Goal: Task Accomplishment & Management: Manage account settings

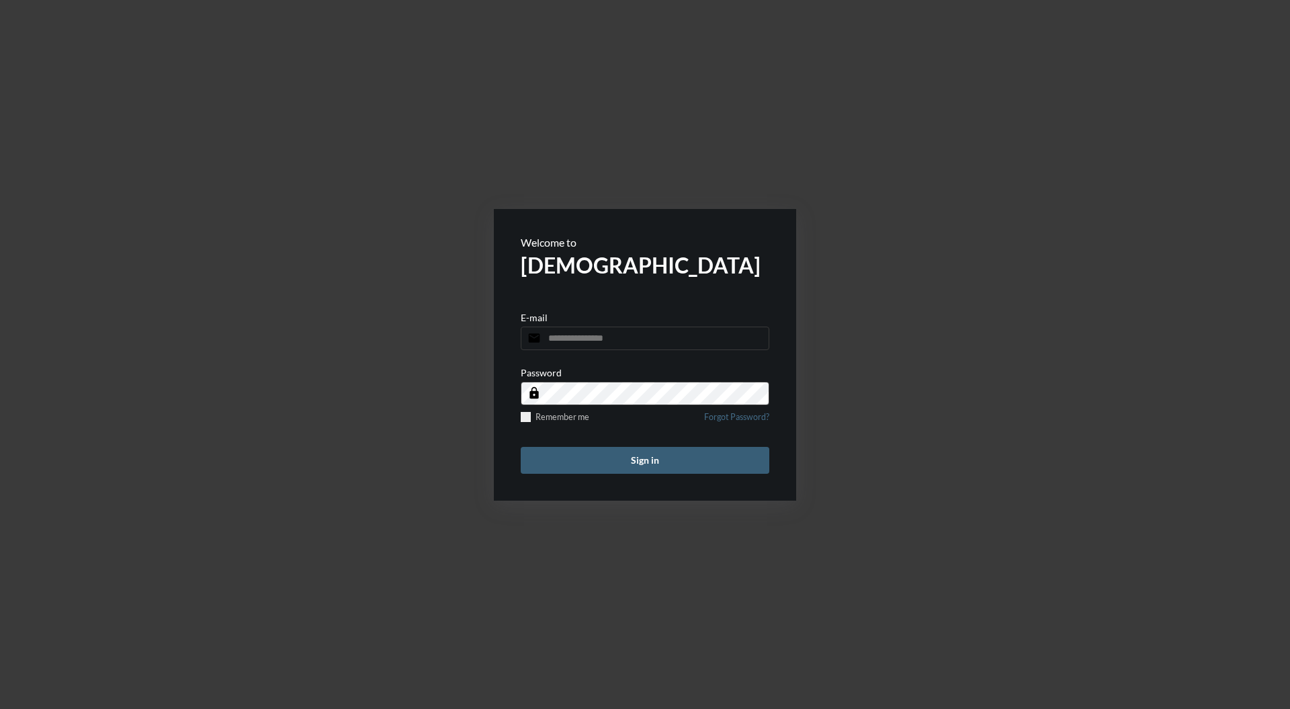
type input "**********"
click at [665, 462] on button "Sign in" at bounding box center [645, 460] width 249 height 27
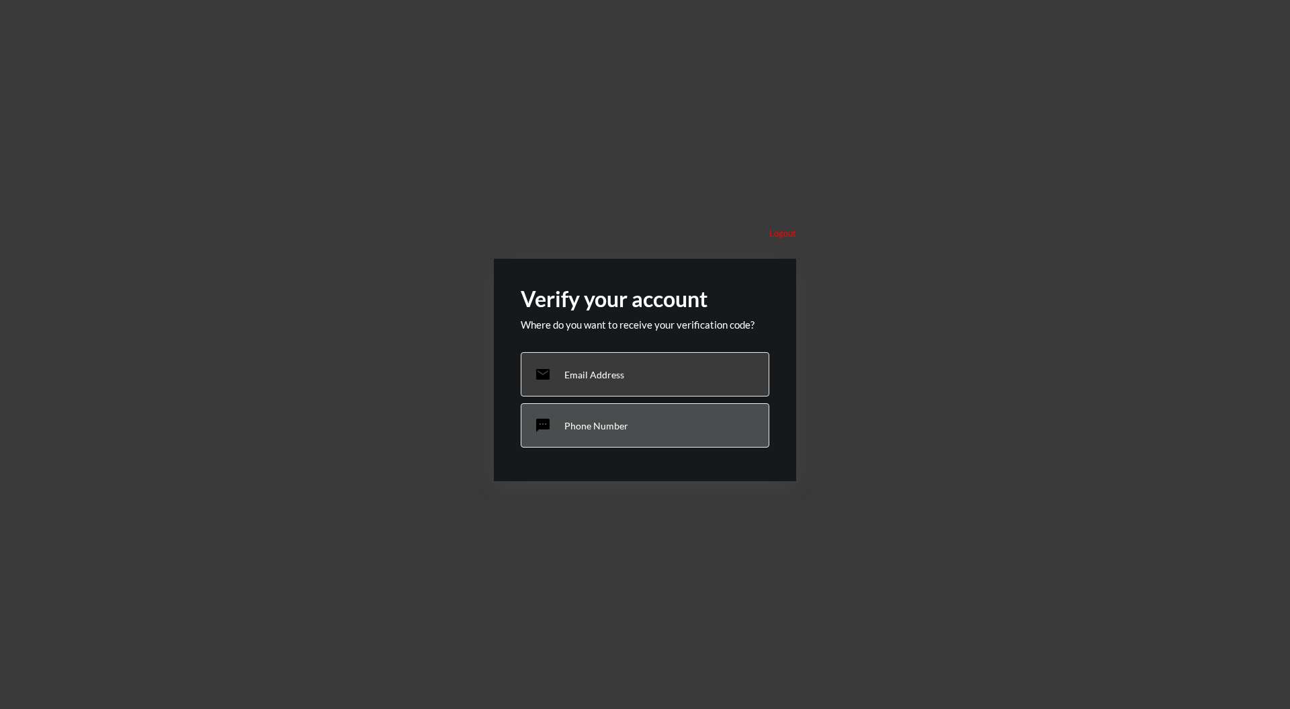
click at [648, 434] on div "sms Phone Number" at bounding box center [645, 425] width 249 height 44
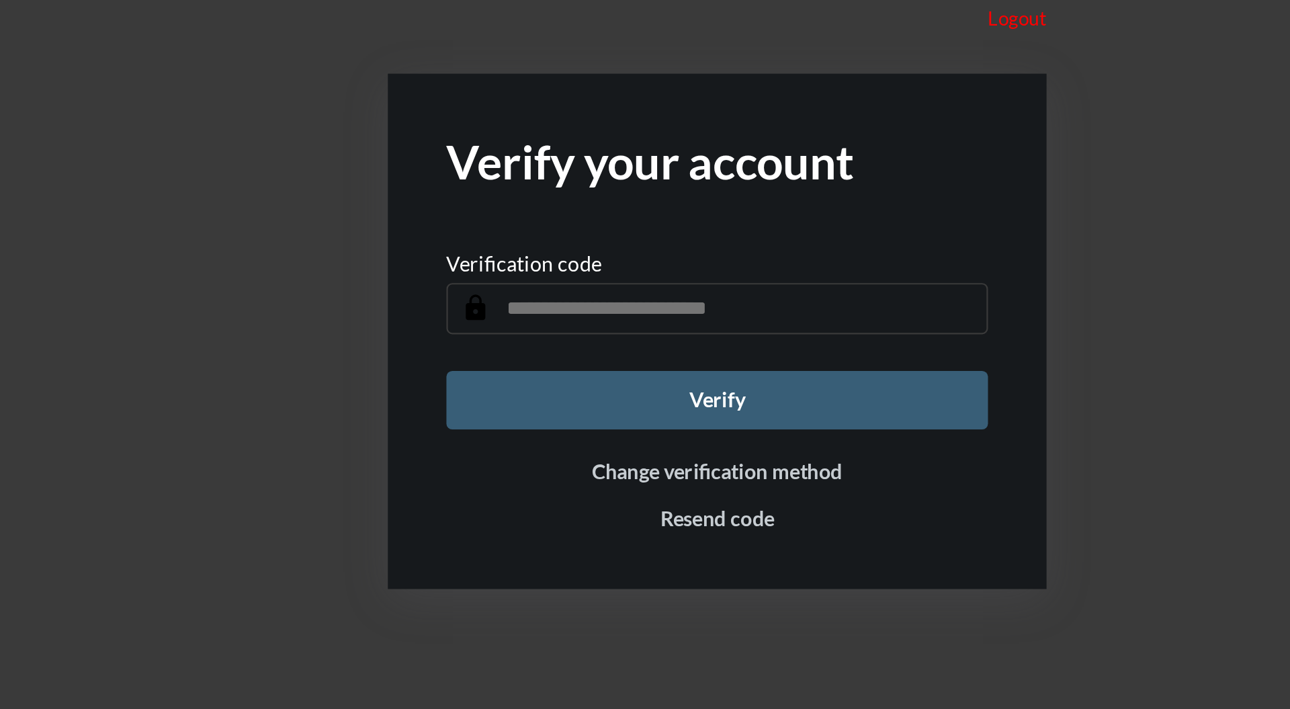
click at [646, 356] on input "text" at bounding box center [645, 360] width 249 height 24
type input "******"
click at [726, 399] on button "Verify" at bounding box center [645, 401] width 249 height 27
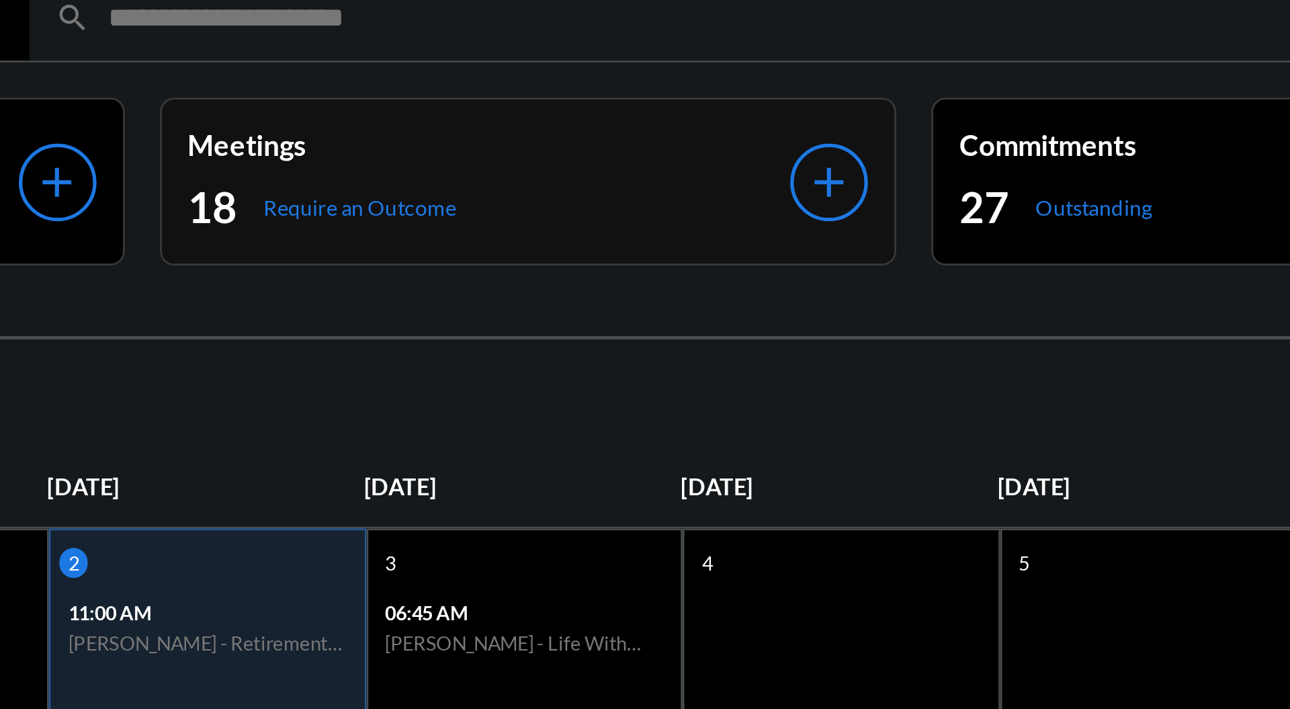
click at [590, 69] on p "Meetings" at bounding box center [534, 64] width 230 height 13
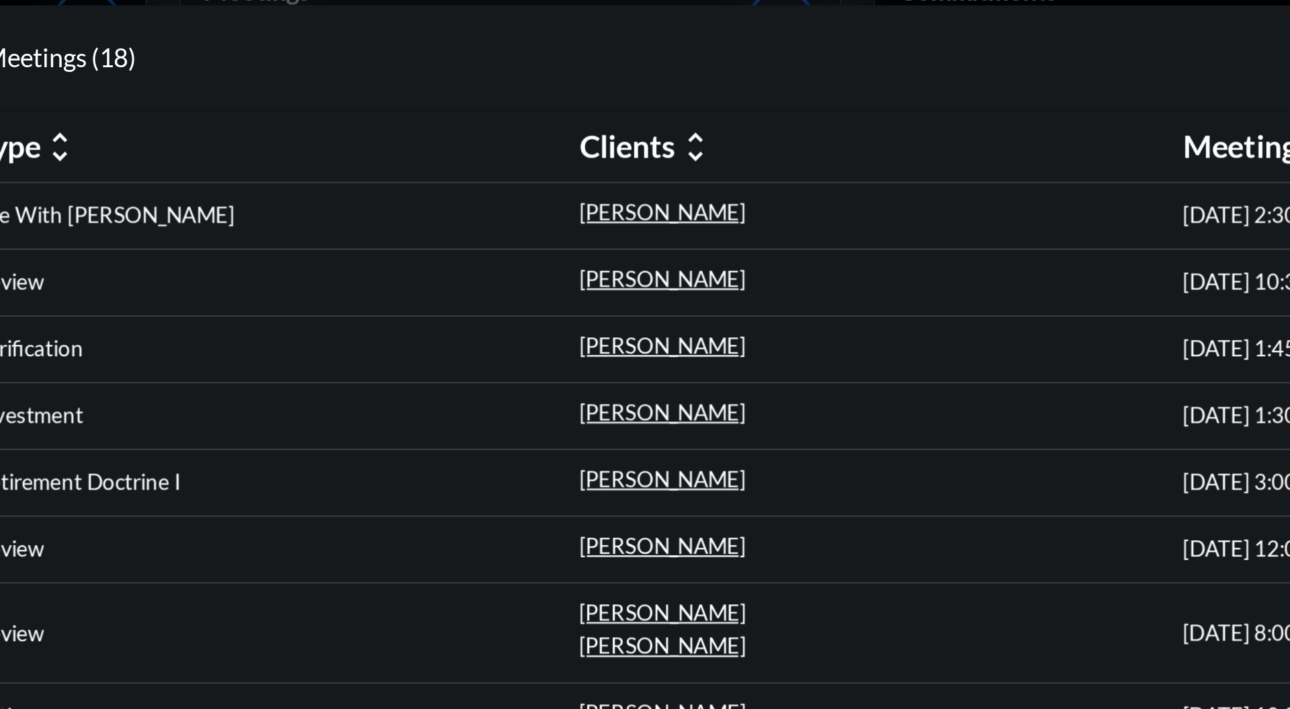
scroll to position [1, 0]
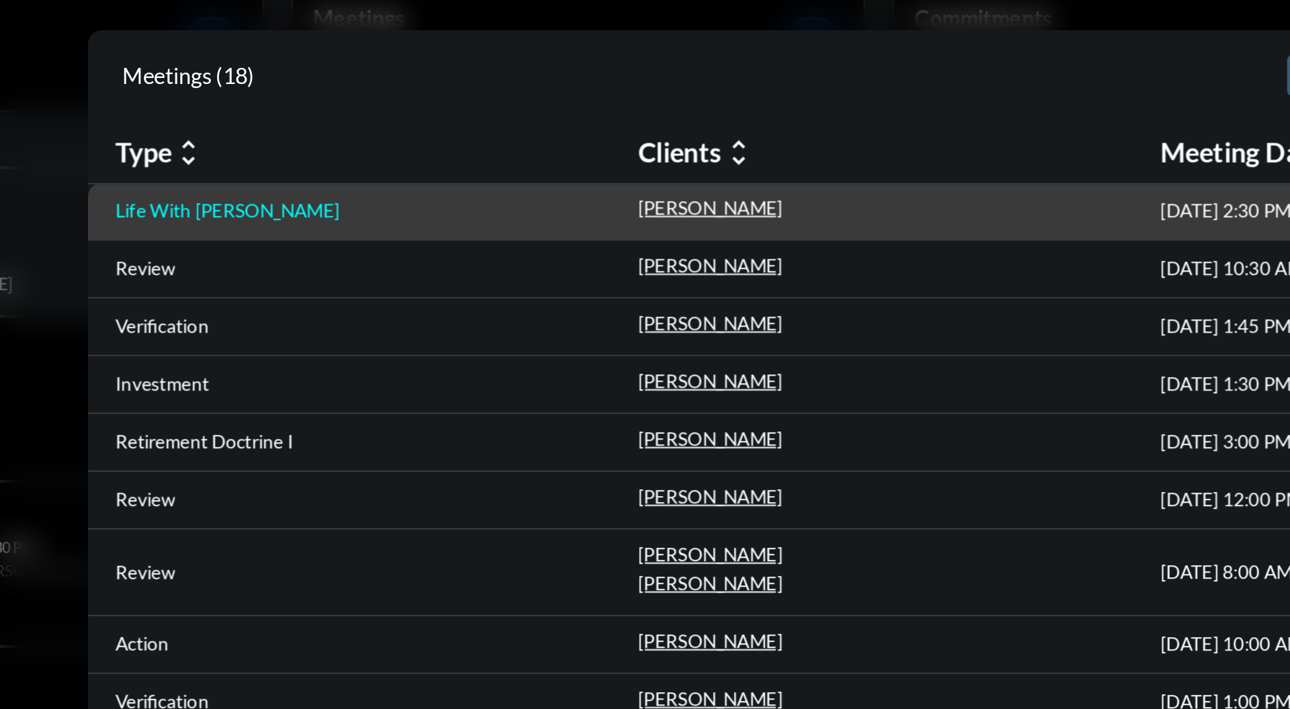
click at [372, 160] on p "Life With [PERSON_NAME]" at bounding box center [378, 159] width 110 height 11
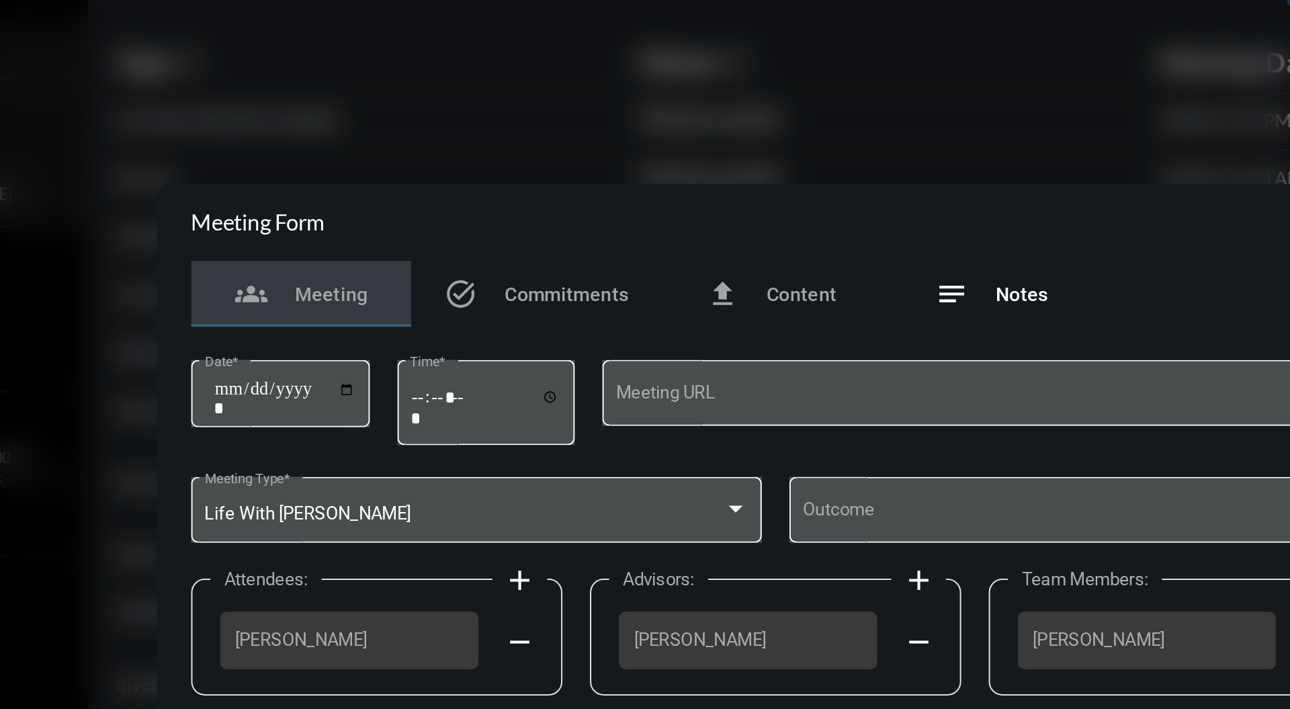
click at [773, 246] on span "Notes" at bounding box center [766, 244] width 26 height 11
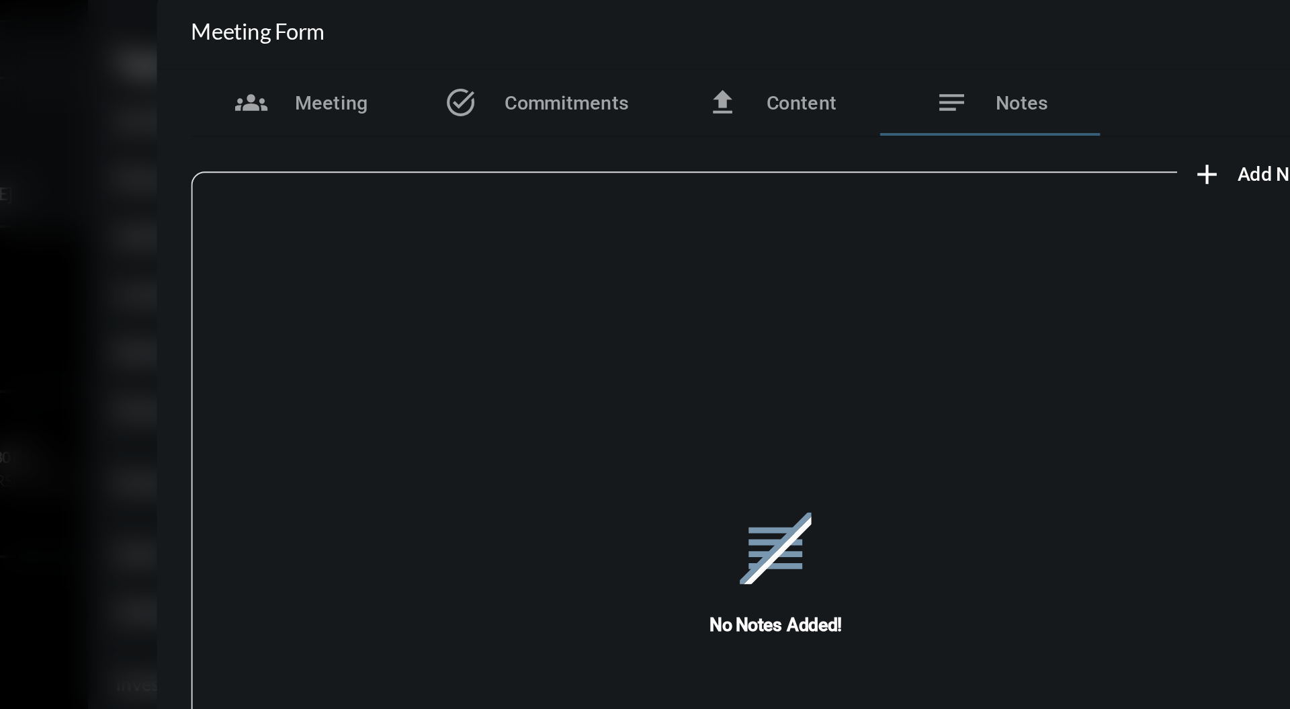
click at [880, 190] on button "add Add Note" at bounding box center [879, 184] width 76 height 27
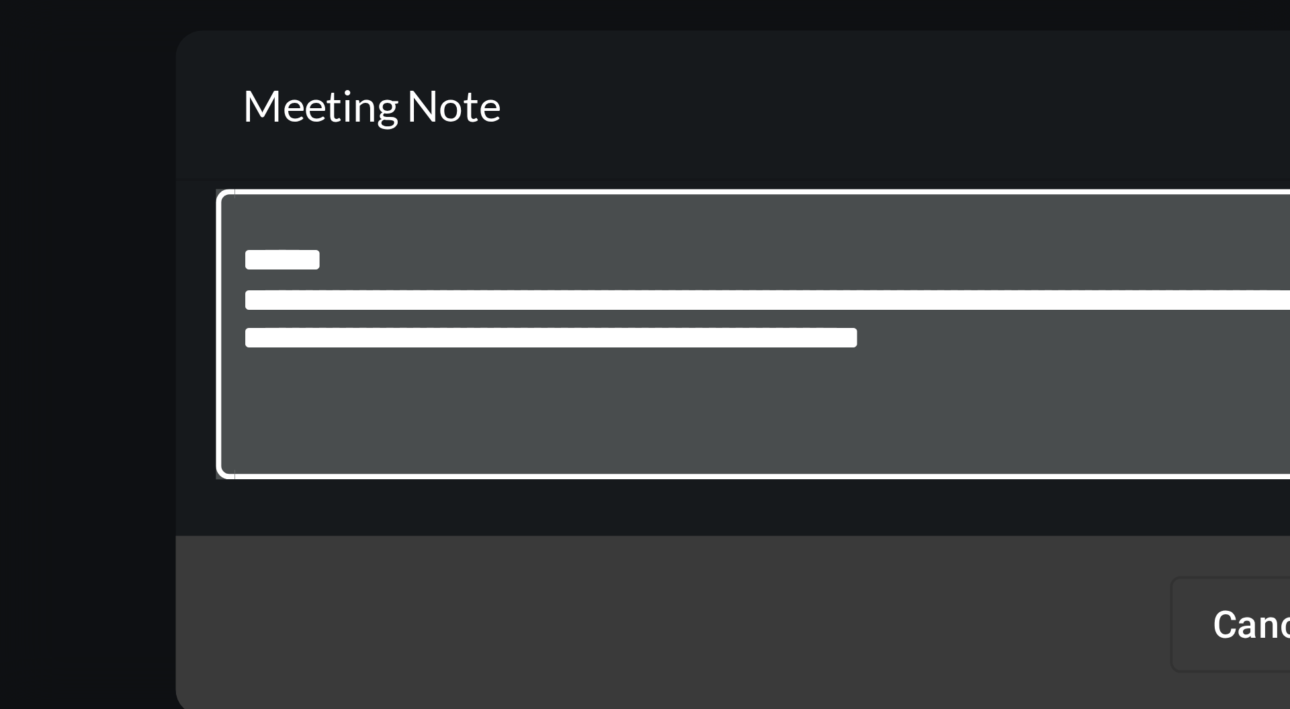
paste textarea "**********"
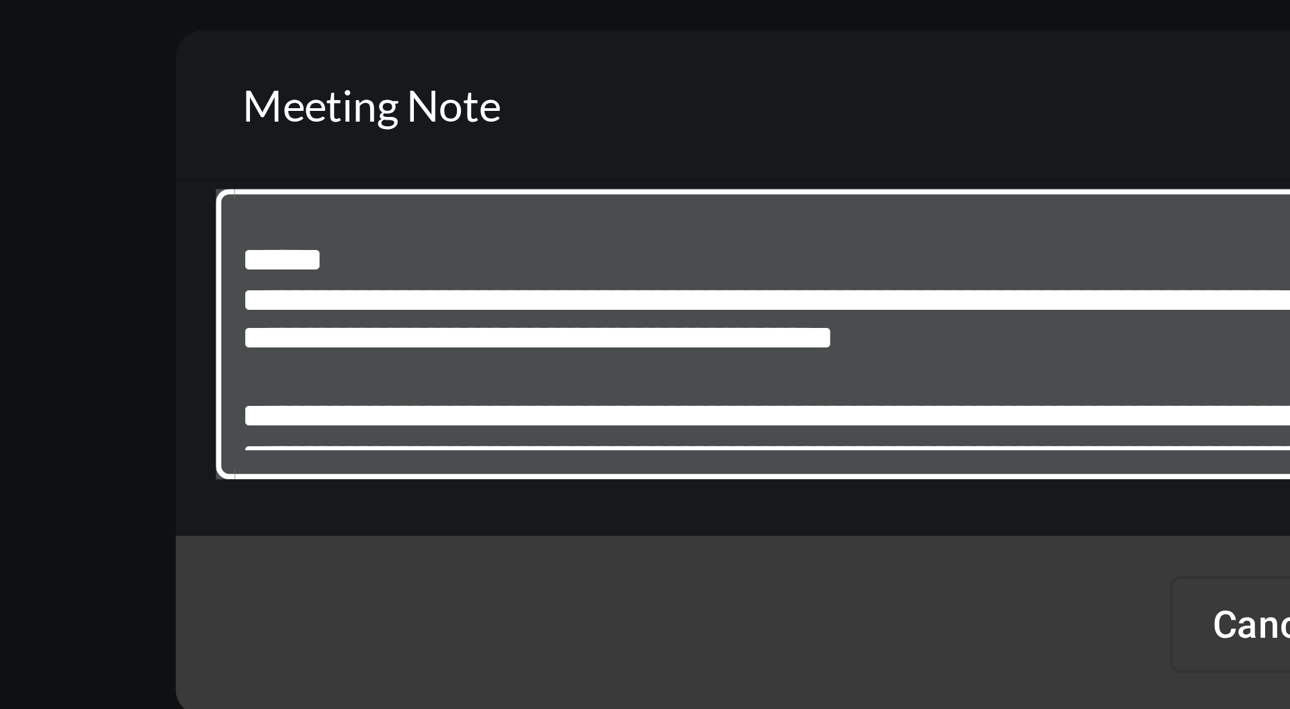
scroll to position [77, 0]
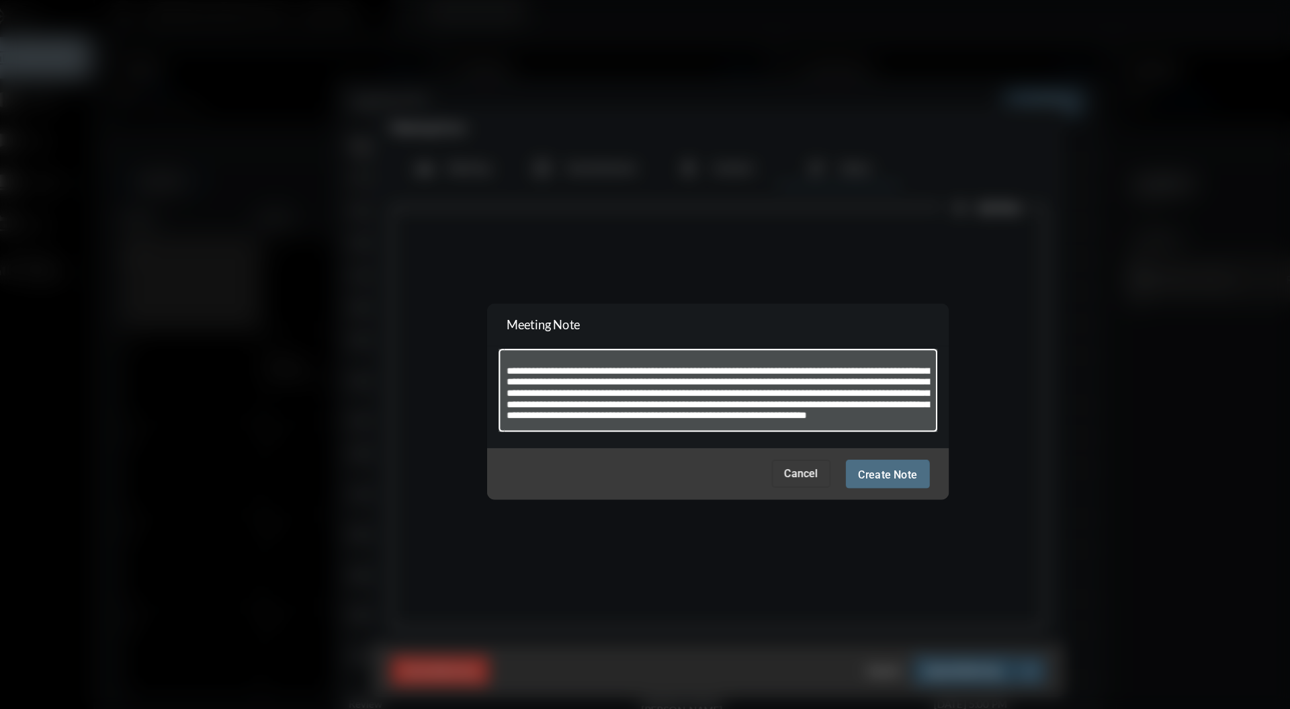
type textarea "**********"
click at [792, 427] on button "Create Note" at bounding box center [793, 417] width 73 height 25
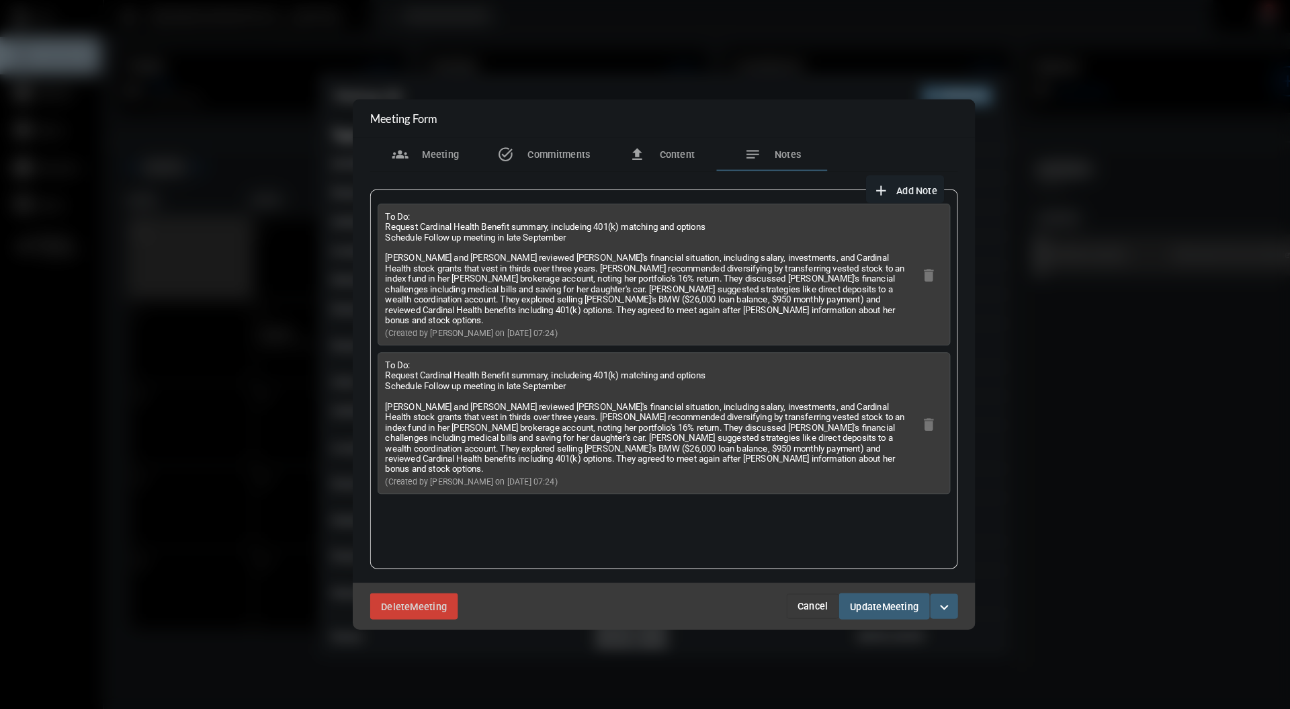
click at [907, 420] on div "delete" at bounding box center [902, 411] width 27 height 27
click at [896, 406] on mat-icon "delete" at bounding box center [902, 413] width 16 height 16
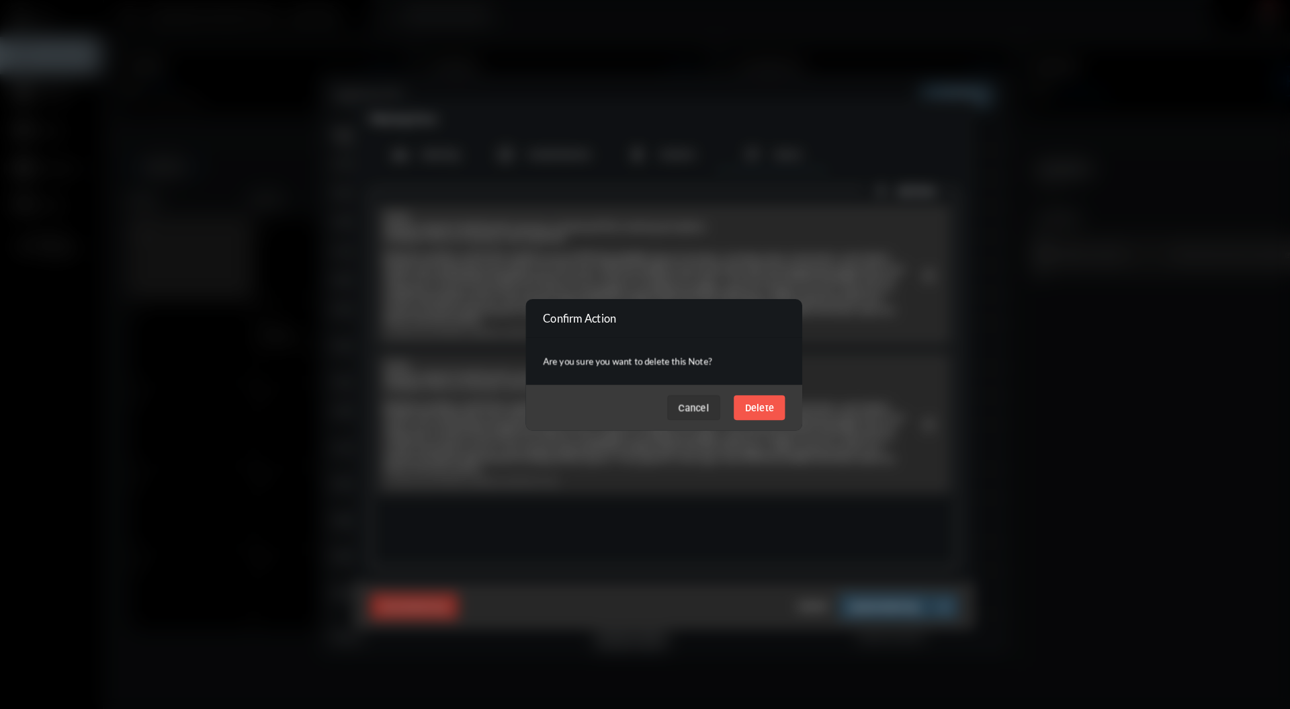
click at [741, 395] on span "Delete" at bounding box center [738, 396] width 28 height 11
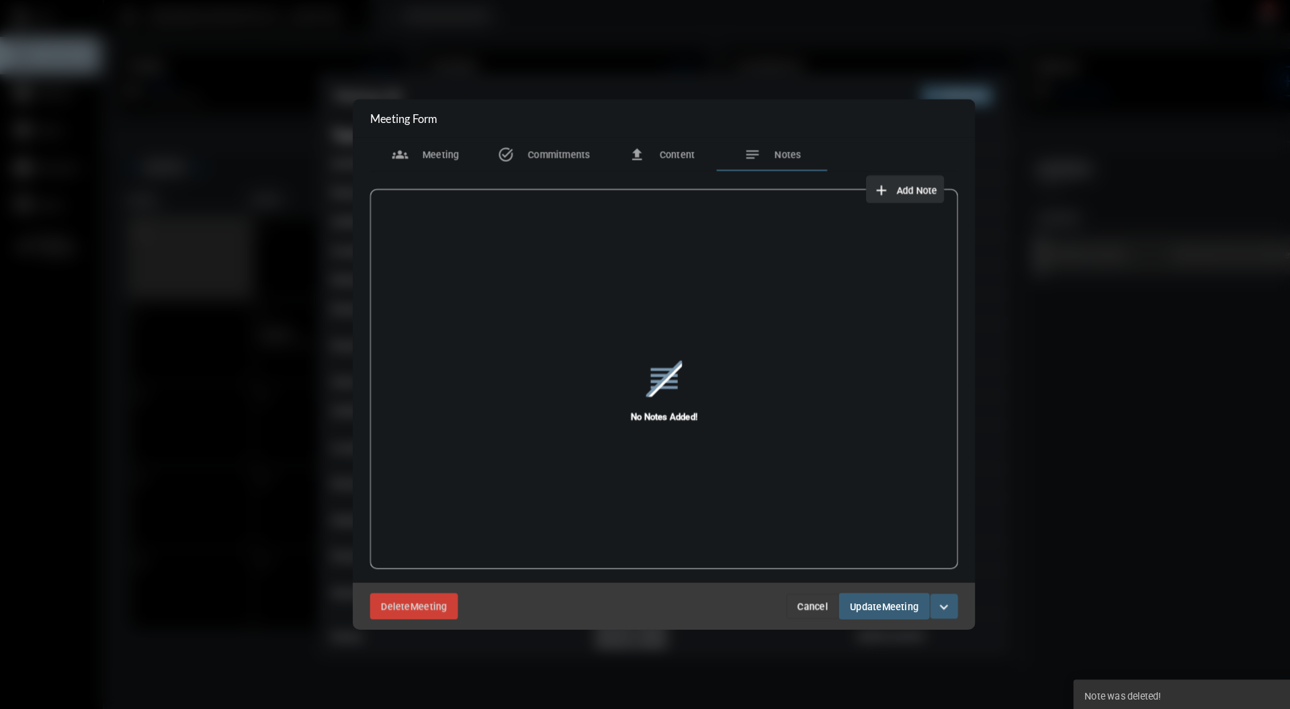
click at [892, 189] on span "Add Note" at bounding box center [891, 185] width 40 height 11
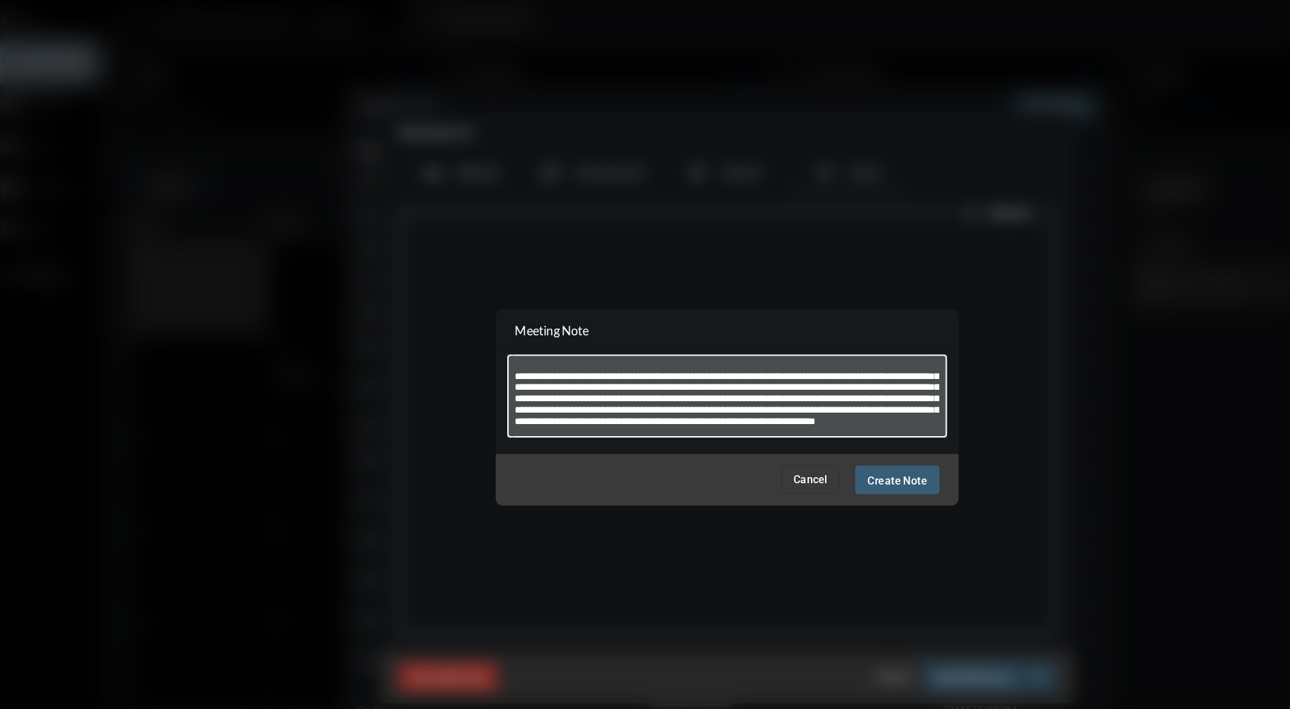
scroll to position [0, 0]
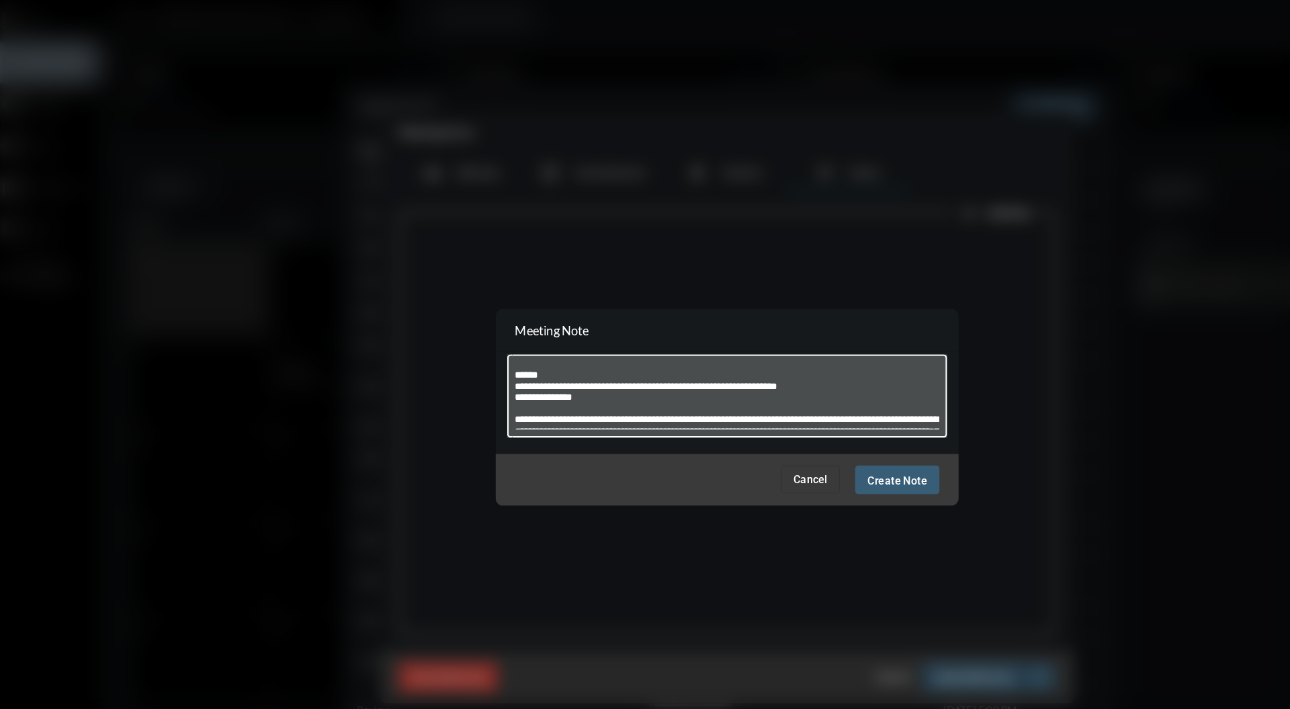
type textarea "**********"
click at [808, 419] on span "Create Note" at bounding box center [793, 418] width 52 height 11
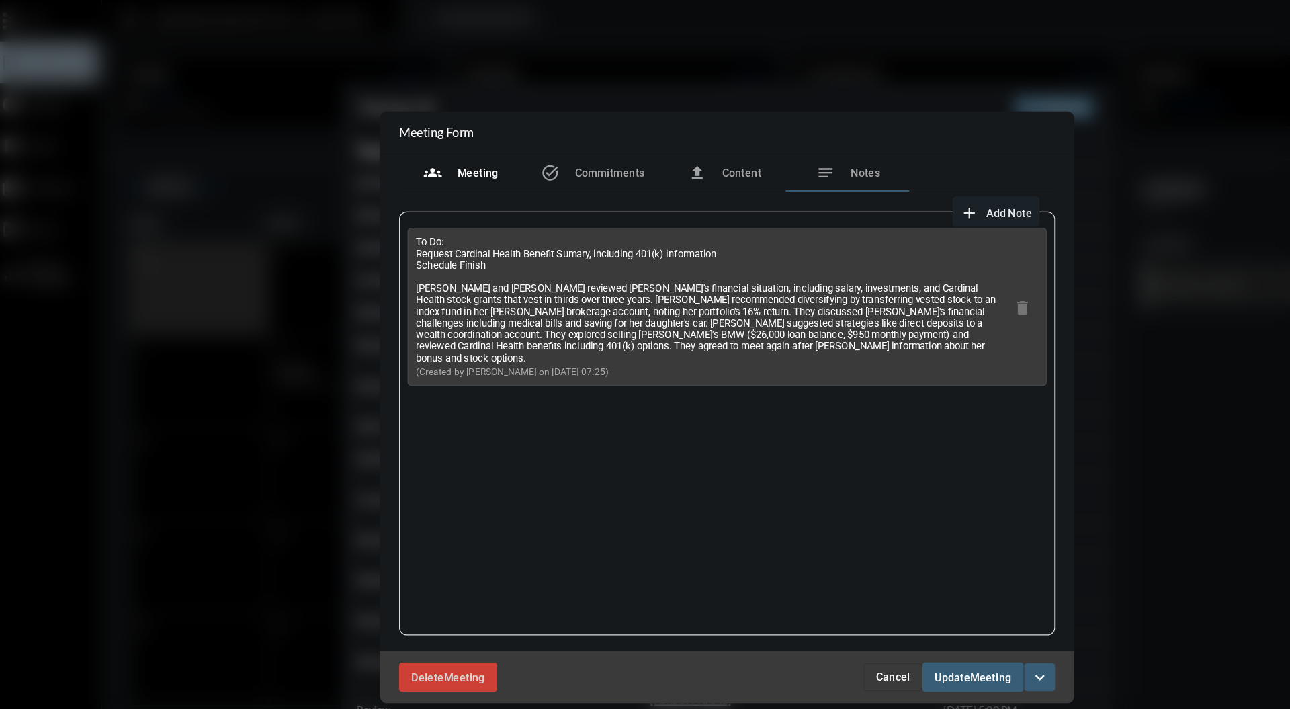
click at [435, 152] on span "Meeting" at bounding box center [429, 150] width 36 height 11
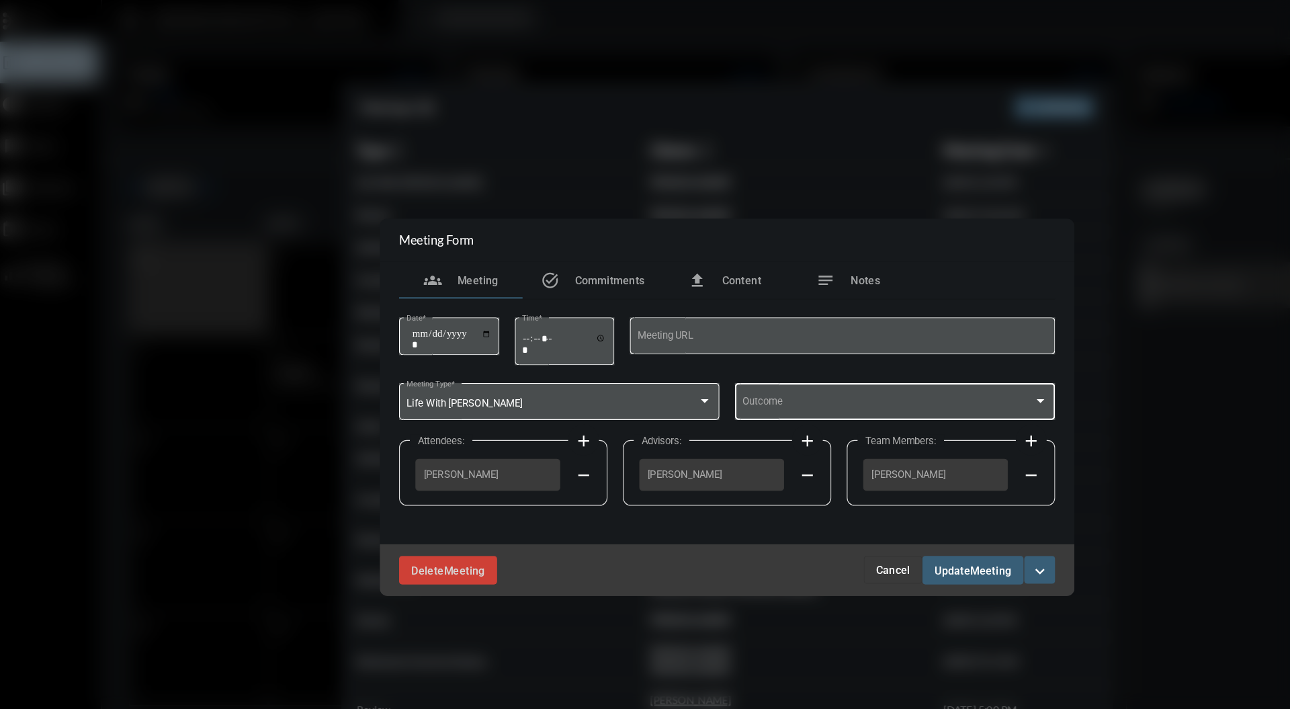
click at [916, 353] on div at bounding box center [918, 349] width 12 height 11
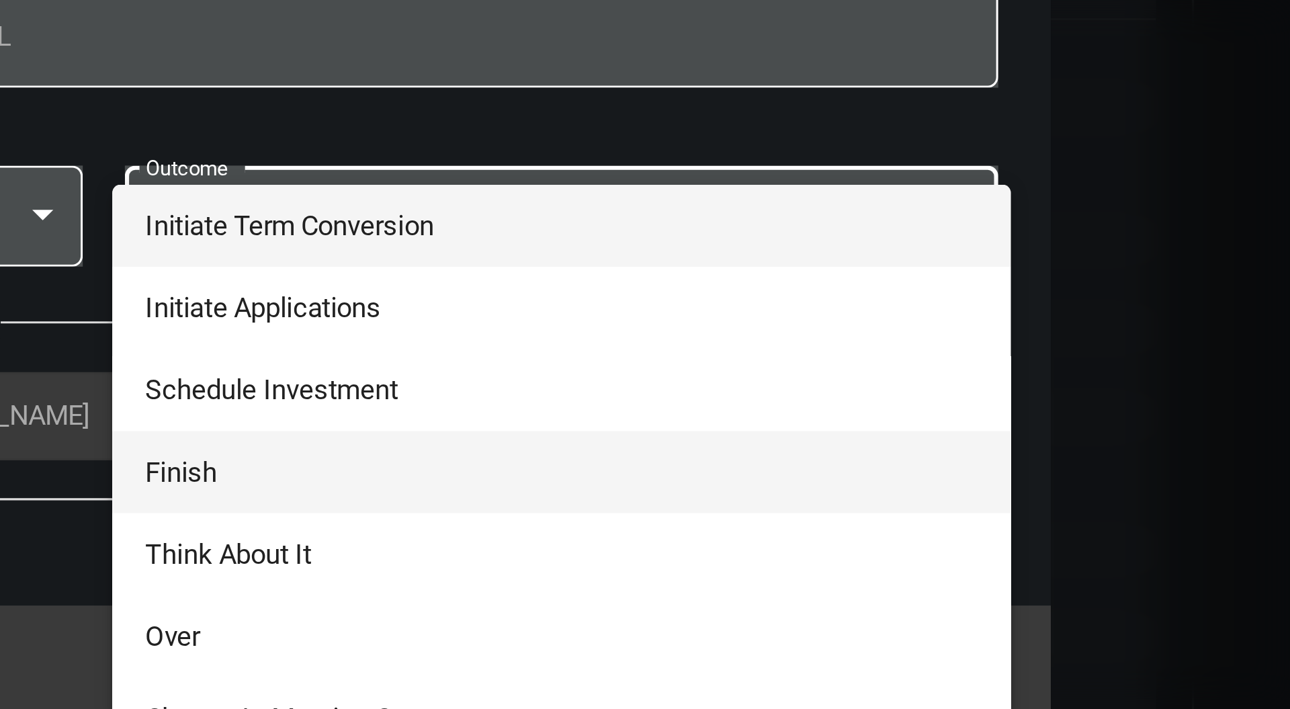
click at [765, 430] on span "Finish" at bounding box center [791, 431] width 266 height 26
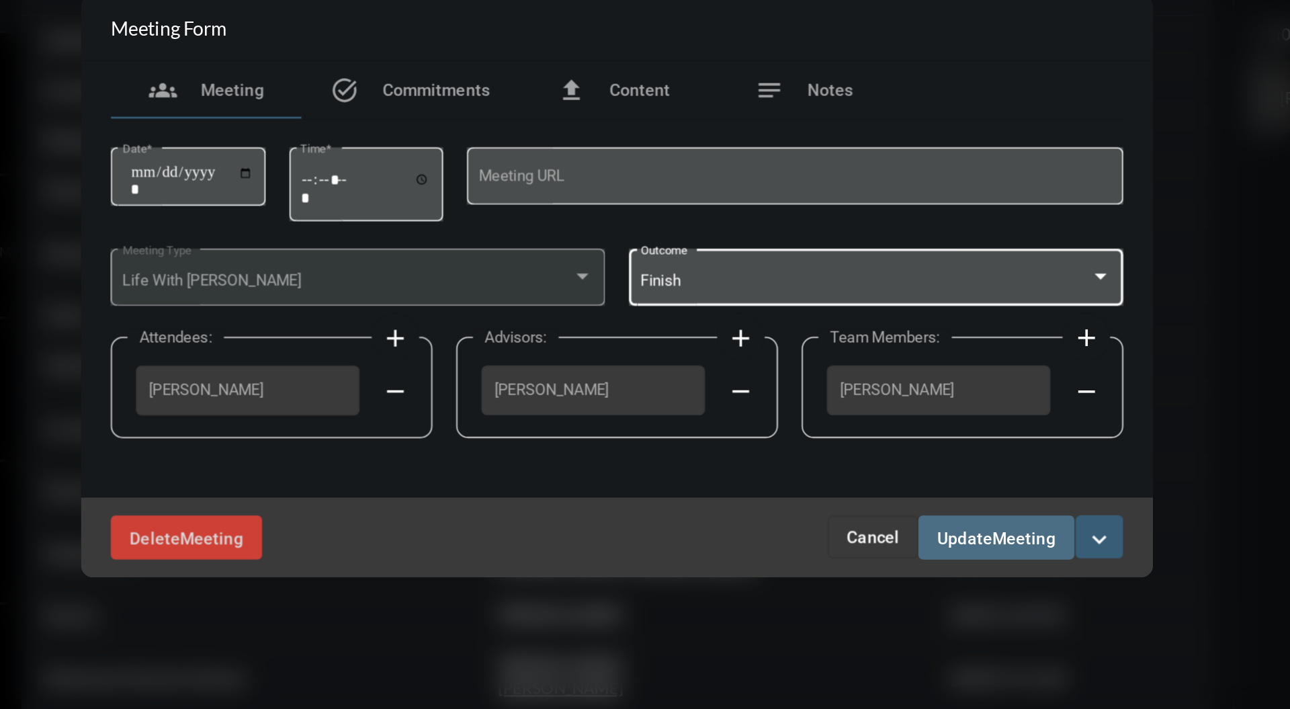
click at [858, 495] on span "Meeting" at bounding box center [875, 496] width 36 height 11
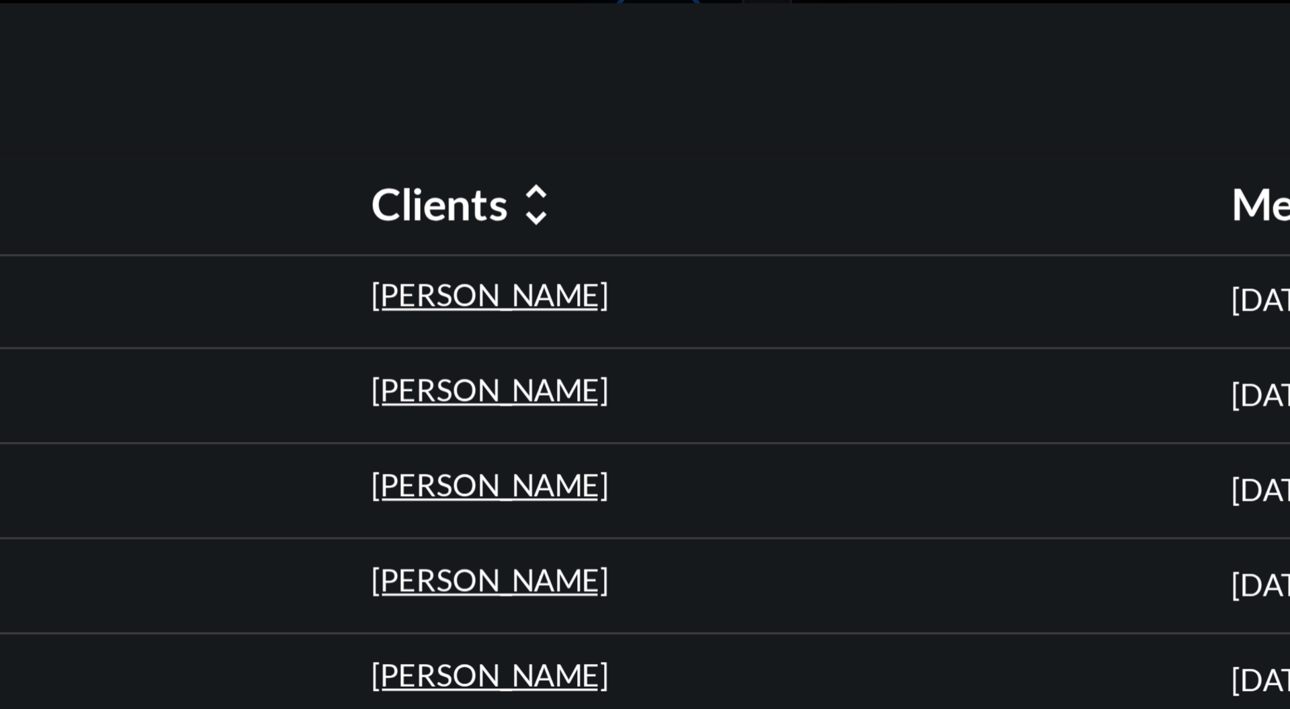
scroll to position [1, 0]
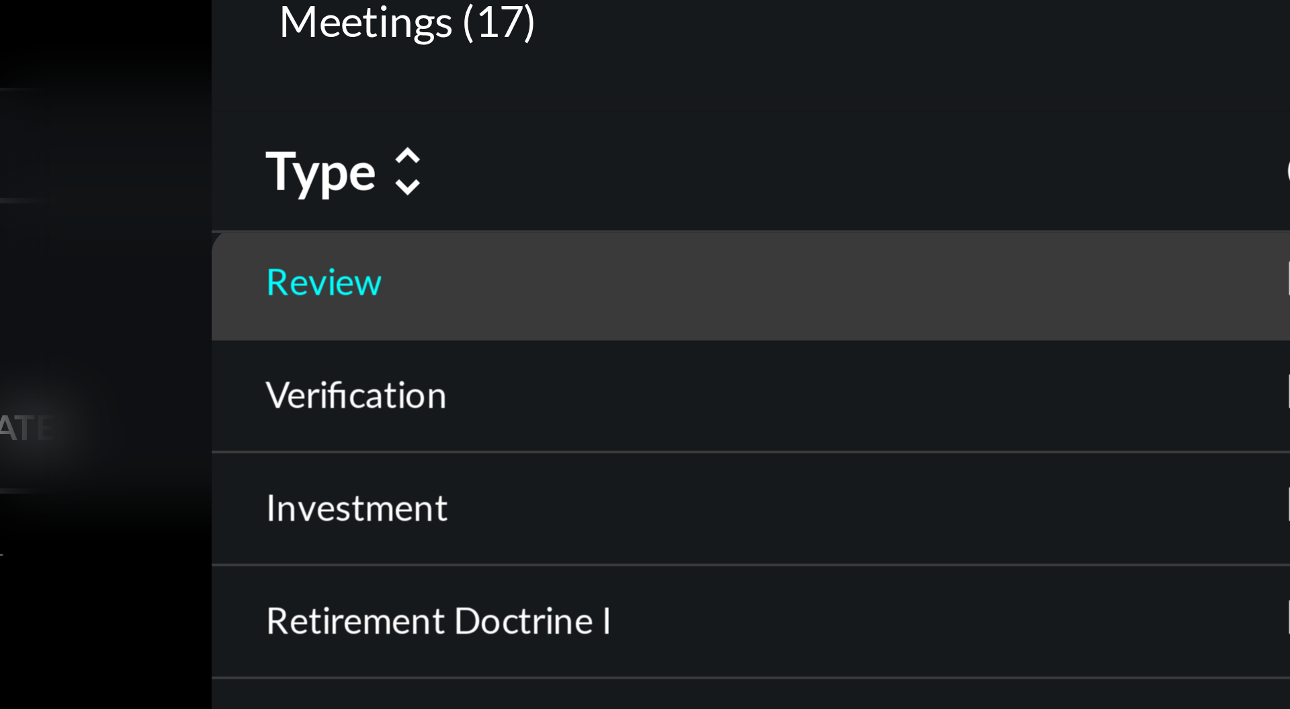
click at [340, 157] on p "Review" at bounding box center [337, 158] width 29 height 11
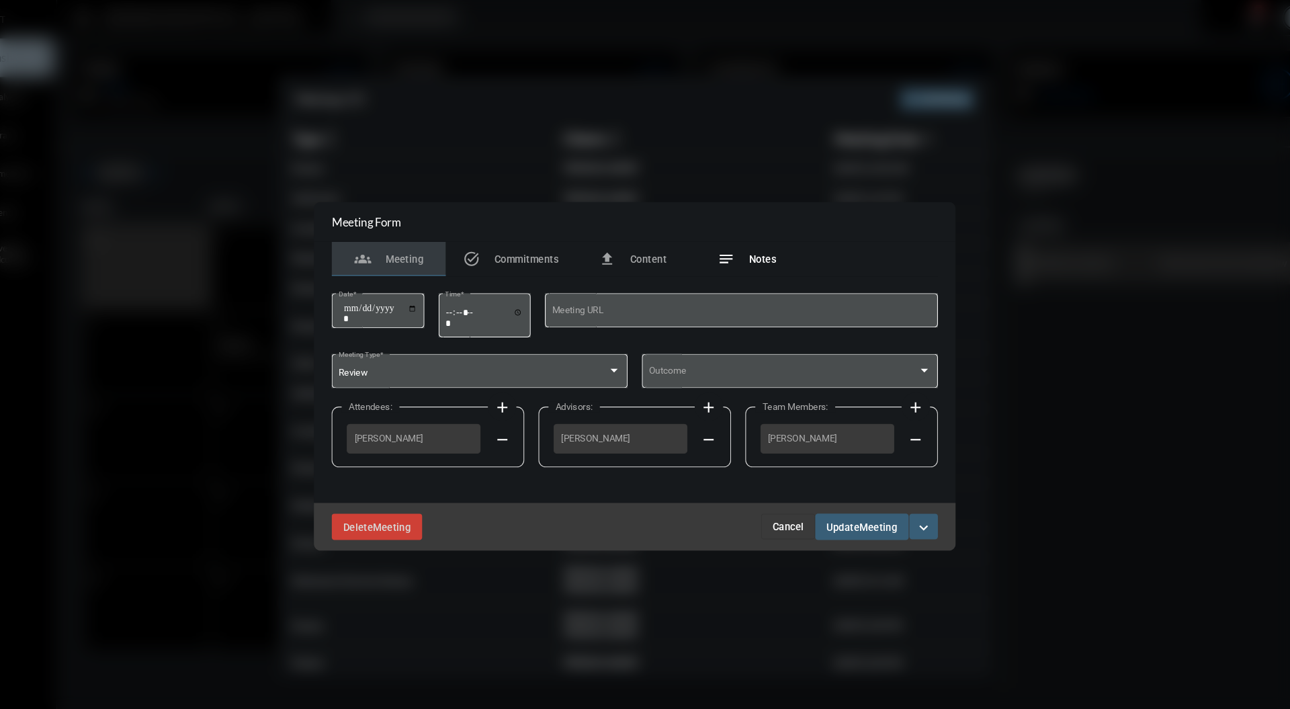
click at [763, 249] on span "Notes" at bounding box center [766, 244] width 26 height 11
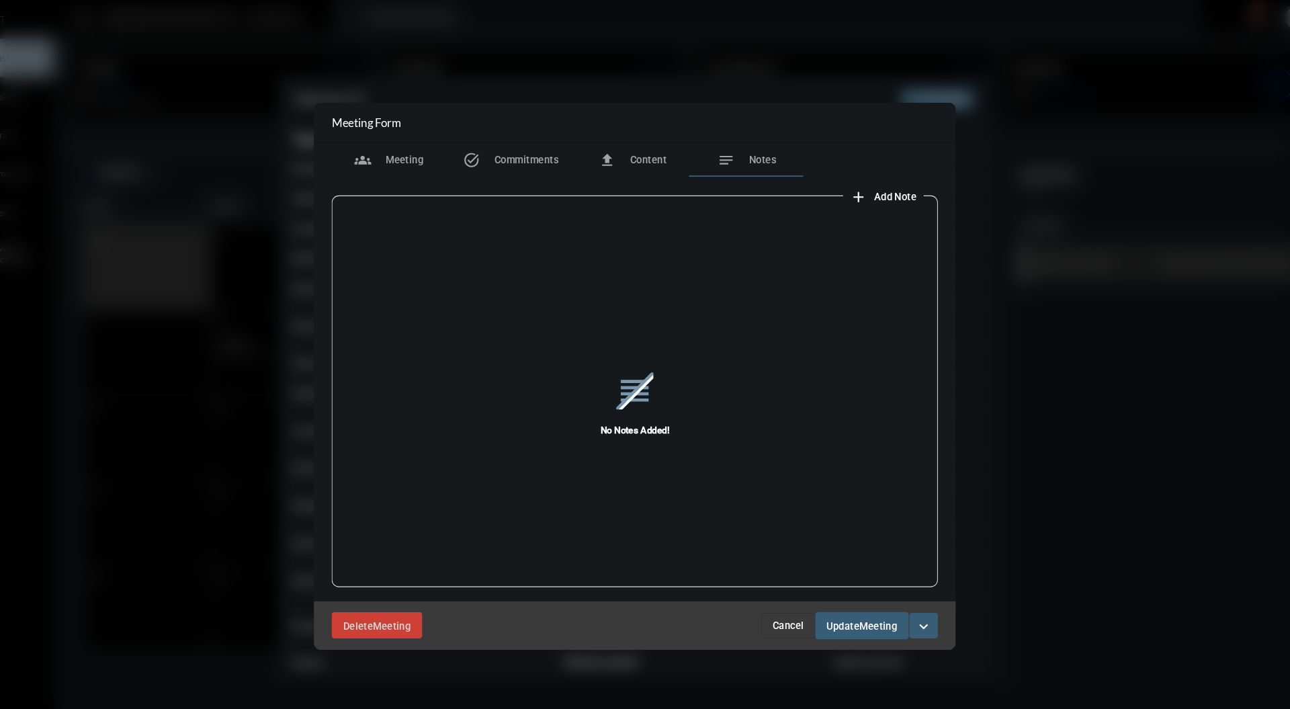
click at [884, 188] on span "Add Note" at bounding box center [891, 185] width 40 height 11
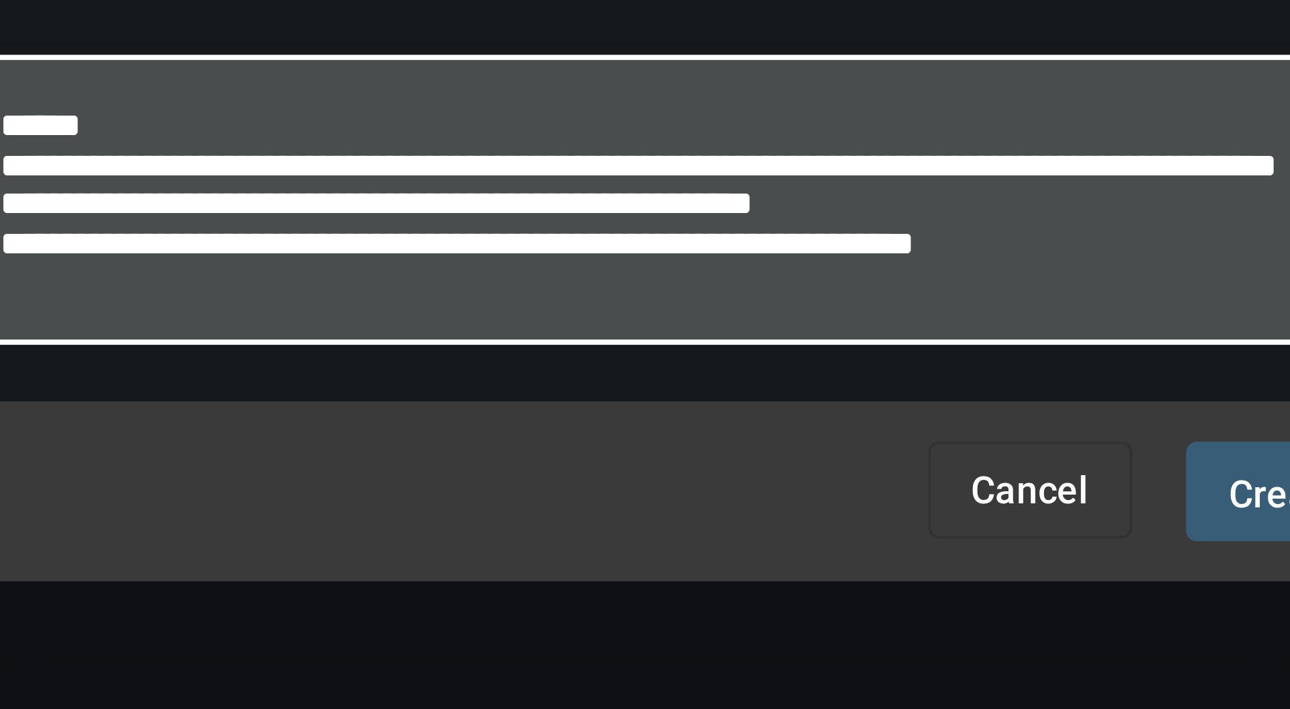
scroll to position [7, 0]
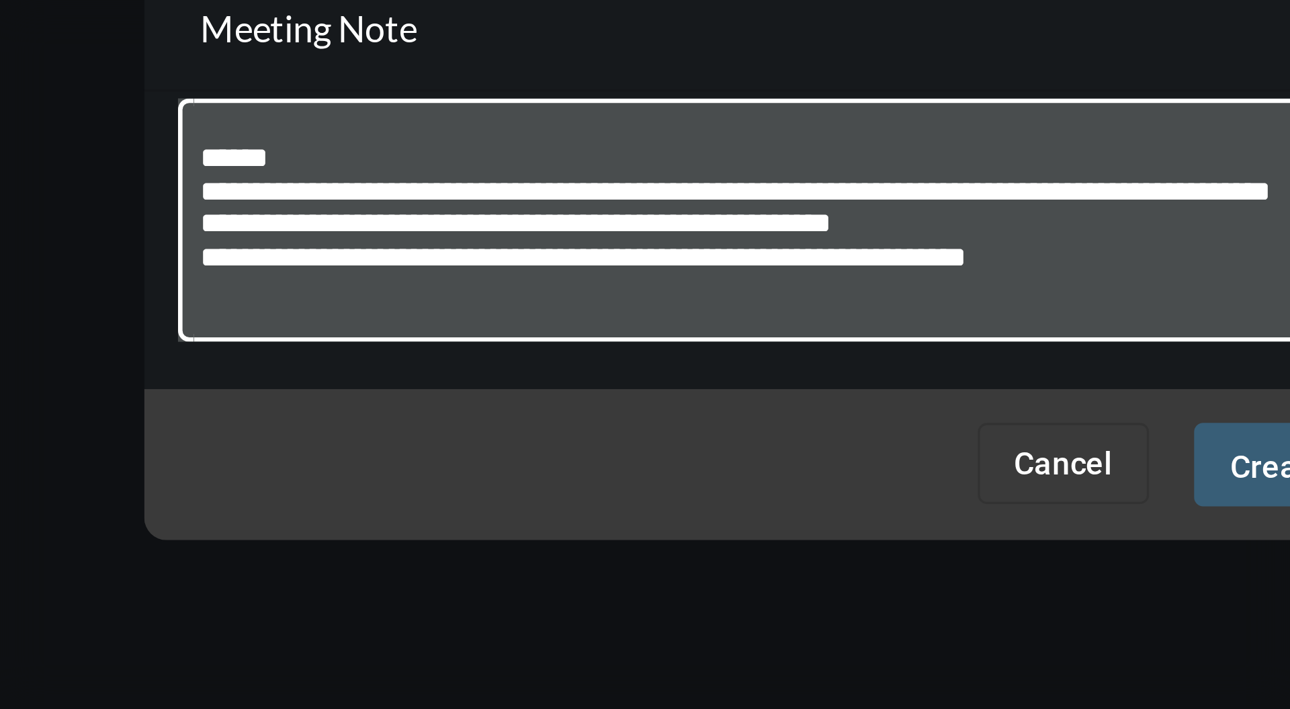
click at [742, 347] on textarea "**********" at bounding box center [645, 347] width 370 height 53
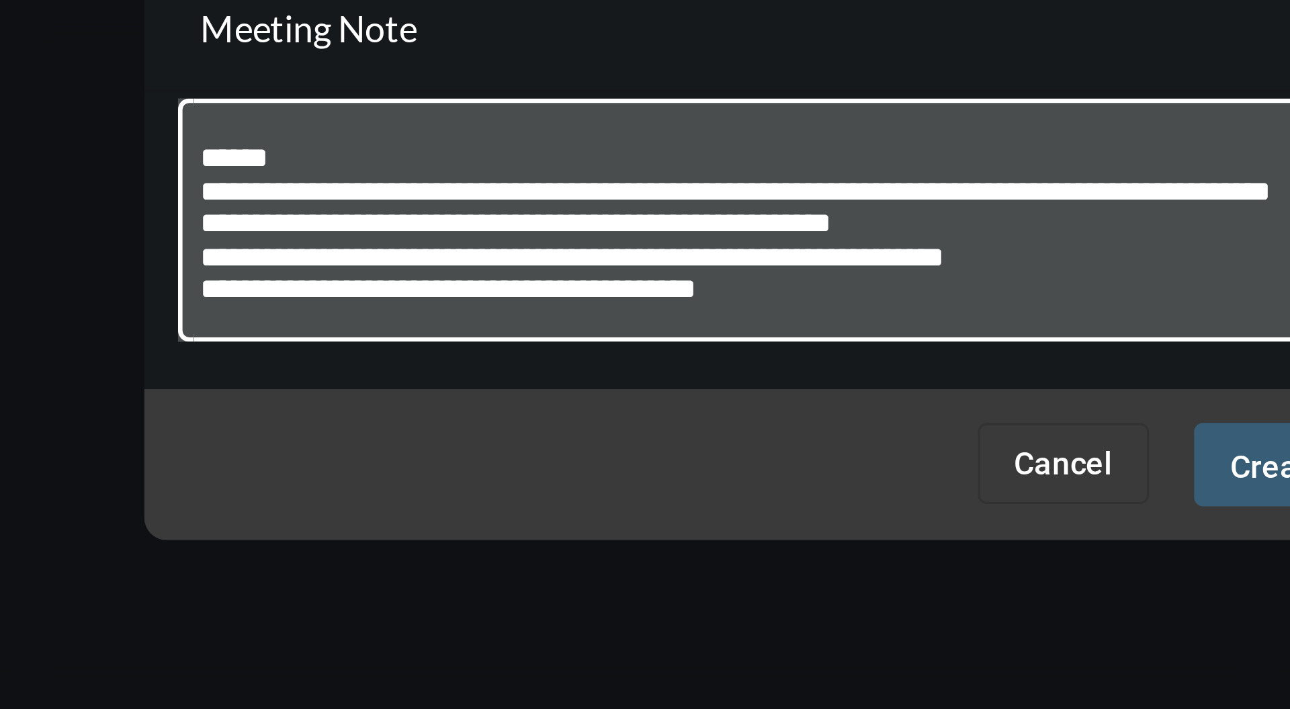
scroll to position [17, 0]
paste textarea "**********"
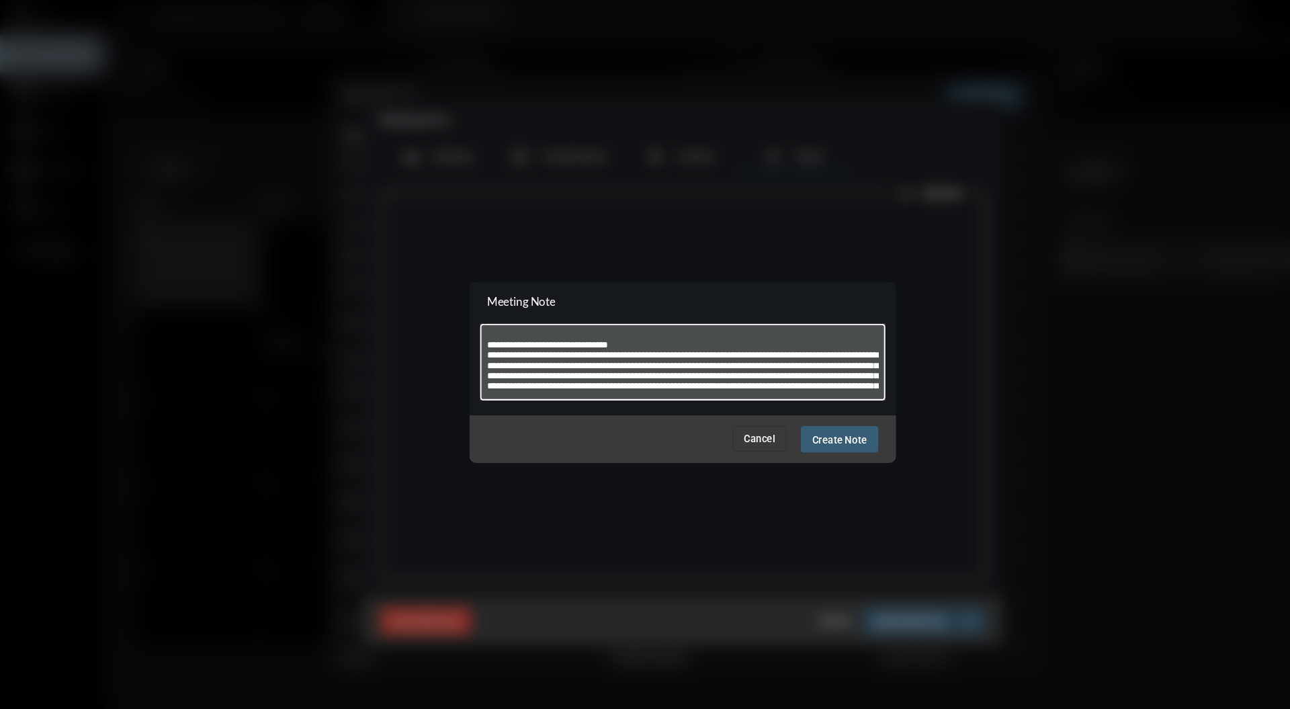
scroll to position [59, 0]
click at [716, 352] on textarea at bounding box center [645, 347] width 370 height 53
click at [708, 353] on textarea at bounding box center [645, 347] width 370 height 53
click at [712, 349] on textarea at bounding box center [645, 347] width 370 height 53
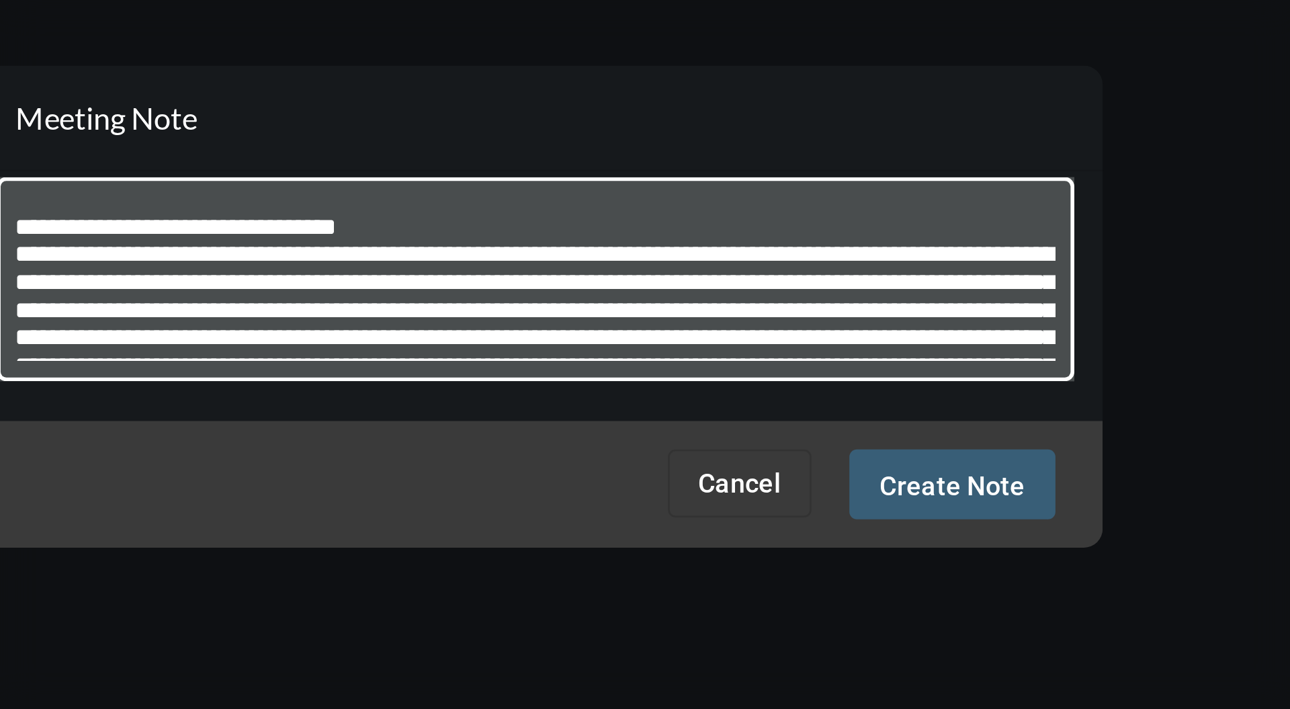
click at [707, 345] on textarea at bounding box center [645, 347] width 370 height 53
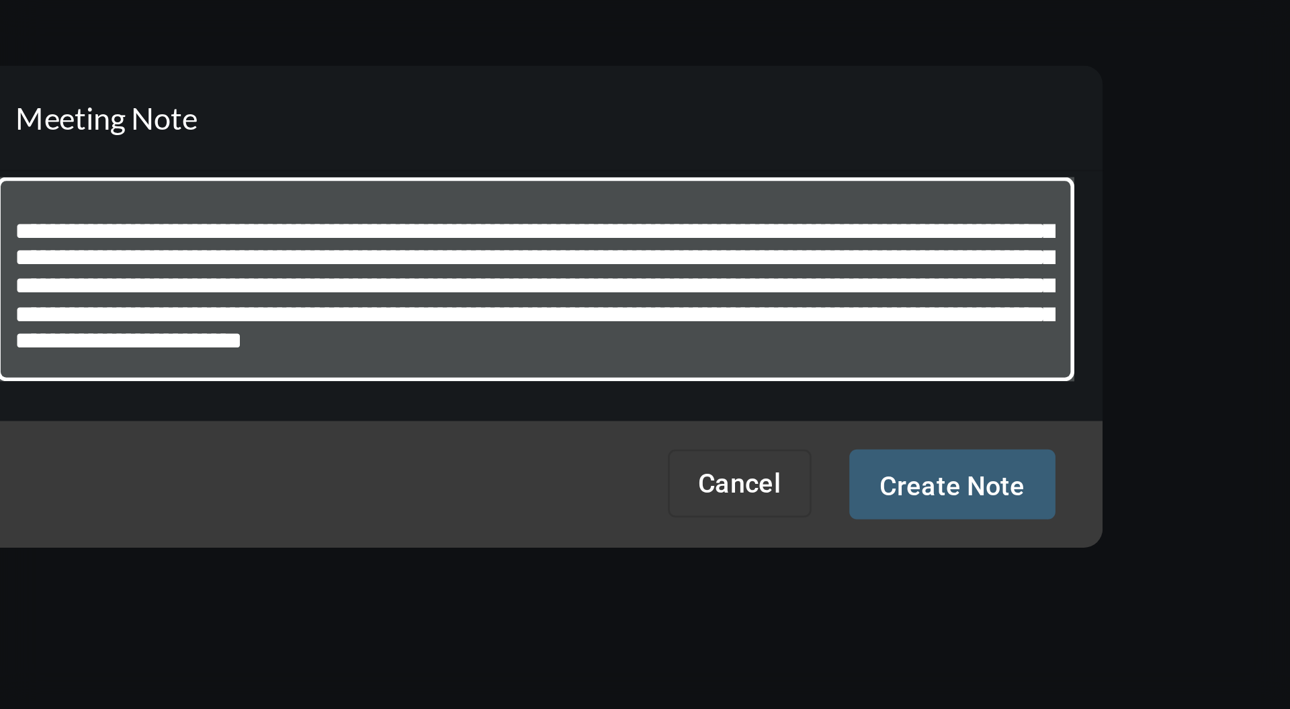
scroll to position [136, 0]
drag, startPoint x: 720, startPoint y: 366, endPoint x: 696, endPoint y: 368, distance: 24.3
click at [696, 368] on textarea at bounding box center [645, 347] width 370 height 53
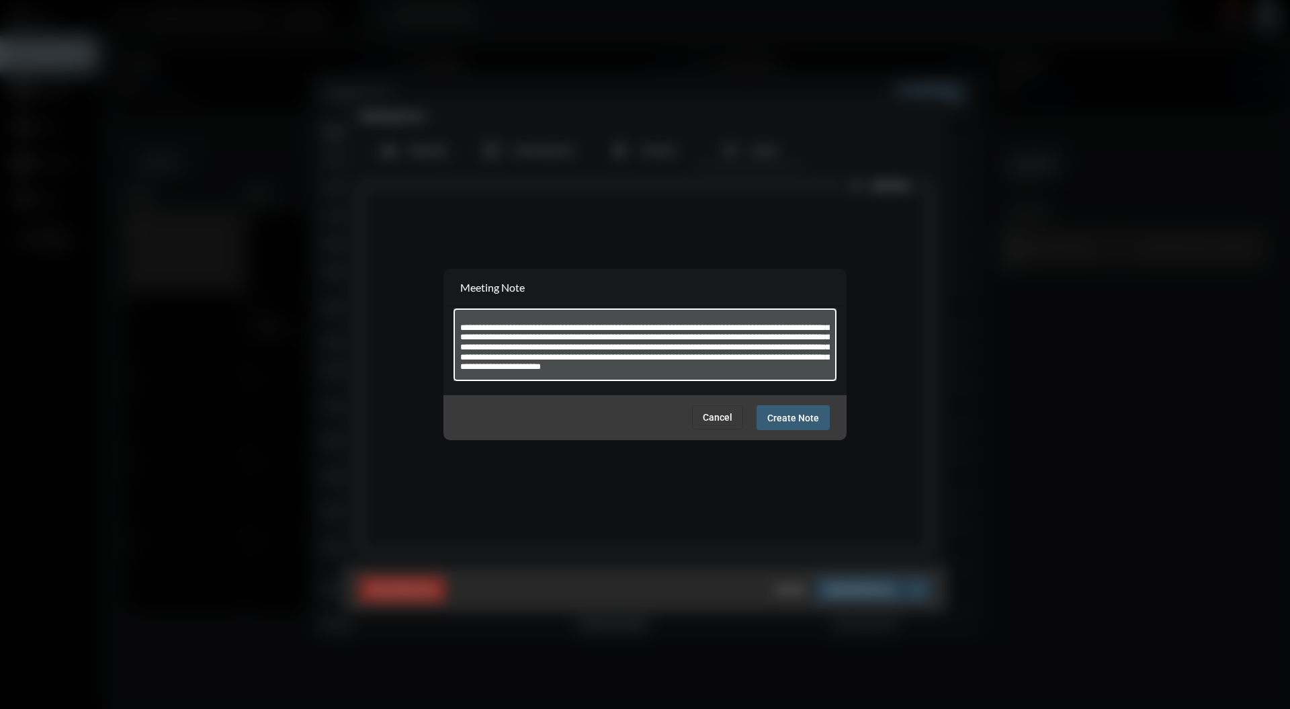
scroll to position [46, 0]
click at [747, 309] on div at bounding box center [645, 343] width 370 height 75
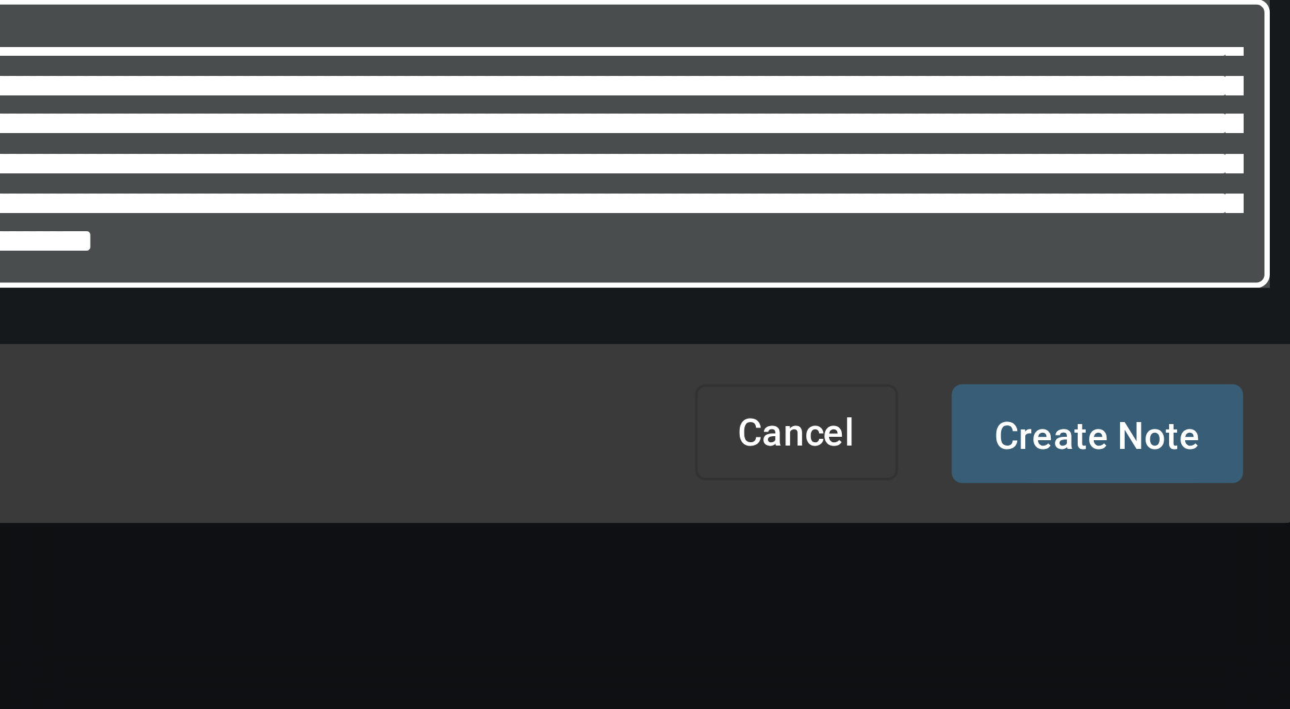
scroll to position [136, 0]
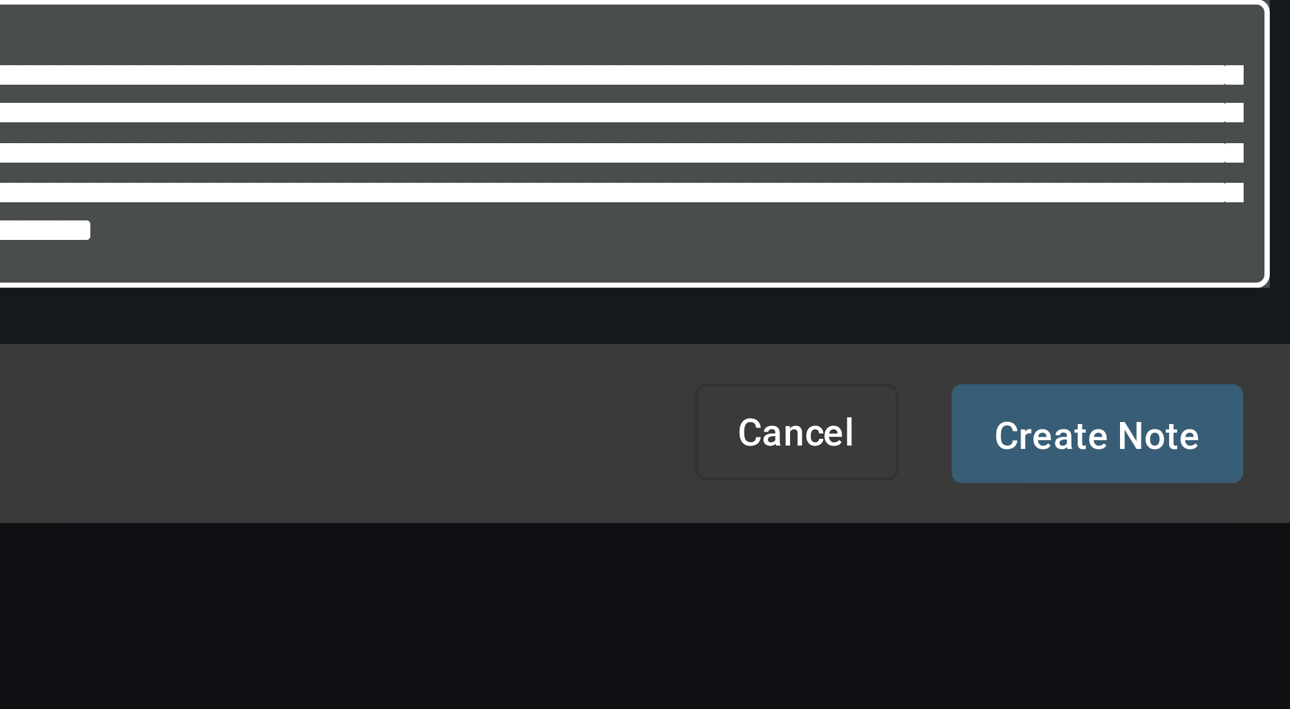
drag, startPoint x: 684, startPoint y: 372, endPoint x: 669, endPoint y: 370, distance: 14.9
click at [669, 370] on textarea at bounding box center [645, 347] width 370 height 53
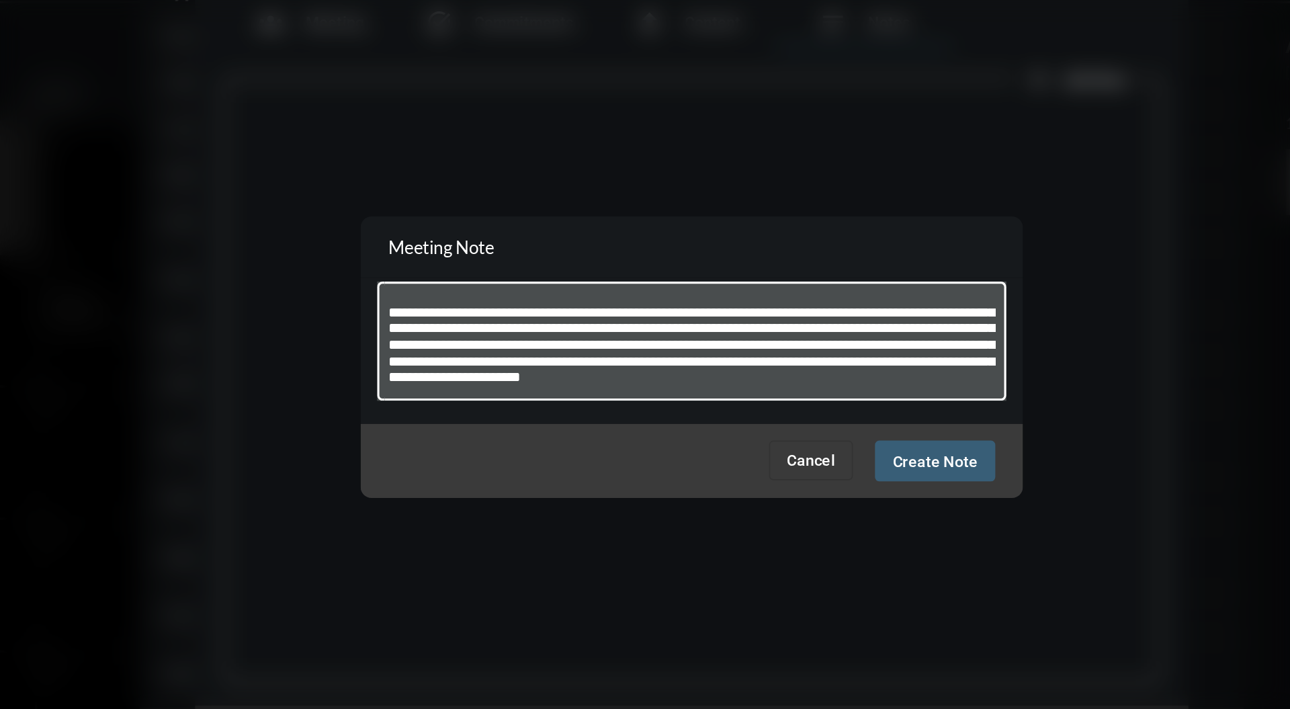
click at [771, 353] on textarea at bounding box center [645, 347] width 370 height 53
drag, startPoint x: 771, startPoint y: 353, endPoint x: 747, endPoint y: 343, distance: 25.3
click at [747, 343] on textarea at bounding box center [645, 347] width 370 height 53
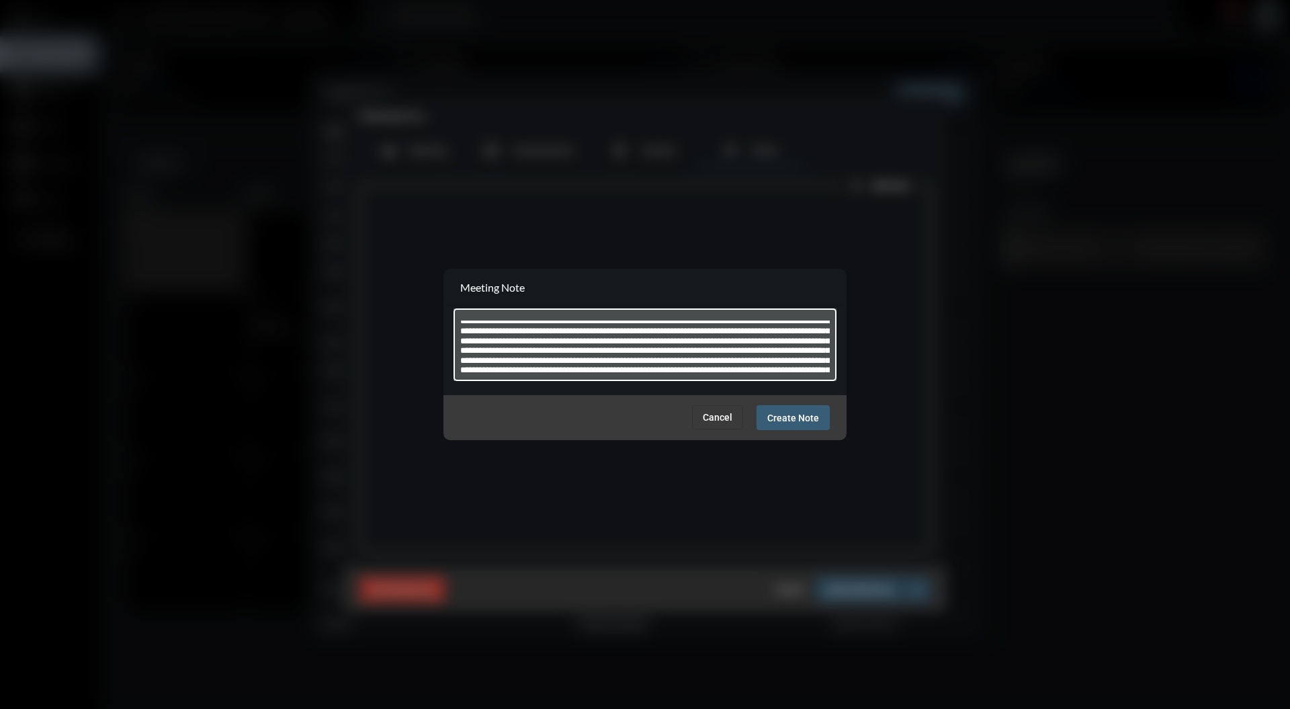
scroll to position [75, 0]
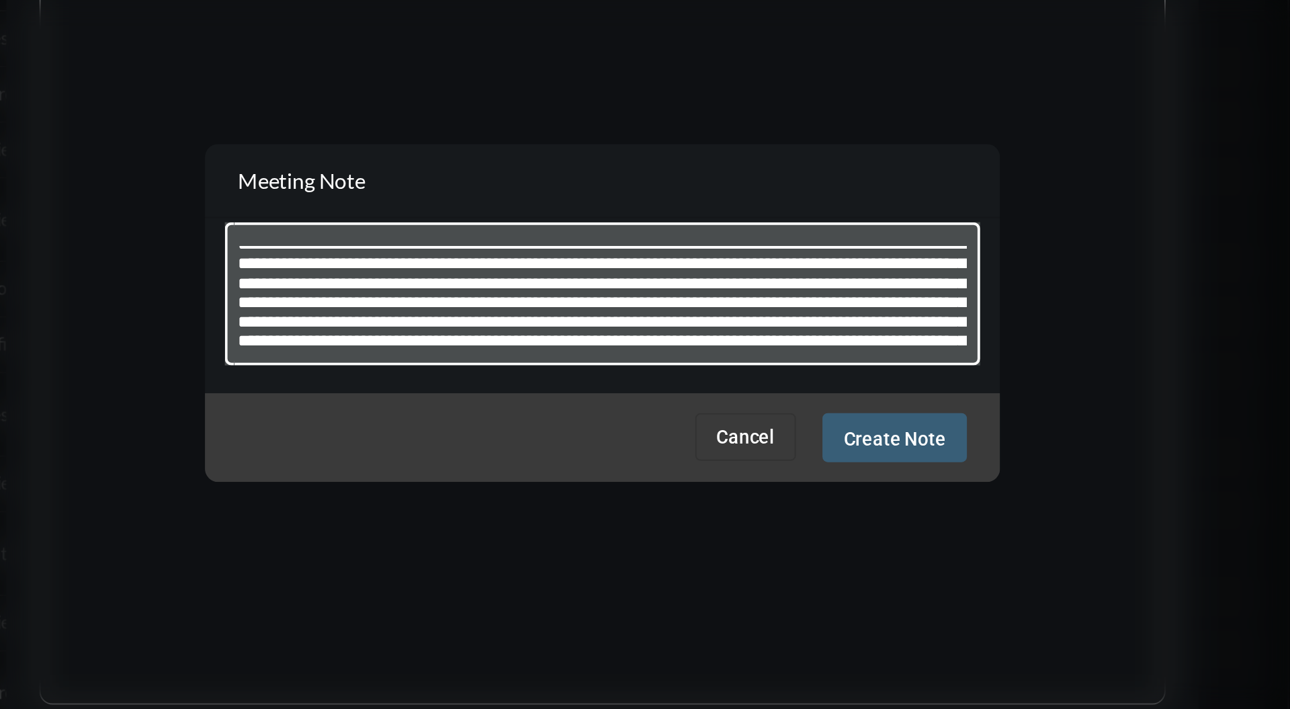
drag, startPoint x: 683, startPoint y: 351, endPoint x: 626, endPoint y: 341, distance: 57.3
click at [626, 341] on textarea at bounding box center [645, 347] width 370 height 53
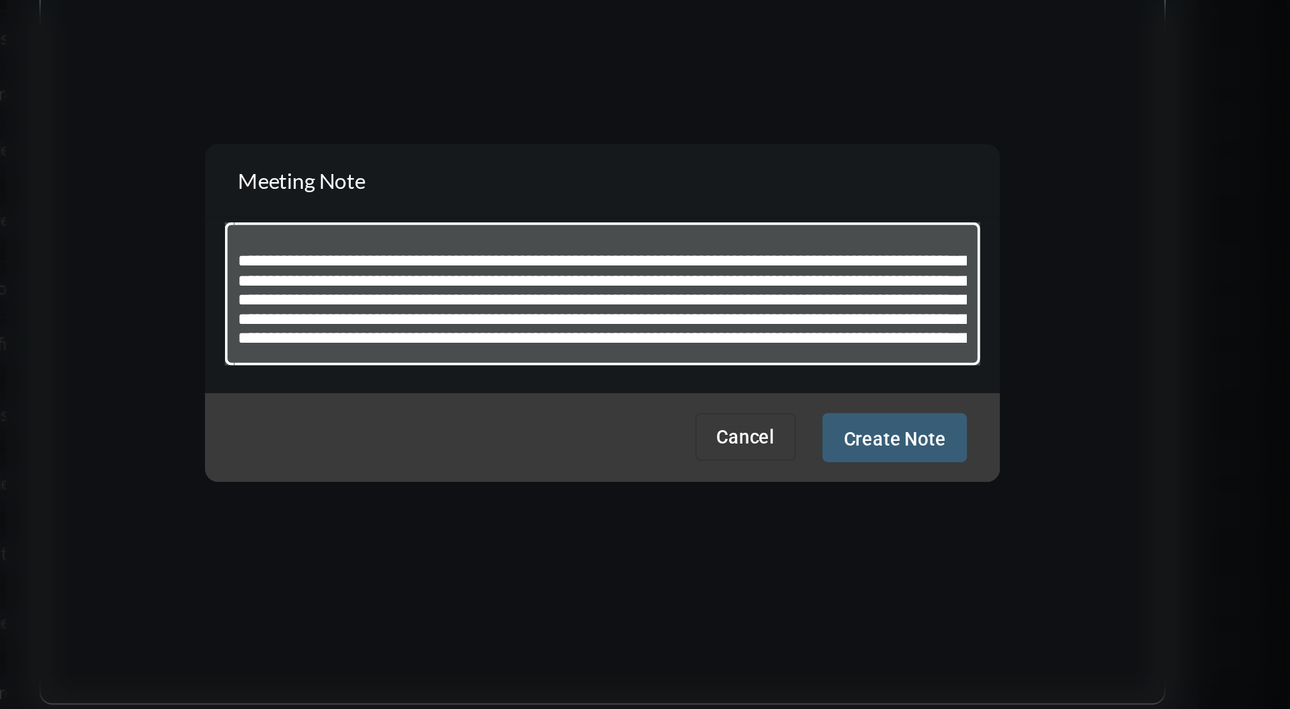
click at [677, 368] on textarea at bounding box center [645, 347] width 370 height 53
click at [793, 368] on textarea at bounding box center [645, 347] width 370 height 53
click at [697, 347] on textarea at bounding box center [645, 347] width 370 height 53
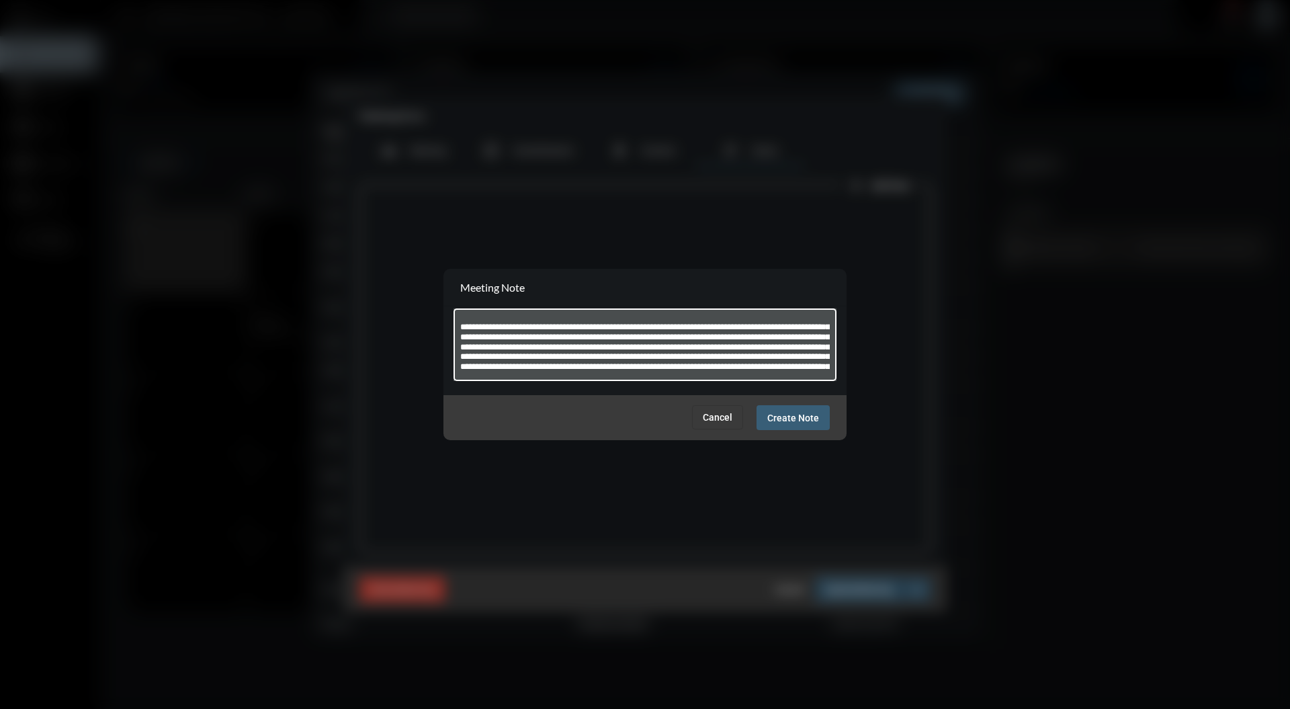
scroll to position [120, 0]
click at [806, 352] on textarea at bounding box center [645, 347] width 370 height 53
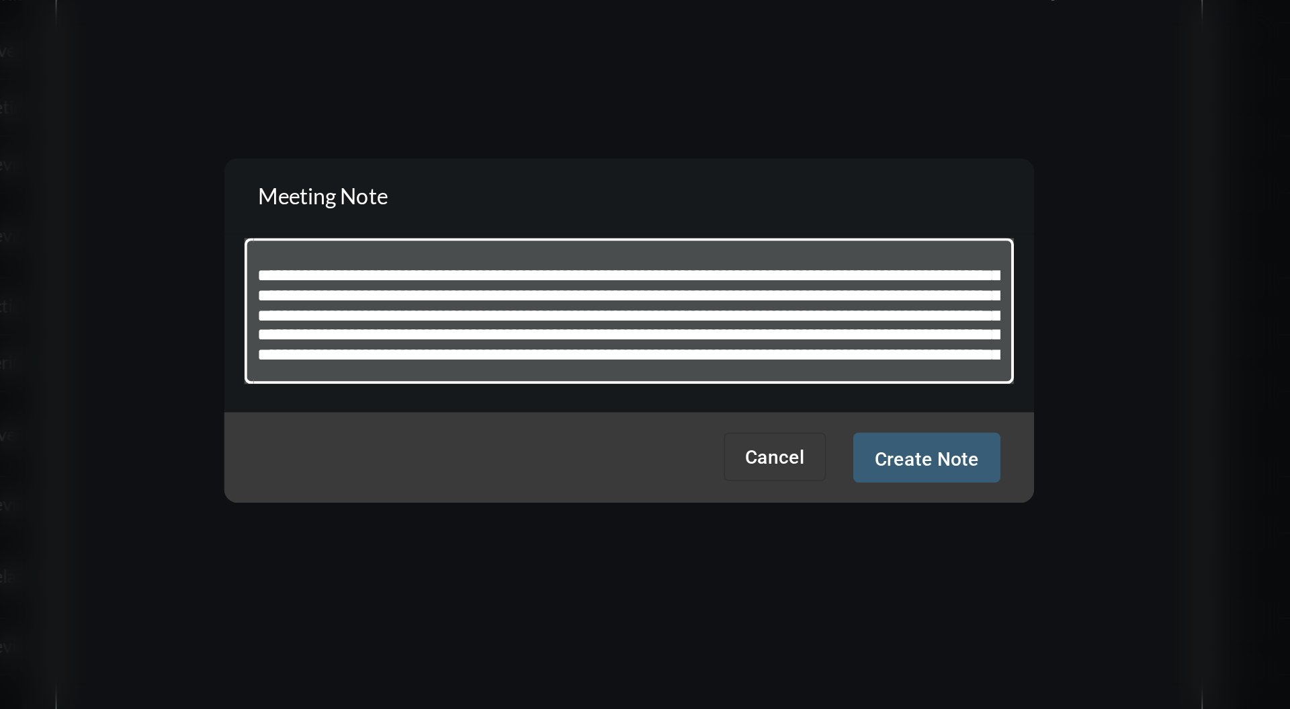
click at [643, 339] on textarea at bounding box center [645, 347] width 370 height 53
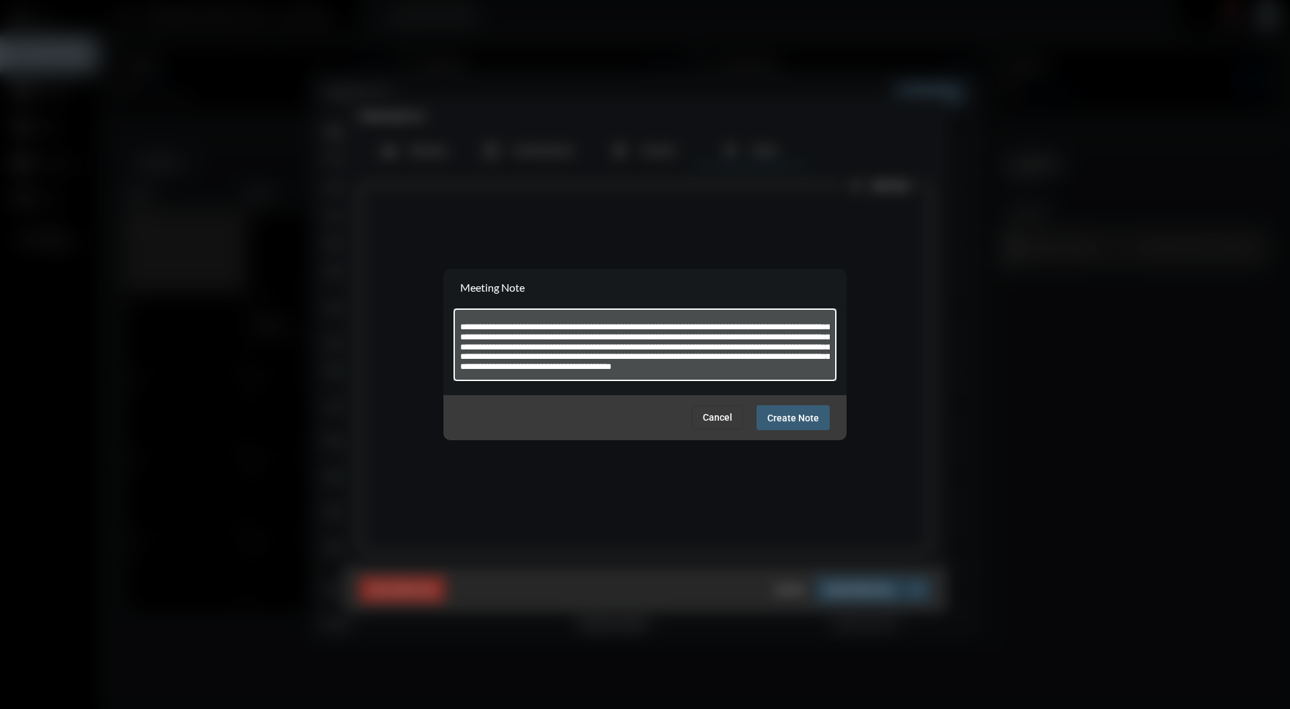
scroll to position [144, 0]
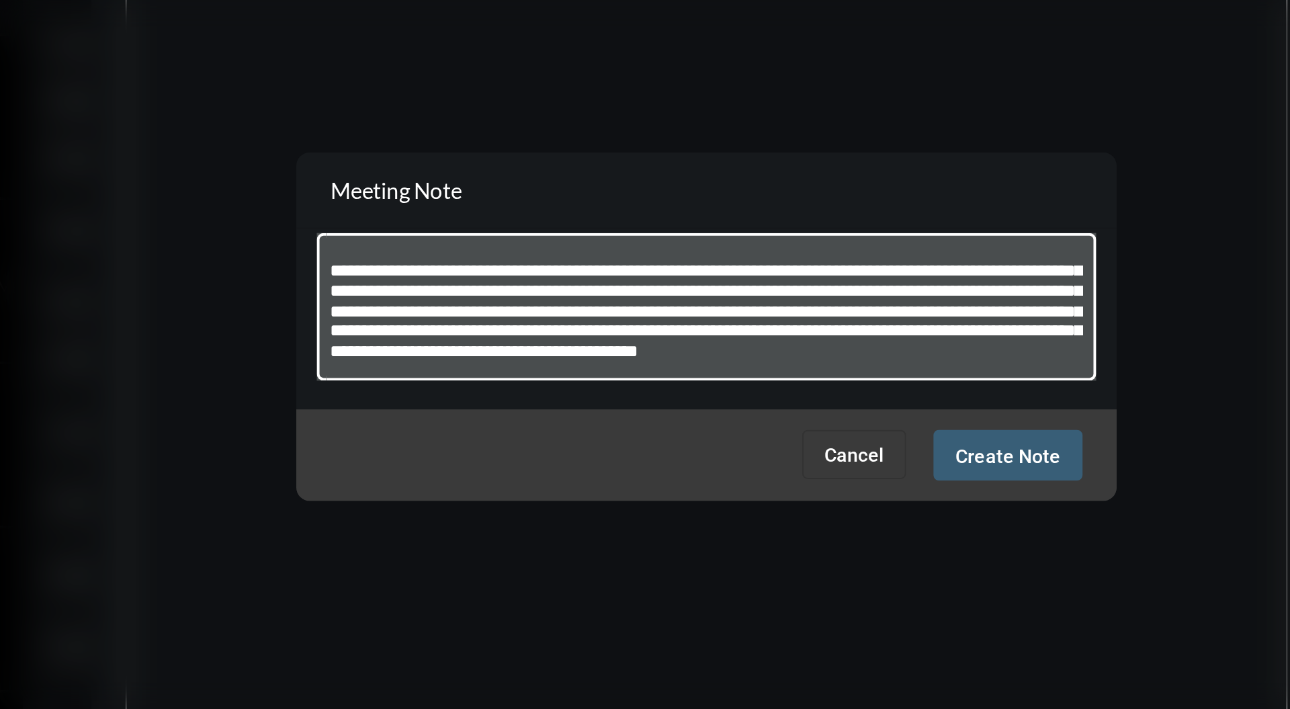
click at [501, 361] on textarea at bounding box center [645, 347] width 370 height 53
click at [546, 366] on textarea at bounding box center [645, 347] width 370 height 53
click at [558, 358] on textarea at bounding box center [645, 347] width 370 height 53
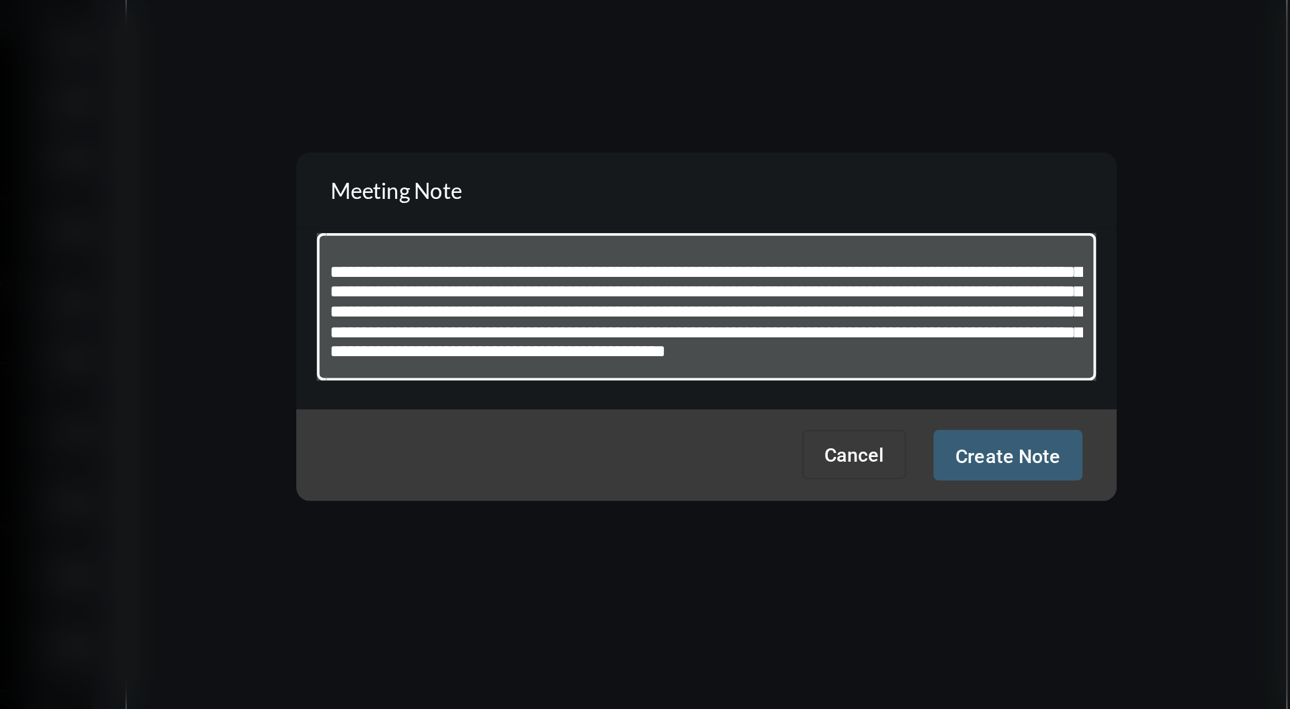
scroll to position [136, 0]
click at [788, 304] on section "Meeting Note" at bounding box center [644, 288] width 403 height 38
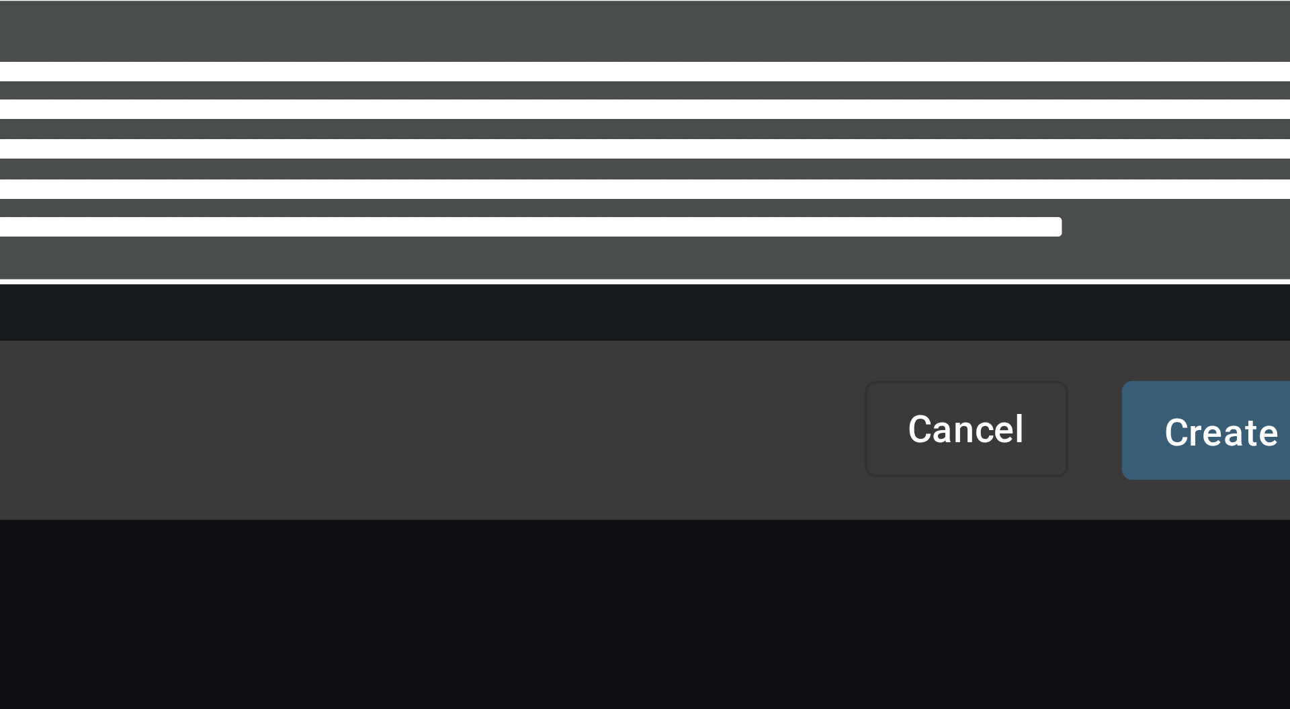
click at [664, 355] on textarea at bounding box center [645, 347] width 370 height 53
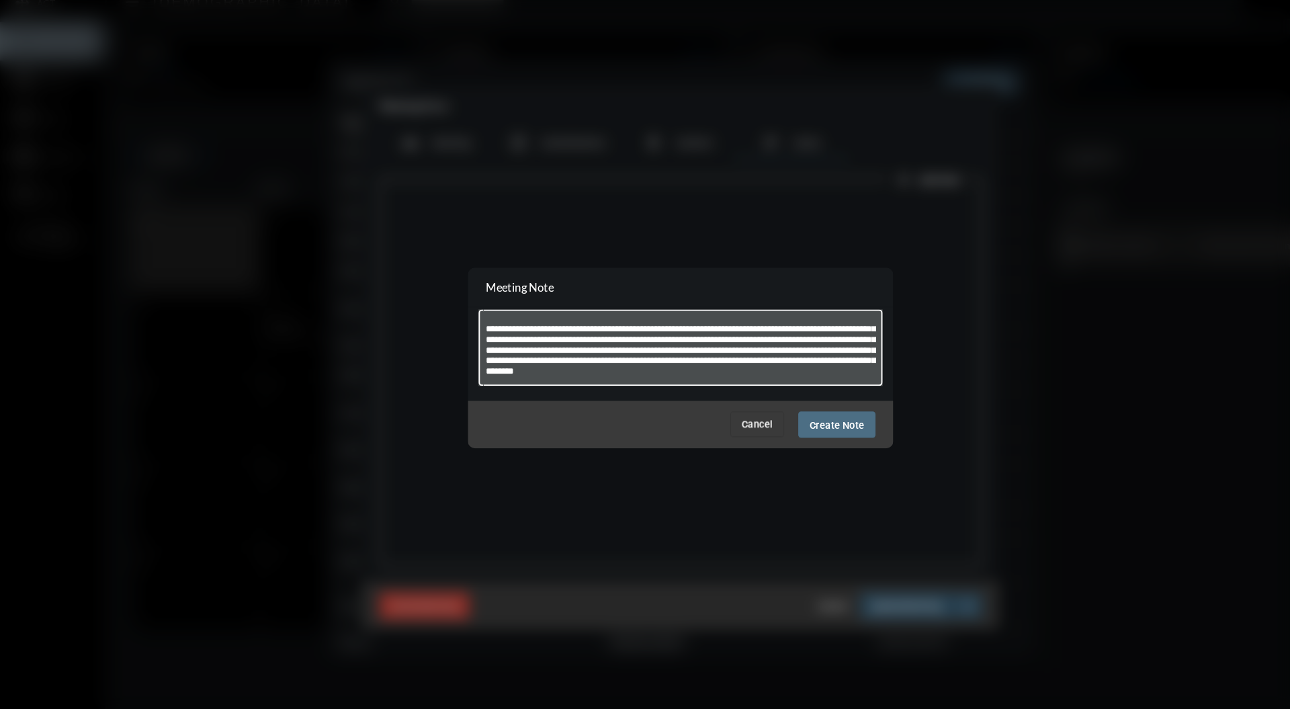
type textarea "**********"
click at [798, 421] on span "Create Note" at bounding box center [793, 418] width 52 height 11
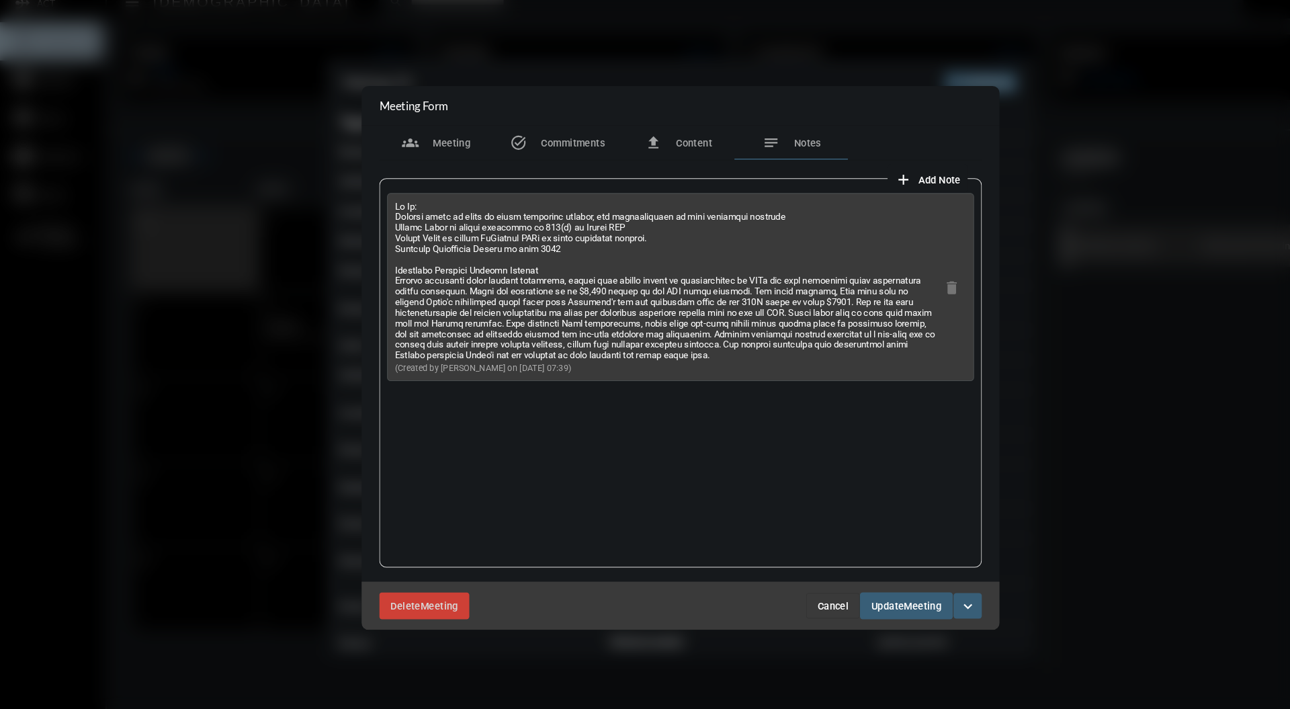
drag, startPoint x: 761, startPoint y: 365, endPoint x: 364, endPoint y: 284, distance: 405.2
click at [364, 284] on div "(Created by [PERSON_NAME] on [DATE] 07:39) delete" at bounding box center [644, 368] width 571 height 369
copy p "[PERSON_NAME] explained trust funding processes, noting that trusts should be b…"
click at [762, 529] on div "(Created by [PERSON_NAME] on [DATE] 07:39) delete" at bounding box center [644, 368] width 571 height 369
click at [428, 151] on span "Meeting" at bounding box center [429, 150] width 36 height 11
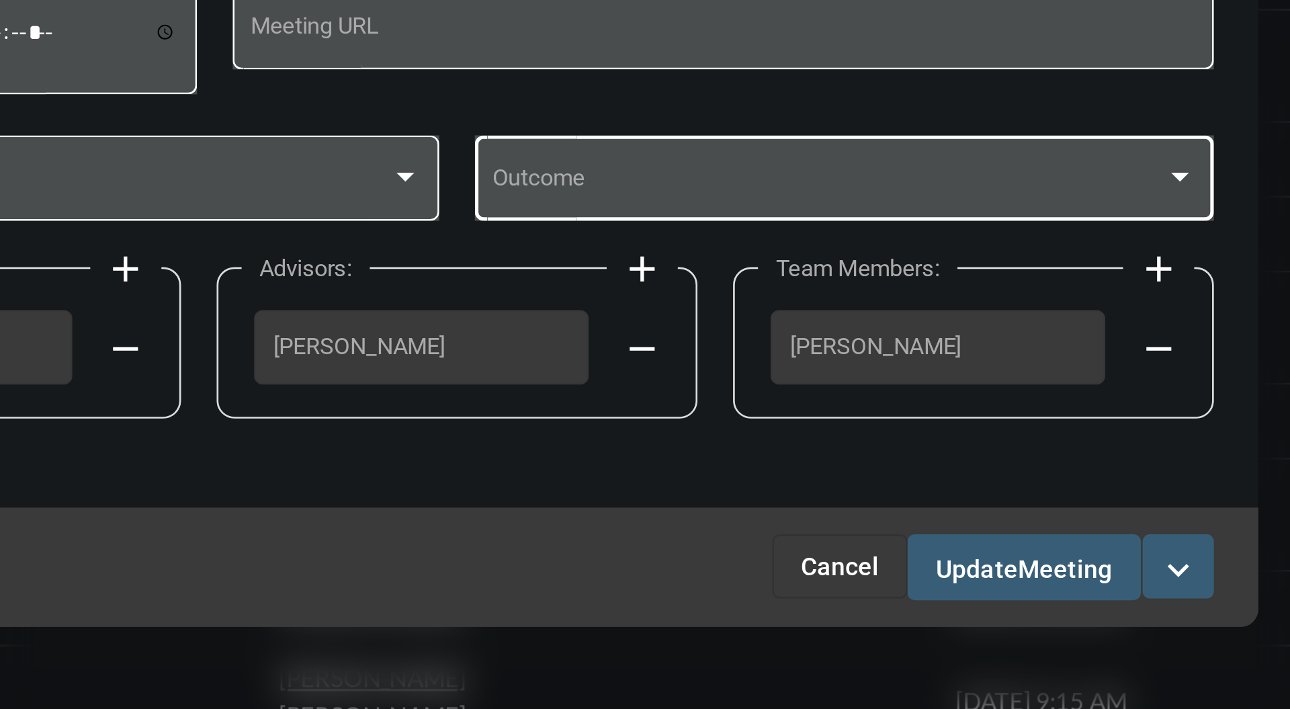
click at [919, 355] on div at bounding box center [918, 349] width 12 height 11
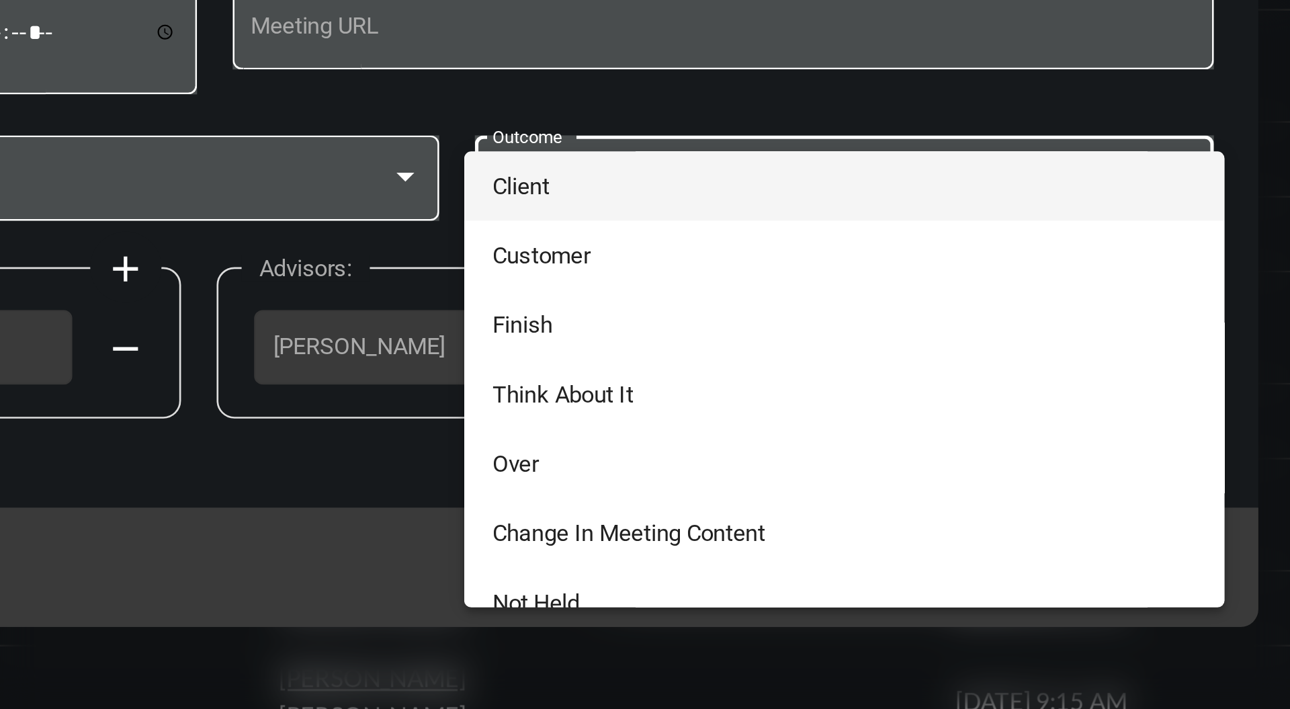
click at [751, 347] on span "Client" at bounding box center [791, 352] width 266 height 26
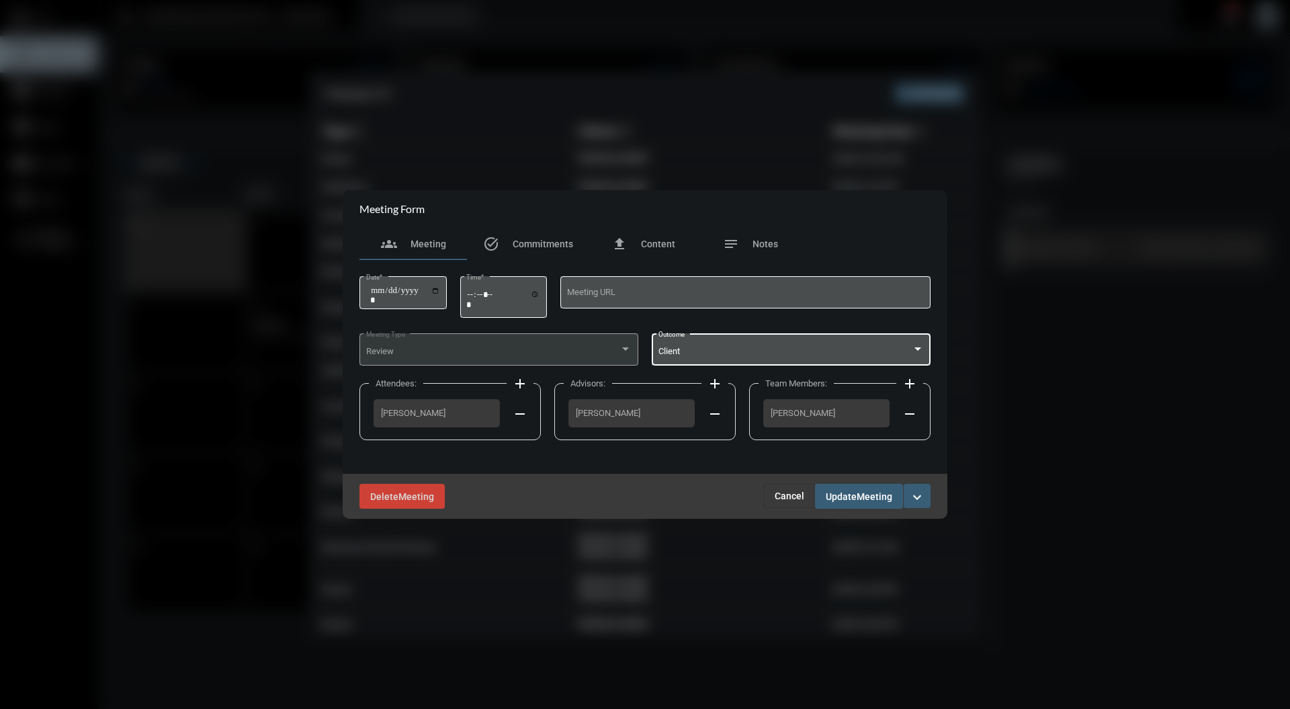
click at [867, 512] on div "Delete Meeting Cancel Update Meeting expand_more" at bounding box center [645, 496] width 605 height 45
click at [869, 496] on span "Meeting" at bounding box center [875, 496] width 36 height 11
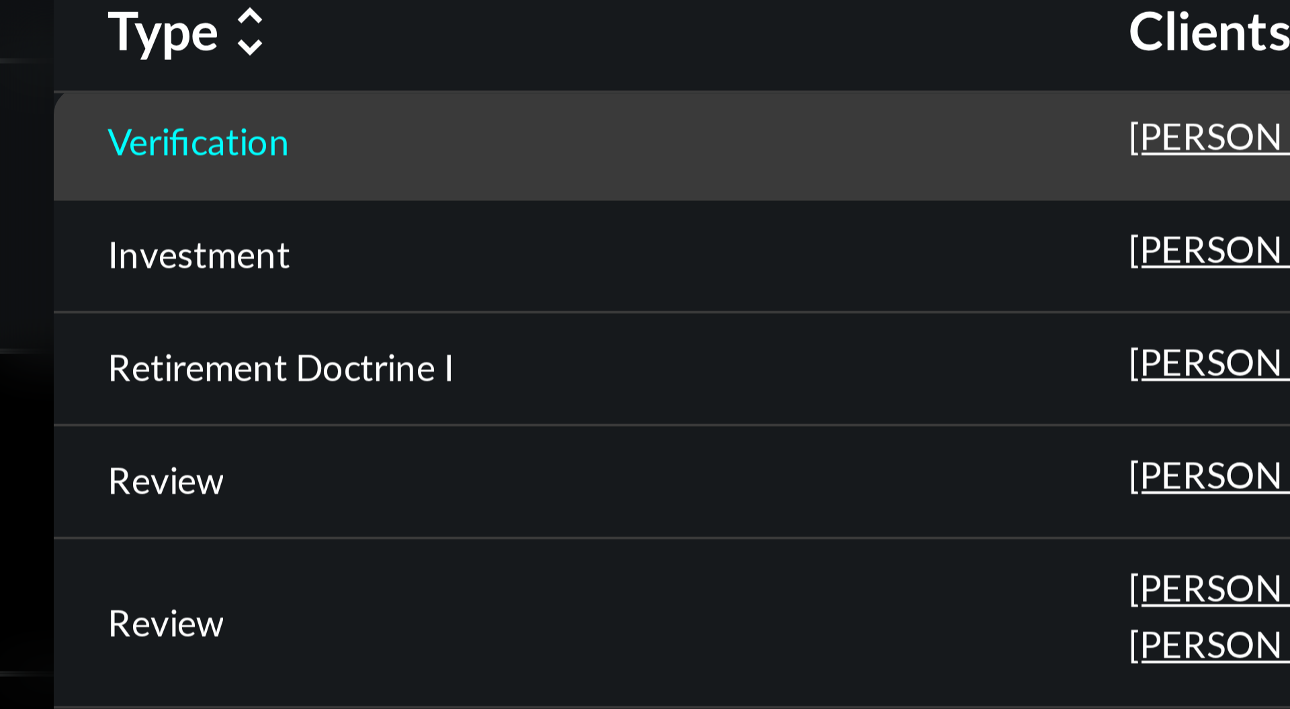
click at [360, 158] on p "Verification" at bounding box center [346, 158] width 46 height 11
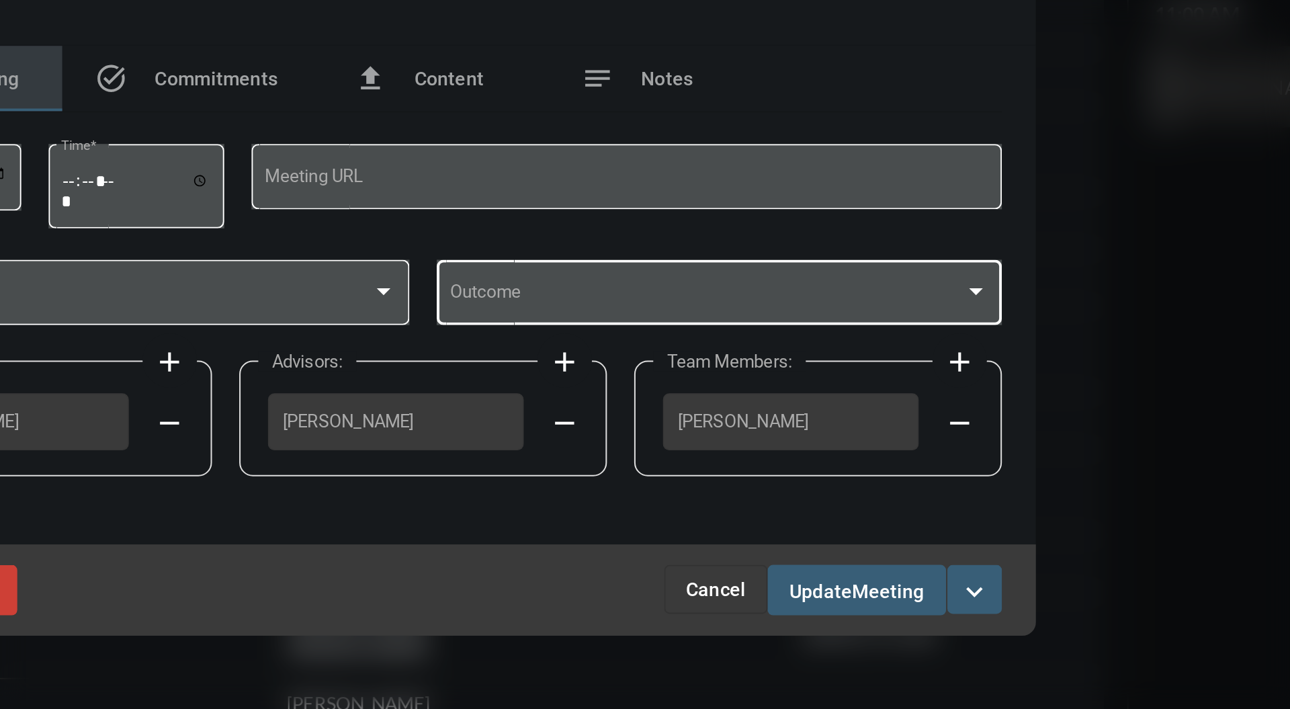
click at [917, 355] on div at bounding box center [918, 349] width 12 height 11
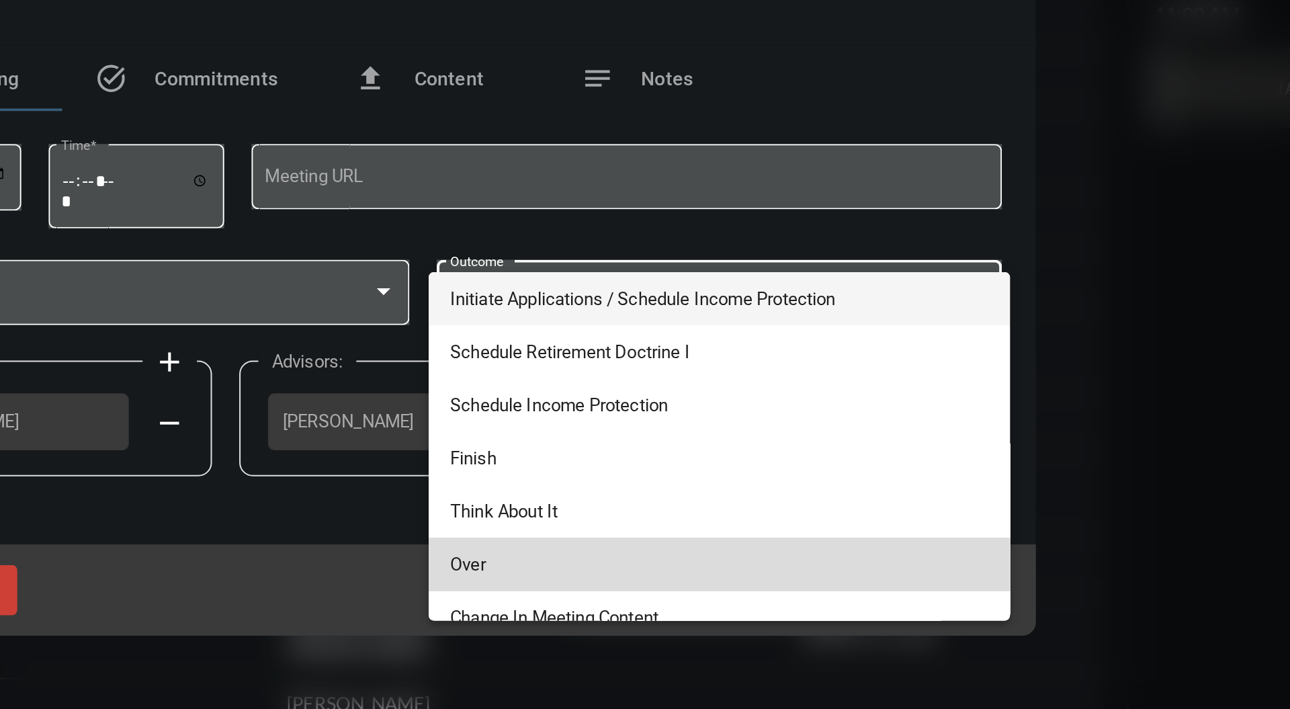
click at [814, 496] on span "Over" at bounding box center [791, 483] width 266 height 26
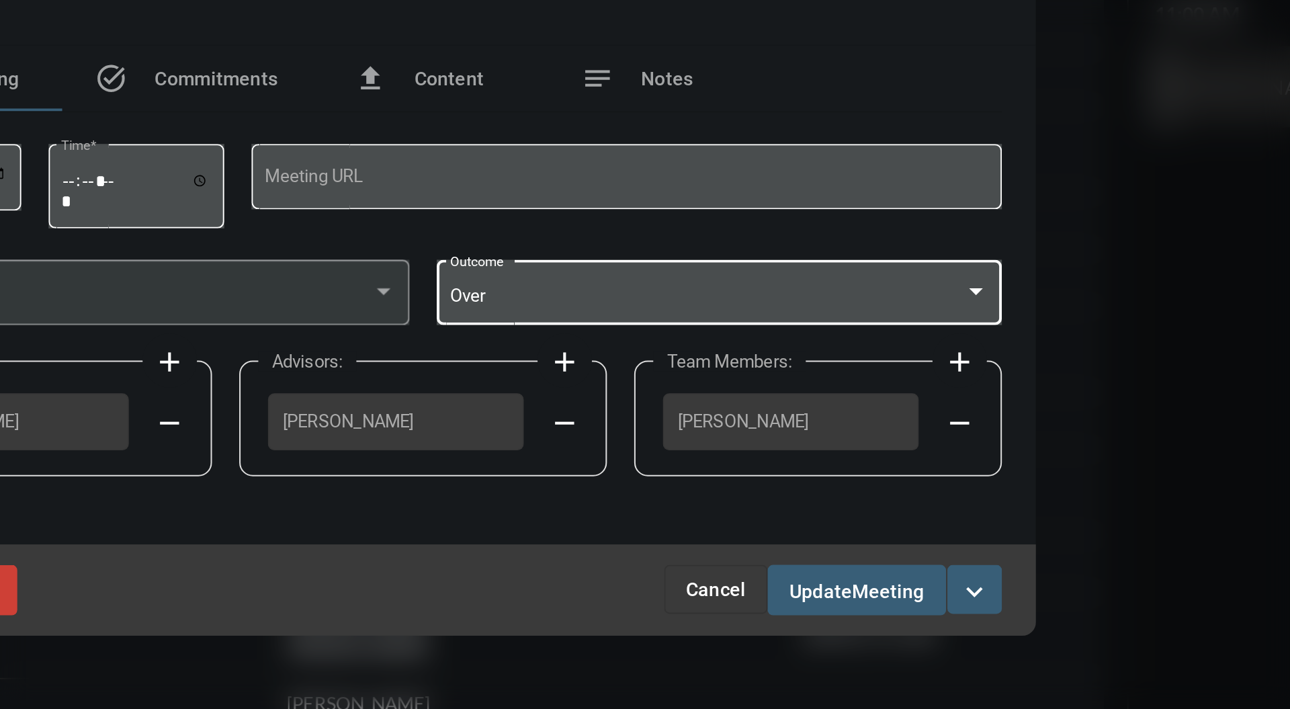
click at [906, 355] on div "Over" at bounding box center [785, 352] width 254 height 10
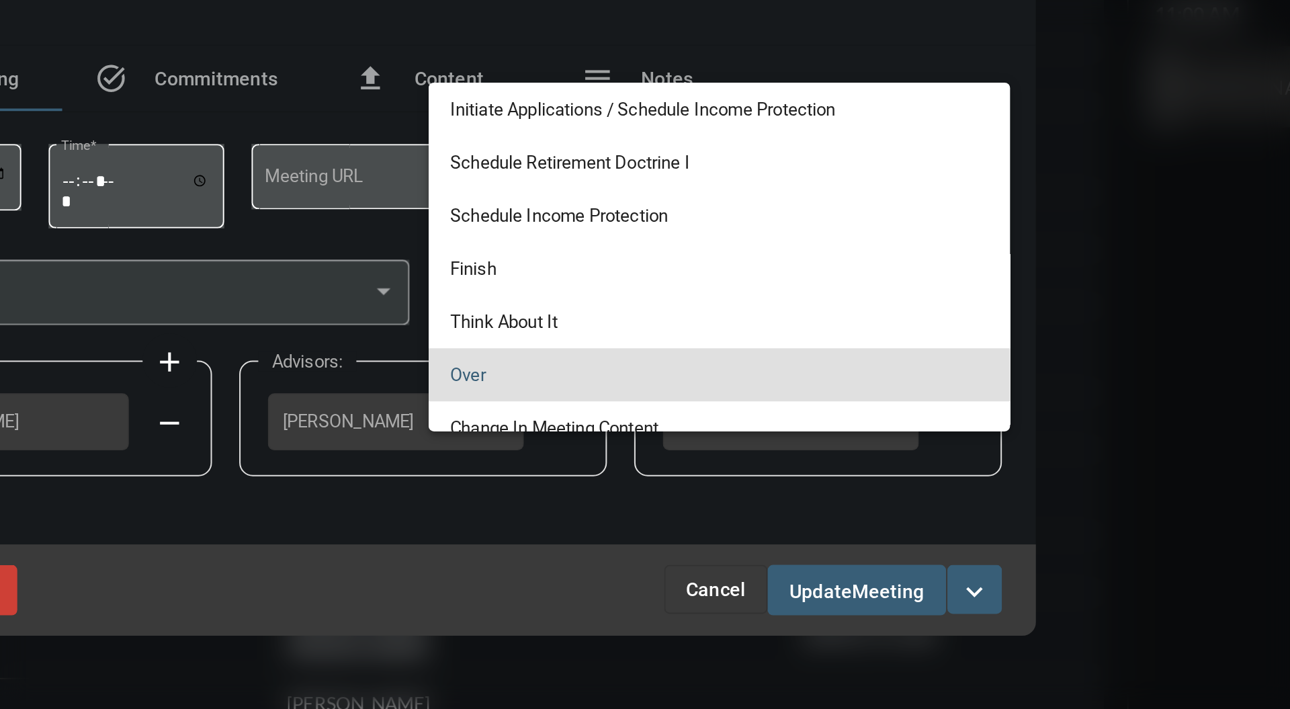
scroll to position [38, 0]
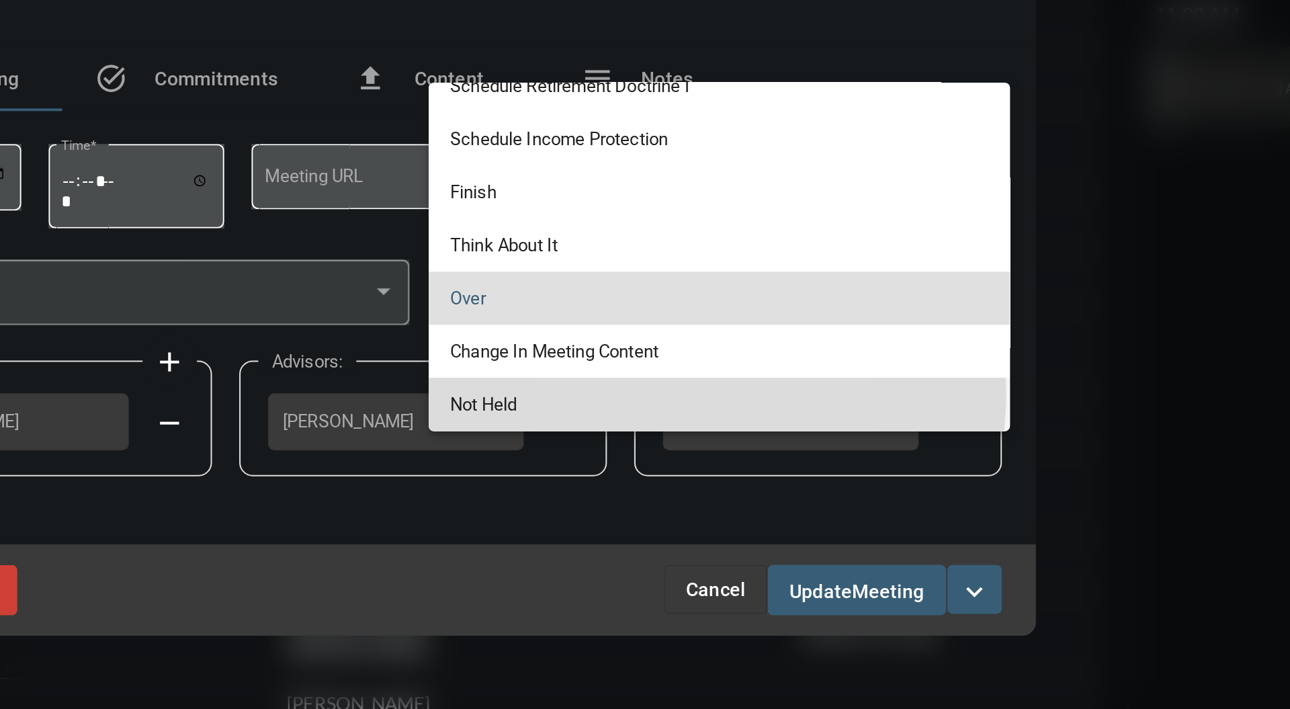
click at [774, 400] on span "Not Held" at bounding box center [791, 405] width 266 height 26
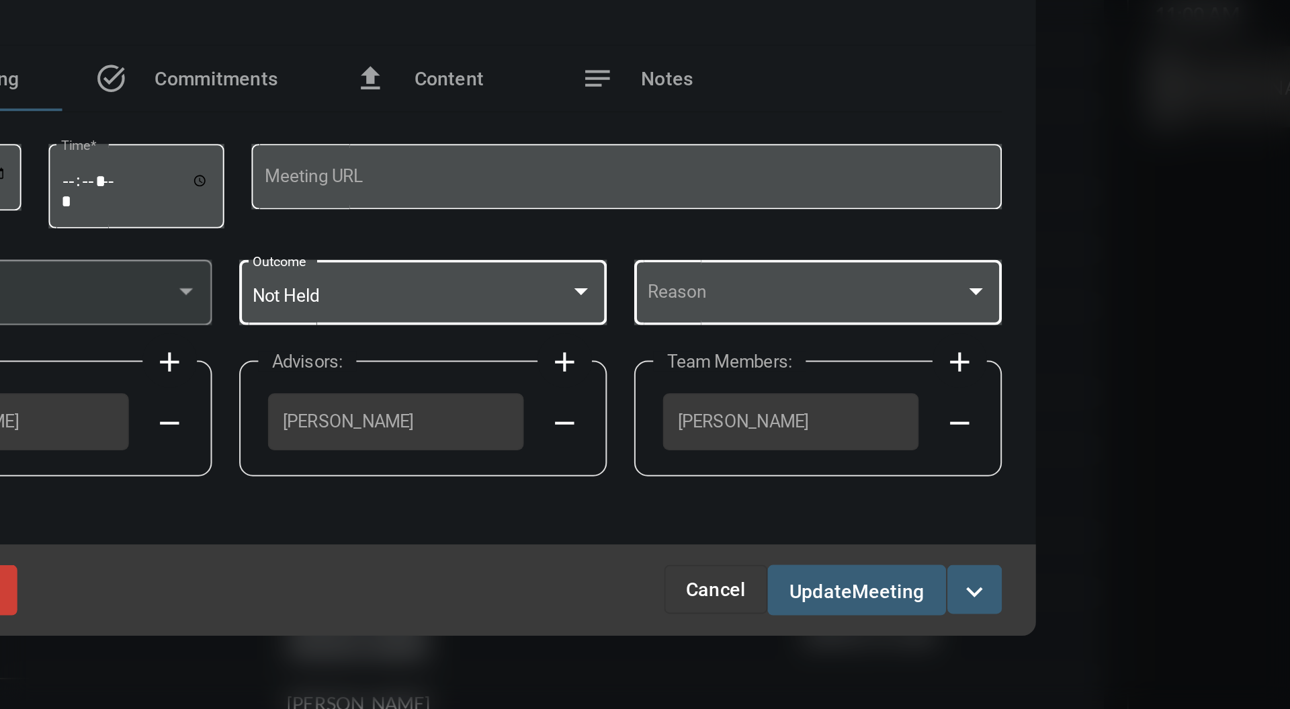
click at [915, 352] on div at bounding box center [918, 349] width 12 height 11
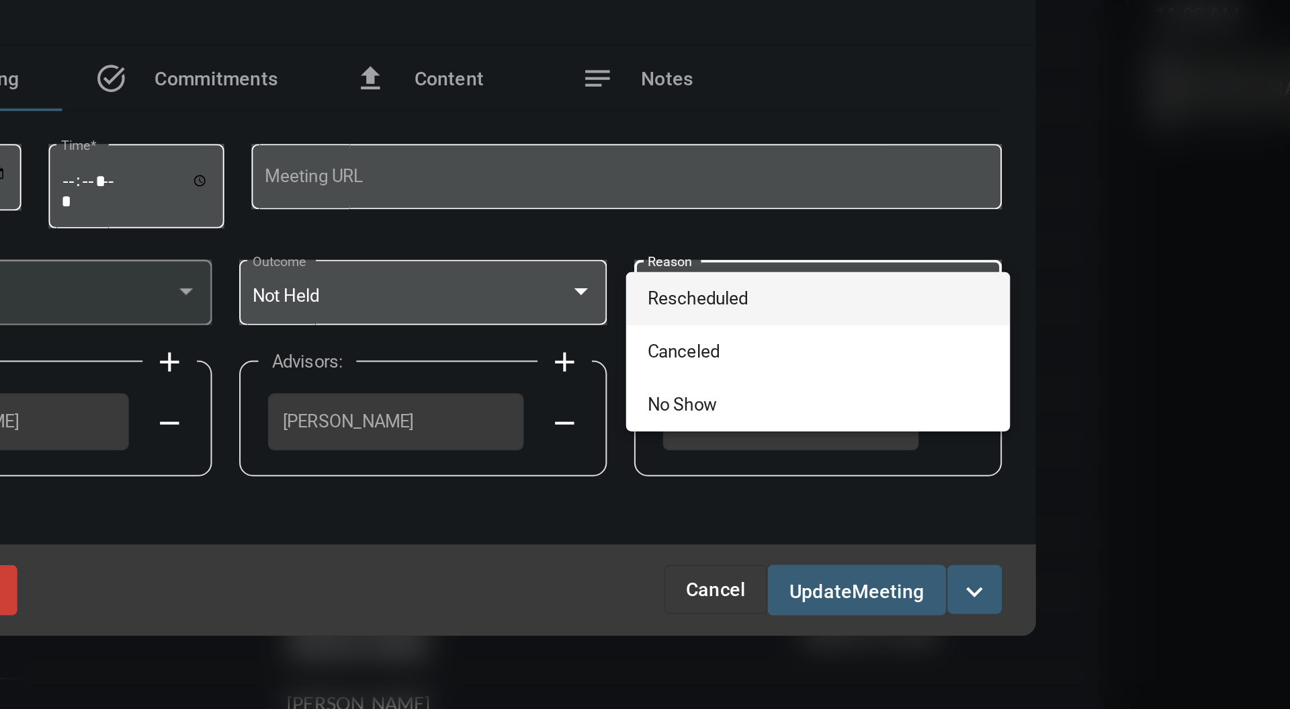
click at [843, 352] on span "Rescheduled" at bounding box center [840, 352] width 169 height 26
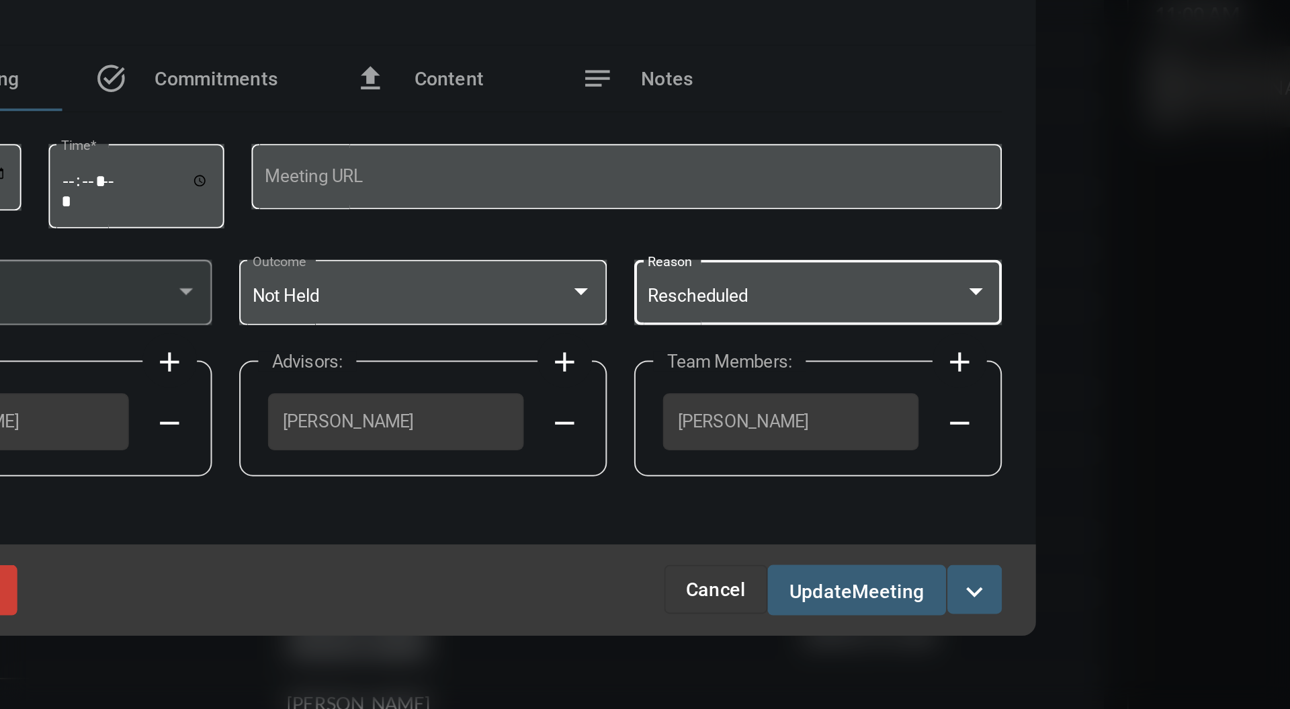
click at [864, 495] on span "Meeting" at bounding box center [875, 496] width 36 height 11
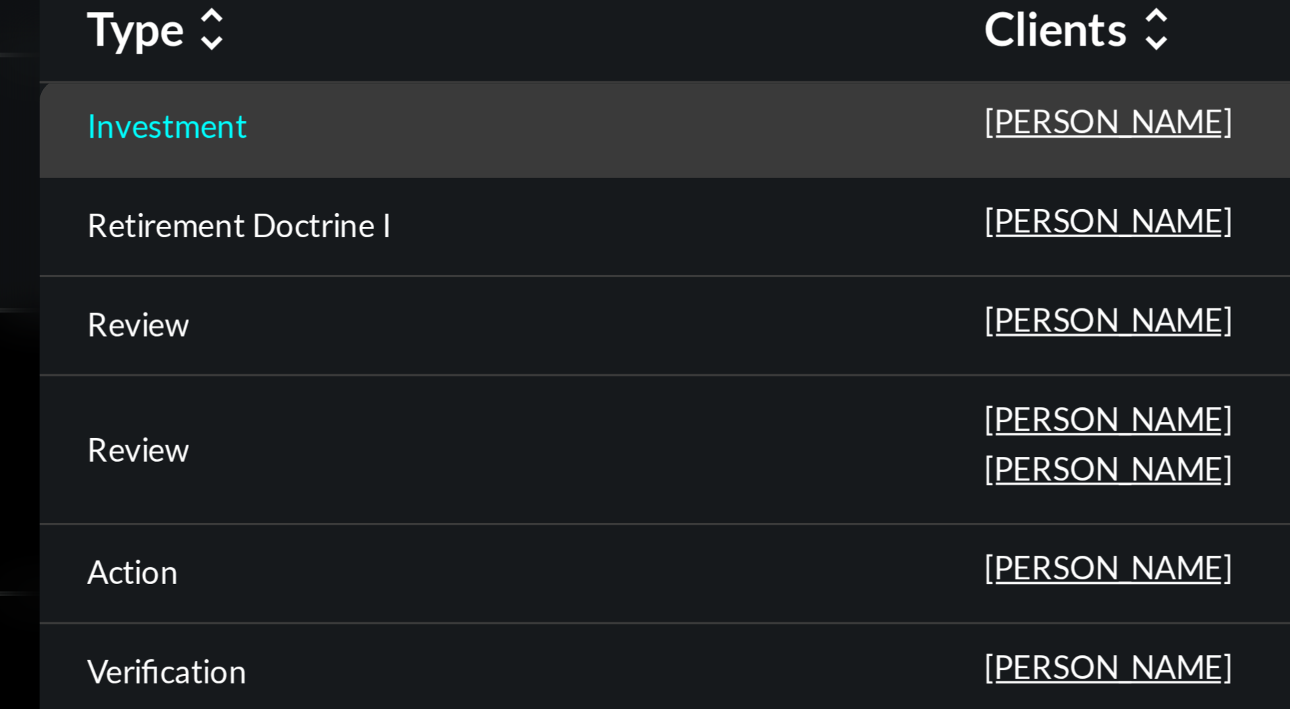
click at [358, 159] on p "Investment" at bounding box center [346, 158] width 46 height 11
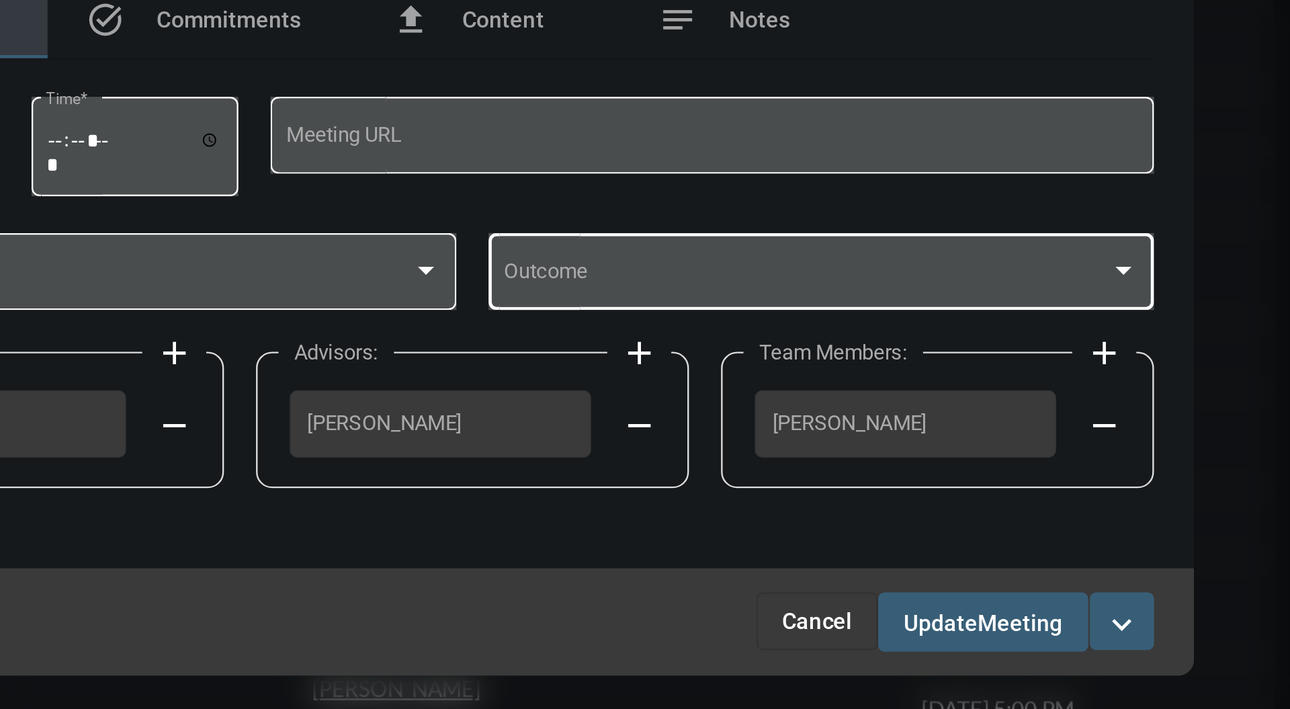
click at [918, 349] on div at bounding box center [917, 348] width 7 height 3
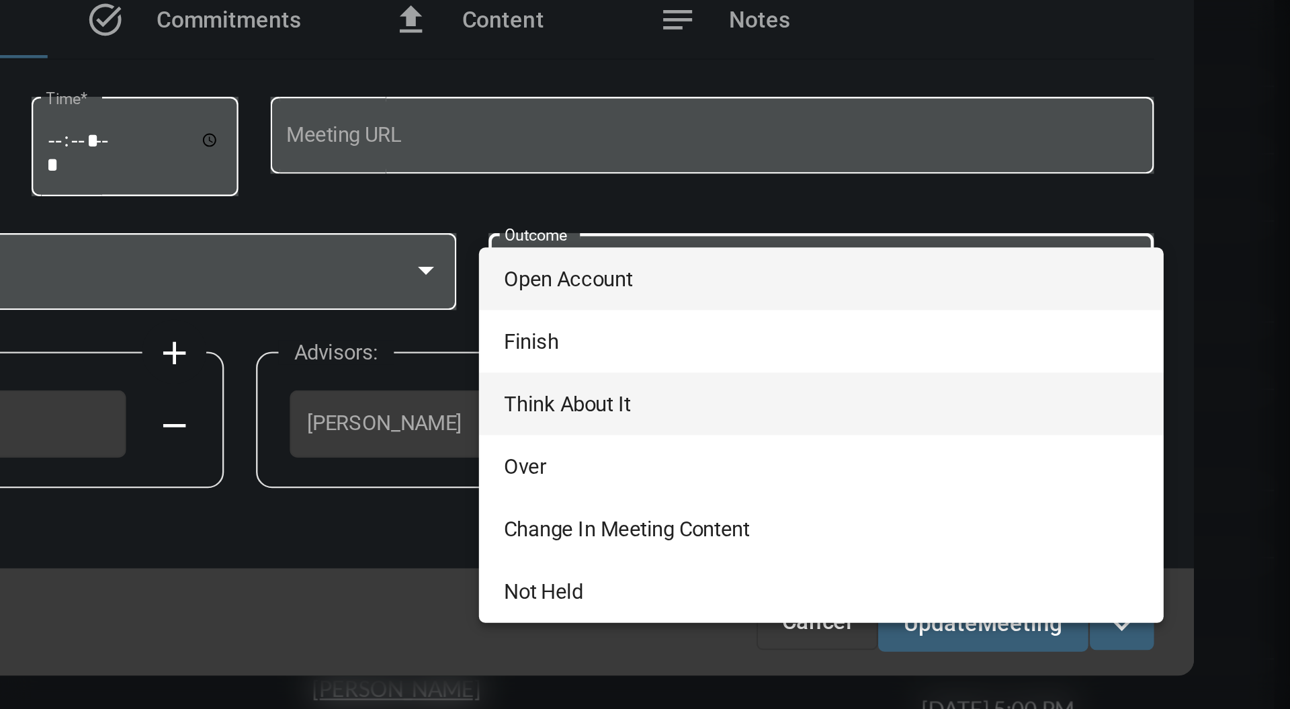
click at [730, 402] on span "Think About It" at bounding box center [791, 405] width 266 height 26
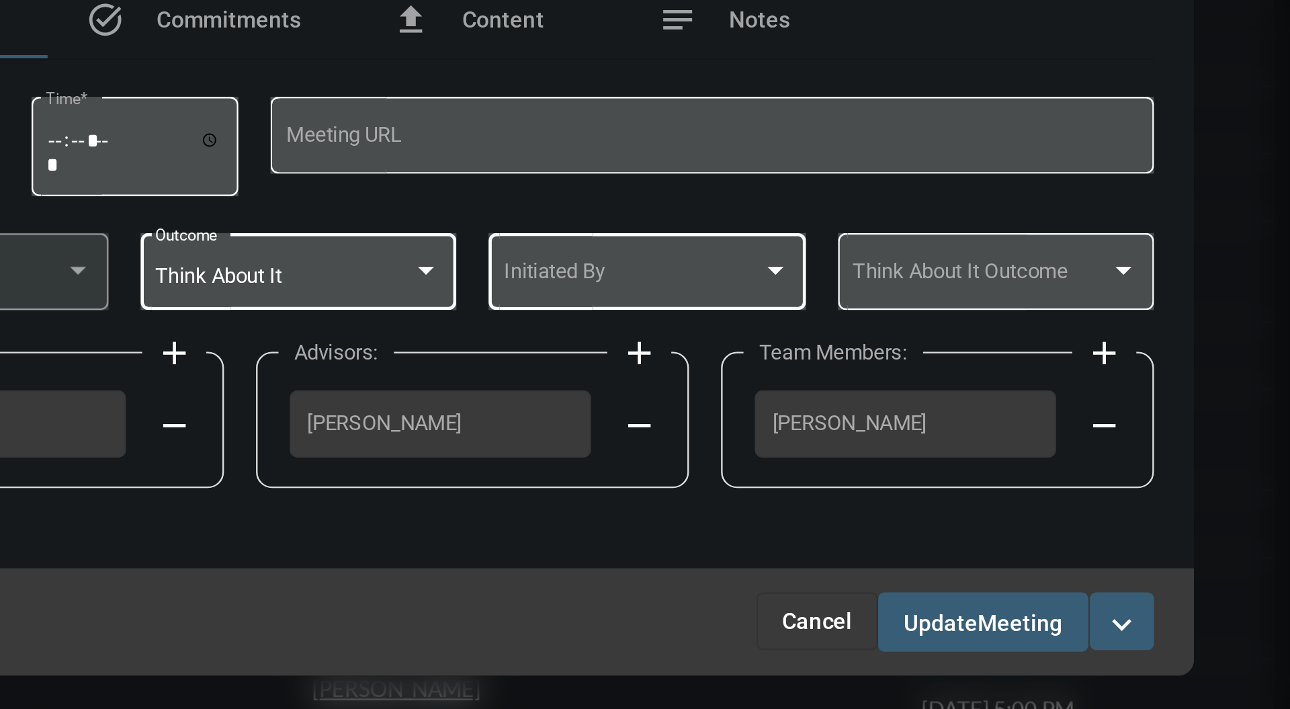
click at [773, 349] on div at bounding box center [772, 348] width 7 height 3
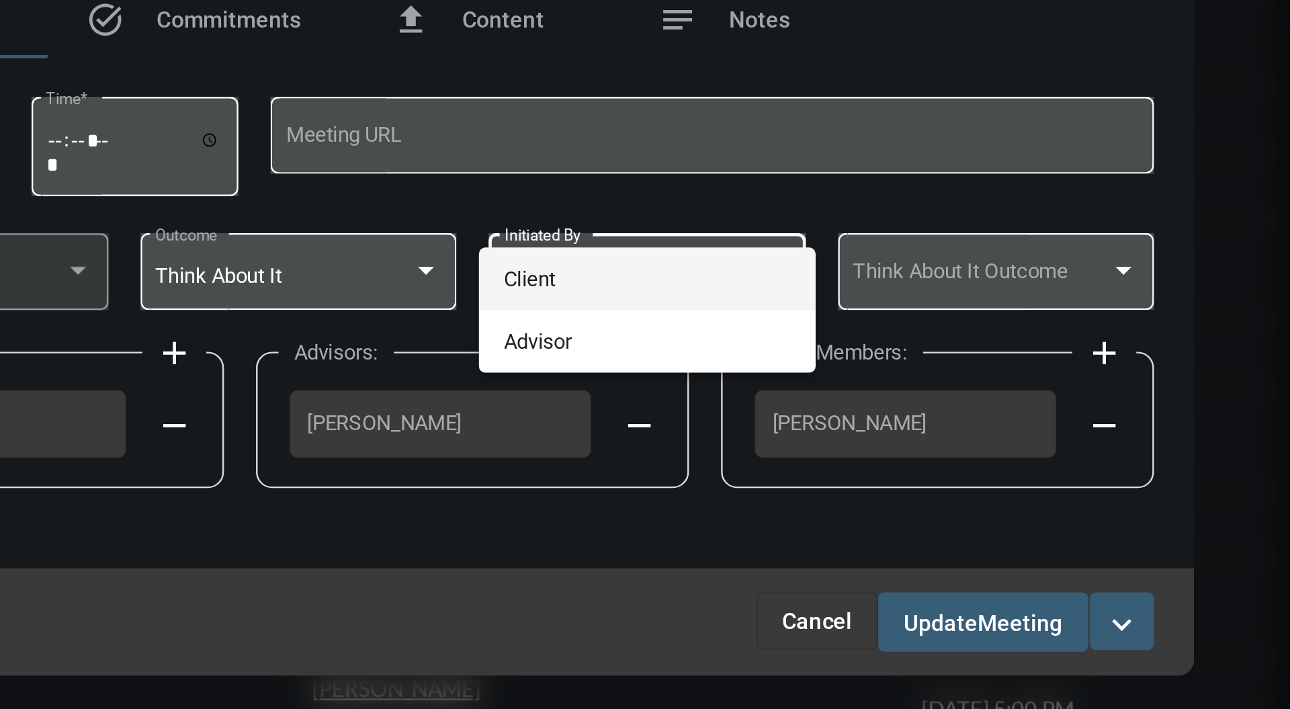
click at [745, 347] on span "Client" at bounding box center [718, 352] width 120 height 26
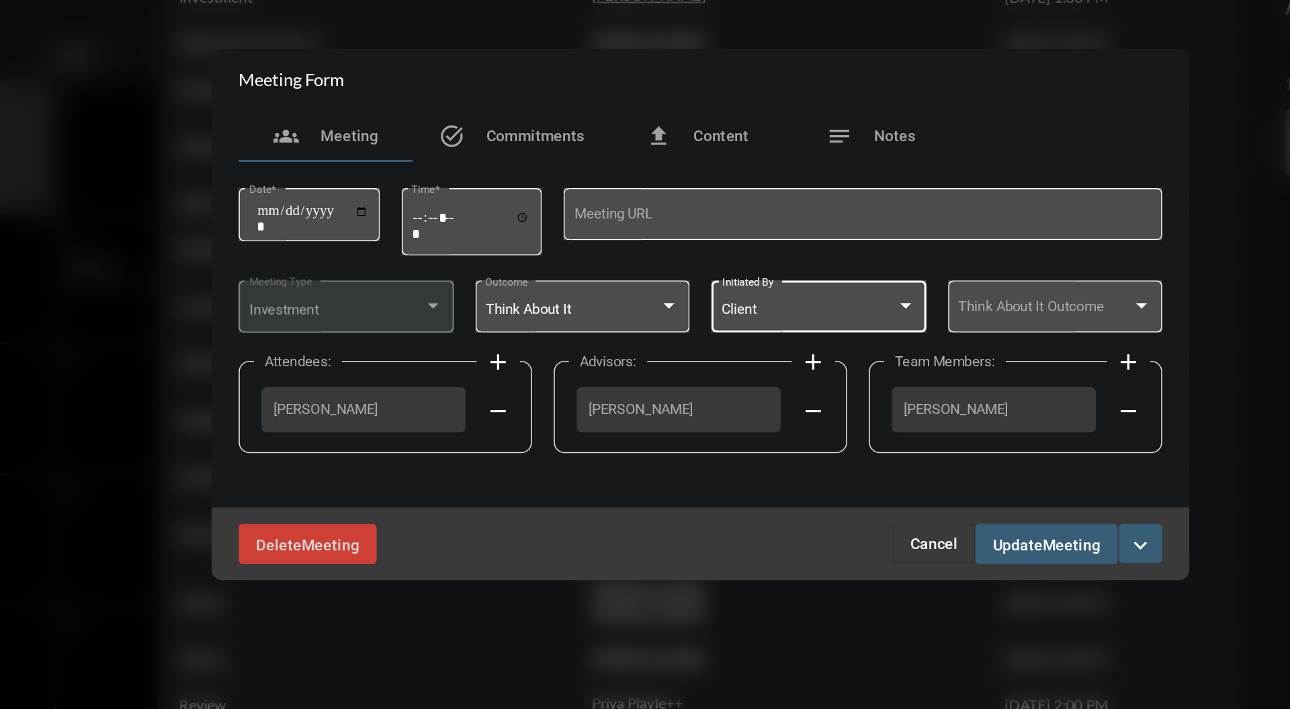
click at [859, 497] on span "Meeting" at bounding box center [875, 496] width 36 height 11
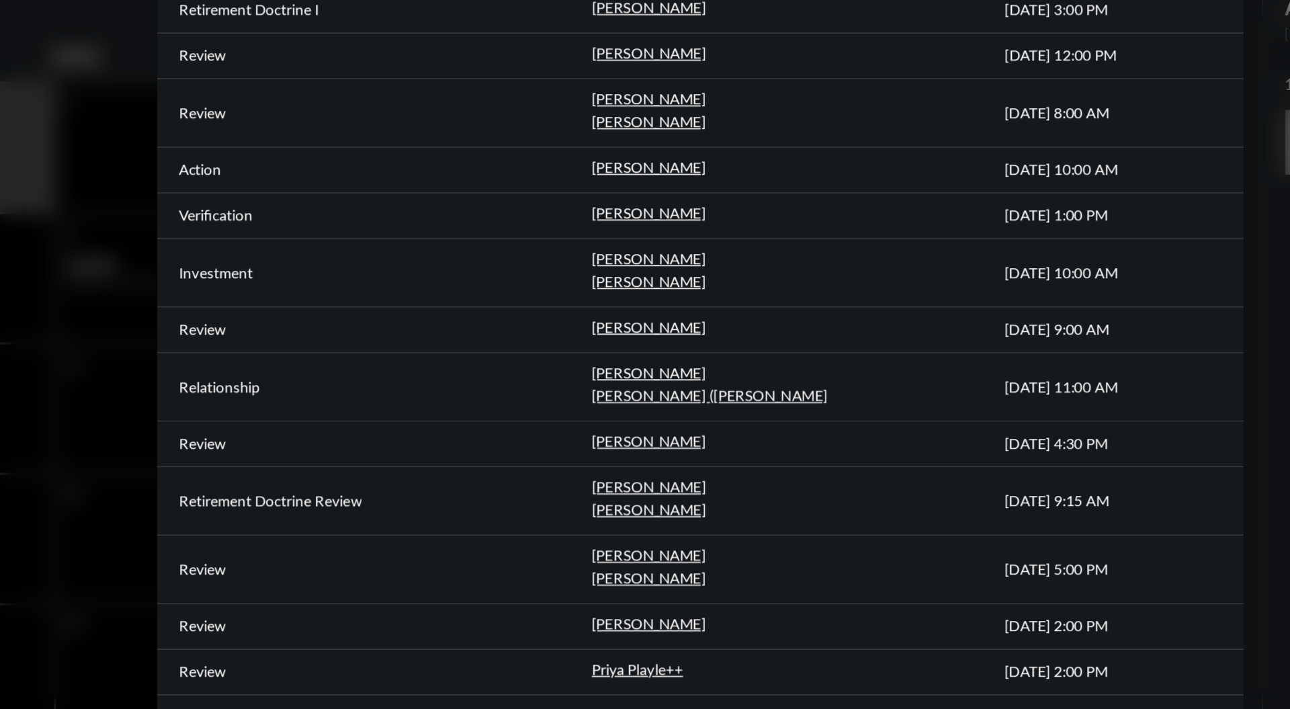
scroll to position [0, 0]
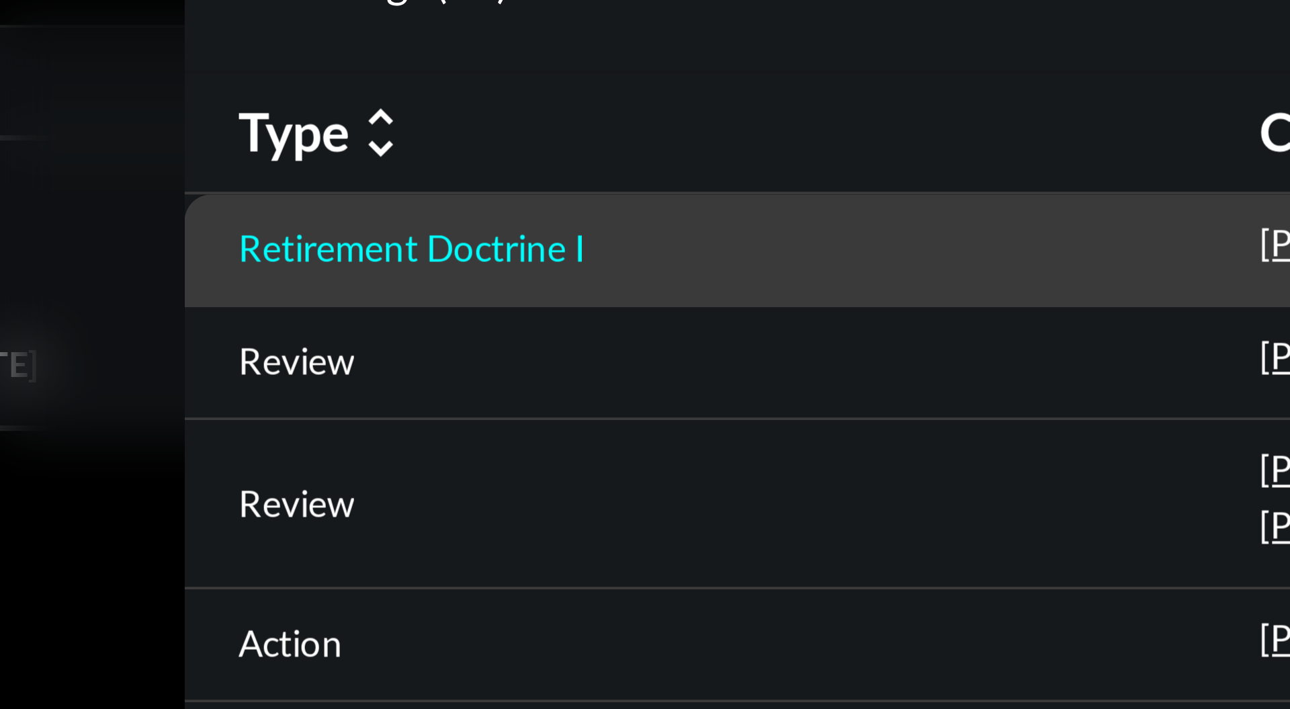
click at [396, 168] on p "Retirement Doctrine I" at bounding box center [366, 166] width 87 height 11
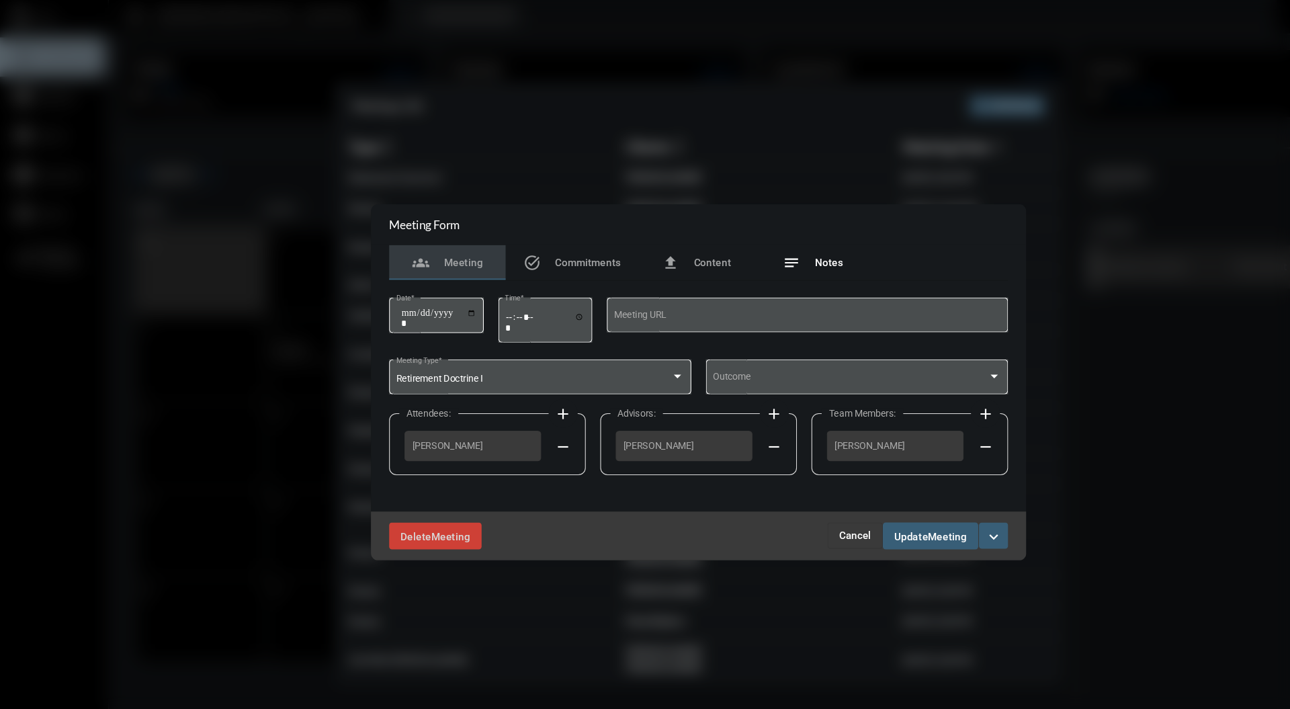
click at [759, 251] on div "notes Notes" at bounding box center [750, 244] width 55 height 16
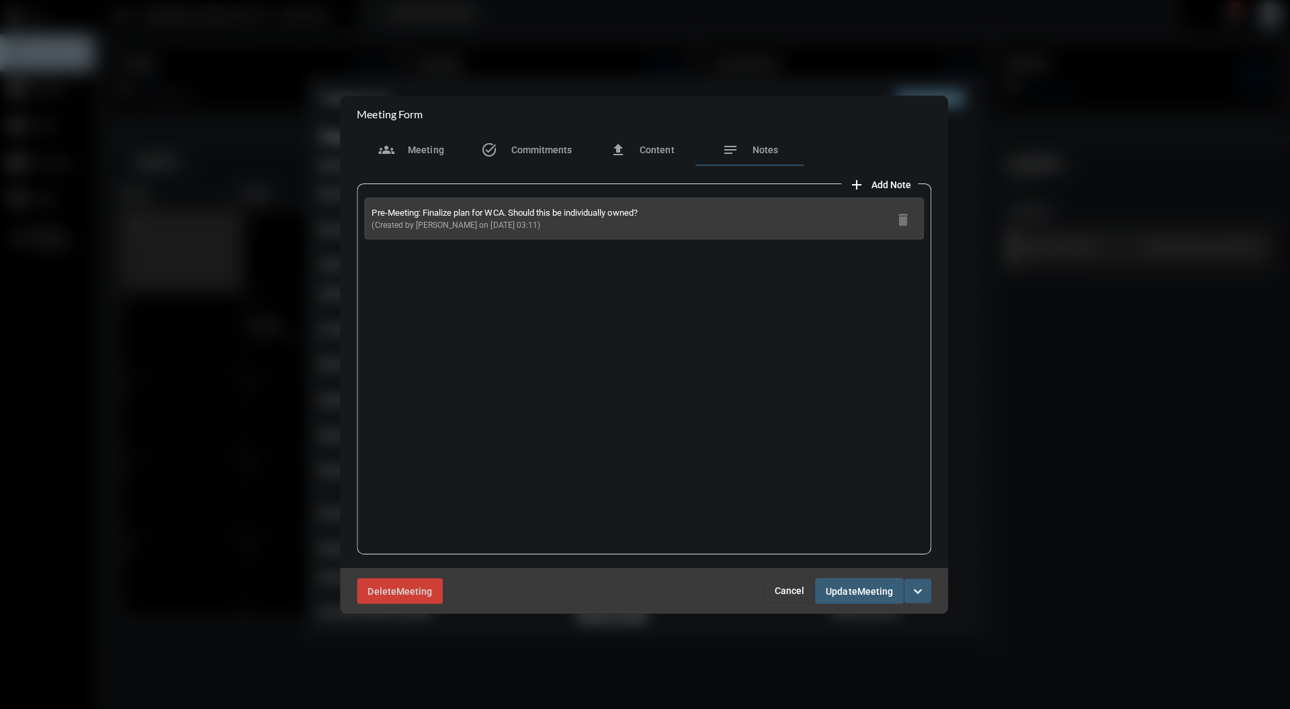
click at [906, 191] on button "add Add Note" at bounding box center [879, 184] width 76 height 27
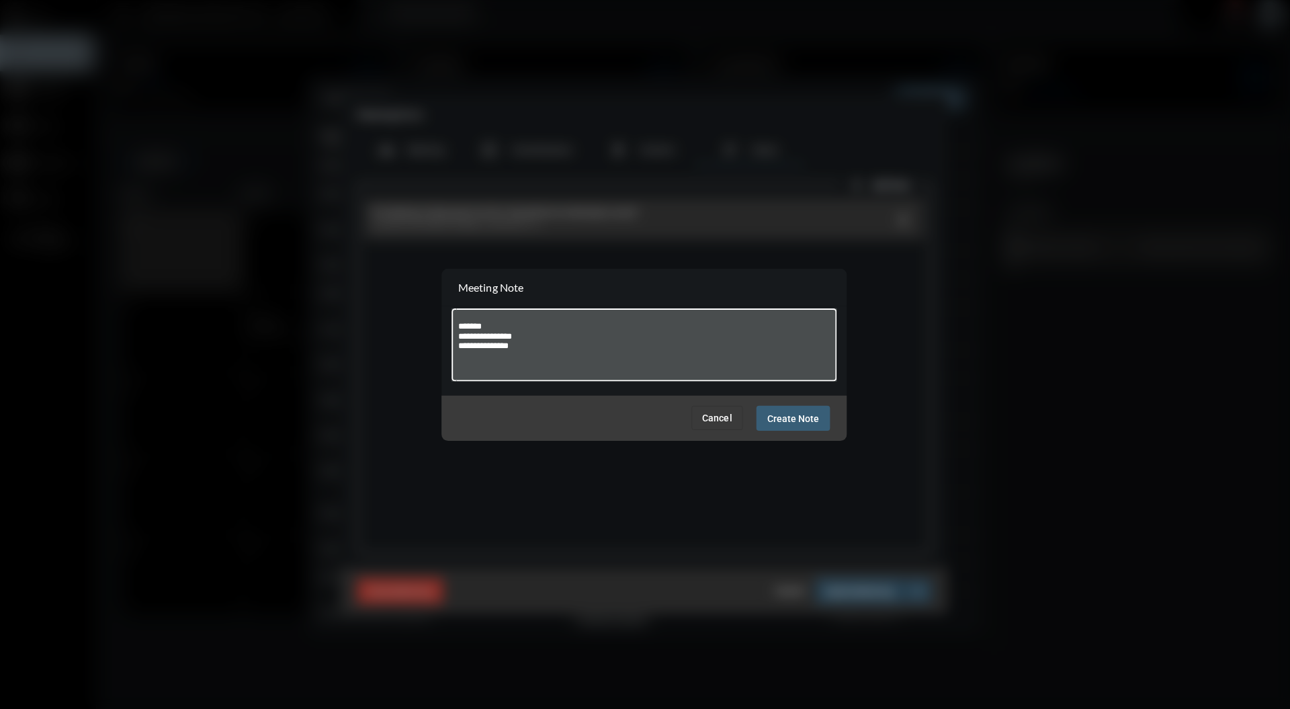
paste textarea "**********"
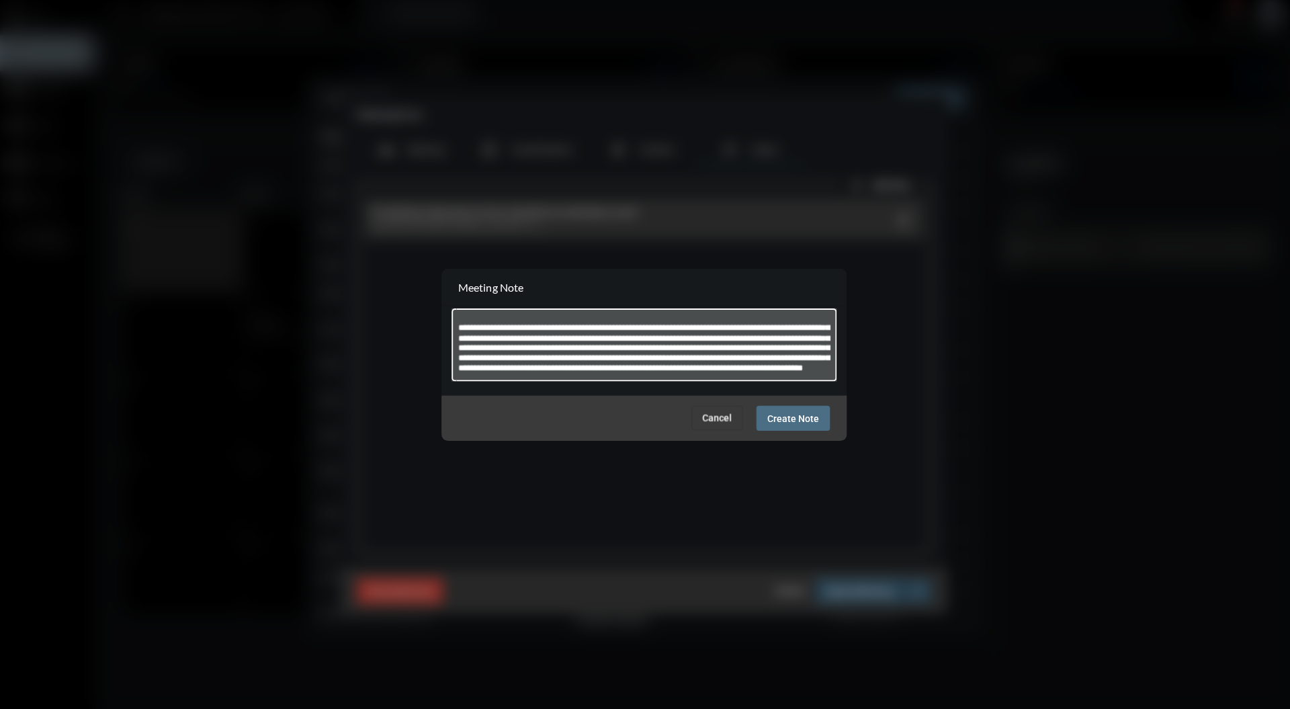
type textarea "**********"
click at [810, 413] on span "Create Note" at bounding box center [793, 418] width 52 height 11
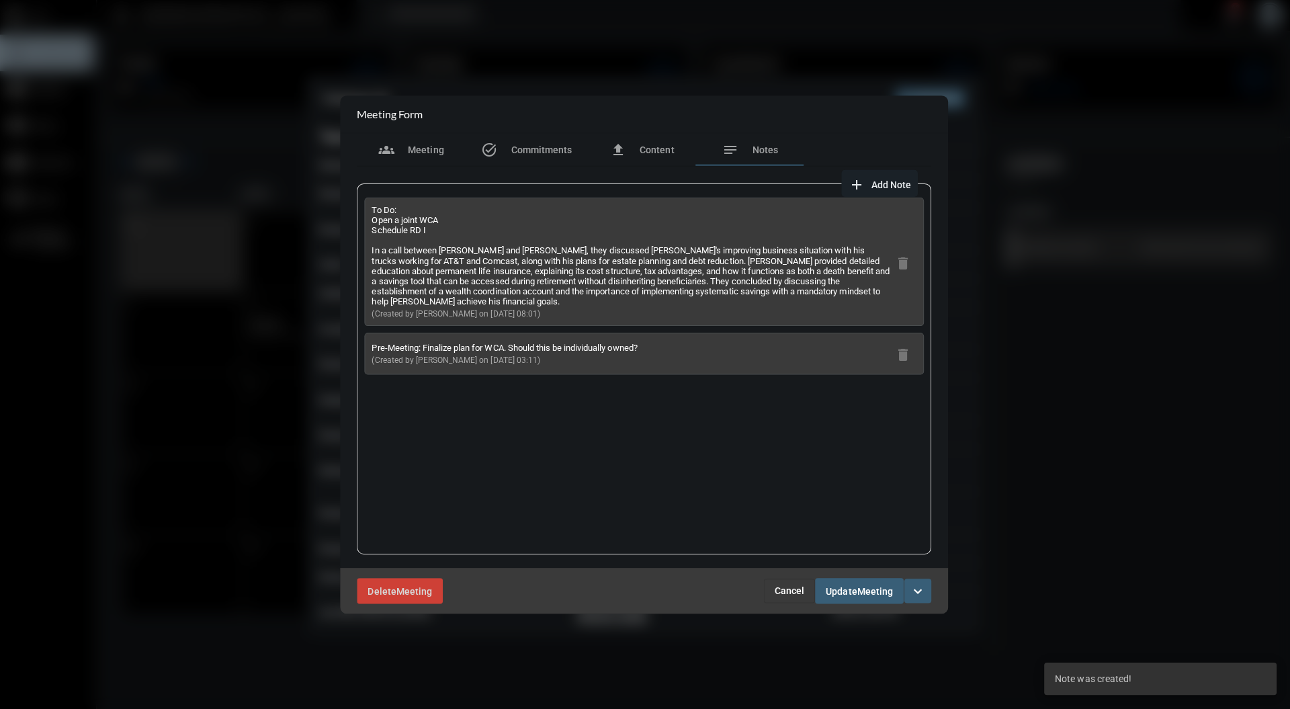
click at [875, 602] on div "Delete Meeting Cancel Update Meeting expand_more" at bounding box center [645, 588] width 605 height 45
click at [864, 609] on div "Delete Meeting Cancel Update Meeting expand_more" at bounding box center [645, 588] width 605 height 45
click at [430, 154] on span "Meeting" at bounding box center [429, 150] width 36 height 11
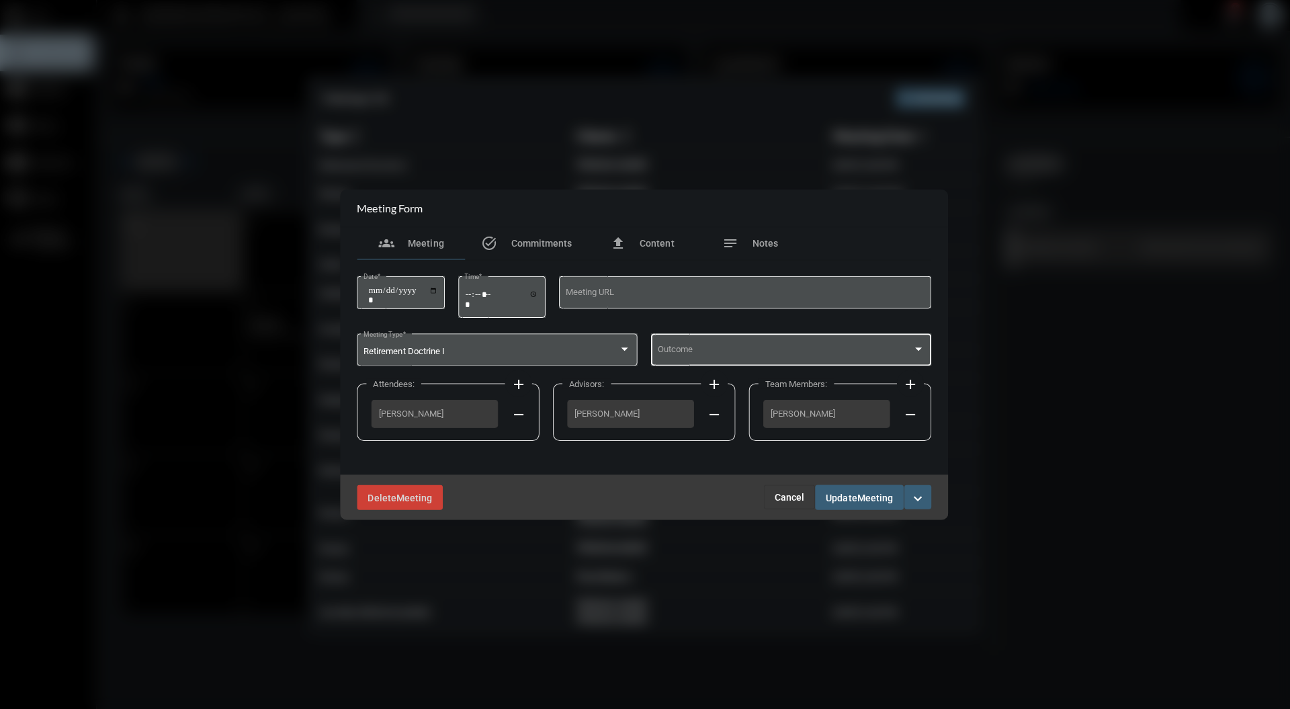
click at [918, 349] on div at bounding box center [917, 348] width 7 height 3
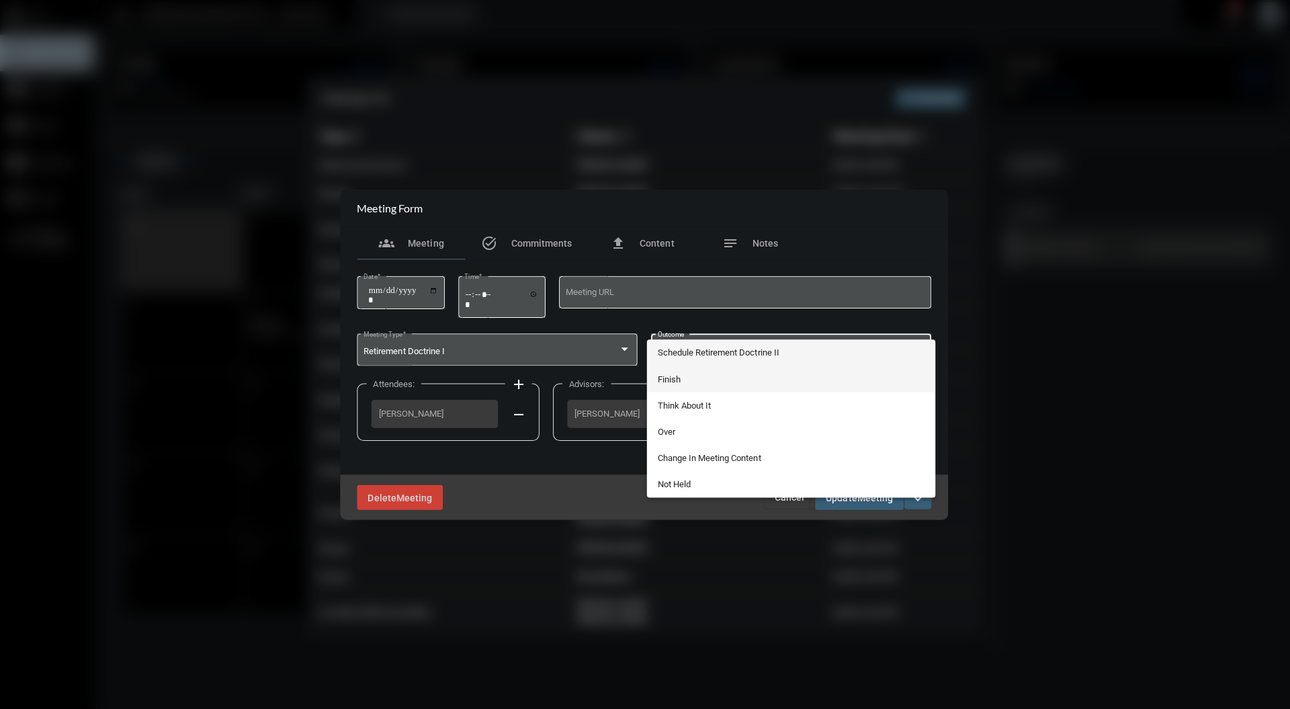
click at [810, 378] on span "Finish" at bounding box center [791, 379] width 266 height 26
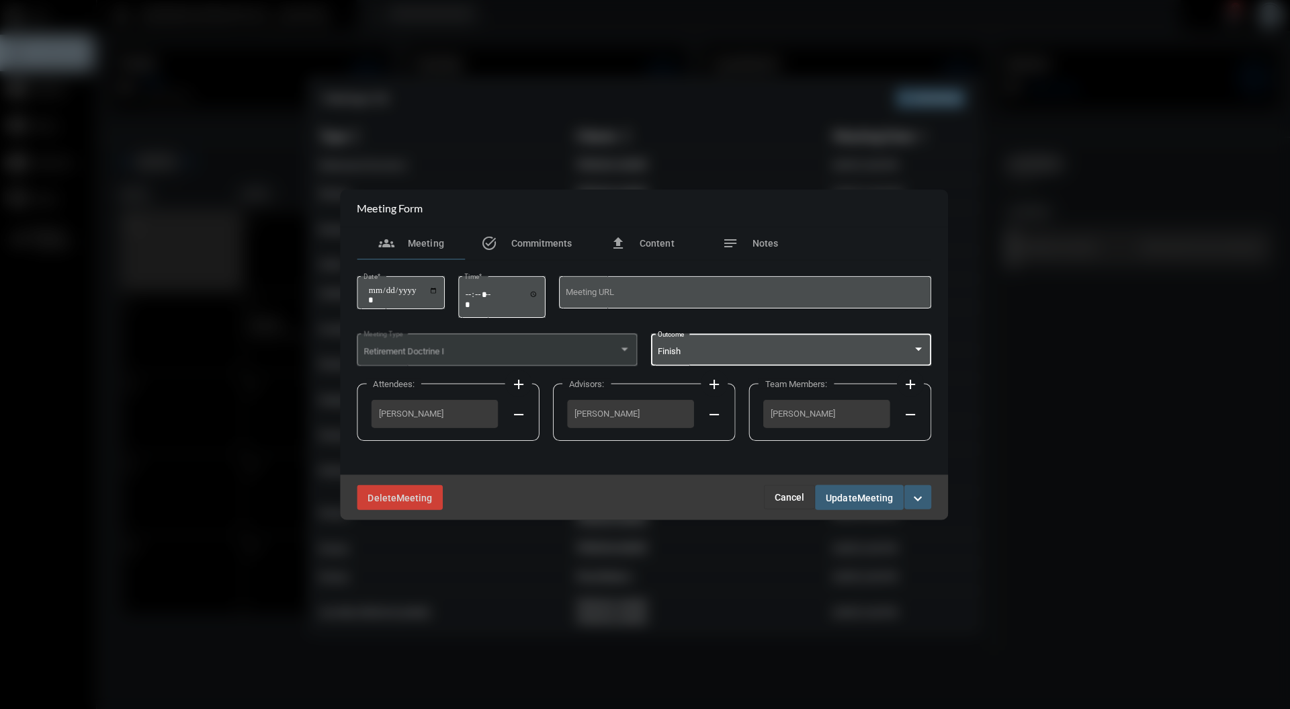
click at [861, 509] on div "Delete Meeting Cancel Update Meeting expand_more" at bounding box center [645, 496] width 605 height 45
click at [874, 492] on span "Meeting" at bounding box center [875, 496] width 36 height 11
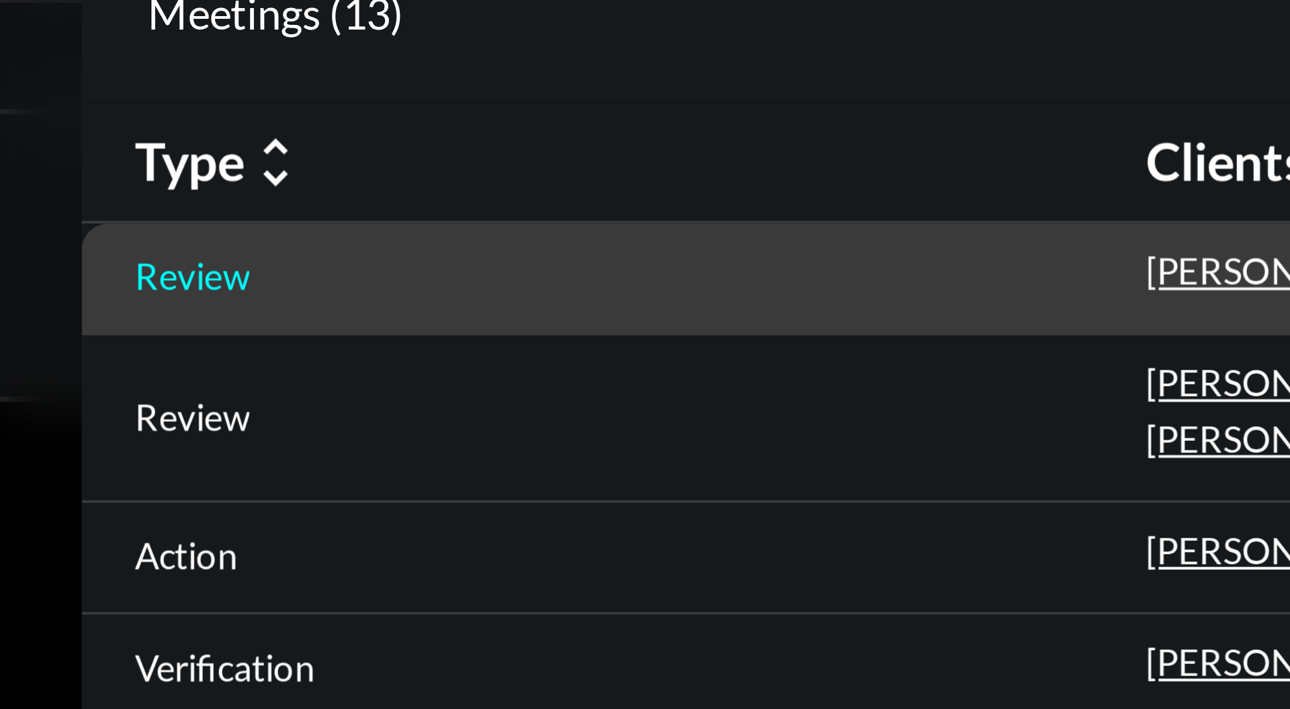
click at [344, 181] on p "Review" at bounding box center [337, 180] width 29 height 11
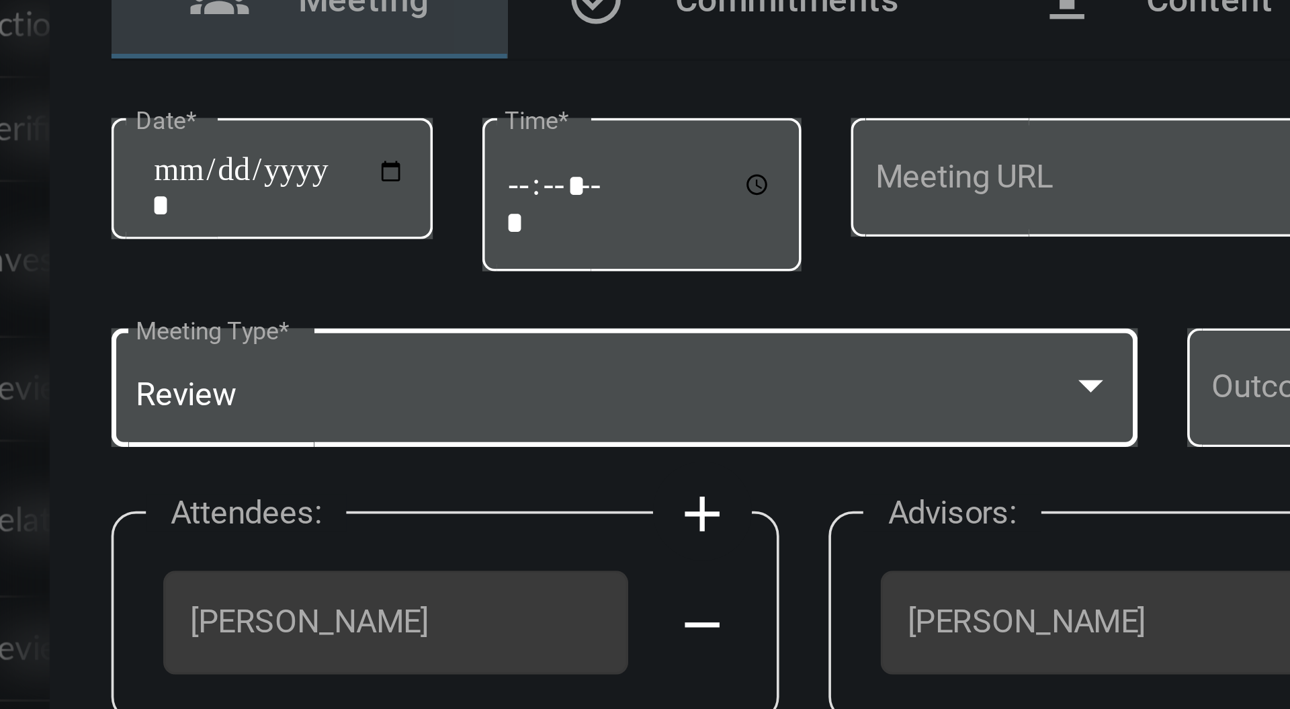
click at [569, 335] on div "Review Meeting Type *" at bounding box center [499, 348] width 266 height 34
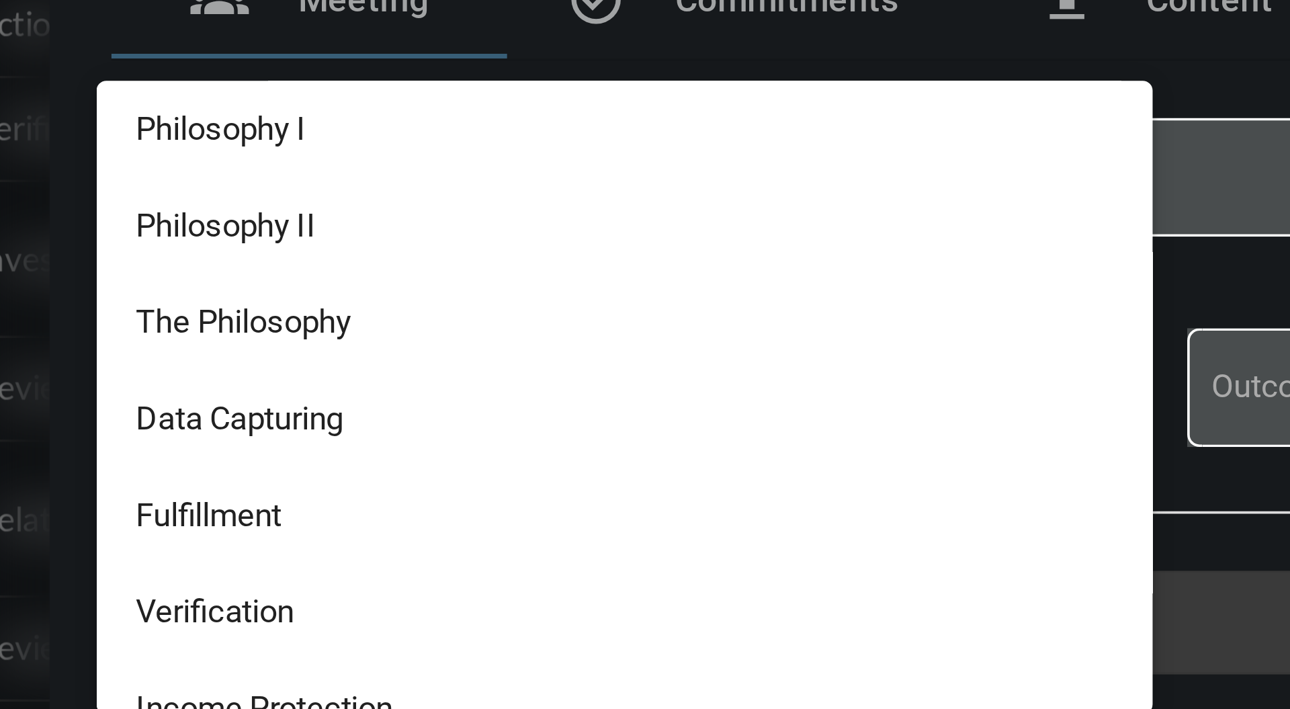
scroll to position [346, 0]
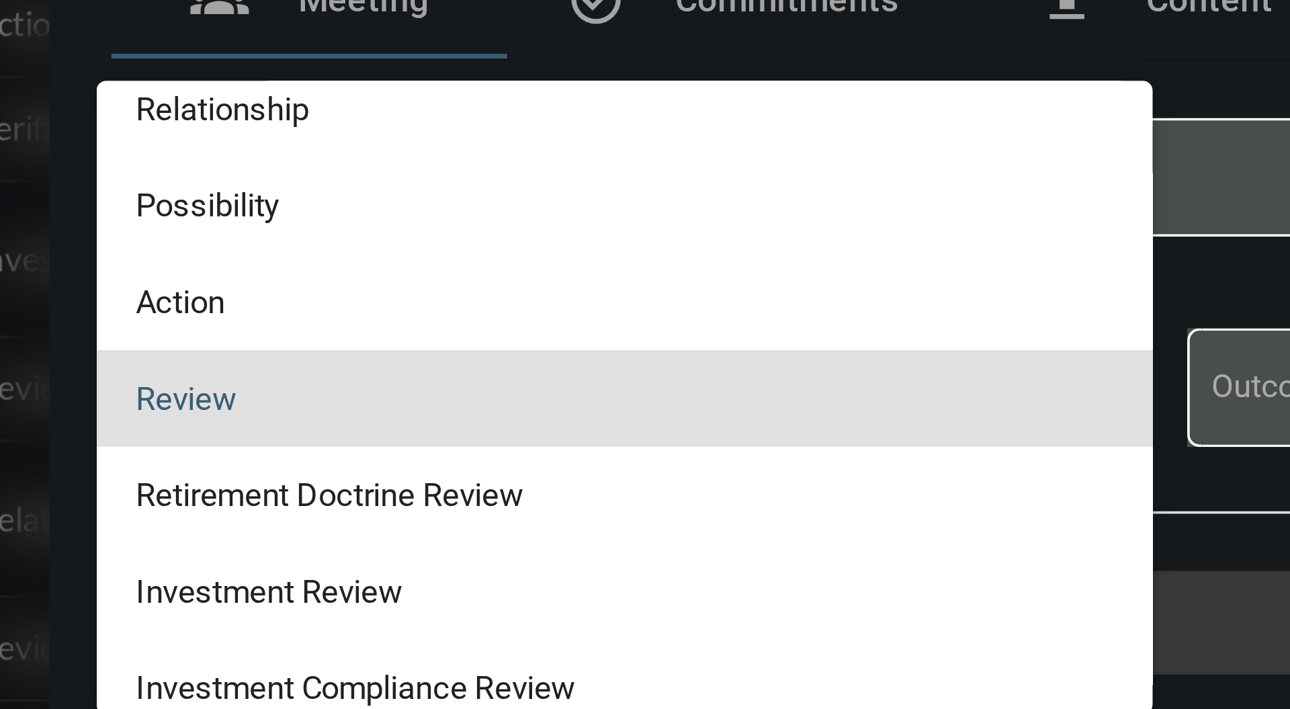
click at [665, 269] on div at bounding box center [645, 354] width 1290 height 709
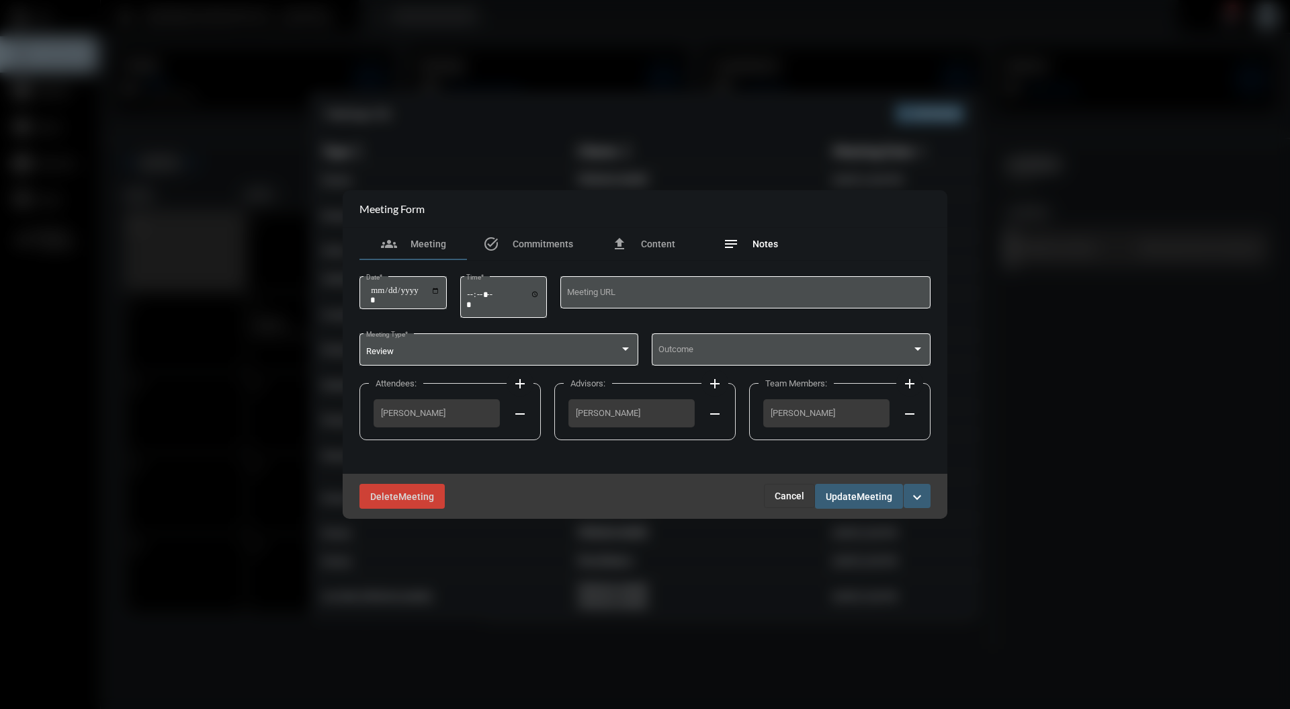
click at [779, 251] on div "notes Notes" at bounding box center [751, 244] width 108 height 32
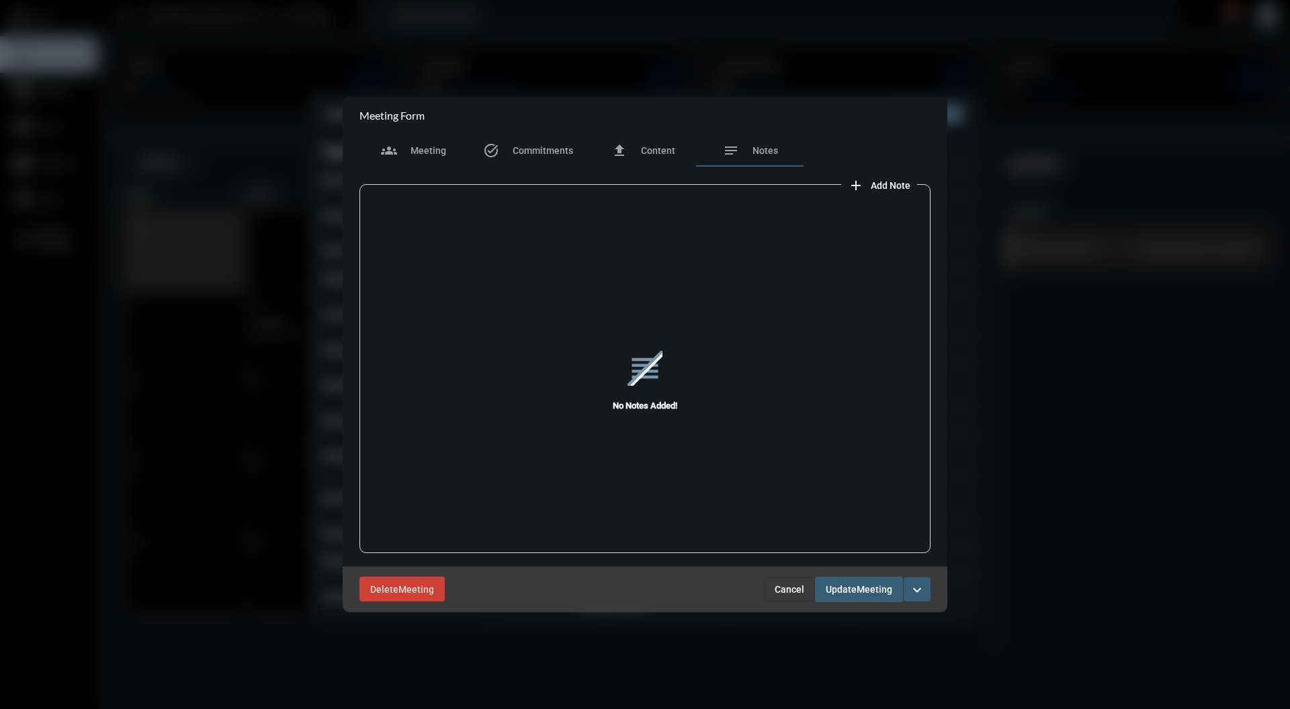
click at [892, 185] on span "Add Note" at bounding box center [891, 185] width 40 height 11
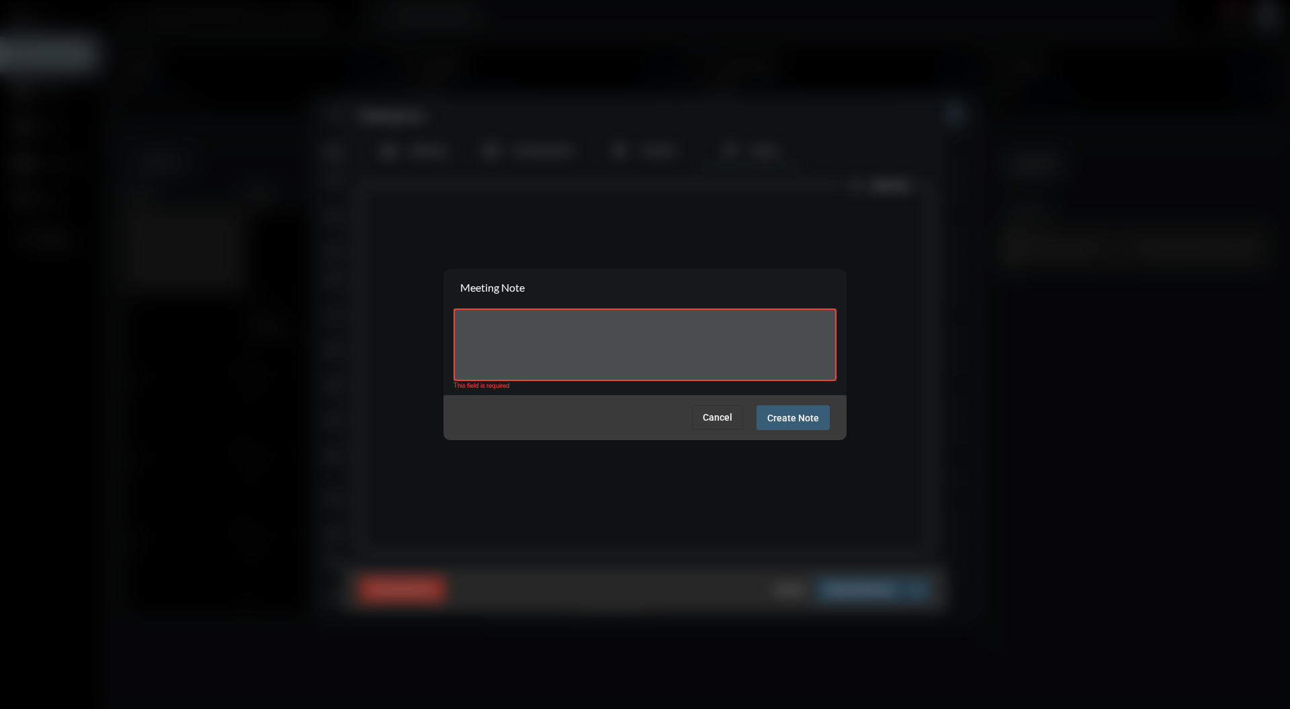
click at [841, 112] on div at bounding box center [645, 354] width 1290 height 709
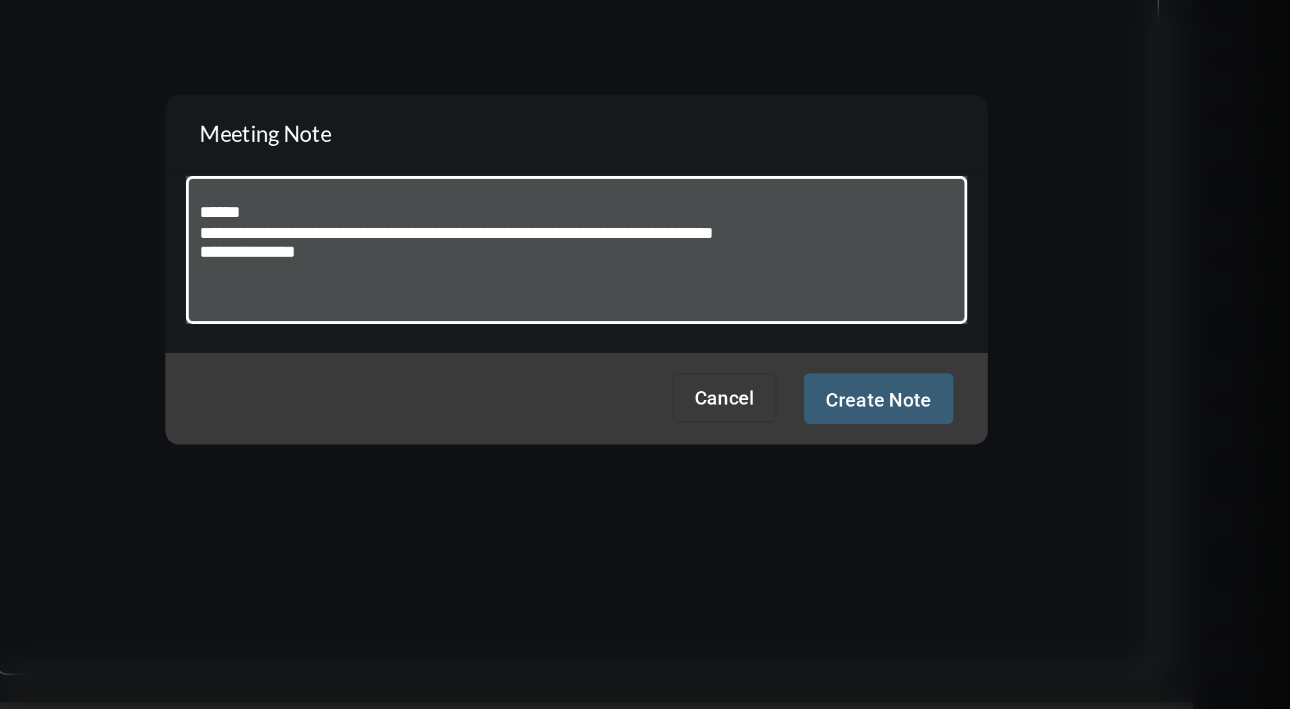
paste textarea "**********"
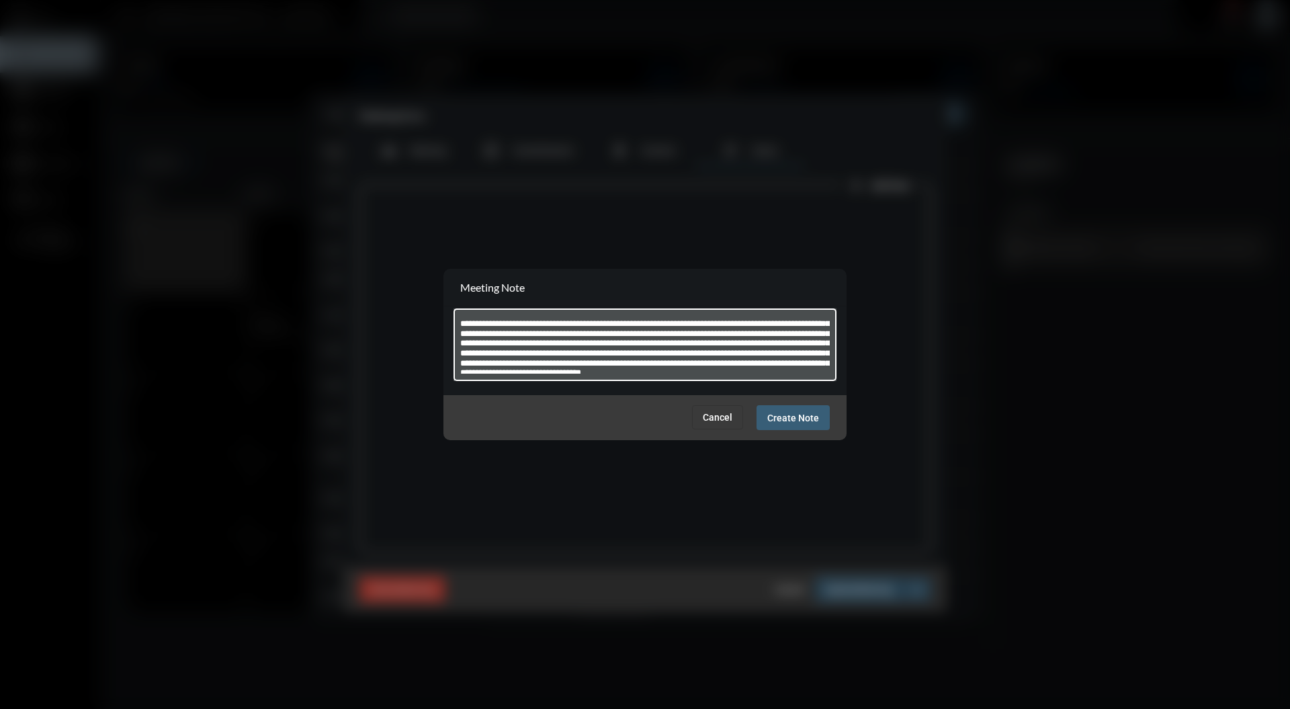
scroll to position [48, 0]
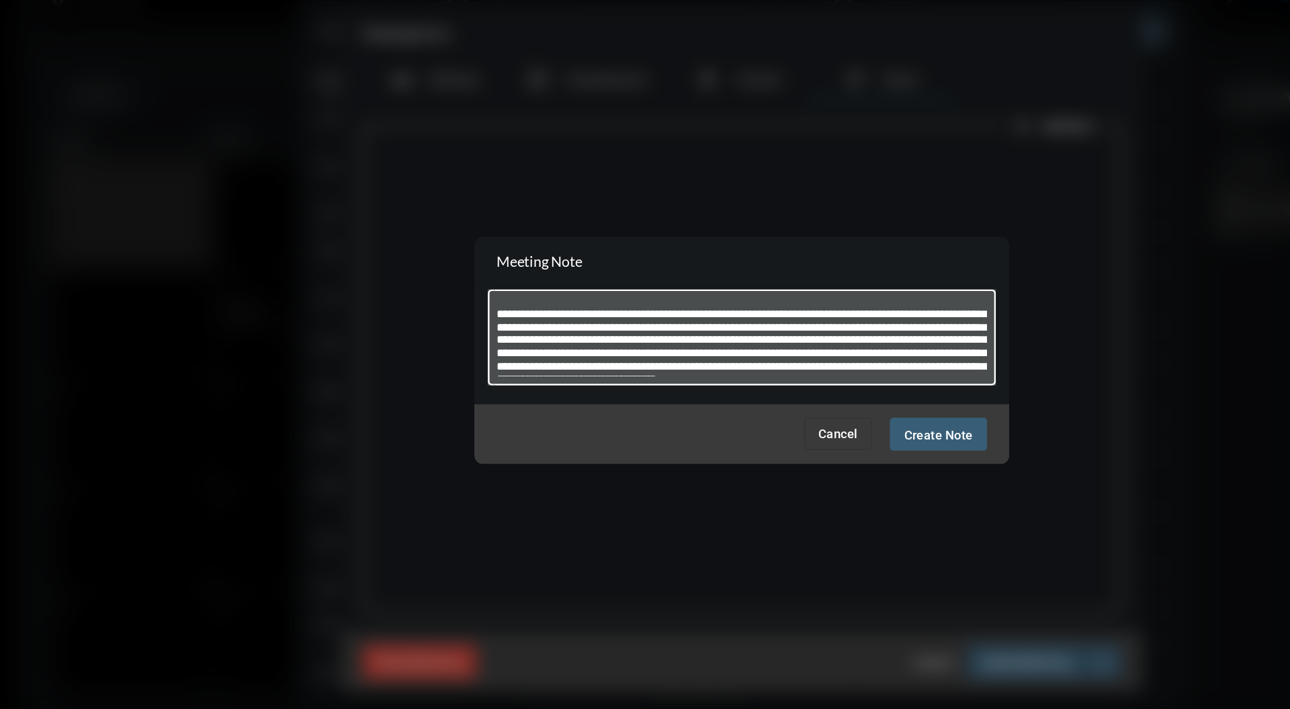
type textarea "**********"
click at [796, 419] on span "Create Note" at bounding box center [793, 418] width 52 height 11
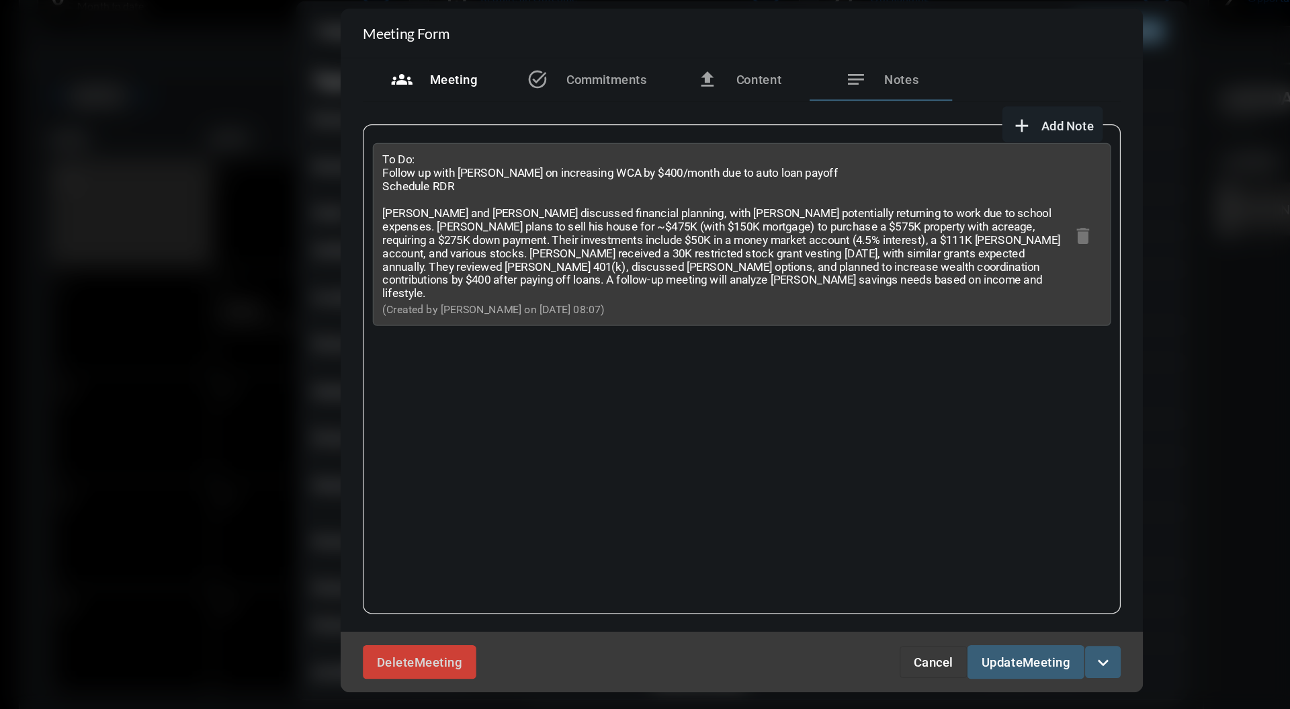
click at [430, 164] on div "groups Meeting" at bounding box center [413, 150] width 108 height 32
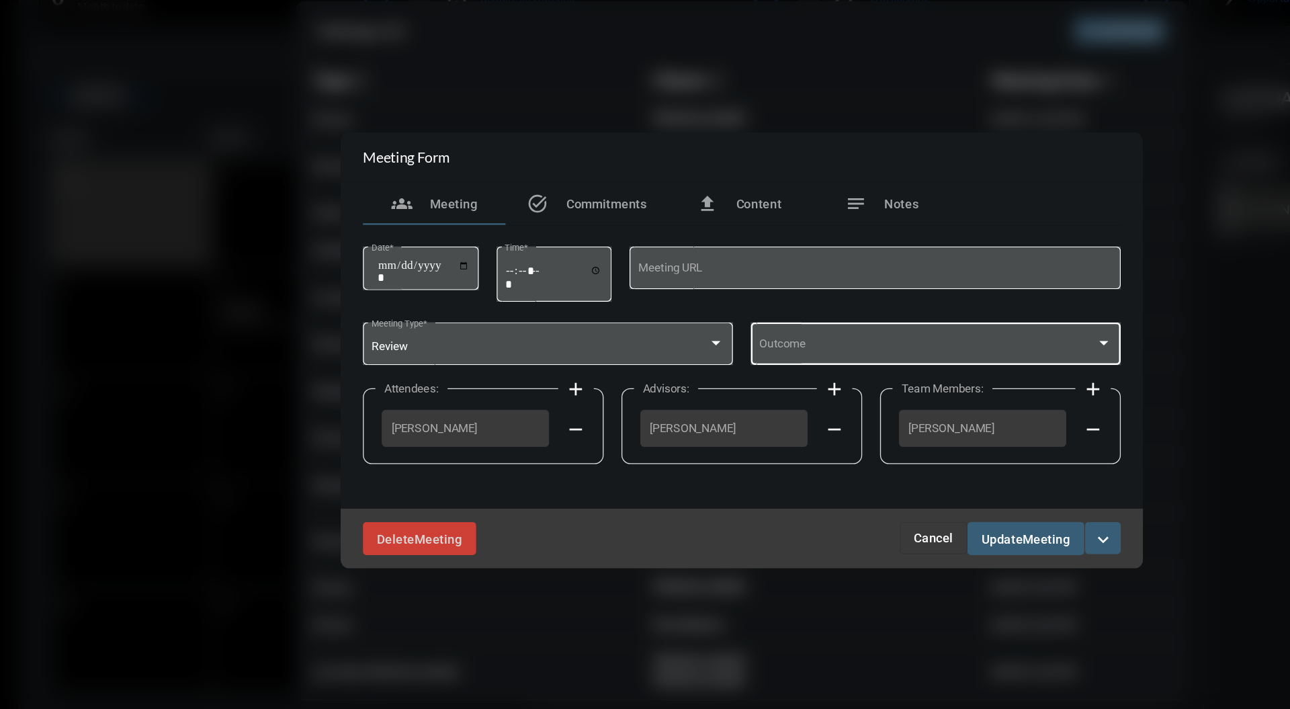
click at [915, 353] on div at bounding box center [918, 349] width 12 height 11
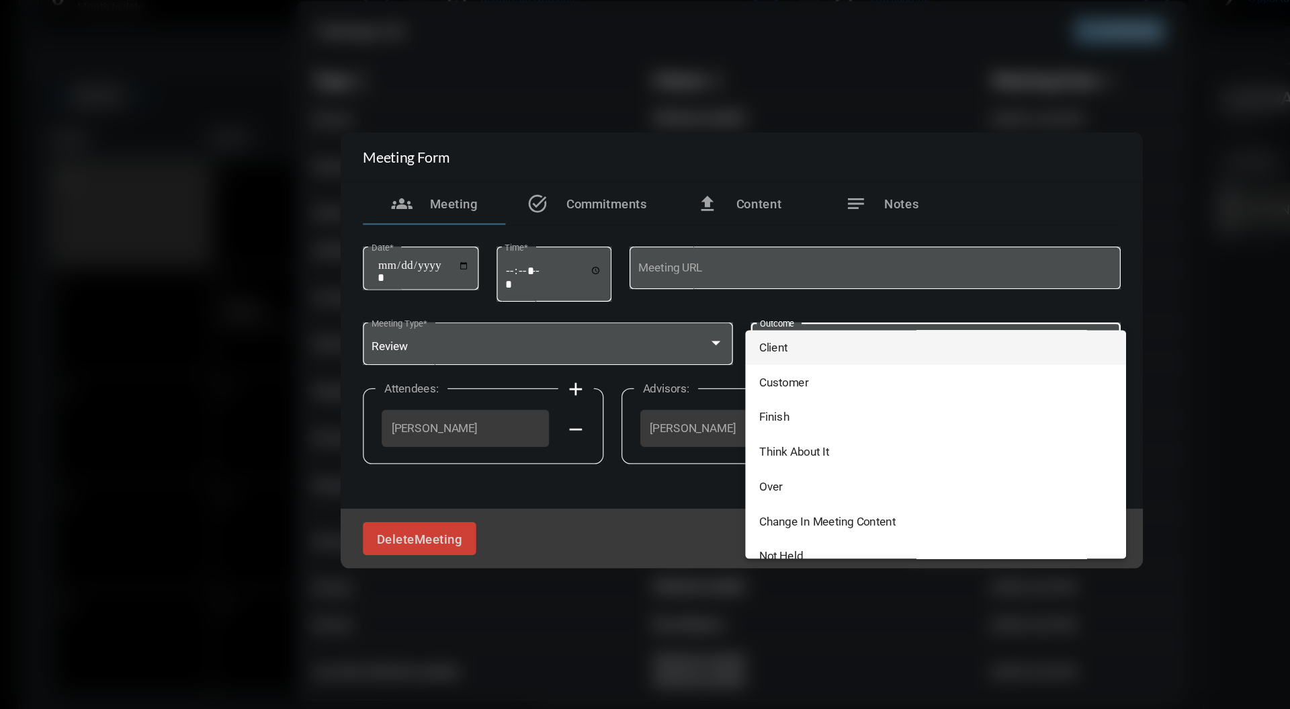
click at [773, 349] on span "Client" at bounding box center [791, 352] width 266 height 26
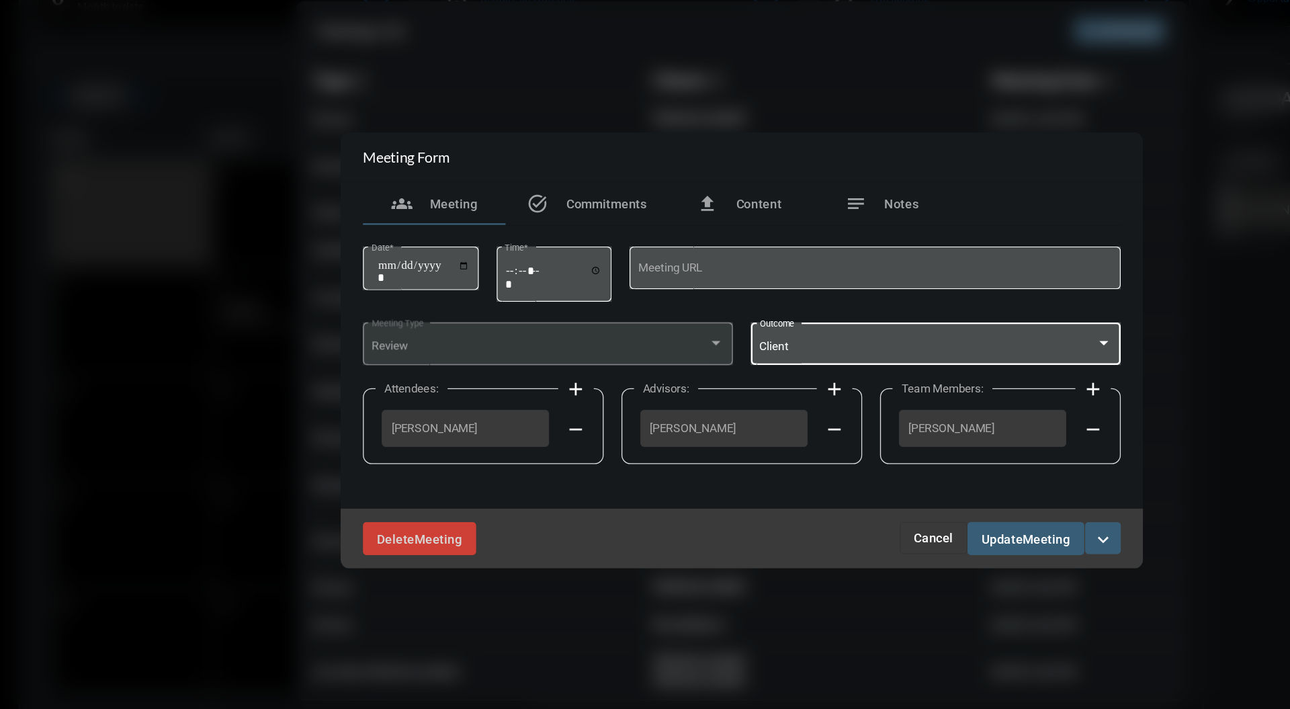
click at [861, 497] on span "Meeting" at bounding box center [875, 496] width 36 height 11
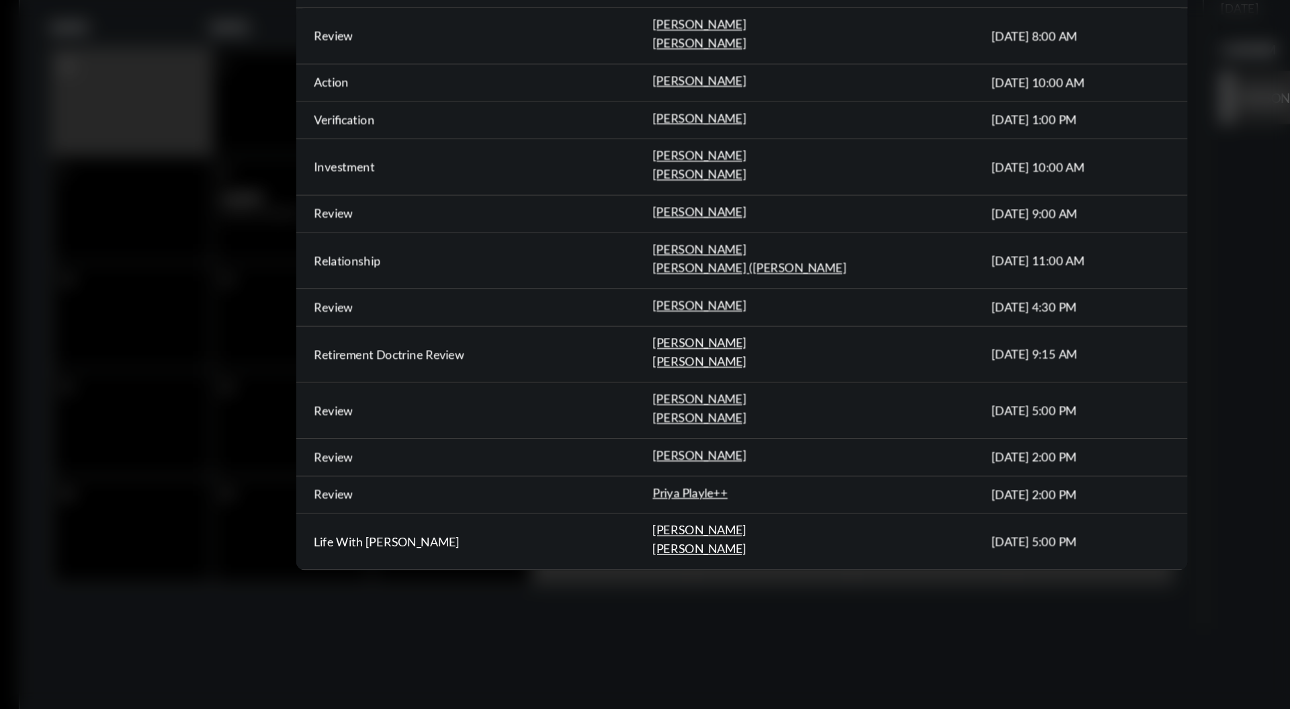
scroll to position [0, 0]
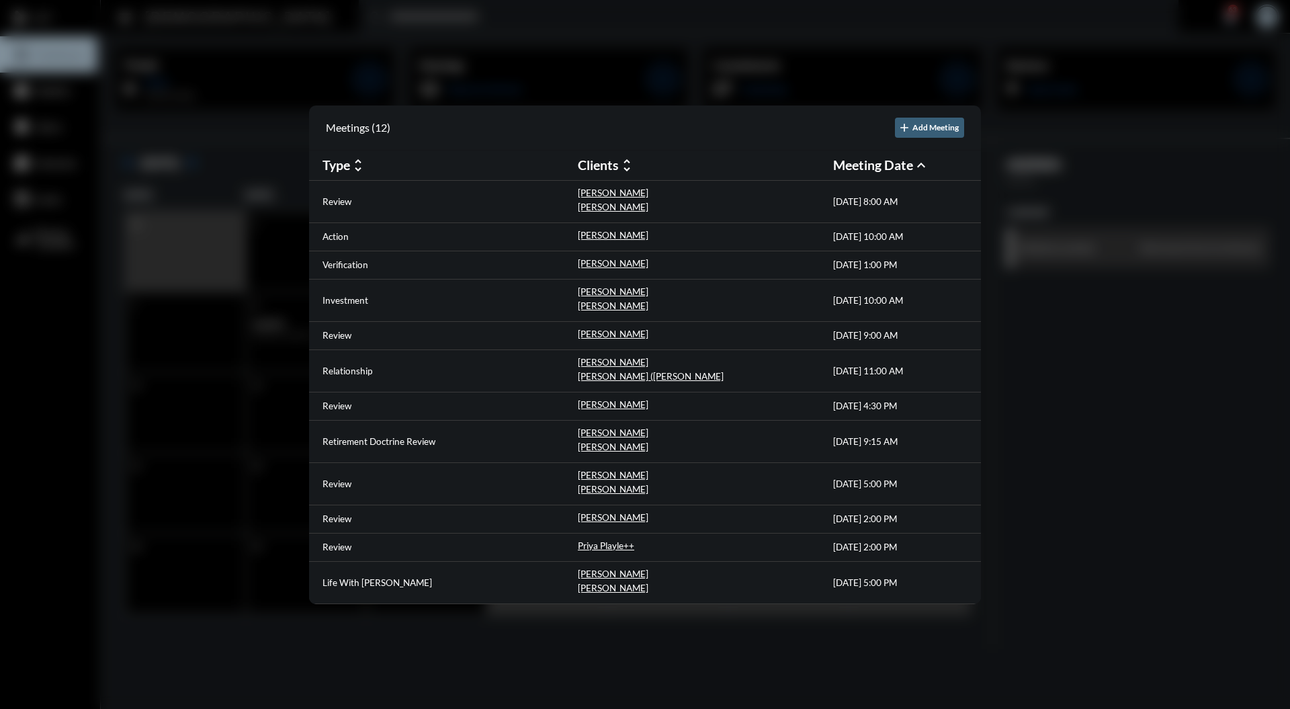
click at [832, 42] on div at bounding box center [645, 354] width 1290 height 709
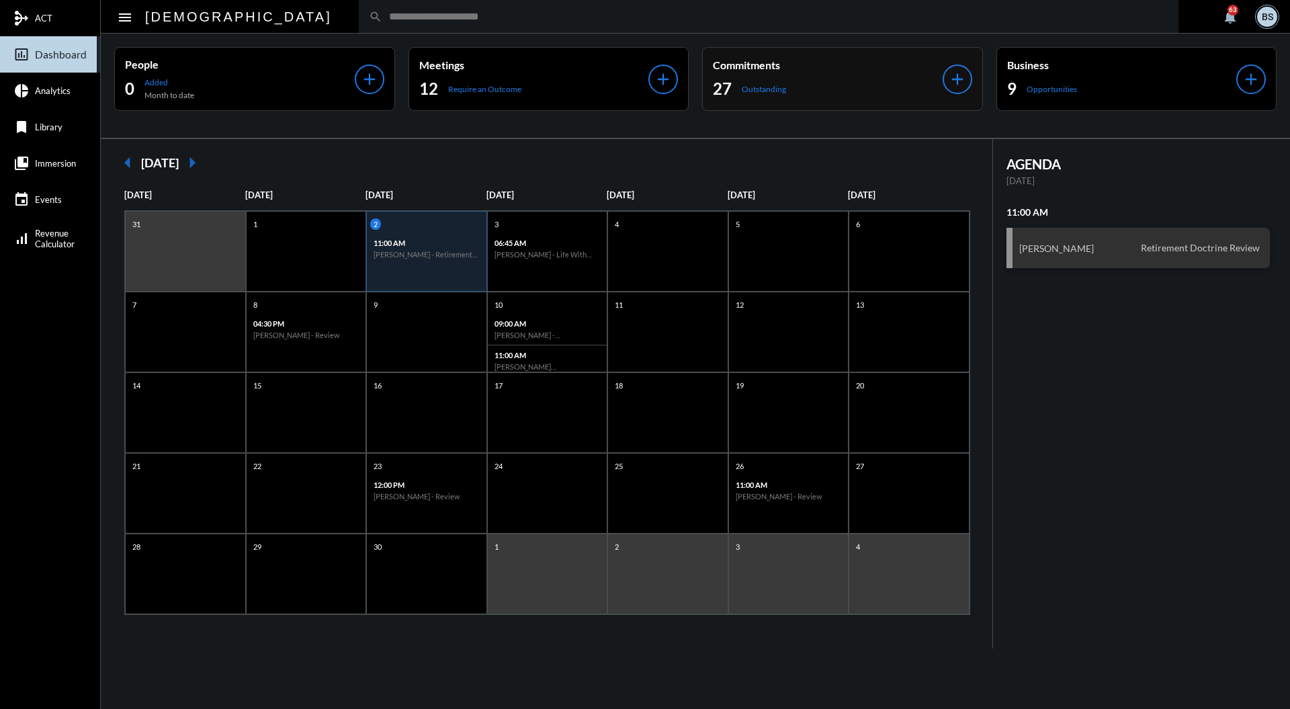
click at [840, 62] on p "Commitments" at bounding box center [828, 64] width 230 height 13
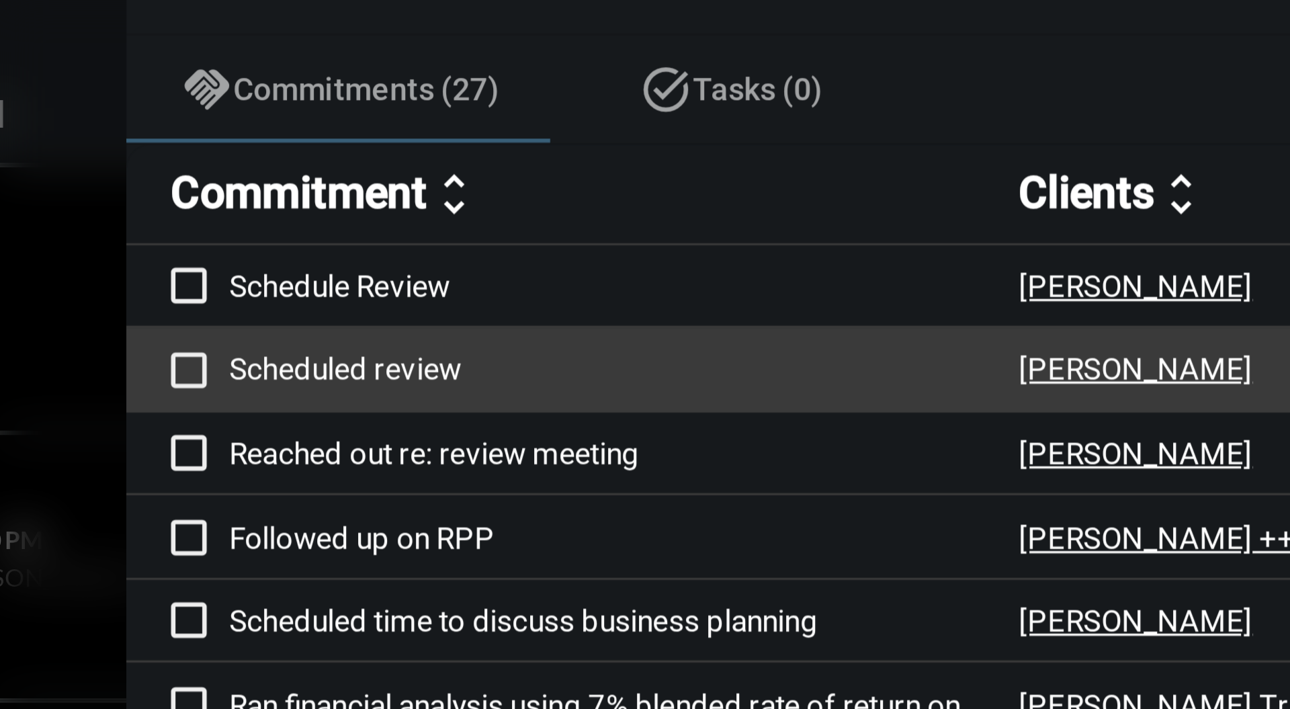
click at [392, 268] on p "Scheduled review" at bounding box center [459, 272] width 238 height 11
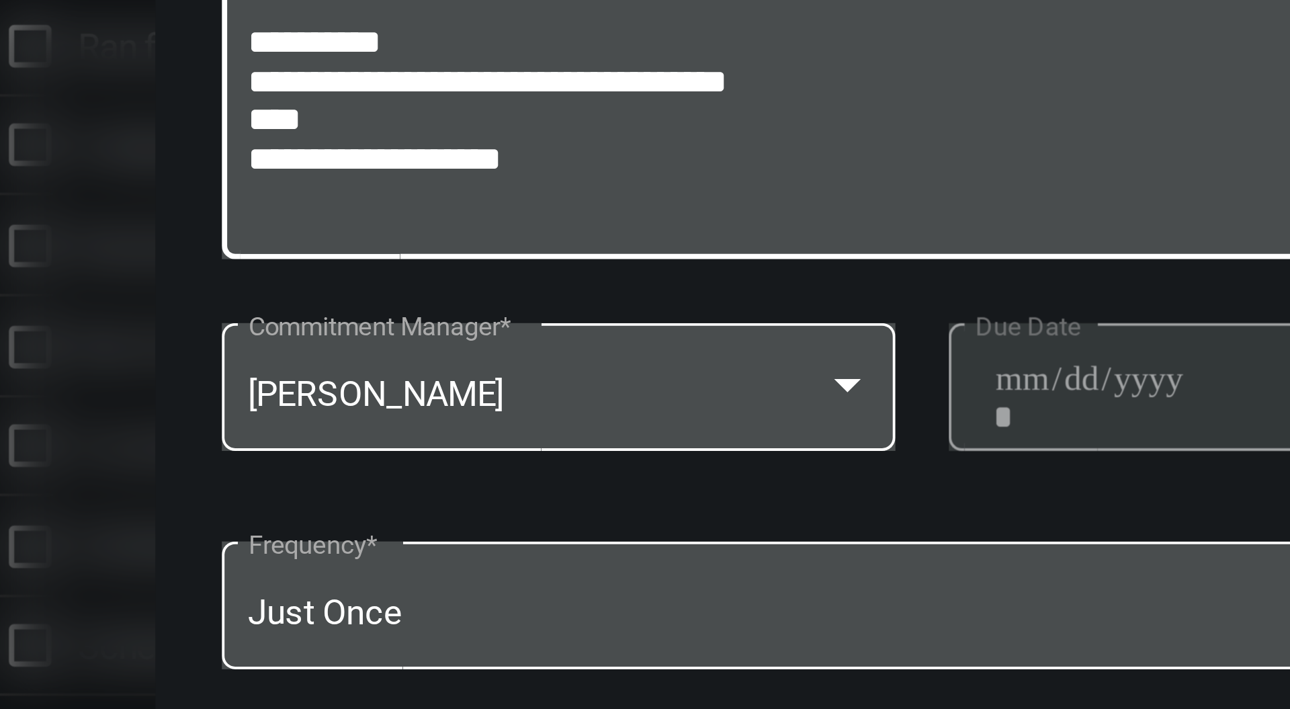
click at [536, 405] on textarea "**********" at bounding box center [645, 393] width 525 height 53
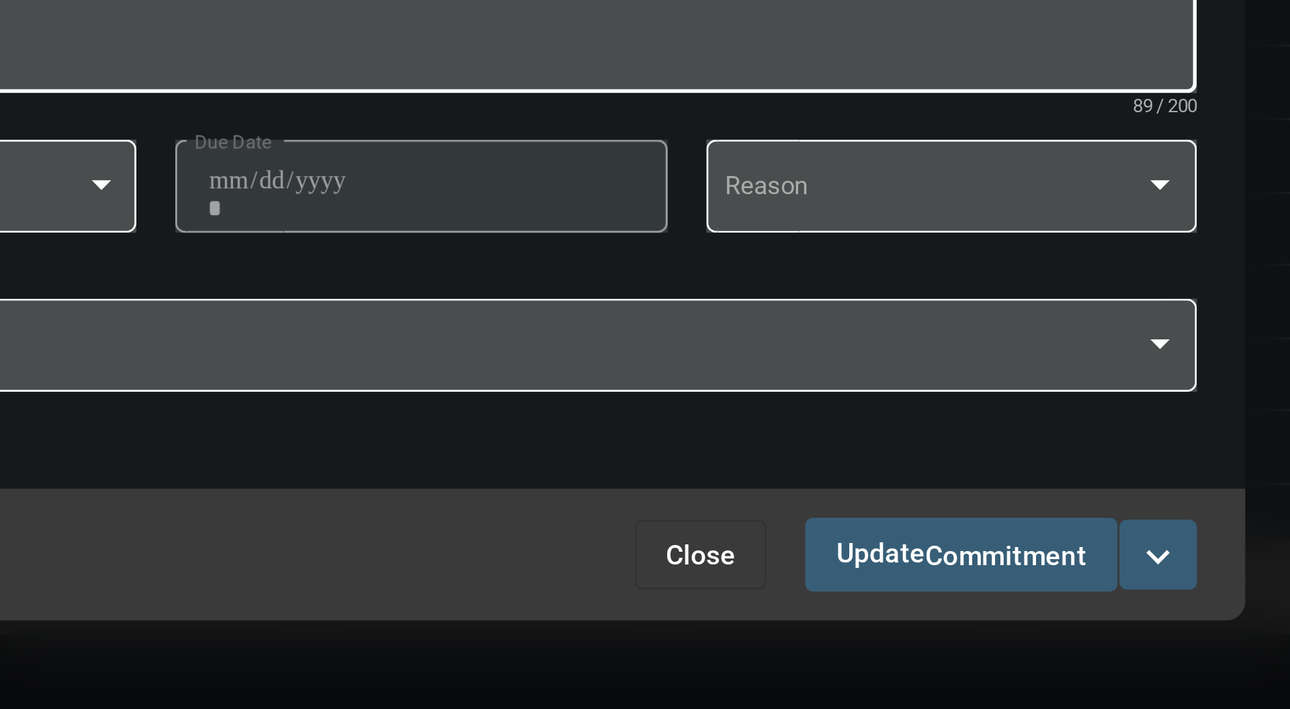
type textarea "**********"
click at [900, 592] on mat-icon "expand_more" at bounding box center [900, 588] width 16 height 16
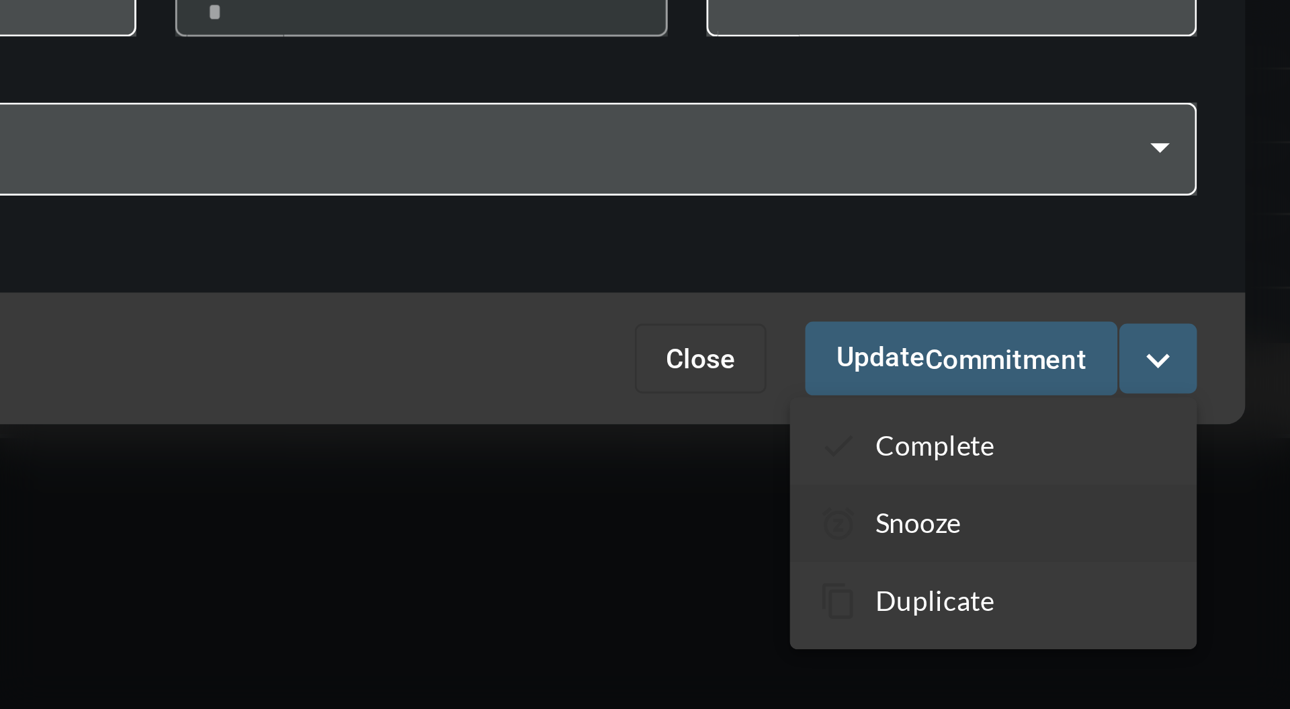
click at [847, 641] on section "snooze Snooze" at bounding box center [843, 644] width 141 height 27
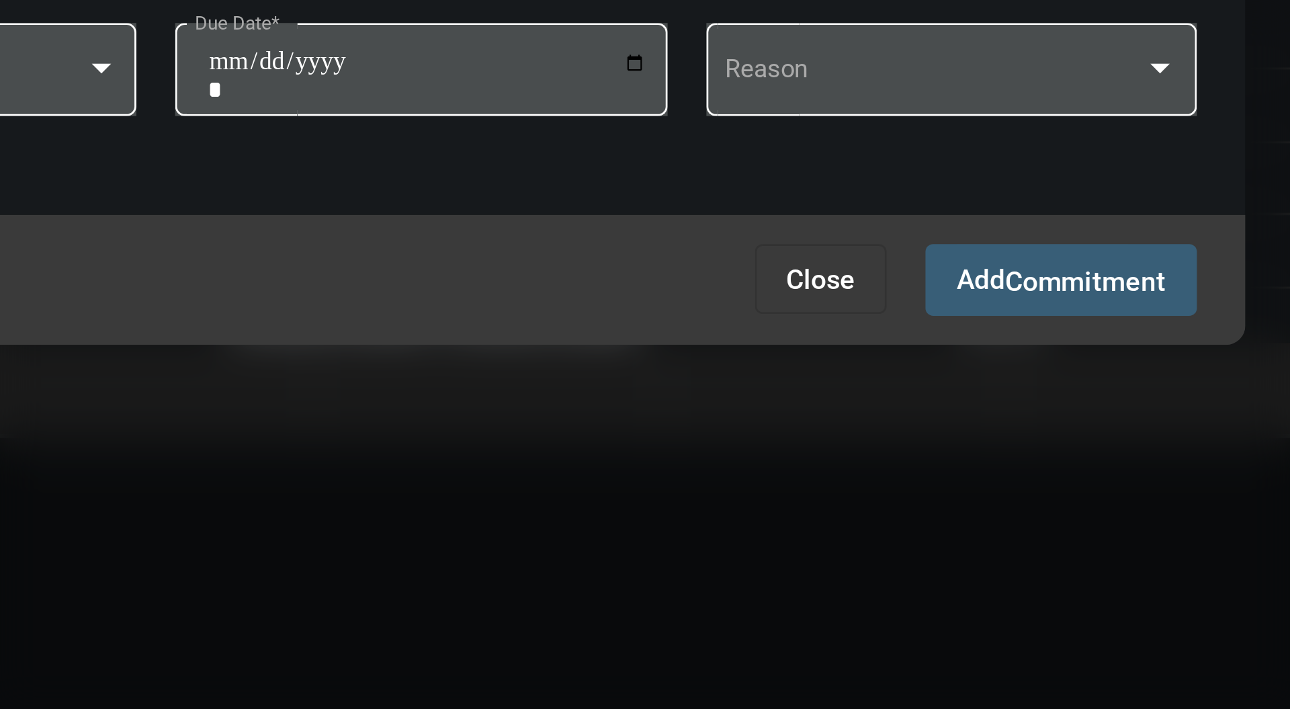
scroll to position [0, 0]
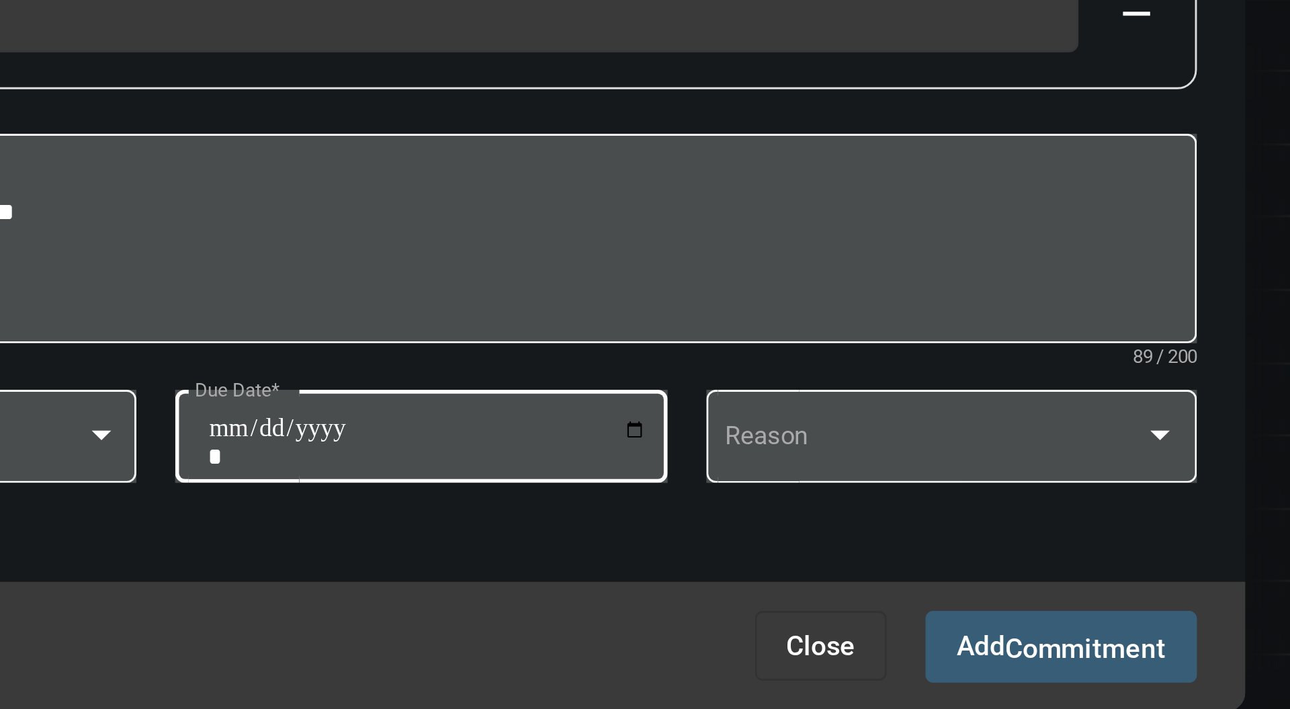
click at [719, 483] on input "**********" at bounding box center [647, 489] width 153 height 19
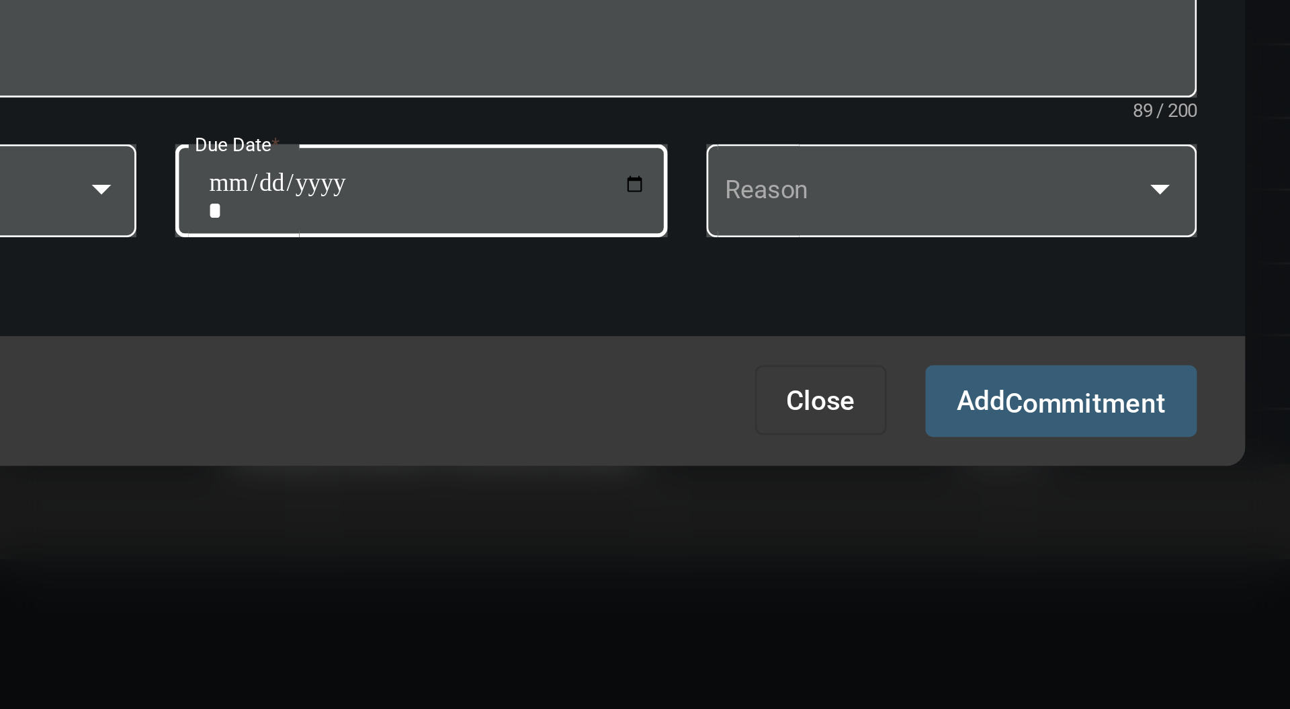
click at [718, 484] on input "**********" at bounding box center [647, 489] width 153 height 19
type input "**********"
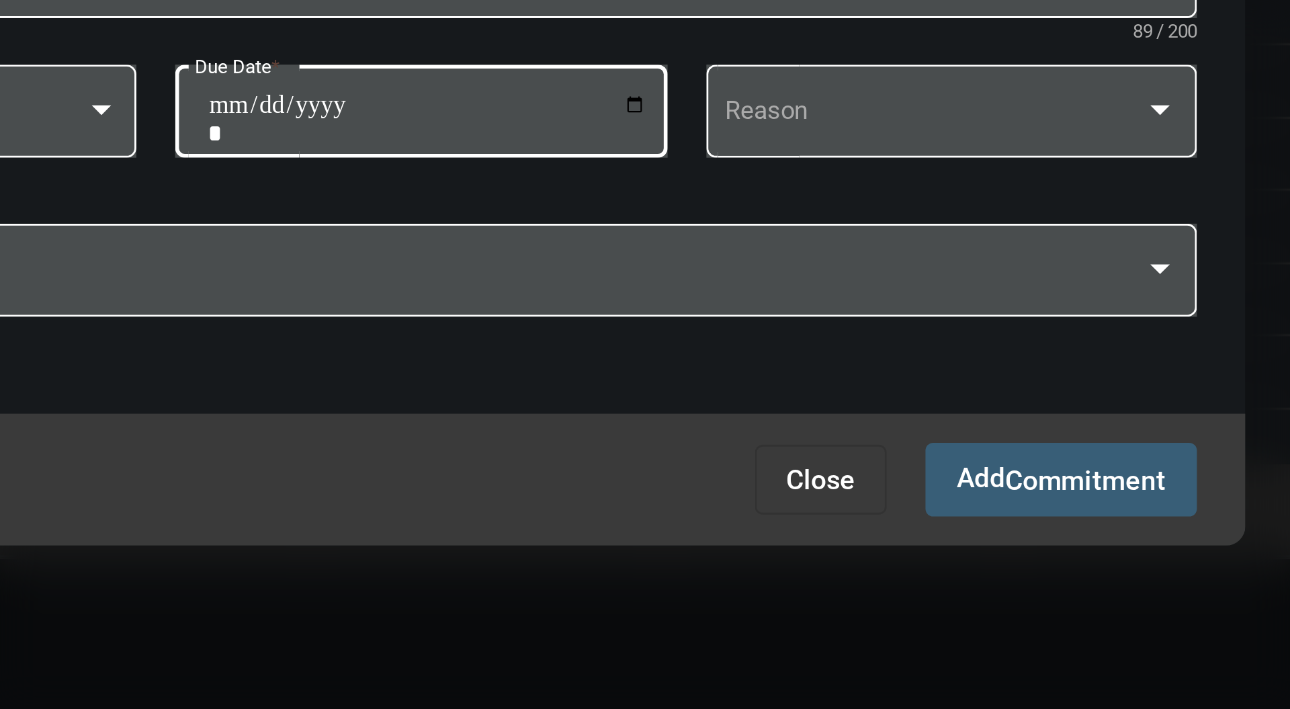
click at [867, 585] on span "Commitment" at bounding box center [875, 588] width 56 height 11
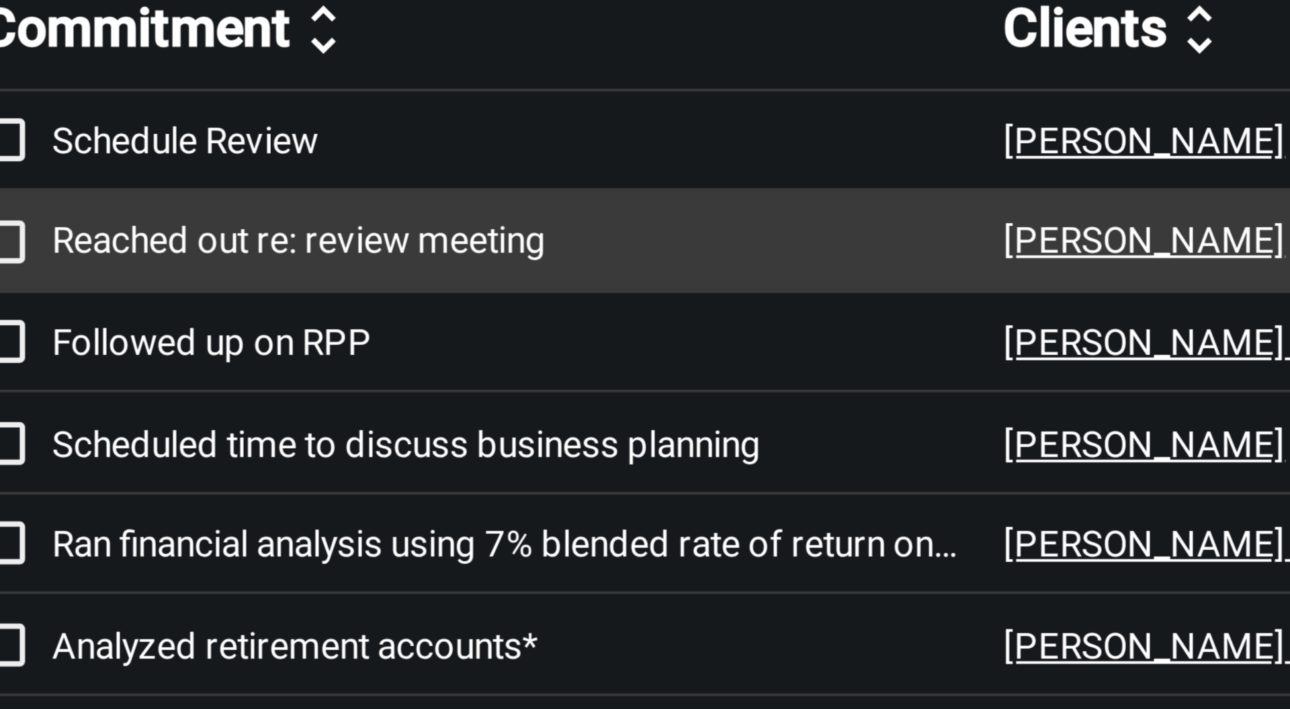
click at [440, 273] on p "Reached out re: review meeting" at bounding box center [459, 272] width 238 height 11
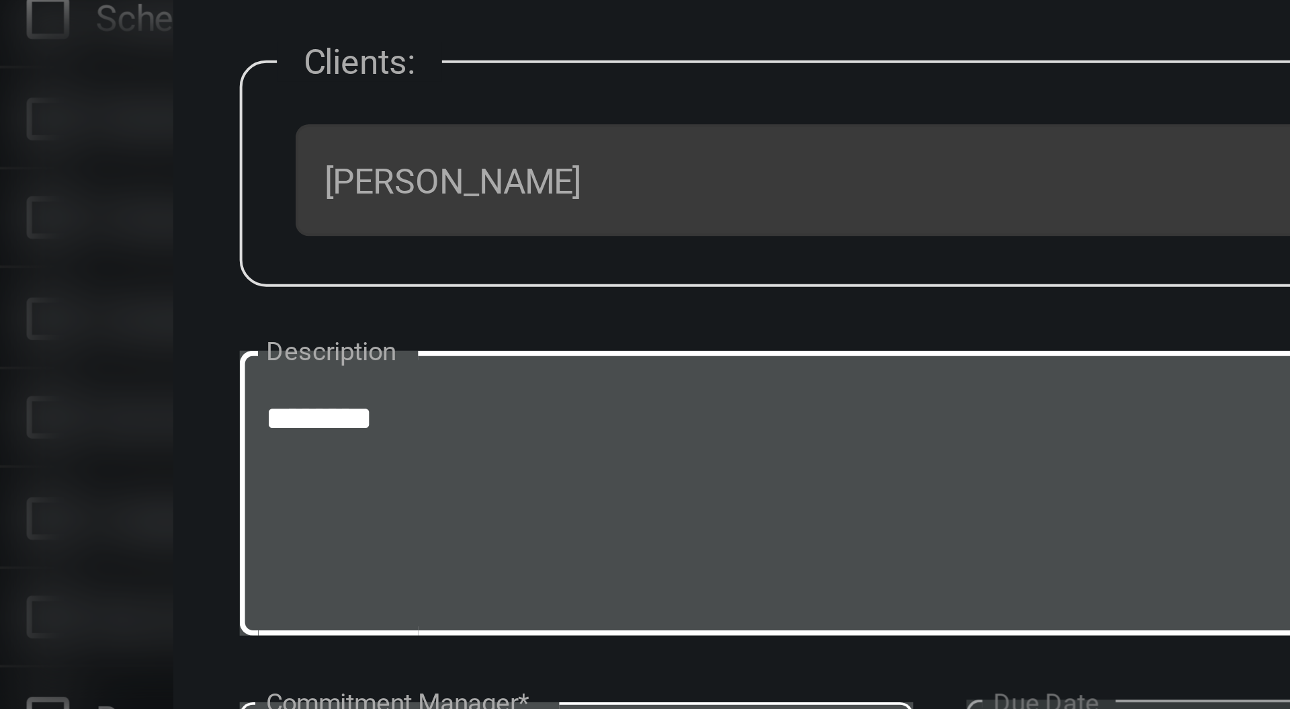
click at [533, 345] on textarea "********" at bounding box center [645, 369] width 525 height 53
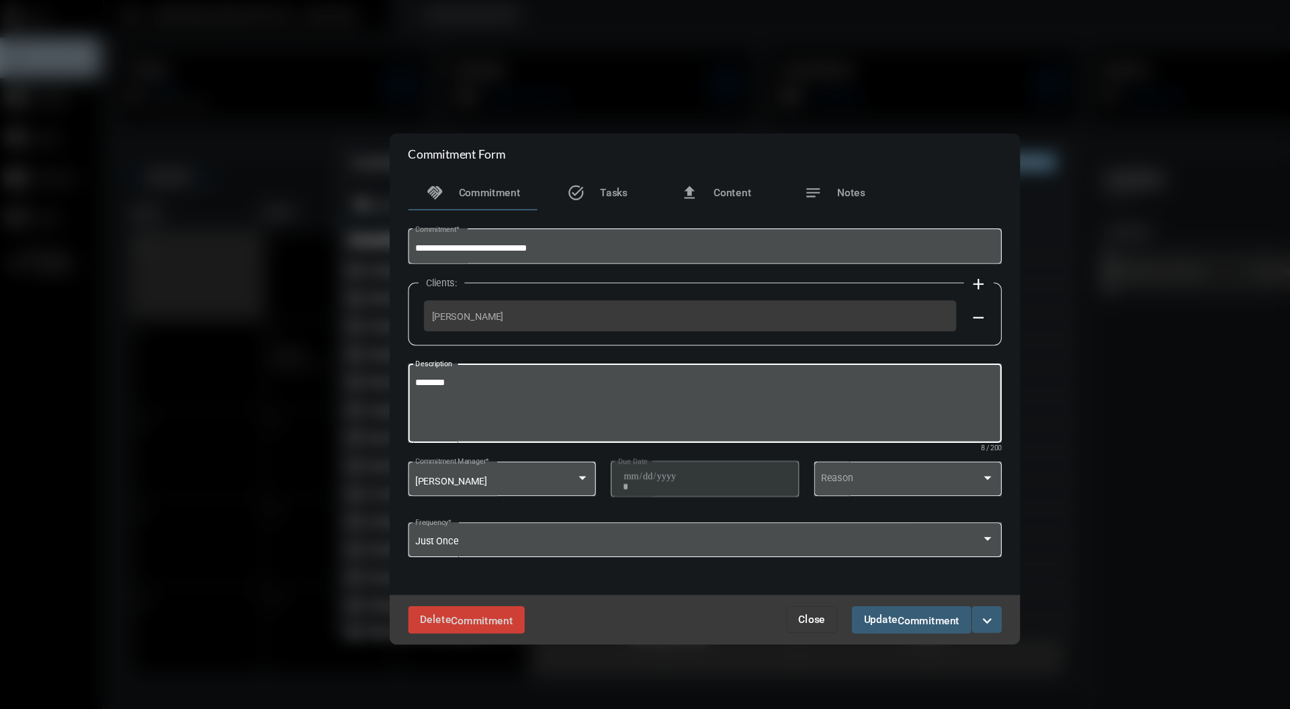
click at [744, 562] on span "Close" at bounding box center [742, 563] width 24 height 11
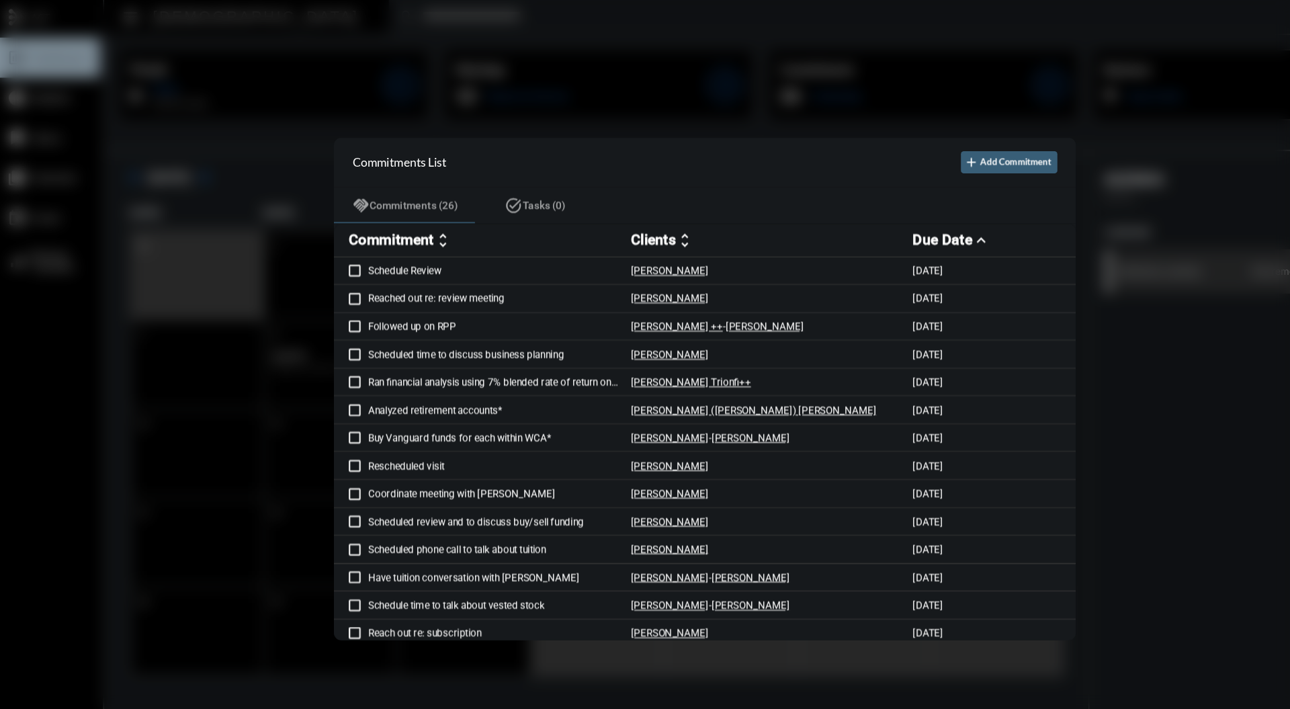
scroll to position [1, 0]
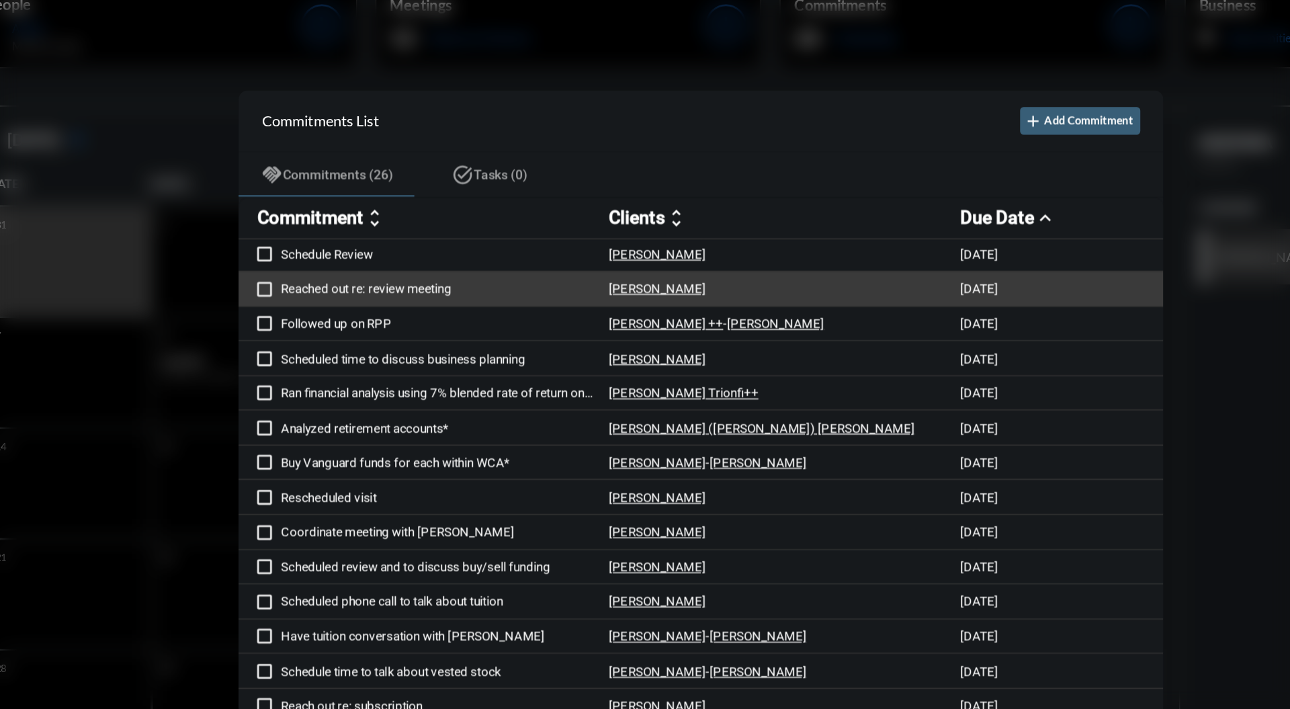
click at [636, 271] on p "[PERSON_NAME]" at bounding box center [613, 270] width 71 height 11
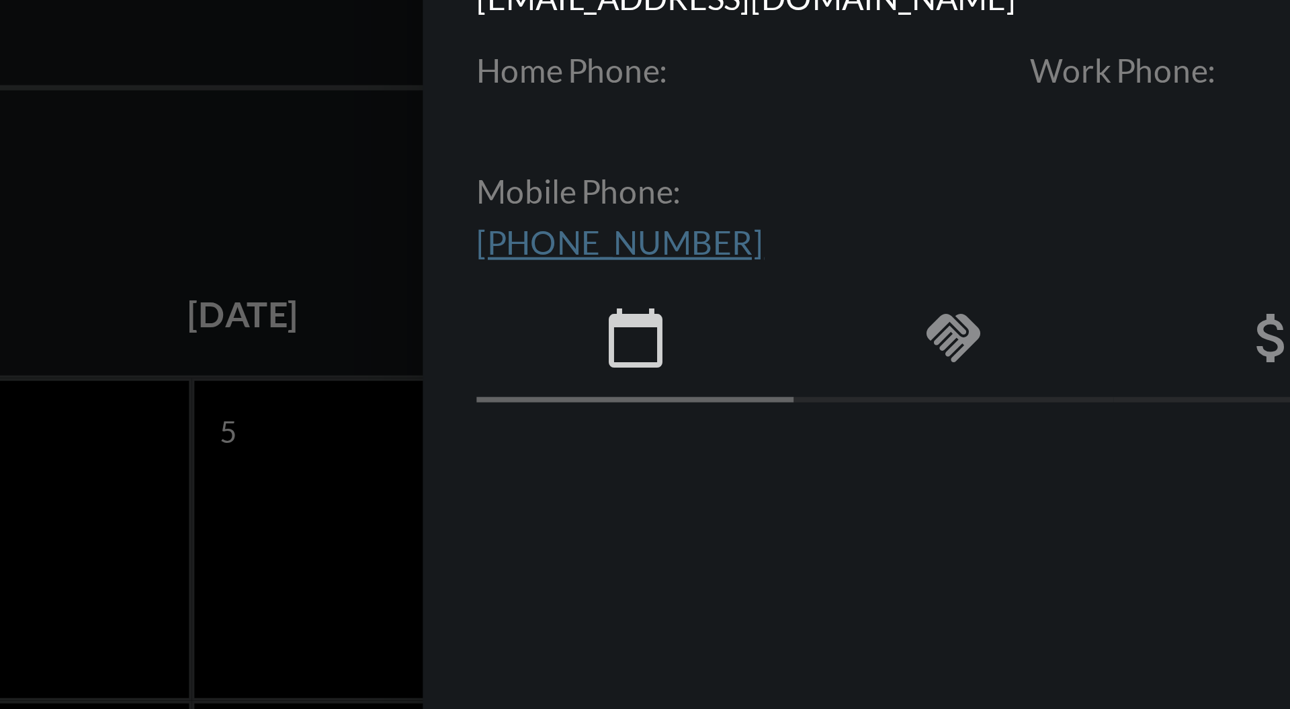
click at [919, 201] on mat-icon "handshake" at bounding box center [918, 201] width 16 height 16
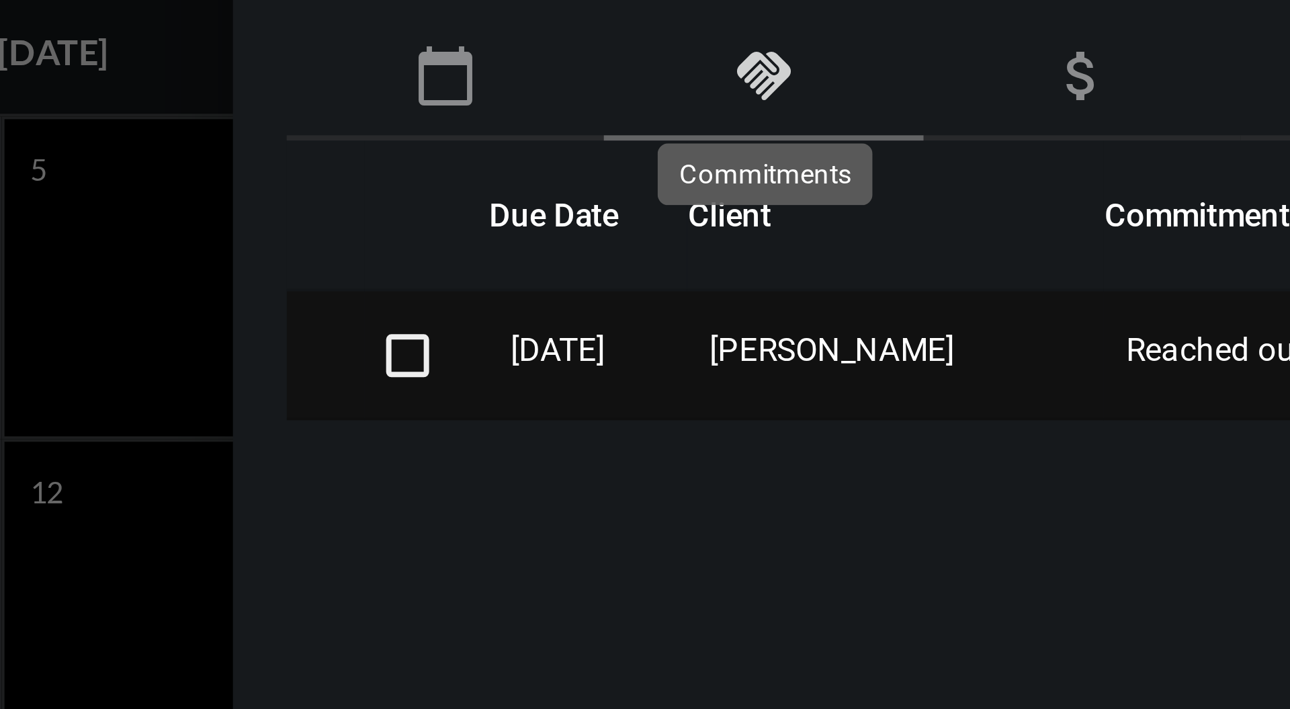
click at [1020, 270] on span "Reached out re: review meeting" at bounding box center [1065, 269] width 112 height 9
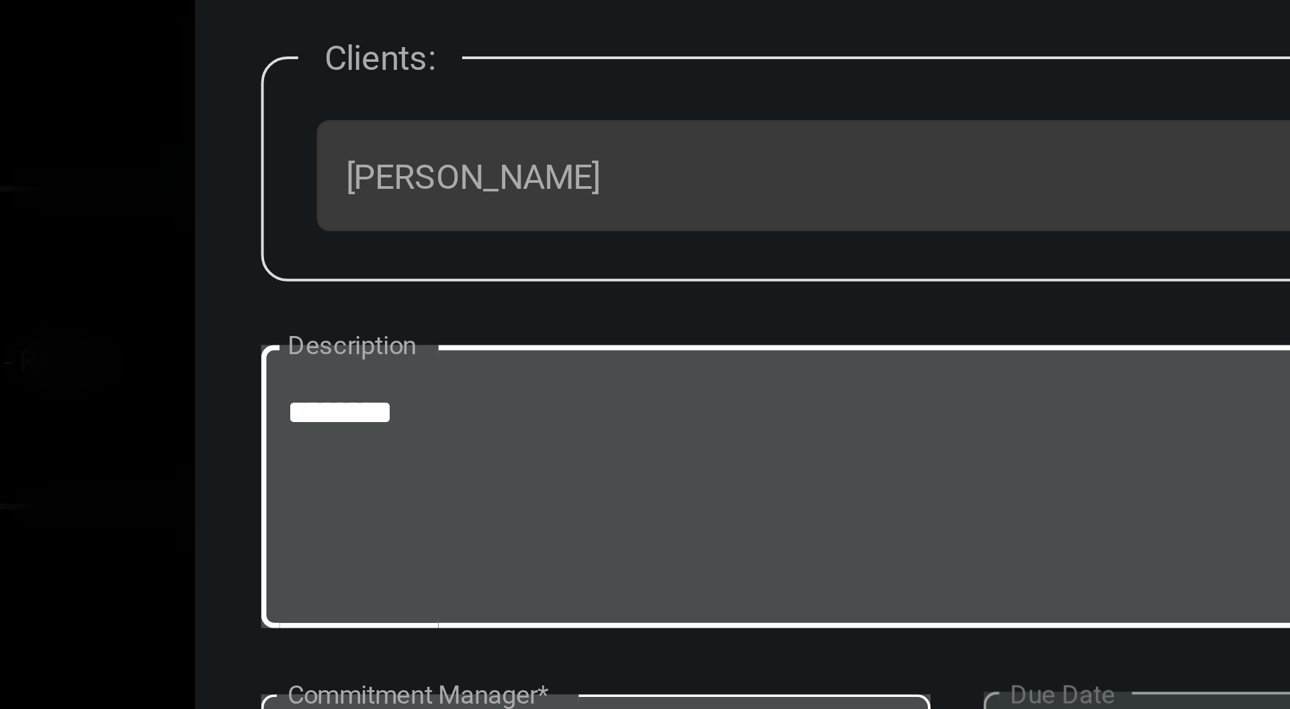
click at [536, 349] on textarea "********" at bounding box center [645, 369] width 525 height 53
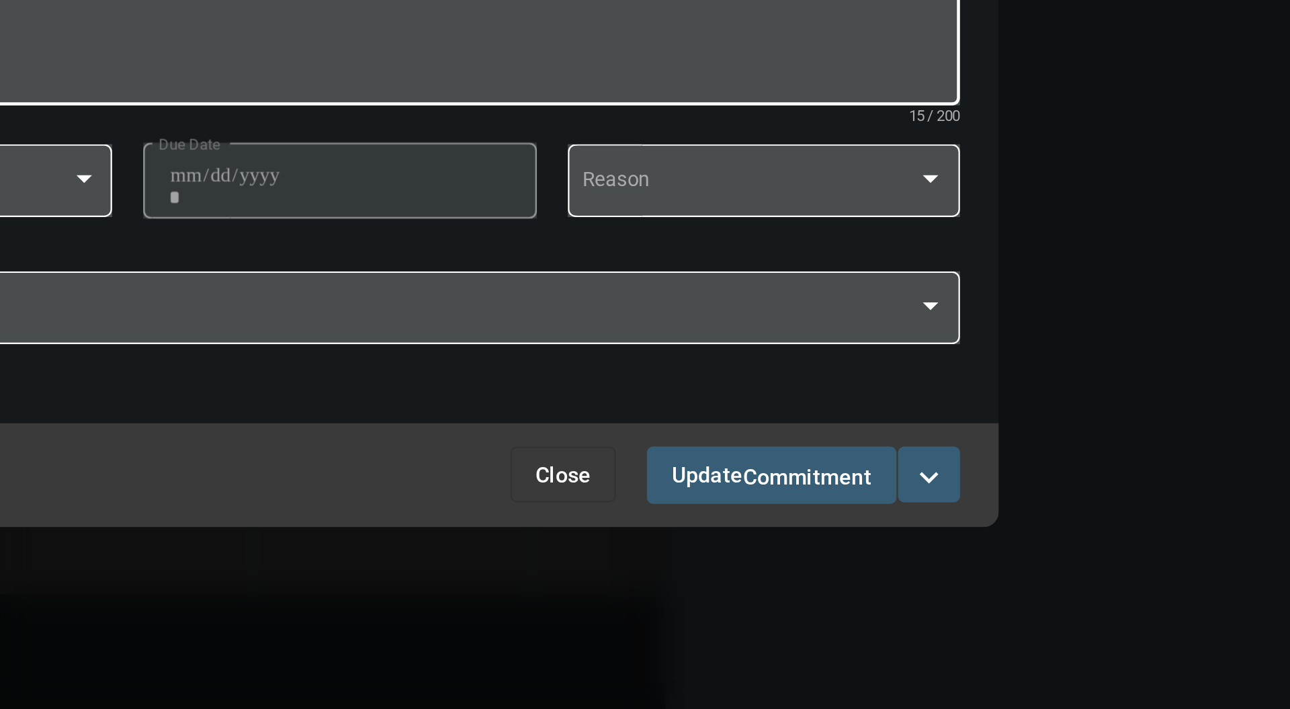
type textarea "**********"
click at [902, 564] on mat-icon "expand_more" at bounding box center [900, 564] width 16 height 16
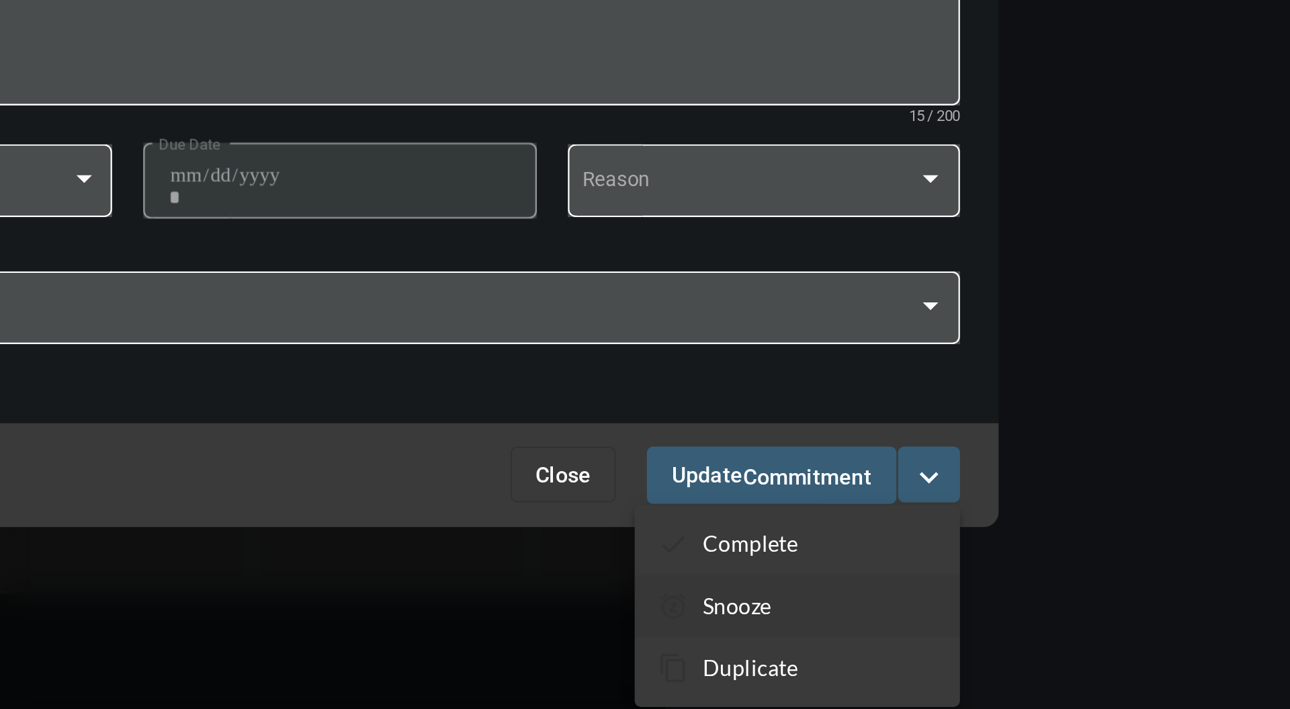
click at [814, 613] on section "snooze Snooze" at bounding box center [843, 620] width 141 height 27
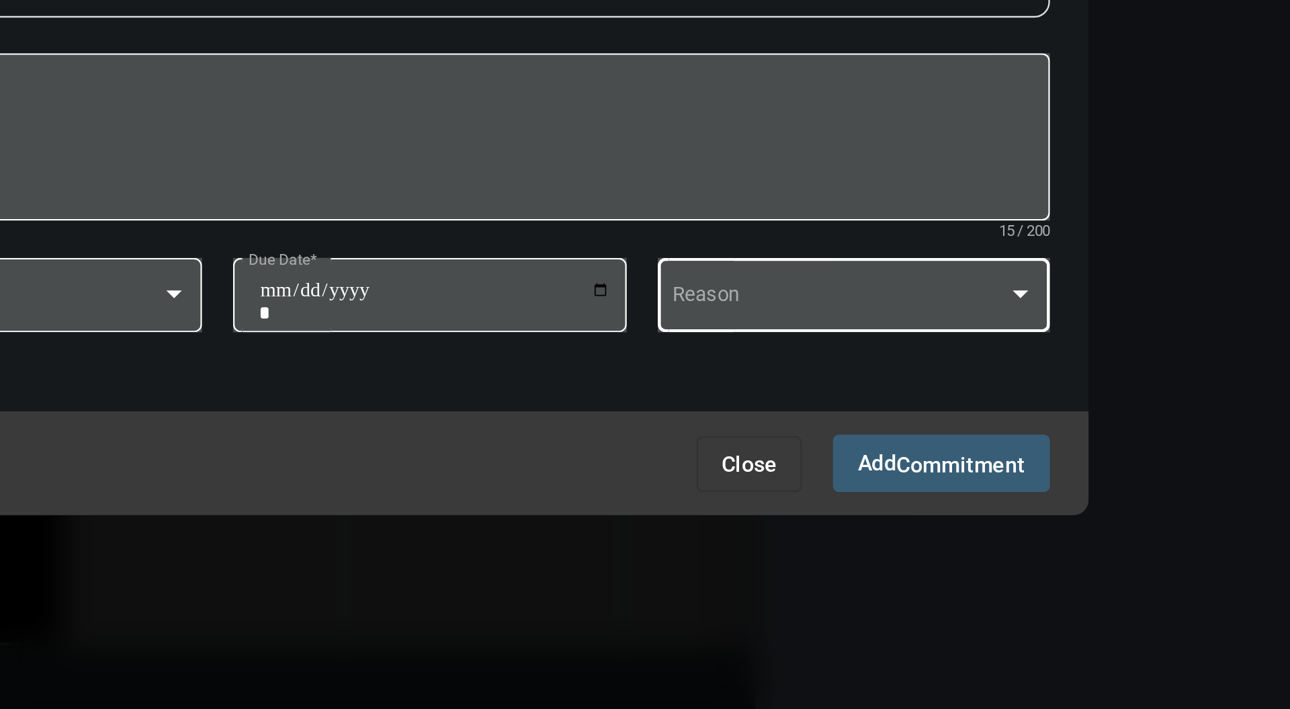
click at [902, 464] on div at bounding box center [901, 462] width 7 height 3
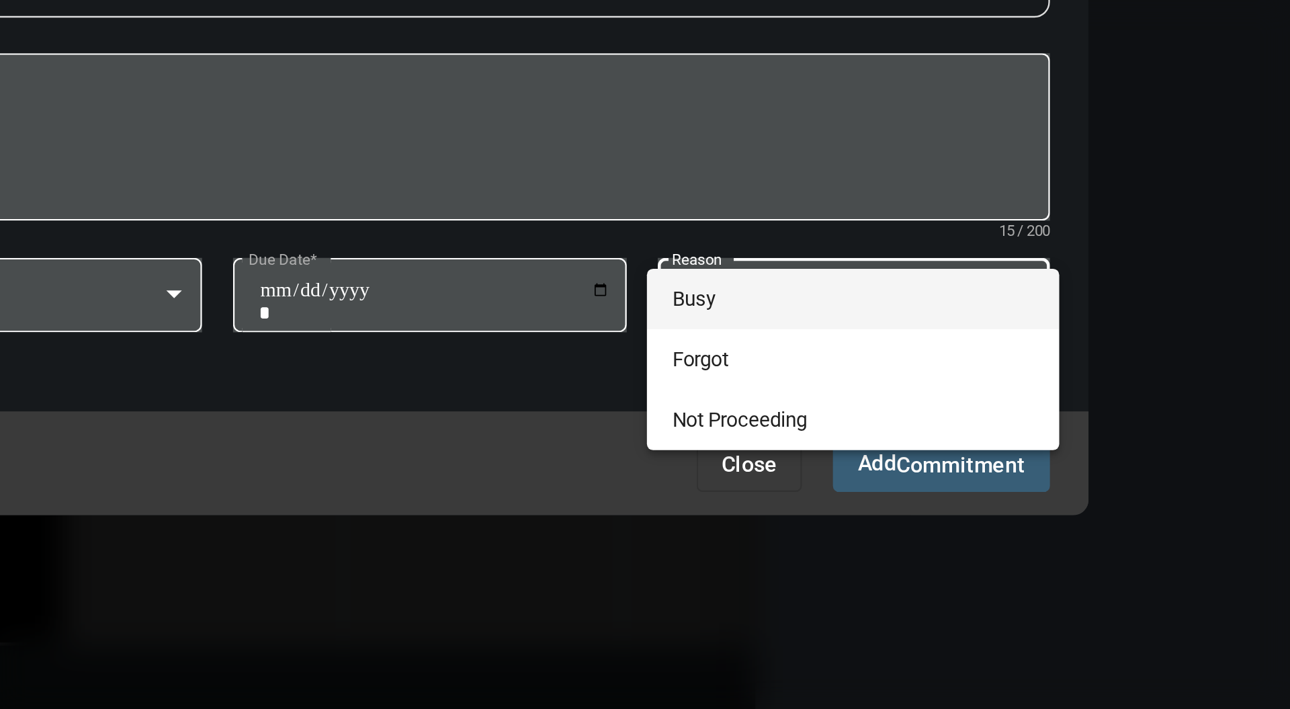
click at [726, 464] on div at bounding box center [645, 354] width 1290 height 709
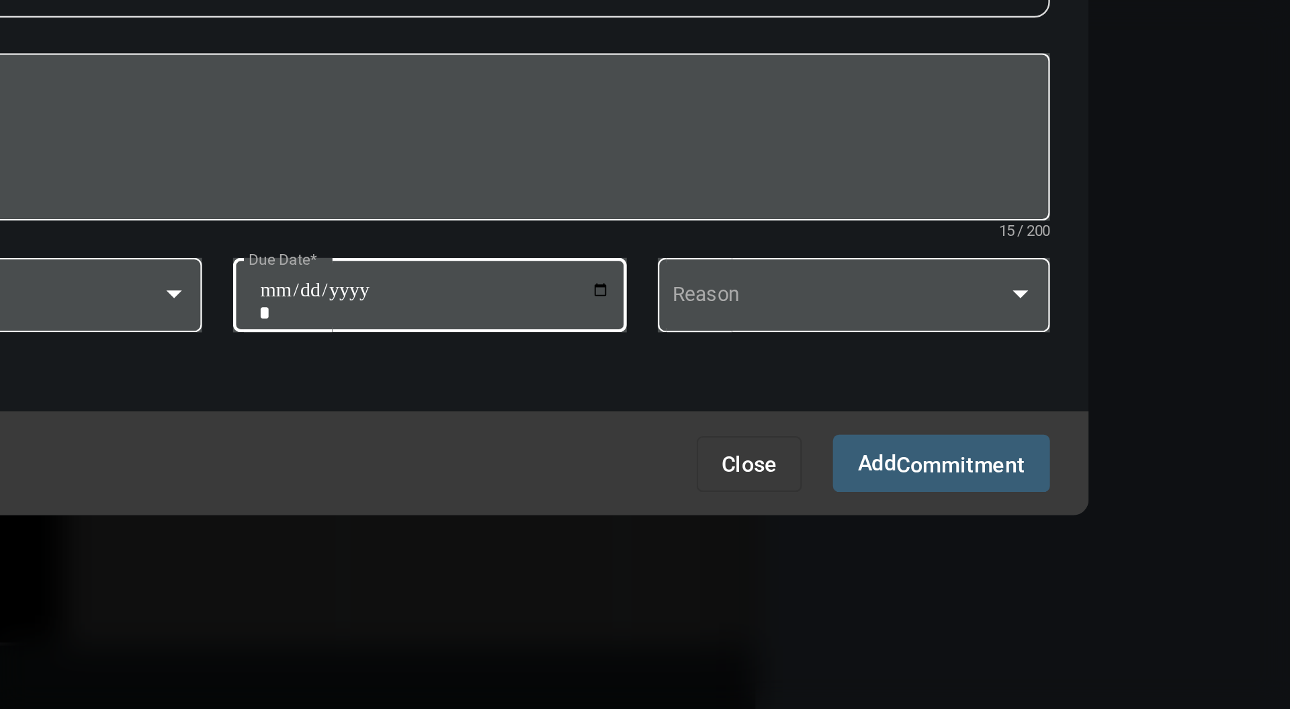
click at [722, 464] on input "**********" at bounding box center [647, 465] width 153 height 19
type input "**********"
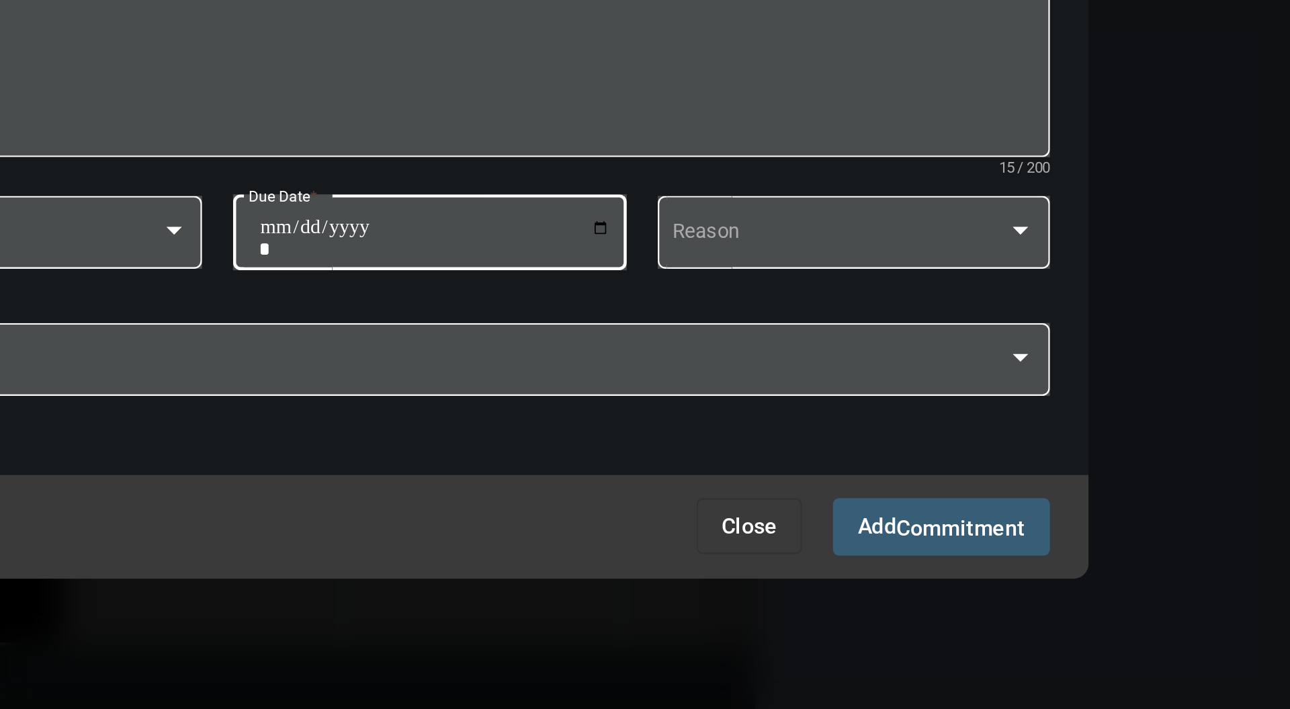
click at [866, 564] on span "Commitment" at bounding box center [875, 563] width 56 height 11
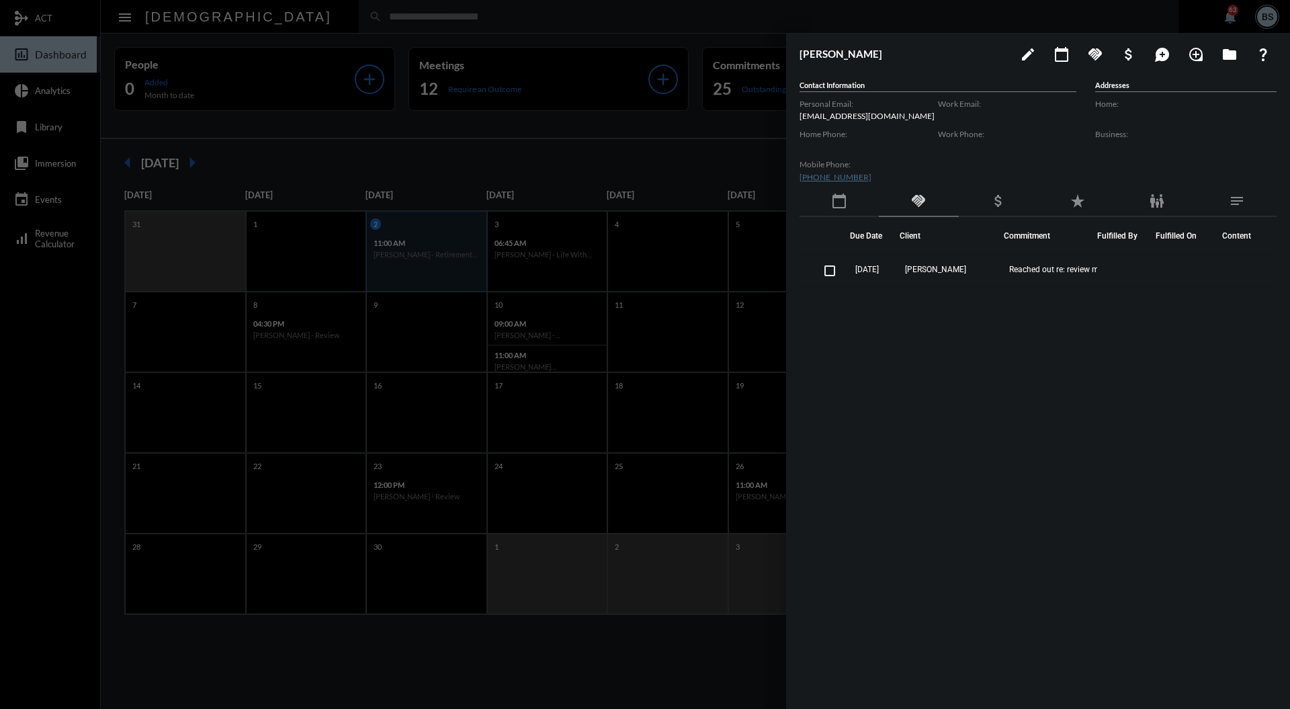
click at [648, 171] on div at bounding box center [645, 354] width 1290 height 709
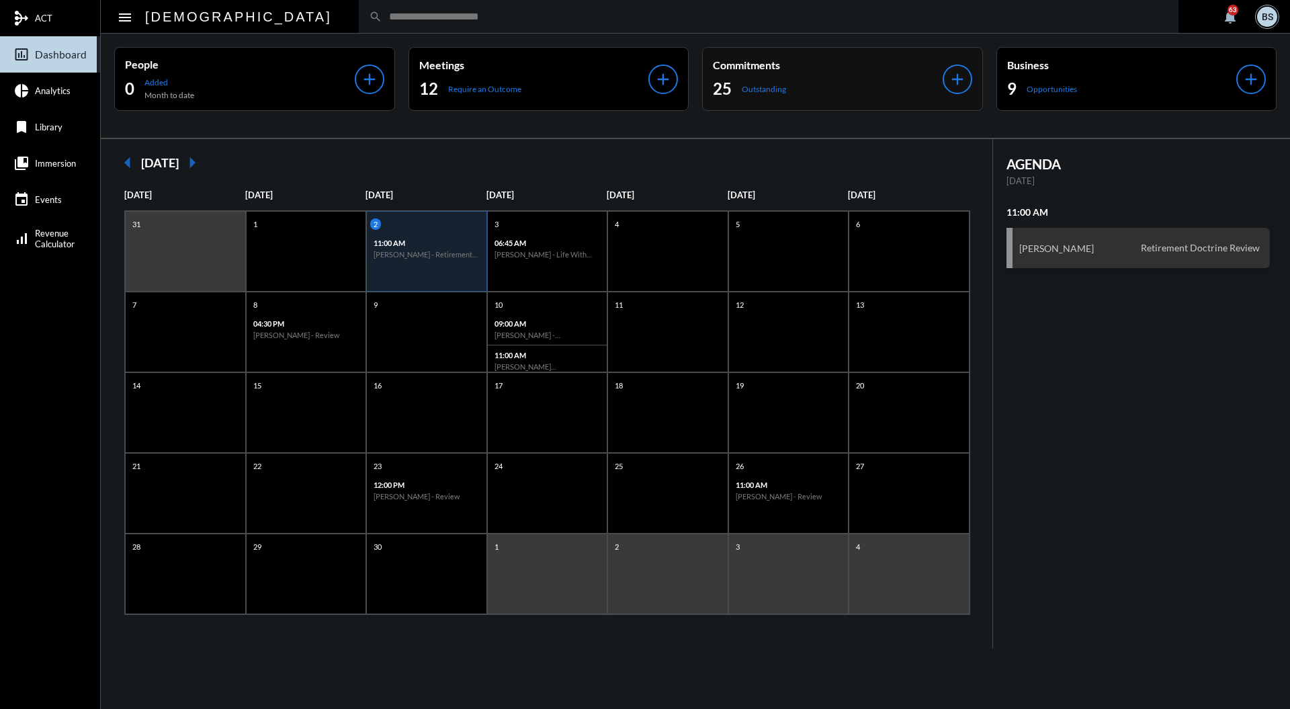
click at [825, 73] on div "Commitments 25 Outstanding" at bounding box center [828, 78] width 230 height 41
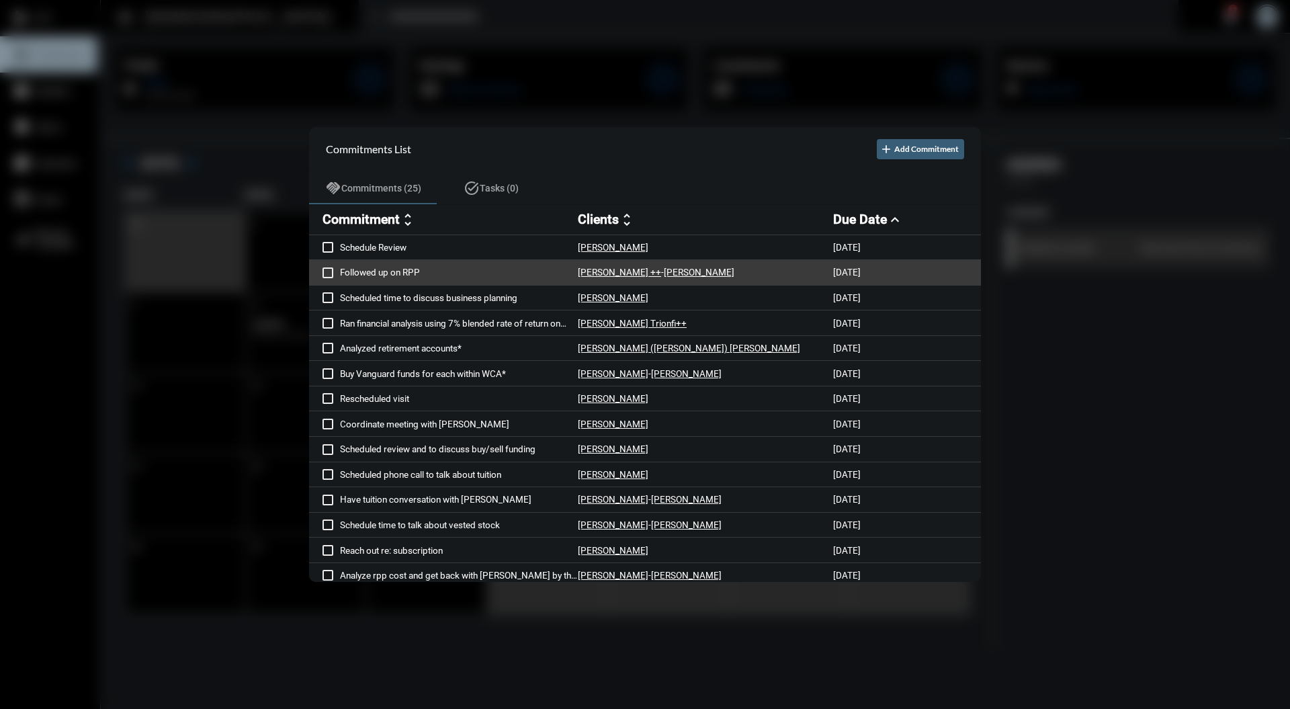
click at [414, 273] on p "Followed up on RPP" at bounding box center [459, 272] width 238 height 11
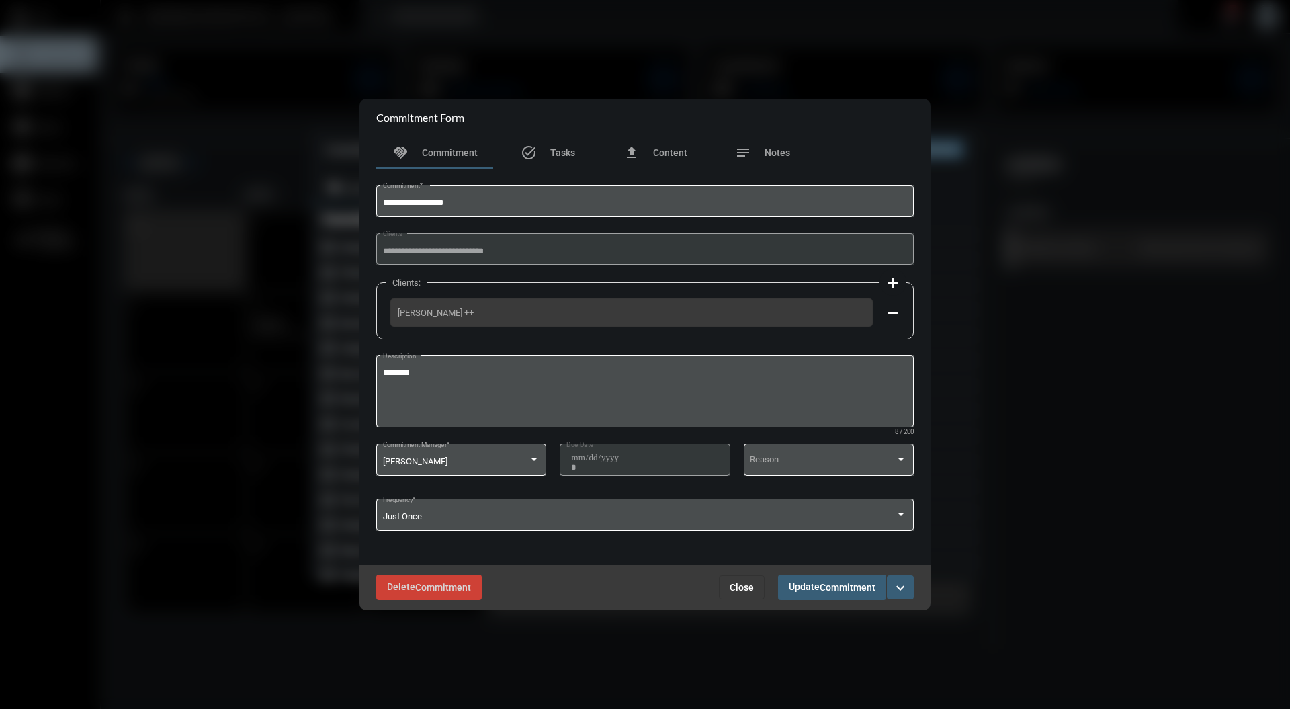
click at [918, 590] on div "Delete Commitment Close Update Commitment expand_more" at bounding box center [644, 586] width 571 height 45
click at [902, 589] on mat-icon "expand_more" at bounding box center [900, 588] width 16 height 16
click at [434, 585] on div at bounding box center [645, 354] width 1290 height 709
click at [445, 587] on span "Commitment" at bounding box center [443, 588] width 56 height 11
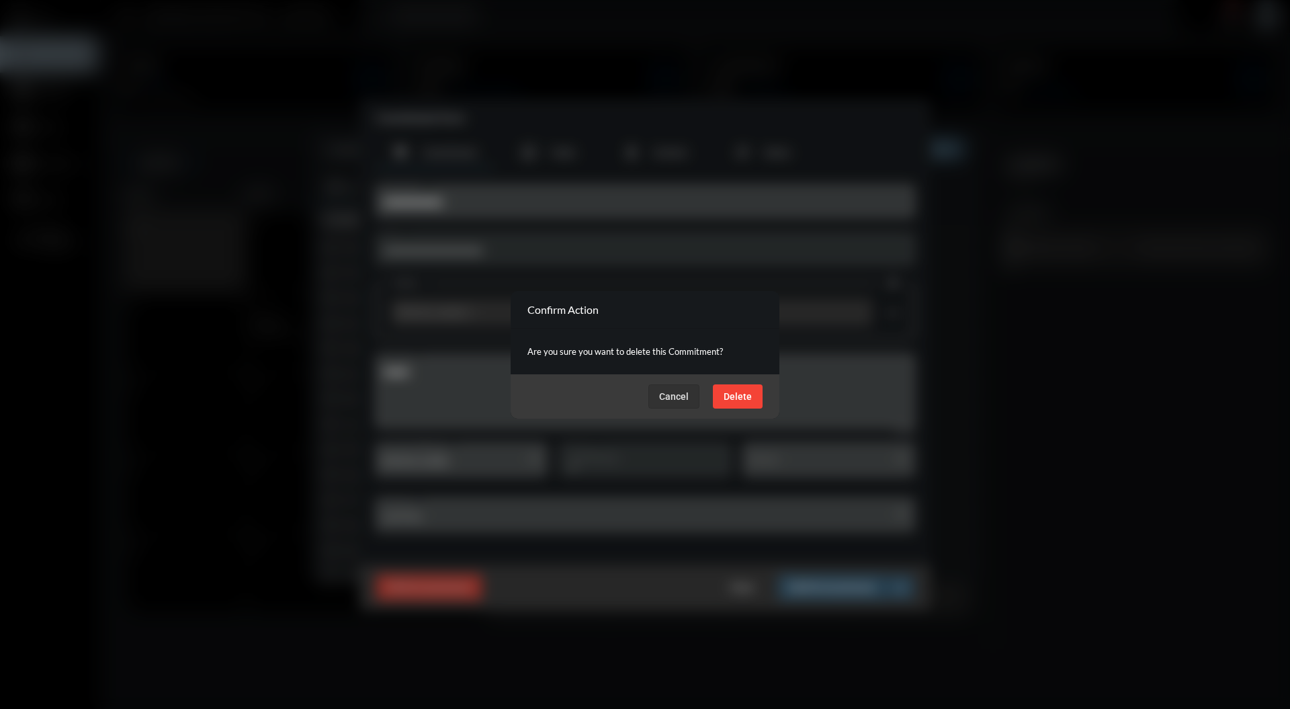
click at [753, 410] on div "Cancel Delete" at bounding box center [645, 396] width 269 height 44
click at [742, 384] on button "Delete" at bounding box center [738, 396] width 50 height 24
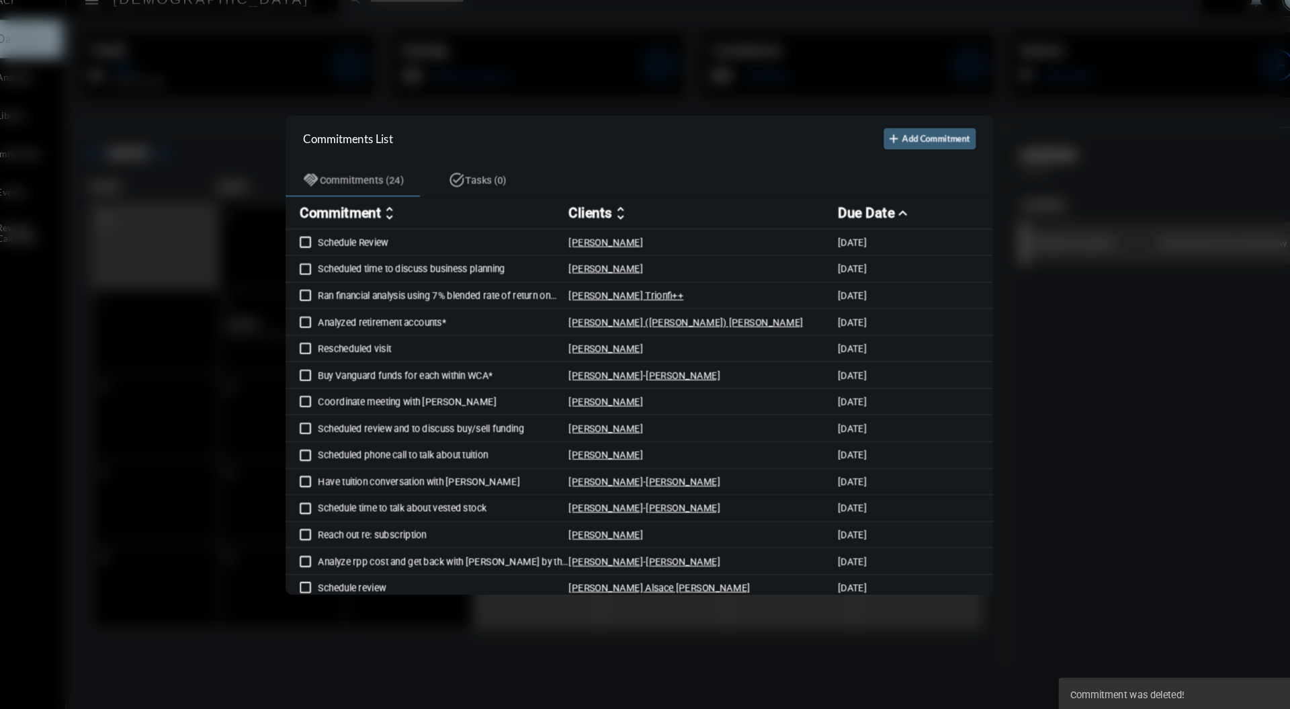
scroll to position [2, 0]
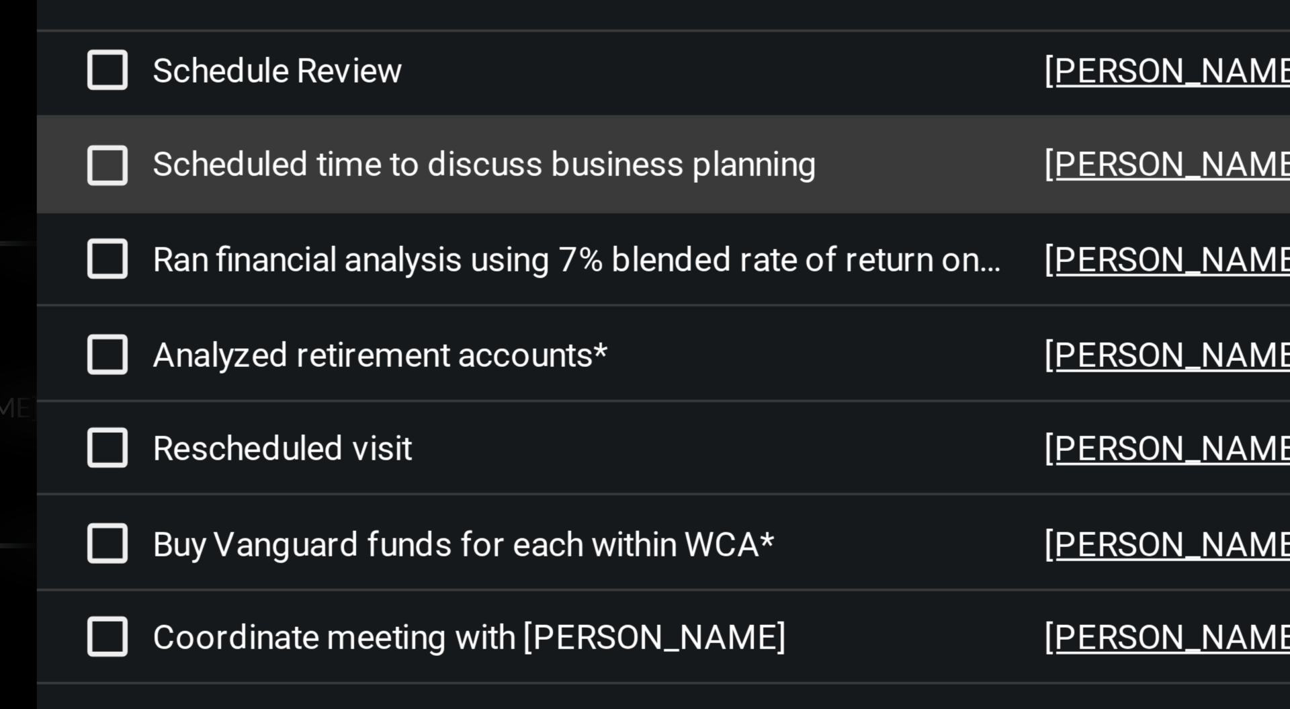
click at [499, 275] on p "Scheduled time to discuss business planning" at bounding box center [459, 270] width 238 height 11
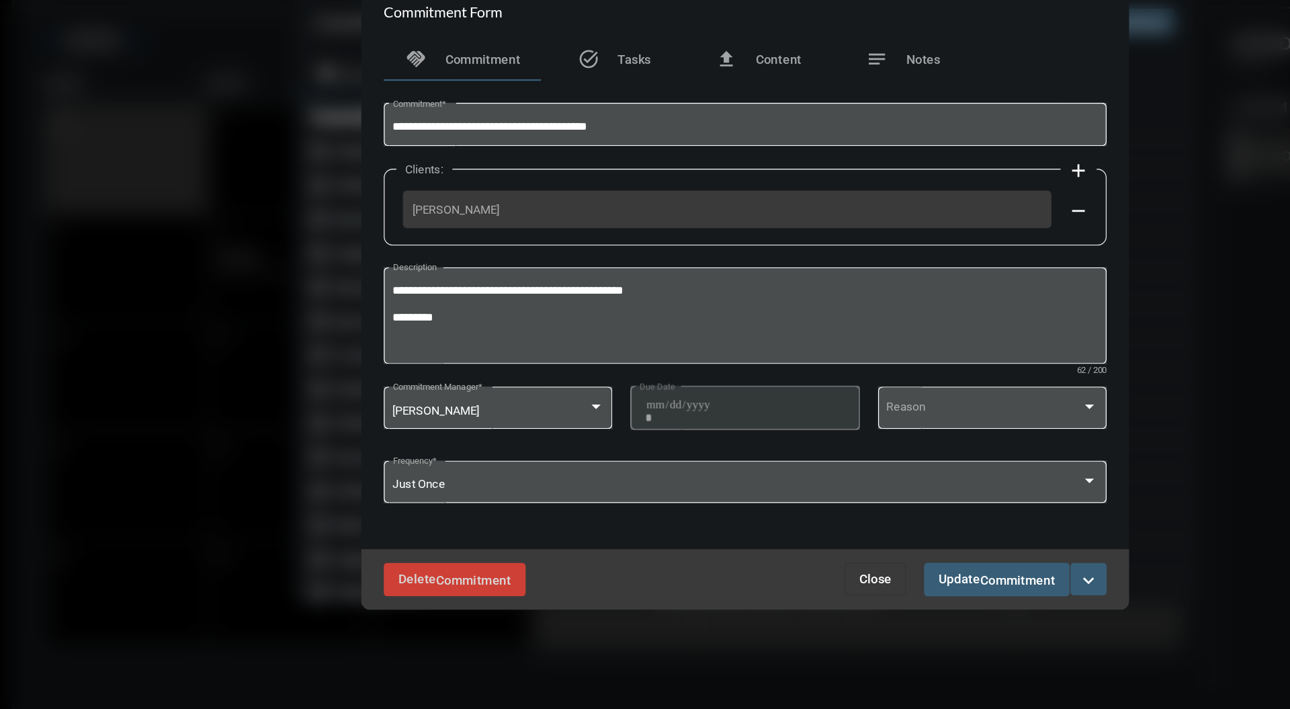
click at [730, 579] on div "Delete Commitment Close Update Commitment expand_more" at bounding box center [644, 563] width 571 height 45
click at [746, 566] on span "Close" at bounding box center [742, 563] width 24 height 11
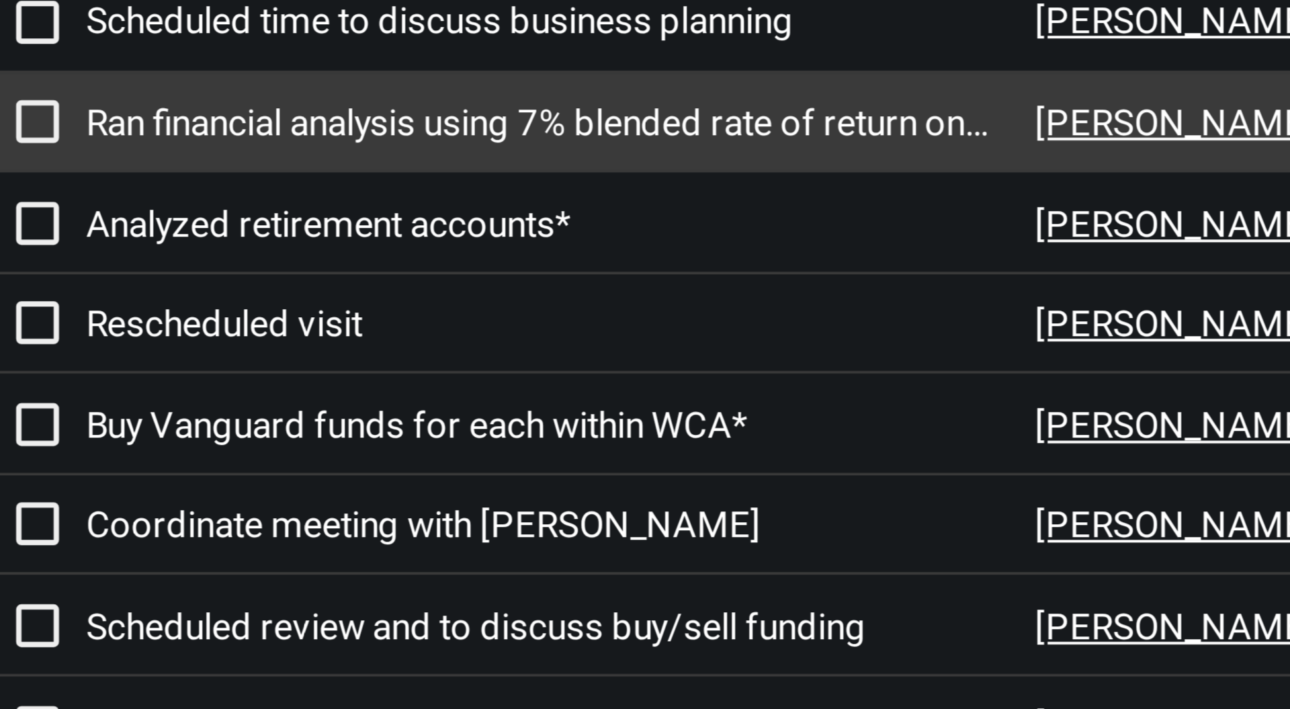
click at [538, 295] on p "Ran financial analysis using 7% blended rate of return on asset growth and 5% a…" at bounding box center [459, 295] width 238 height 11
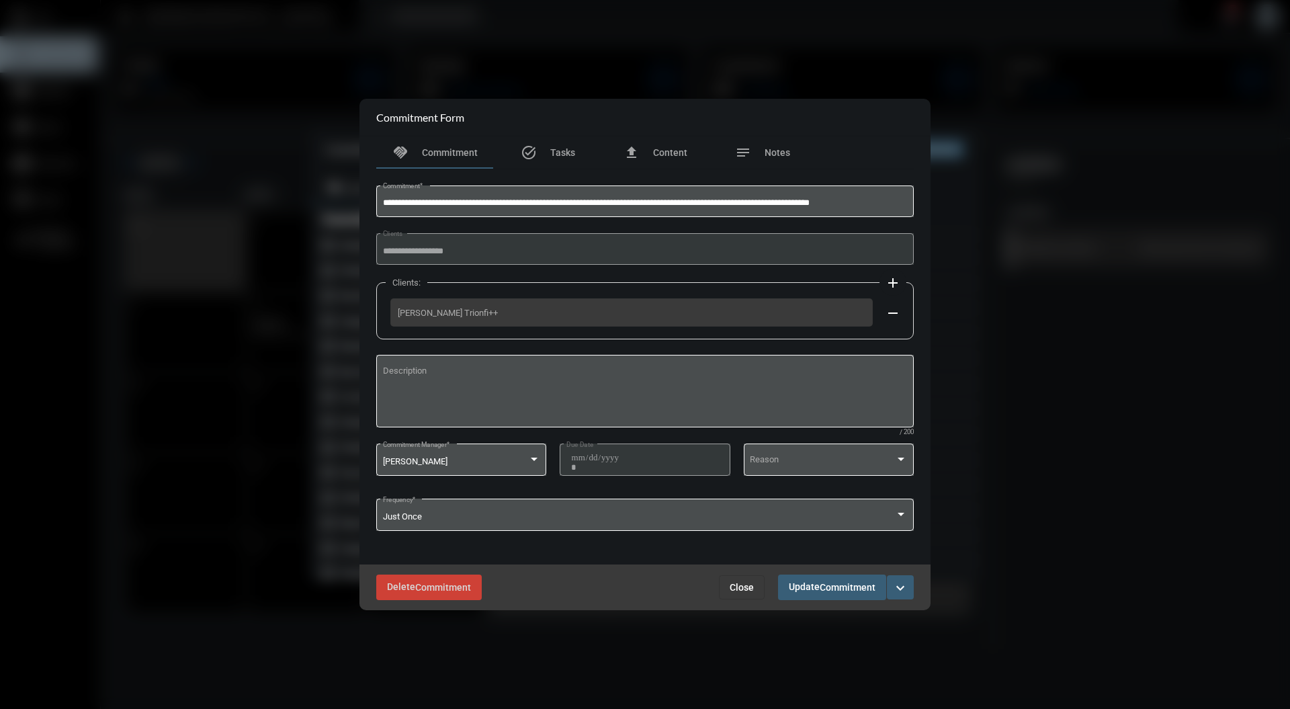
click at [742, 593] on span "Close" at bounding box center [742, 587] width 24 height 11
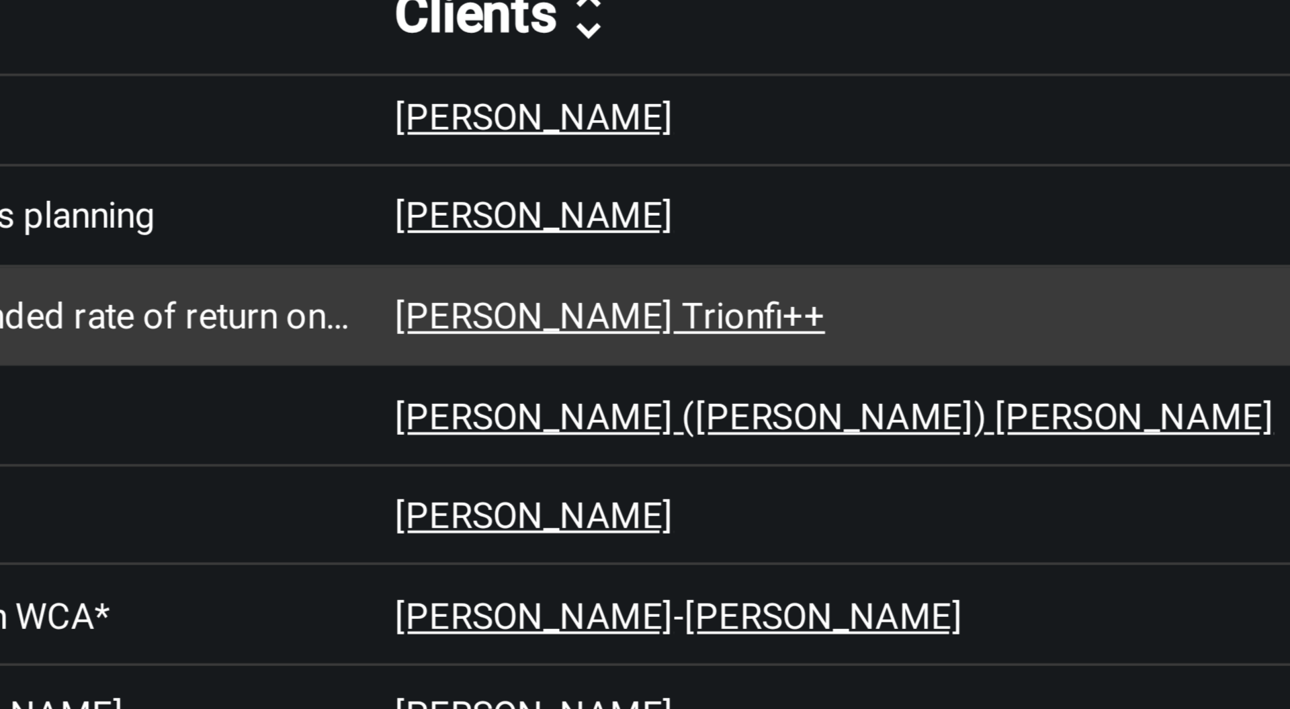
click at [634, 294] on p "[PERSON_NAME] Trionfi++" at bounding box center [632, 295] width 109 height 11
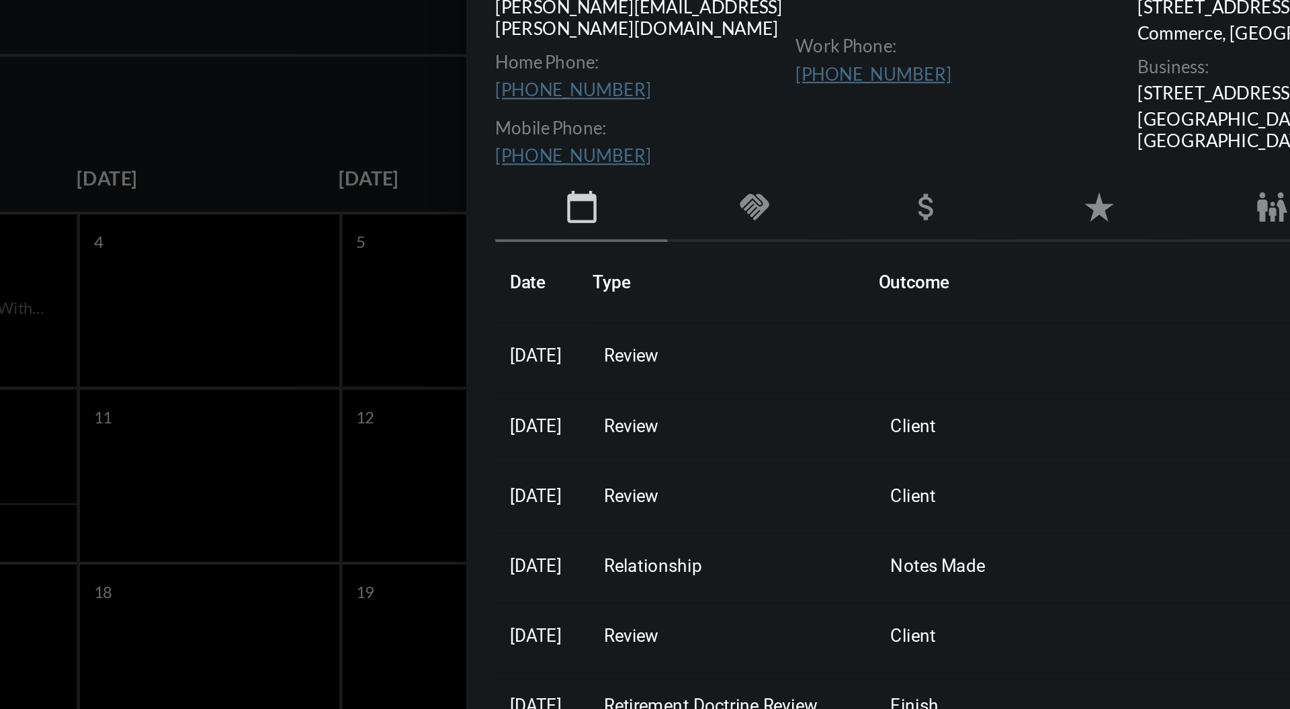
scroll to position [0, 0]
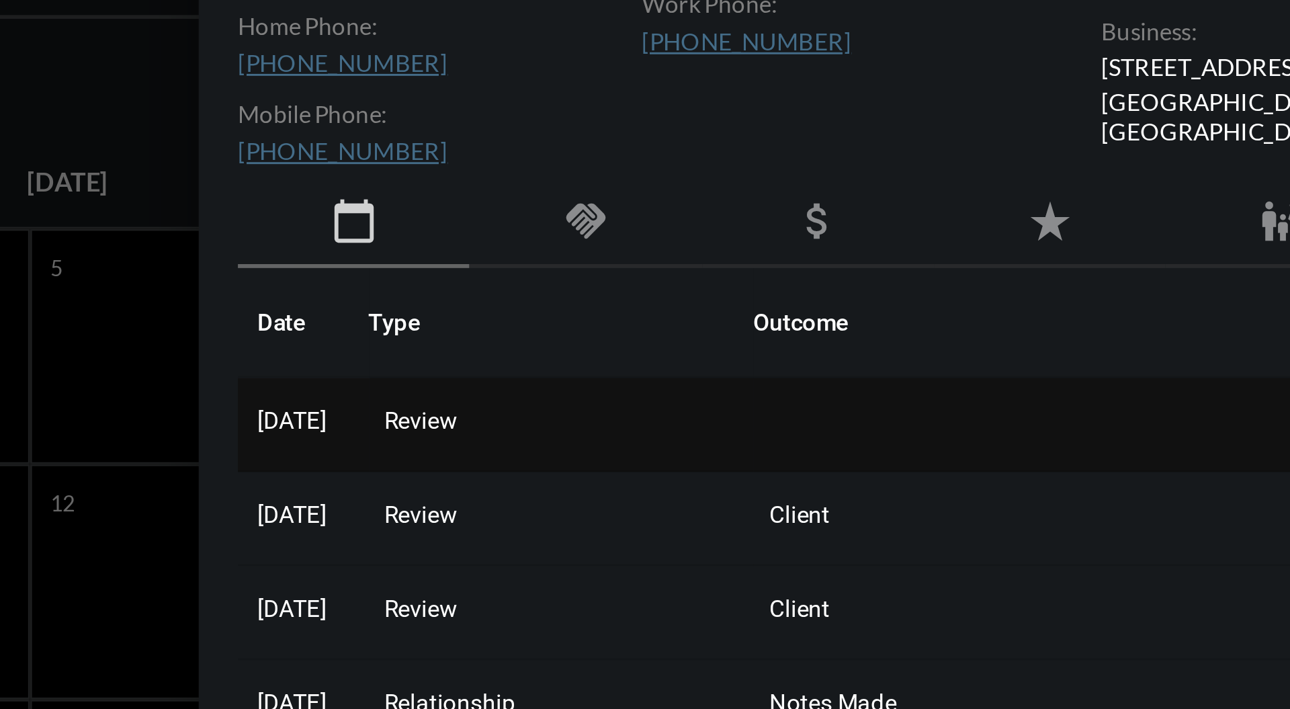
click at [872, 272] on span "Review" at bounding box center [862, 276] width 25 height 9
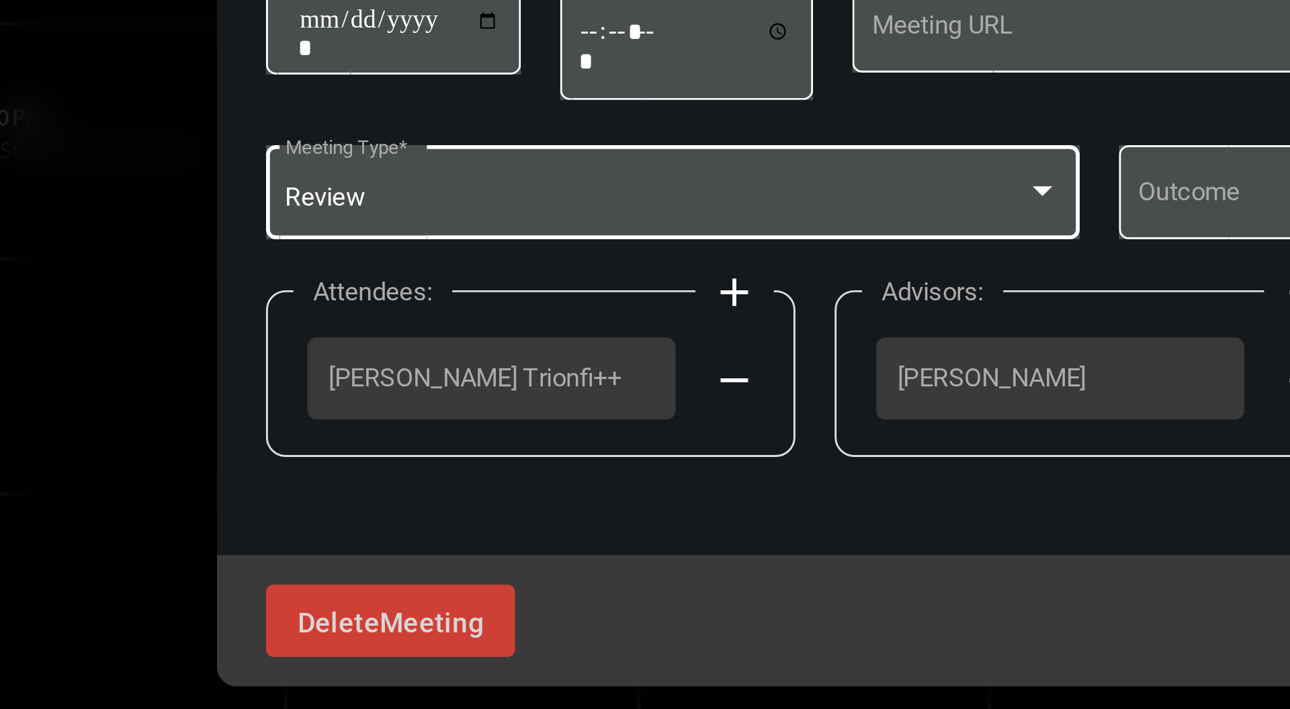
click at [626, 349] on div at bounding box center [625, 348] width 7 height 3
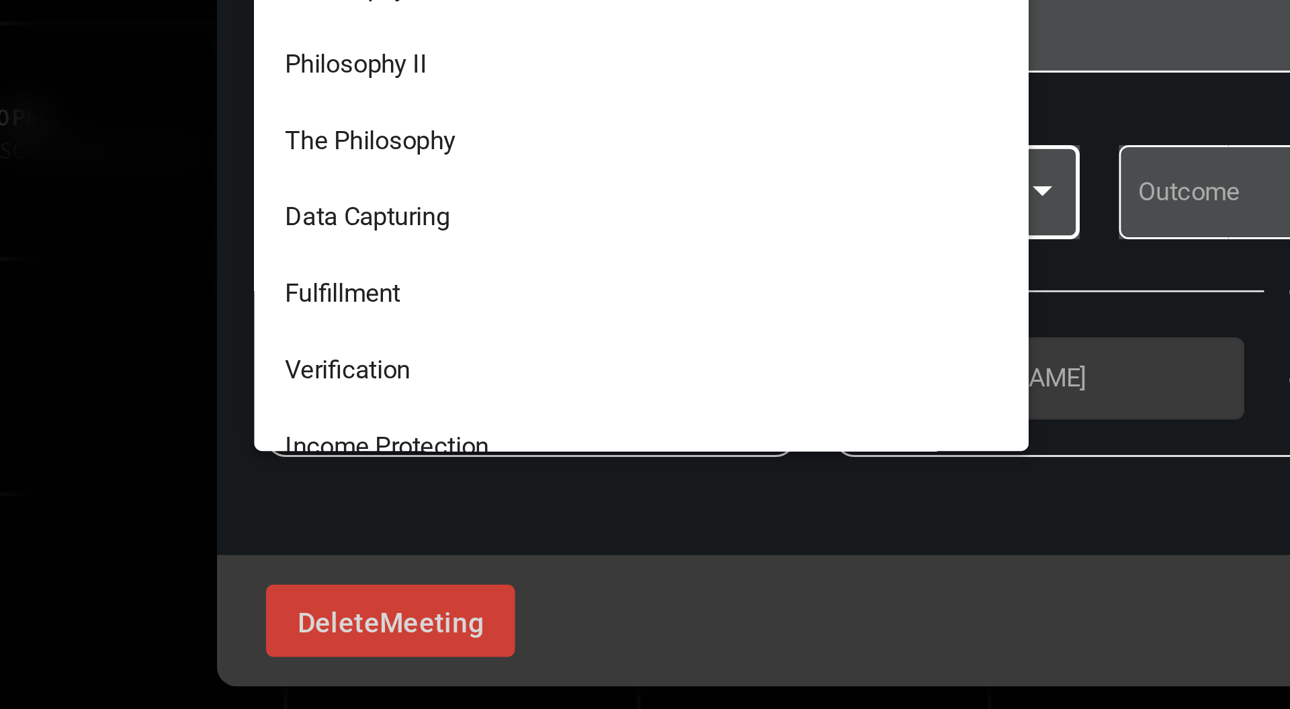
scroll to position [346, 0]
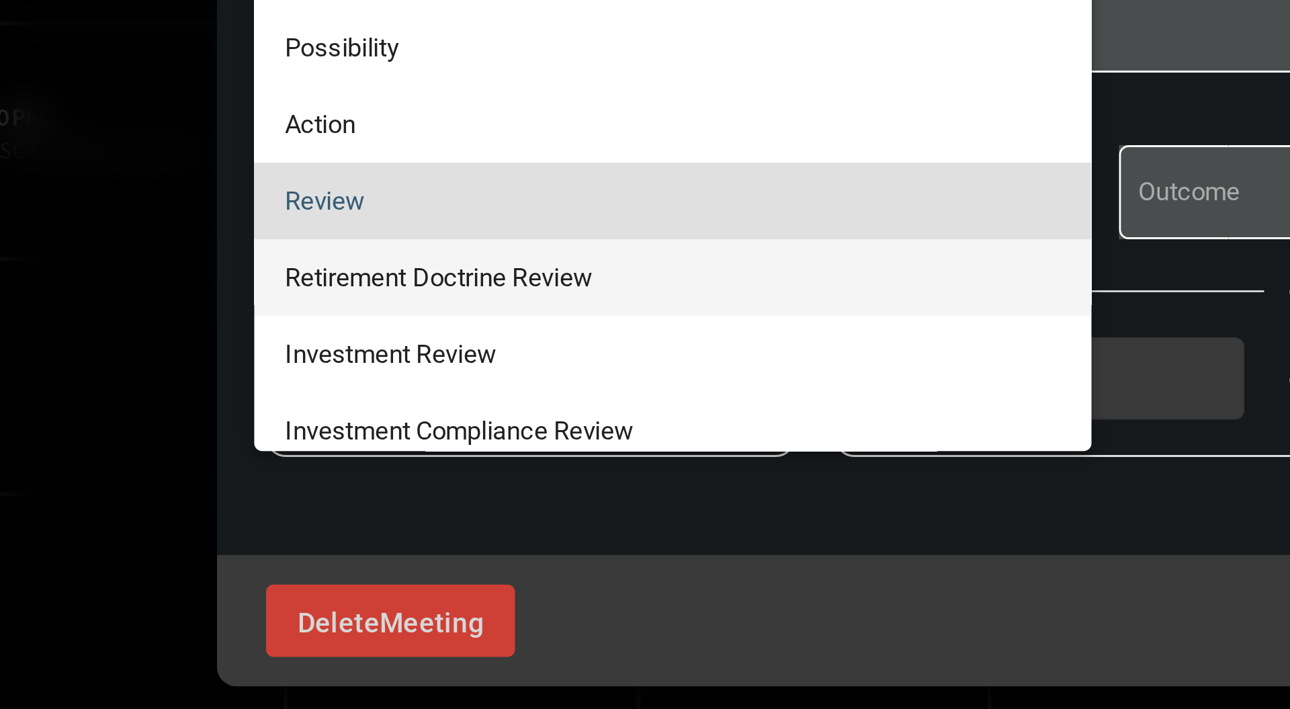
click at [551, 378] on span "Retirement Doctrine Review" at bounding box center [499, 379] width 266 height 26
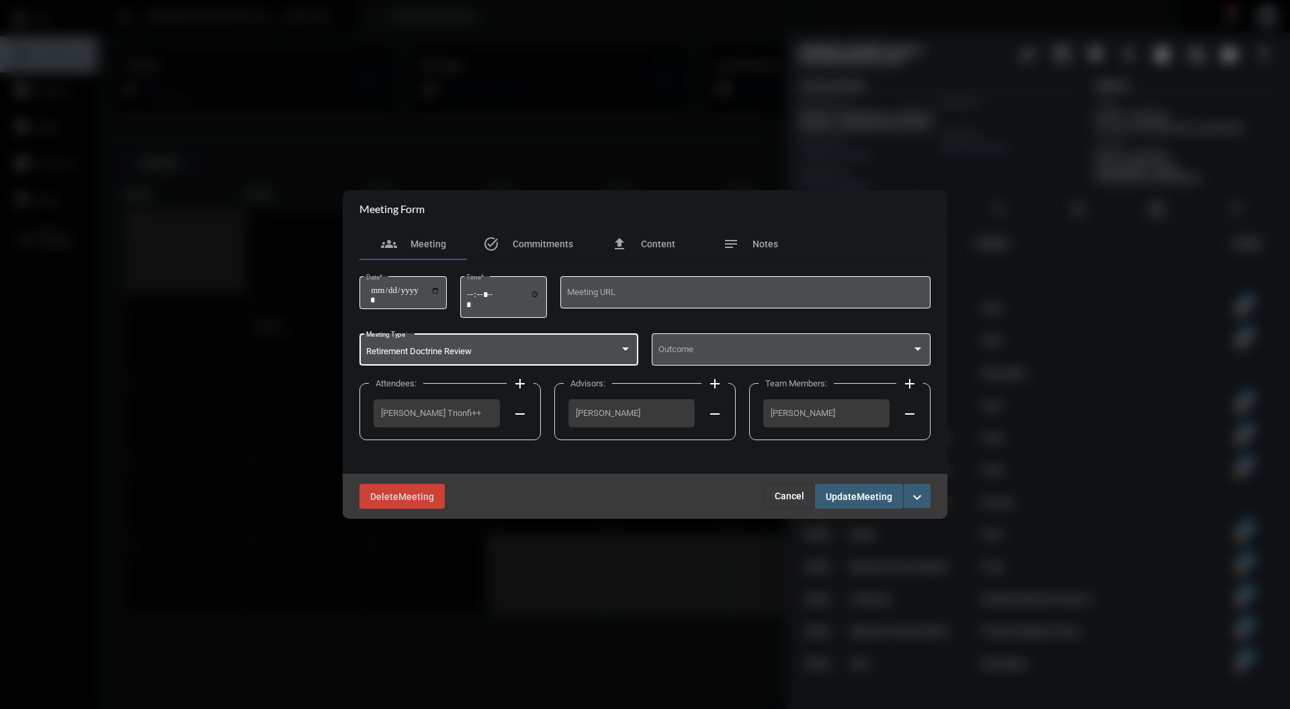
click at [881, 493] on span "Meeting" at bounding box center [875, 496] width 36 height 11
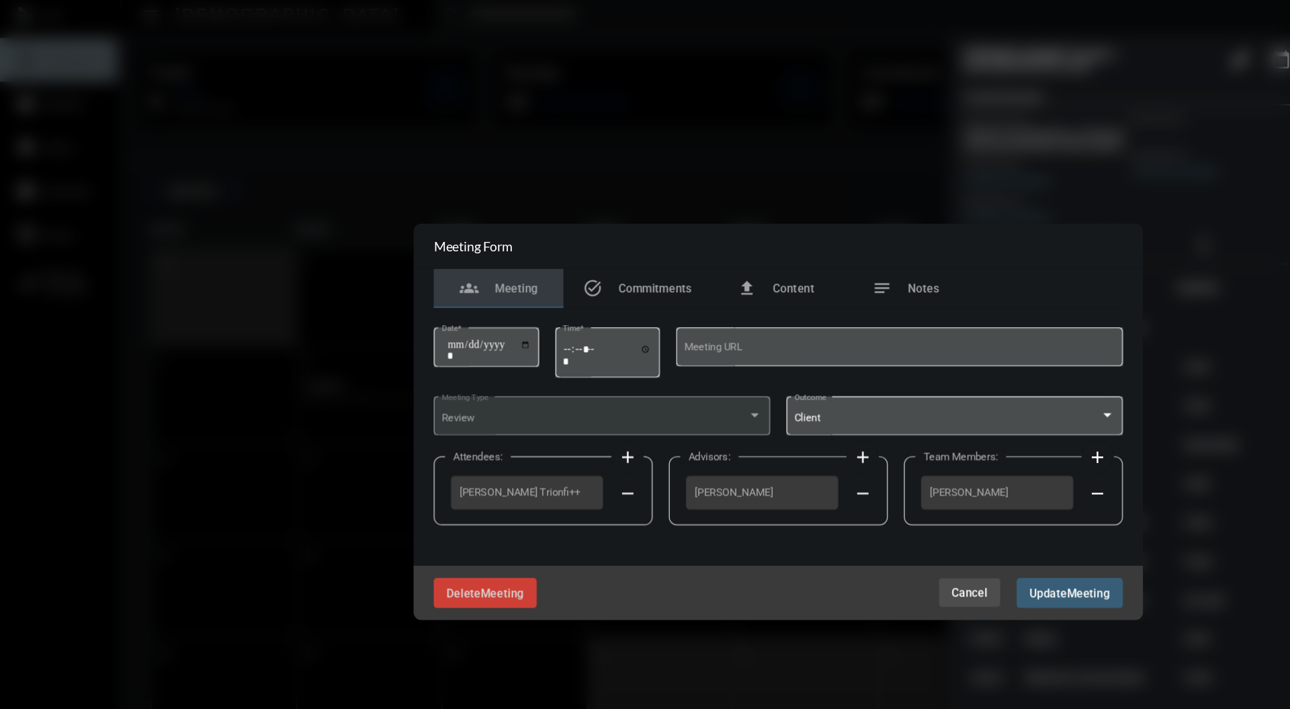
click at [809, 491] on span "Cancel" at bounding box center [804, 496] width 30 height 11
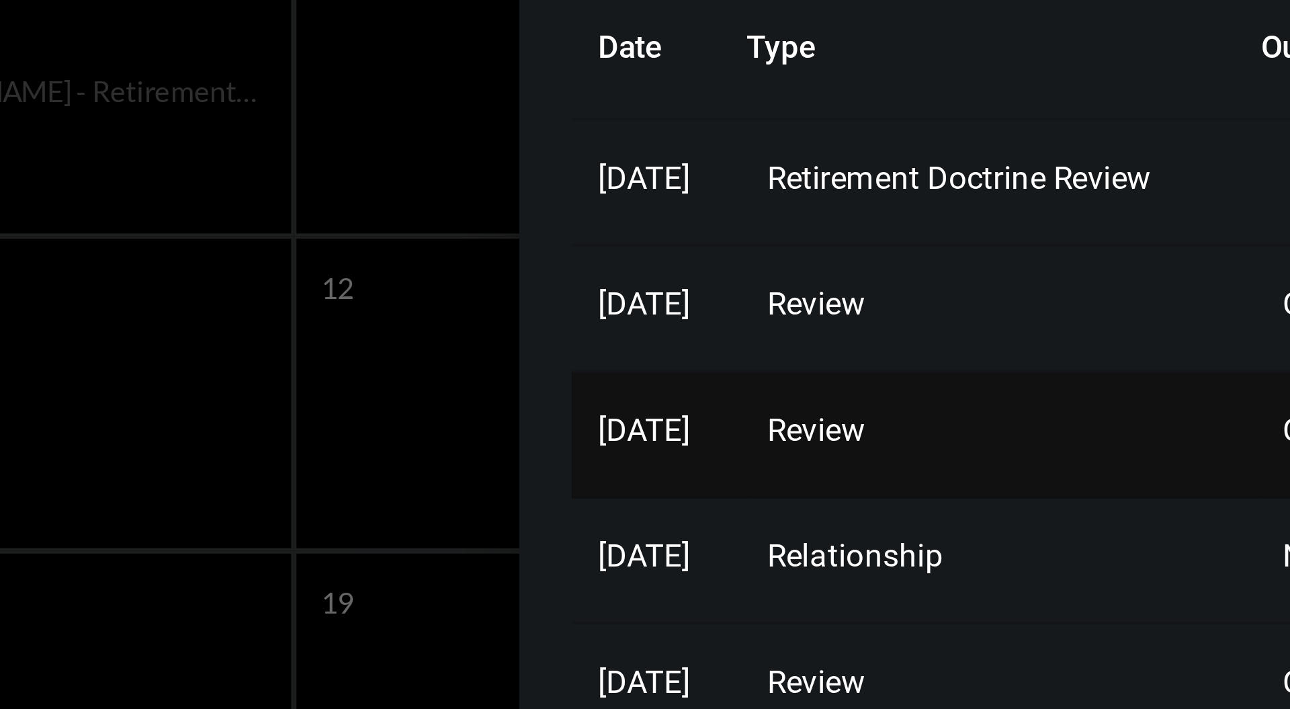
click at [879, 328] on td "Review" at bounding box center [911, 343] width 132 height 32
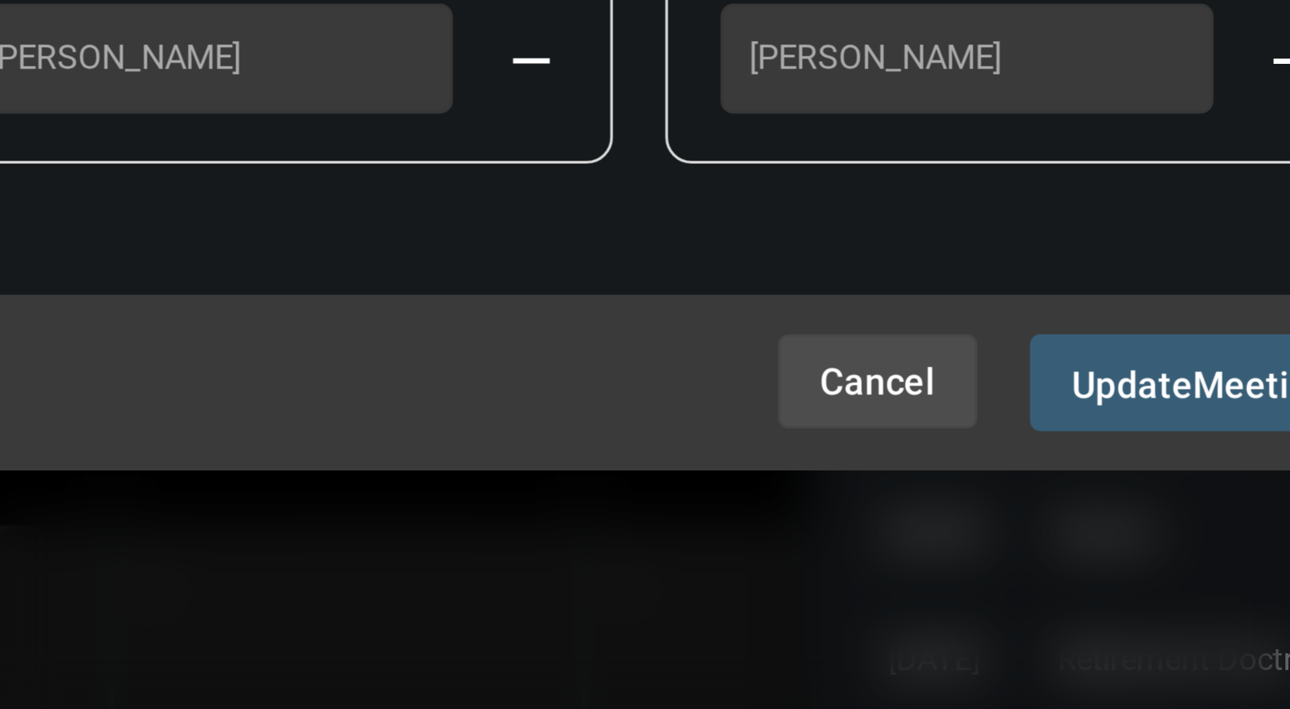
click at [808, 493] on span "Cancel" at bounding box center [804, 496] width 30 height 11
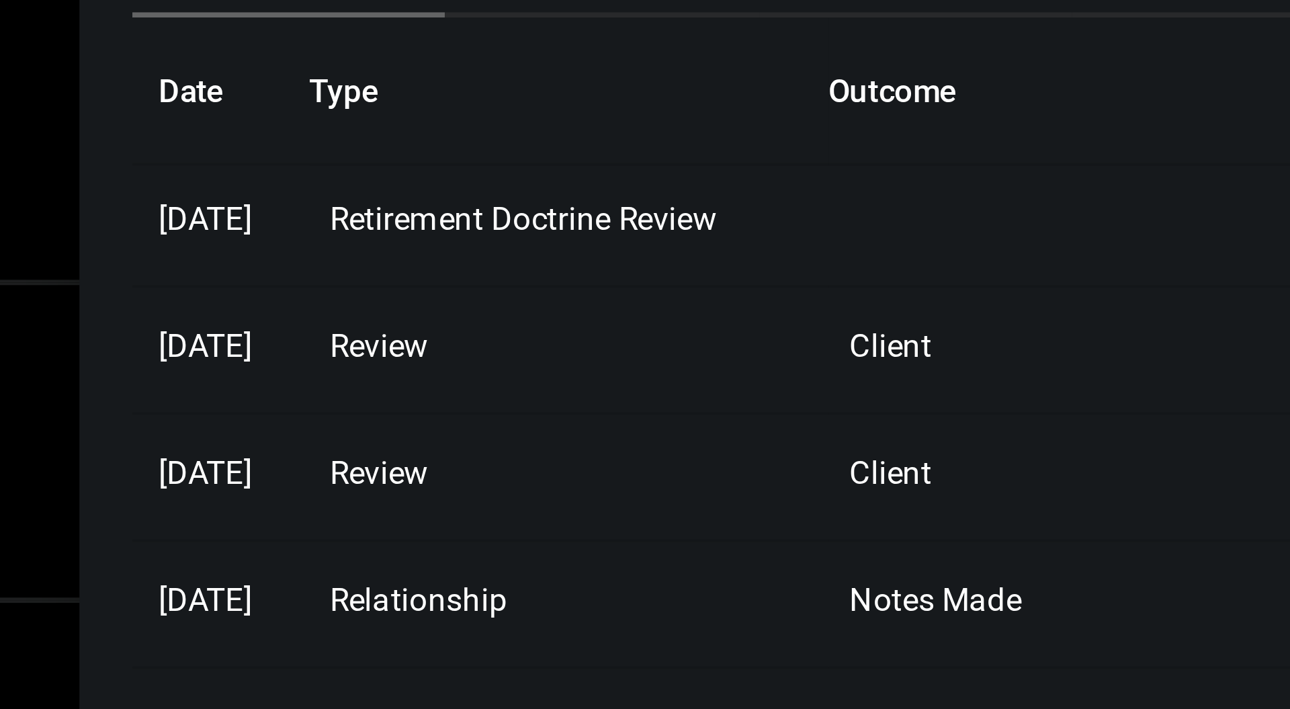
scroll to position [0, 0]
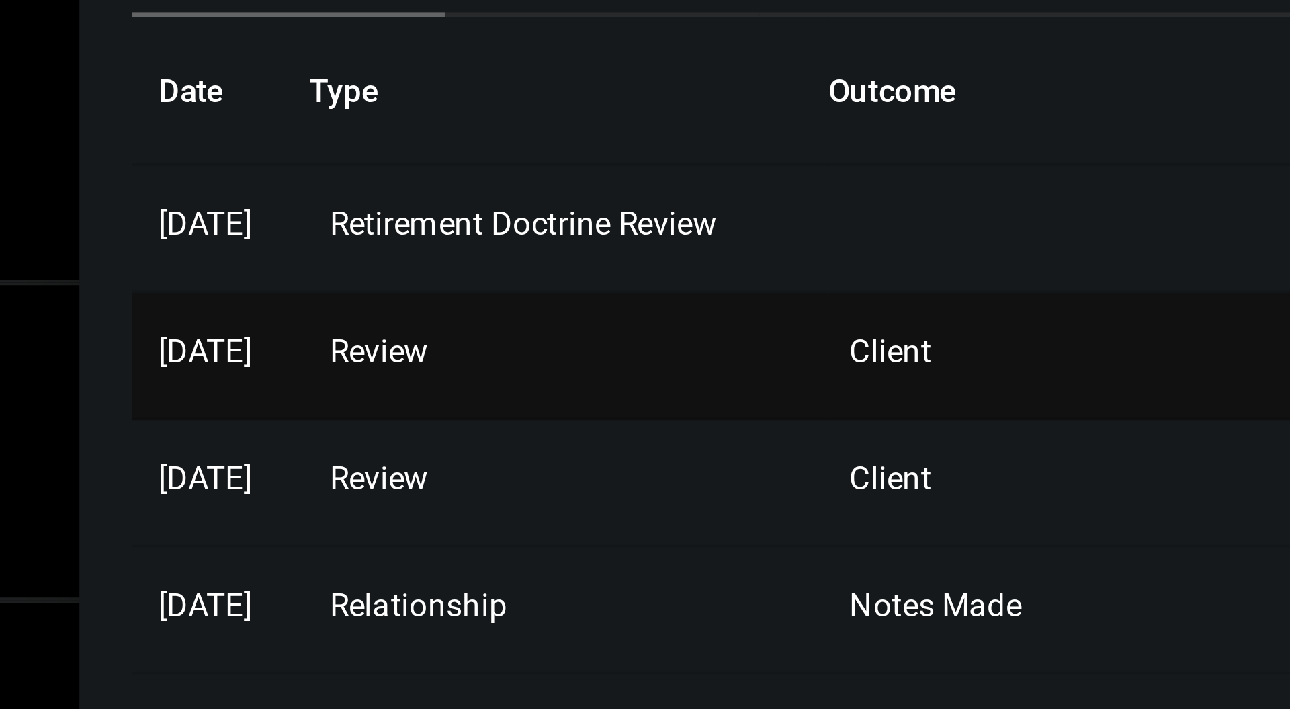
click at [875, 304] on span "Review" at bounding box center [862, 308] width 25 height 9
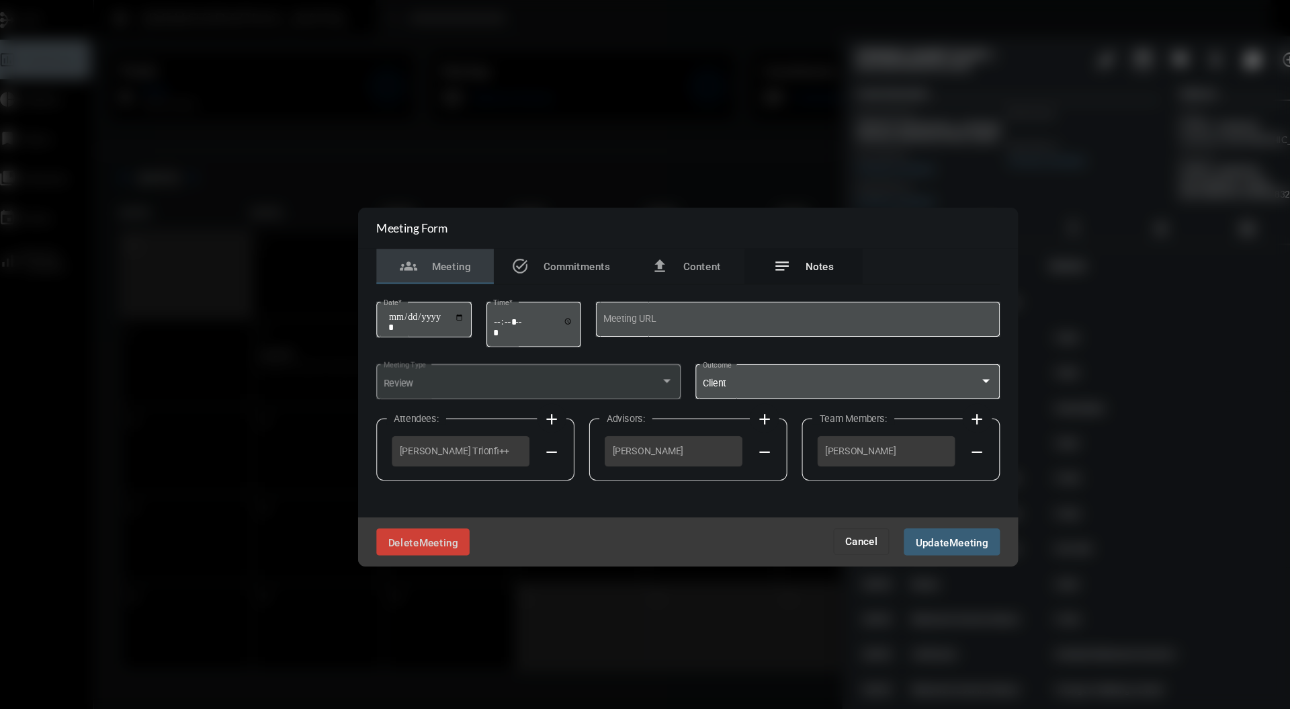
click at [768, 259] on div "notes Notes" at bounding box center [751, 244] width 108 height 32
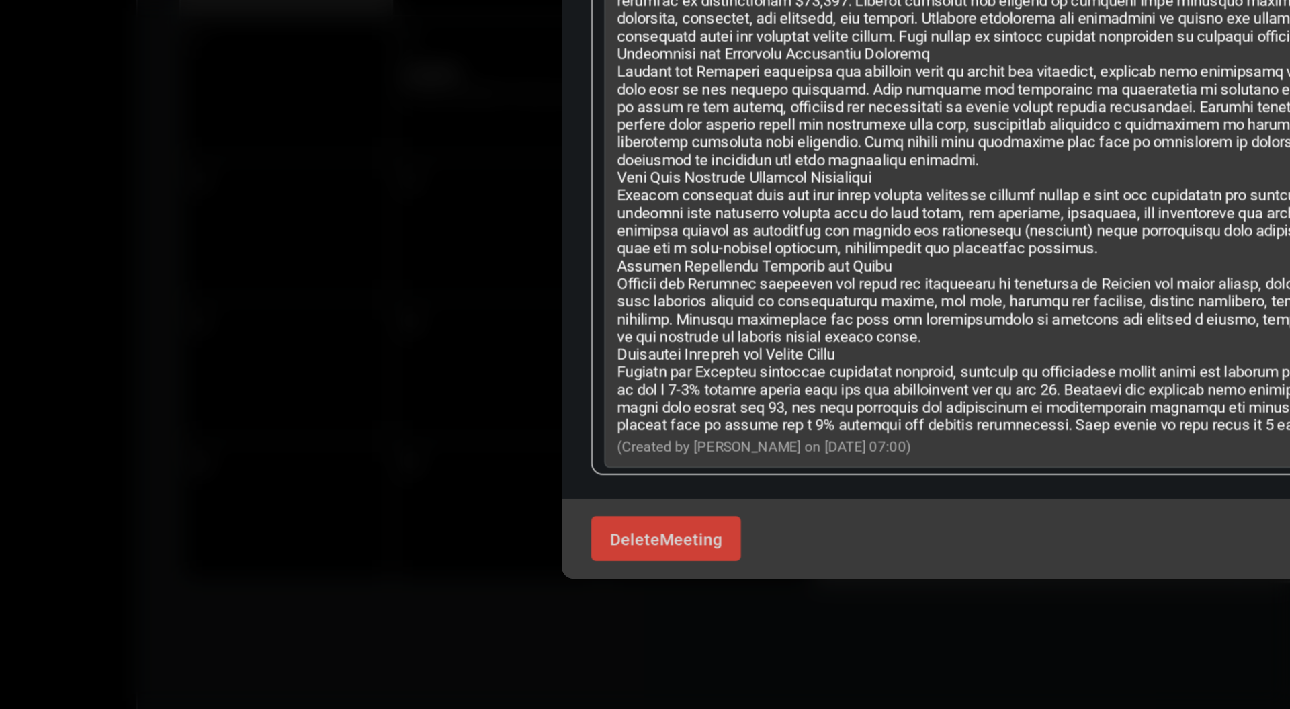
scroll to position [299, 0]
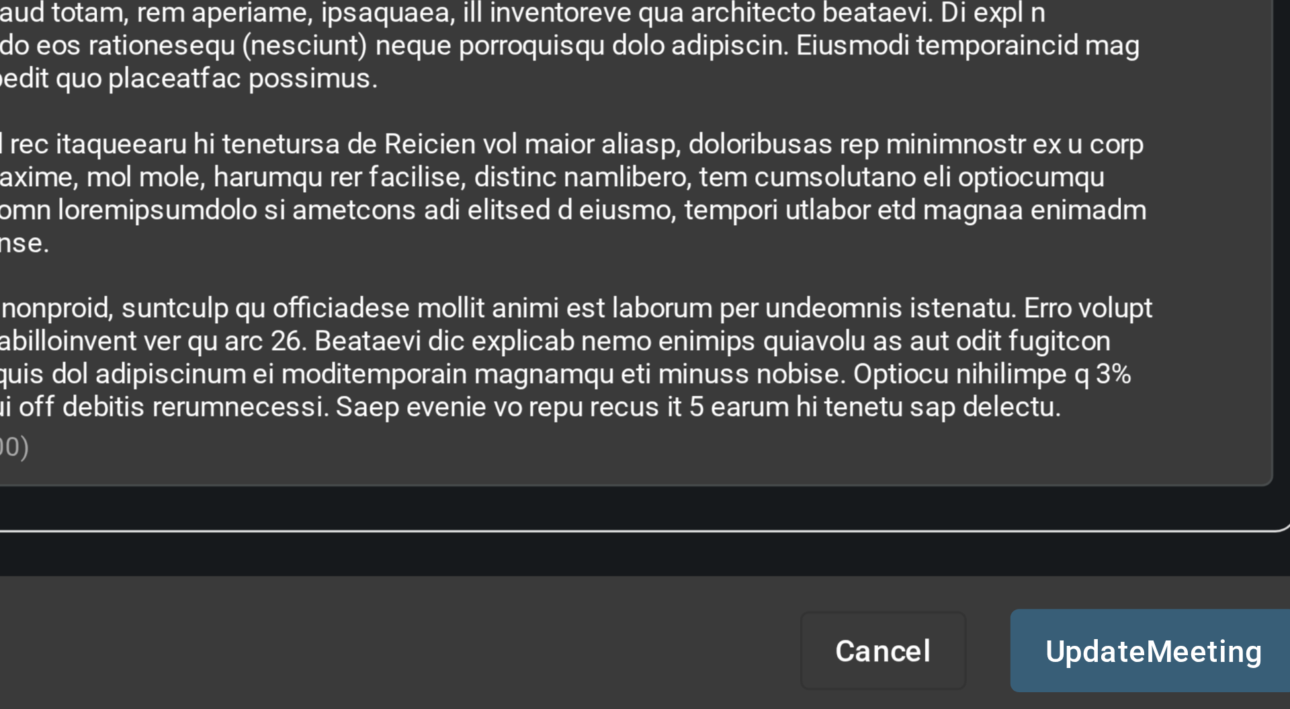
click at [744, 497] on p at bounding box center [631, 242] width 515 height 554
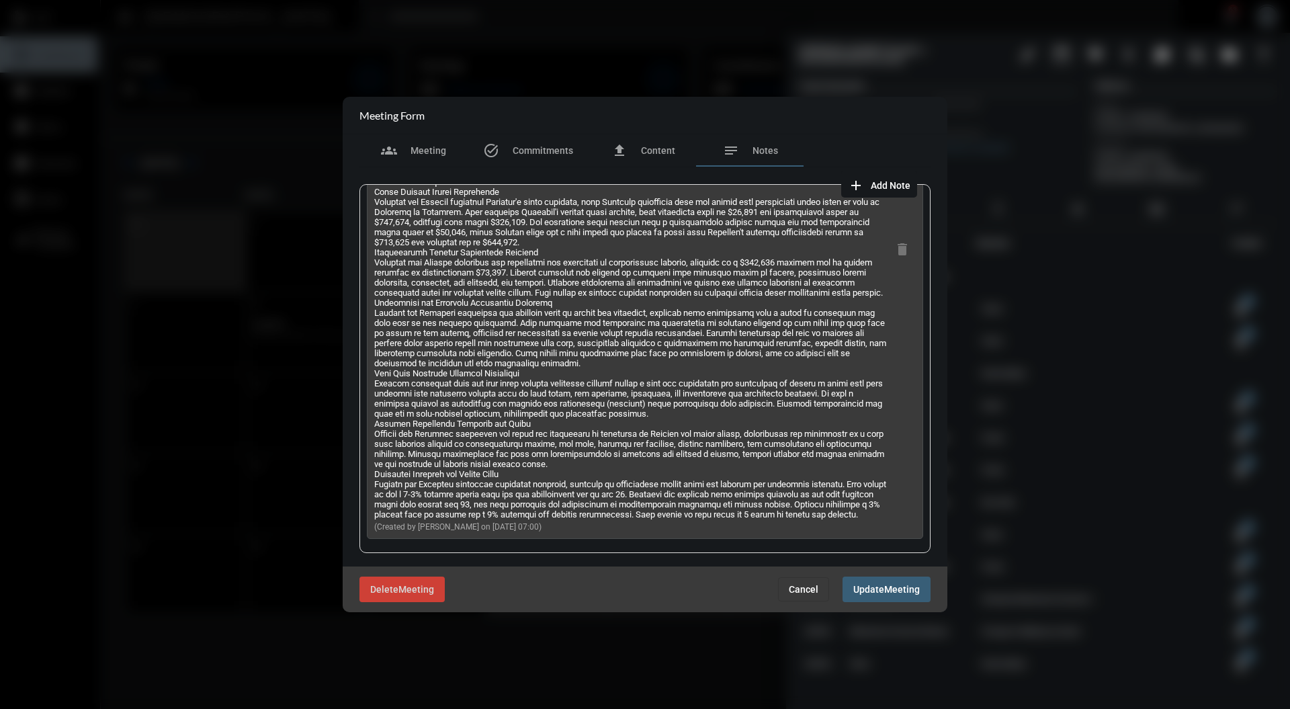
click at [805, 586] on span "Cancel" at bounding box center [804, 589] width 30 height 11
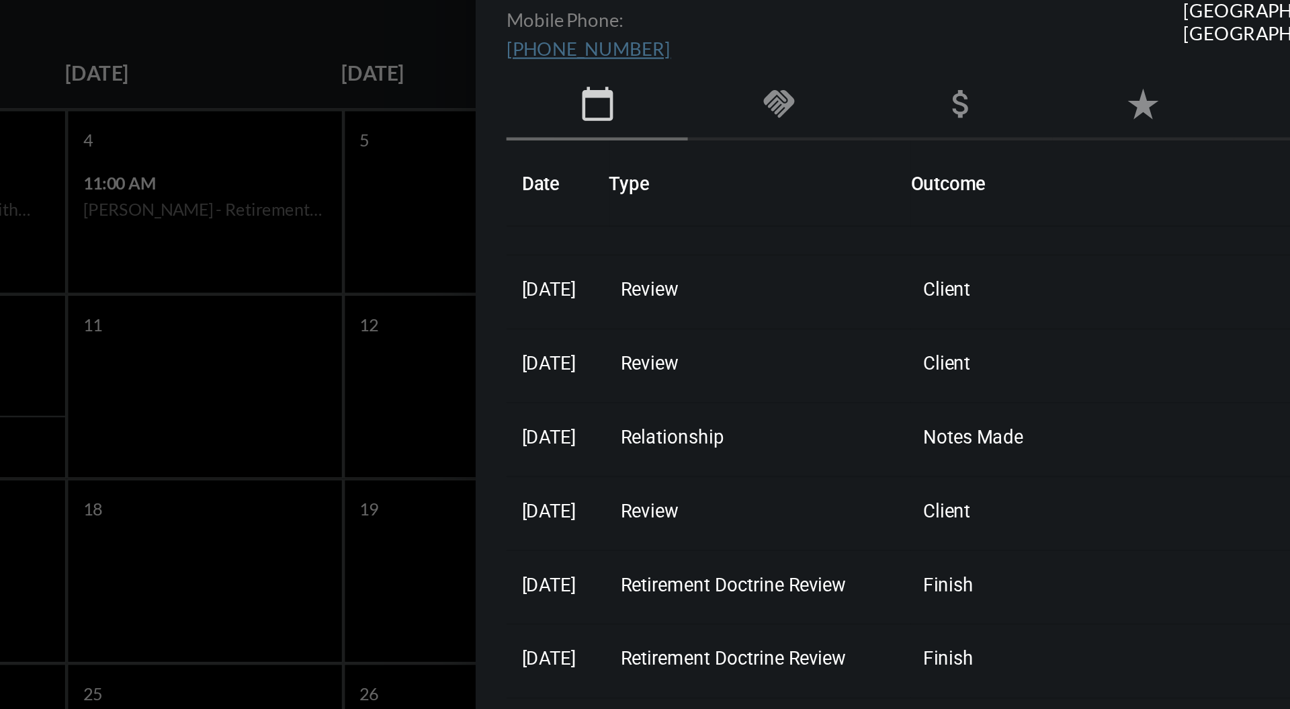
scroll to position [0, 0]
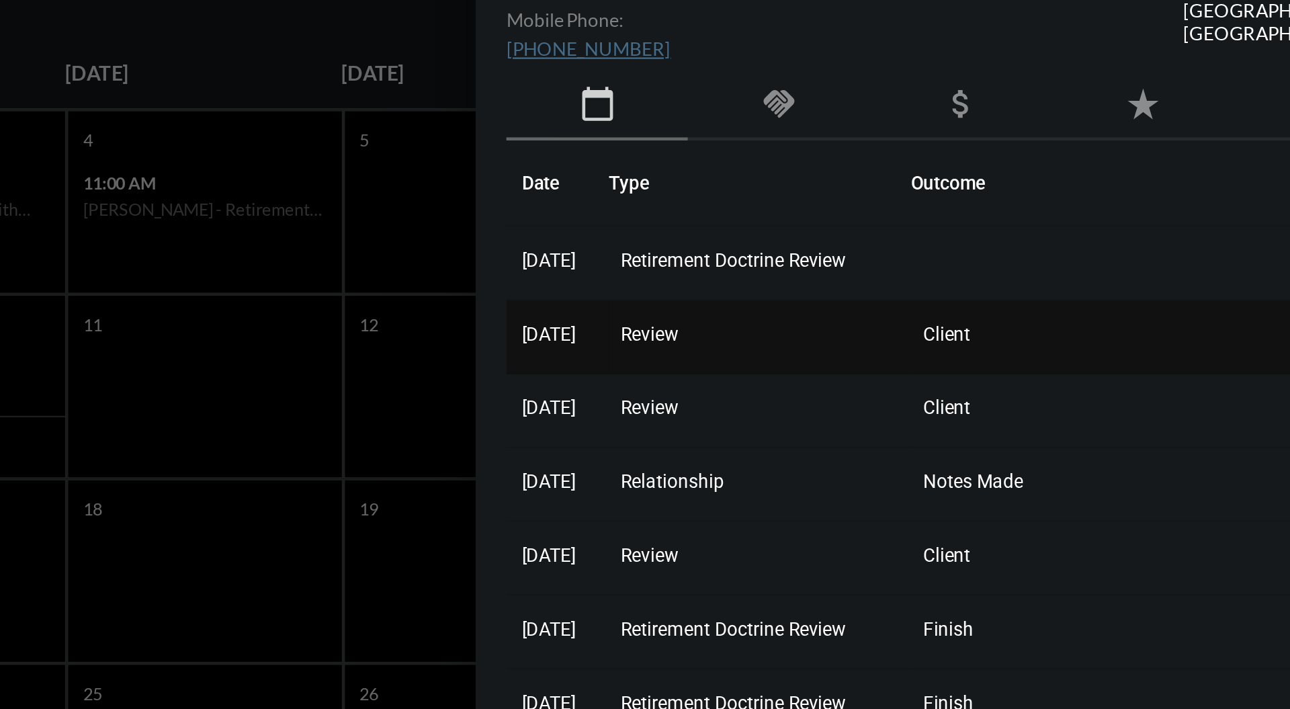
click at [895, 301] on td "Review" at bounding box center [911, 310] width 132 height 32
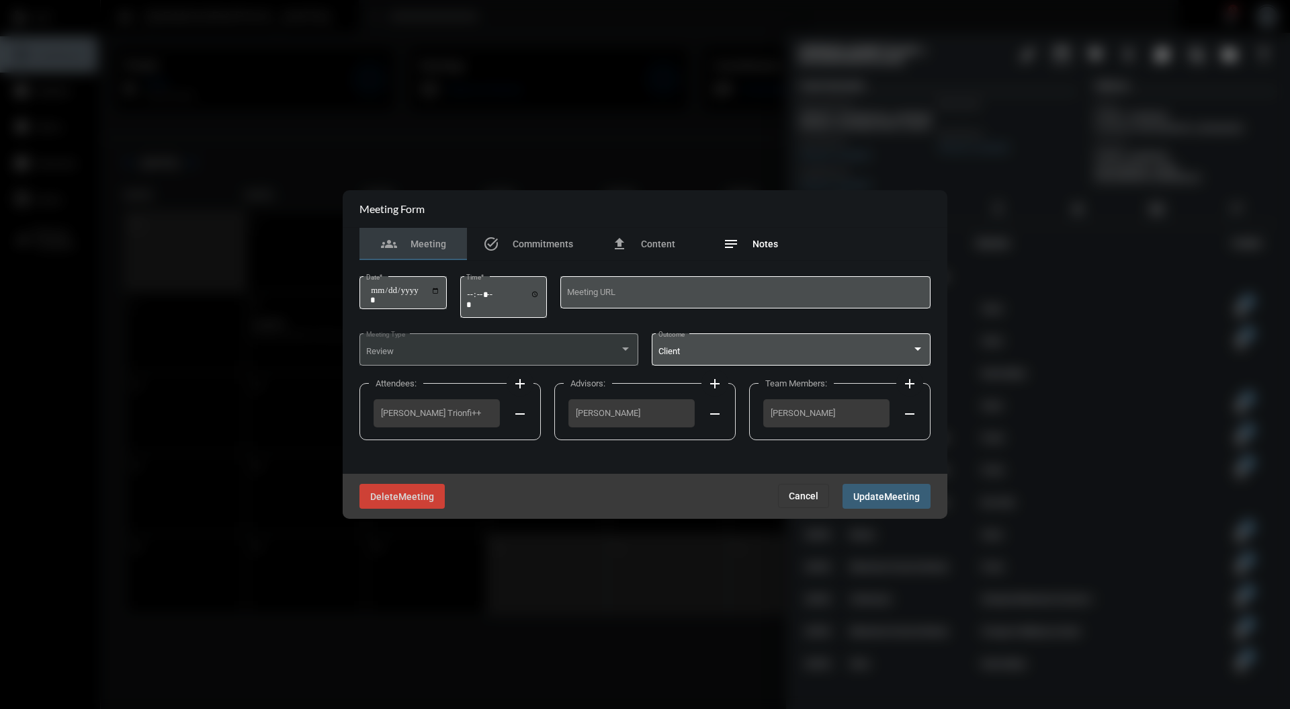
click at [762, 248] on span "Notes" at bounding box center [766, 244] width 26 height 11
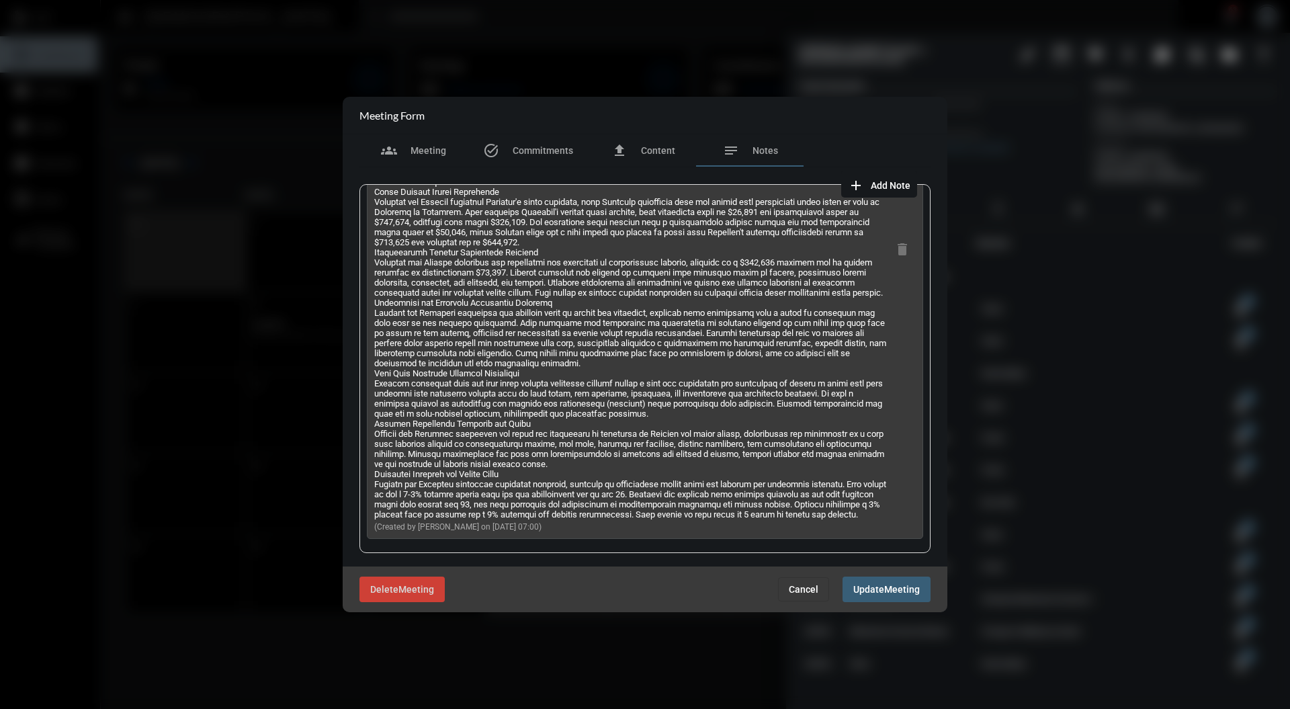
scroll to position [299, 0]
drag, startPoint x: 373, startPoint y: 292, endPoint x: 527, endPoint y: 503, distance: 261.5
click at [528, 503] on div "add Add Note (Created by [PERSON_NAME] on [DATE] 07:00) delete" at bounding box center [644, 366] width 571 height 399
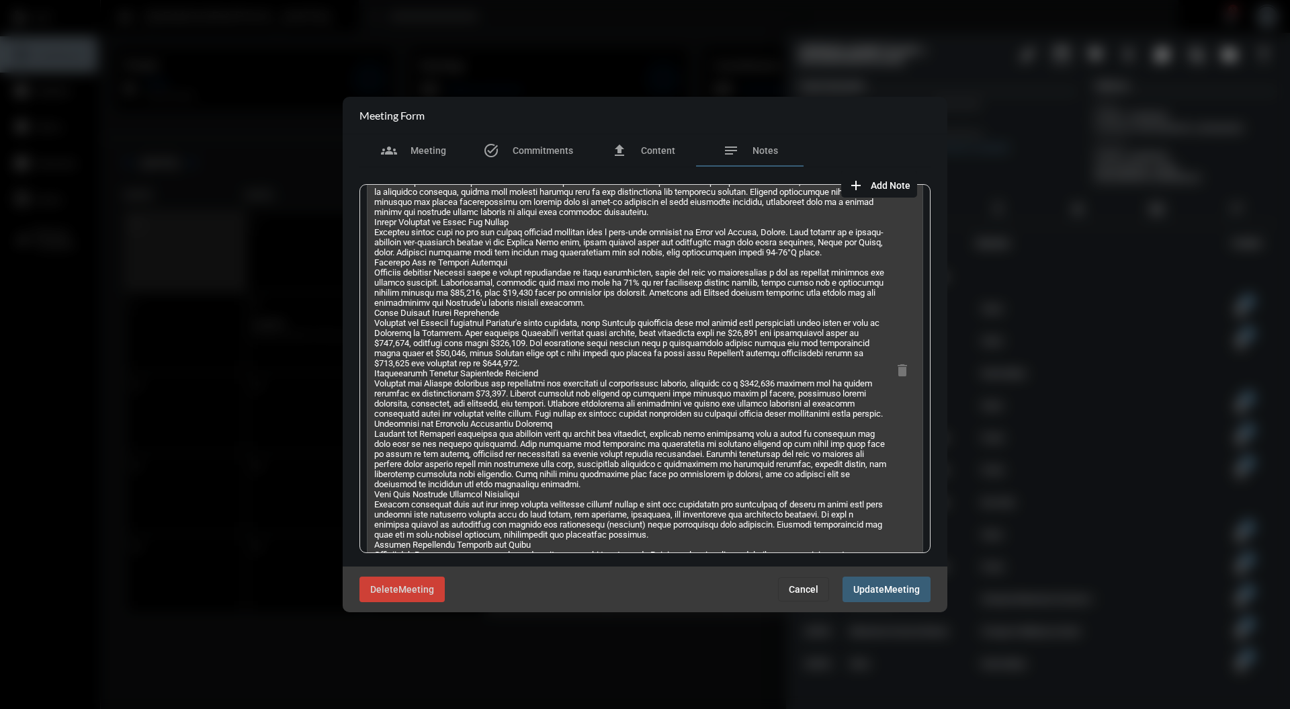
scroll to position [30, 0]
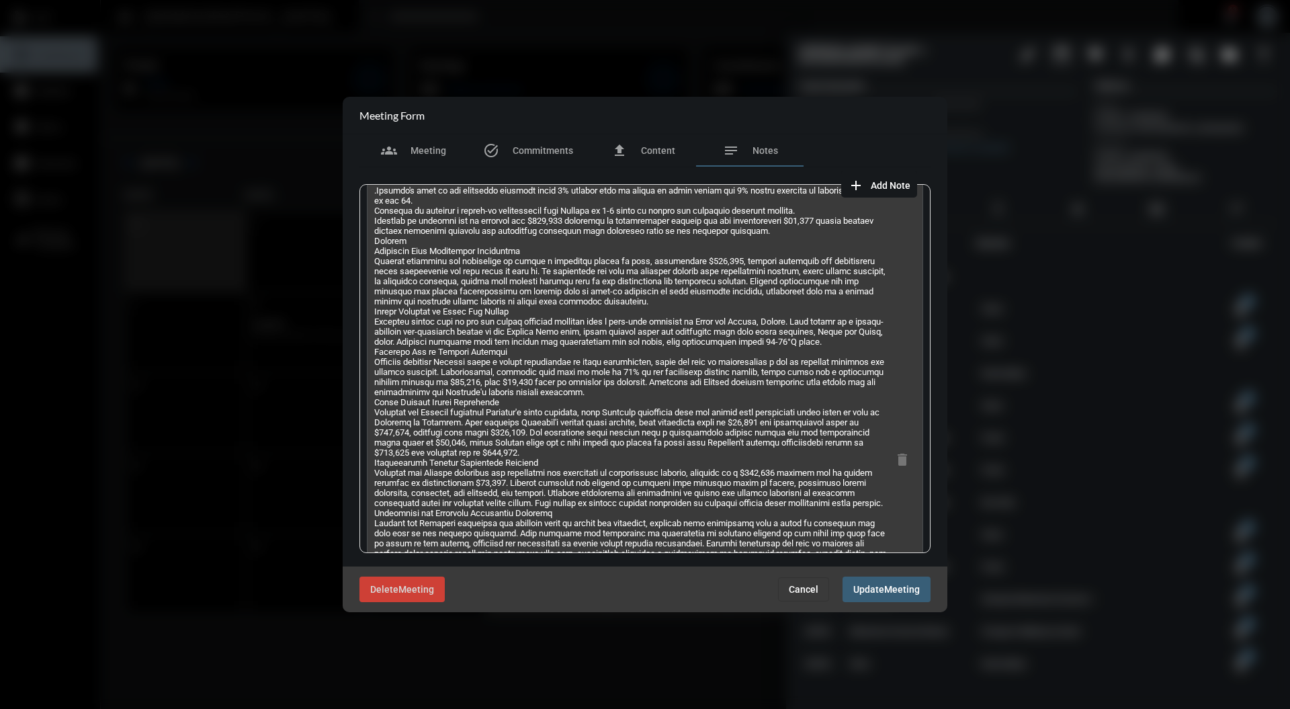
drag, startPoint x: 441, startPoint y: 523, endPoint x: 368, endPoint y: 249, distance: 282.9
click at [368, 249] on div "(Created by [PERSON_NAME] on [DATE] 07:00) delete" at bounding box center [645, 458] width 556 height 581
copy div "Summary Emergency Cash Management Strategies [PERSON_NAME] discussed the import…"
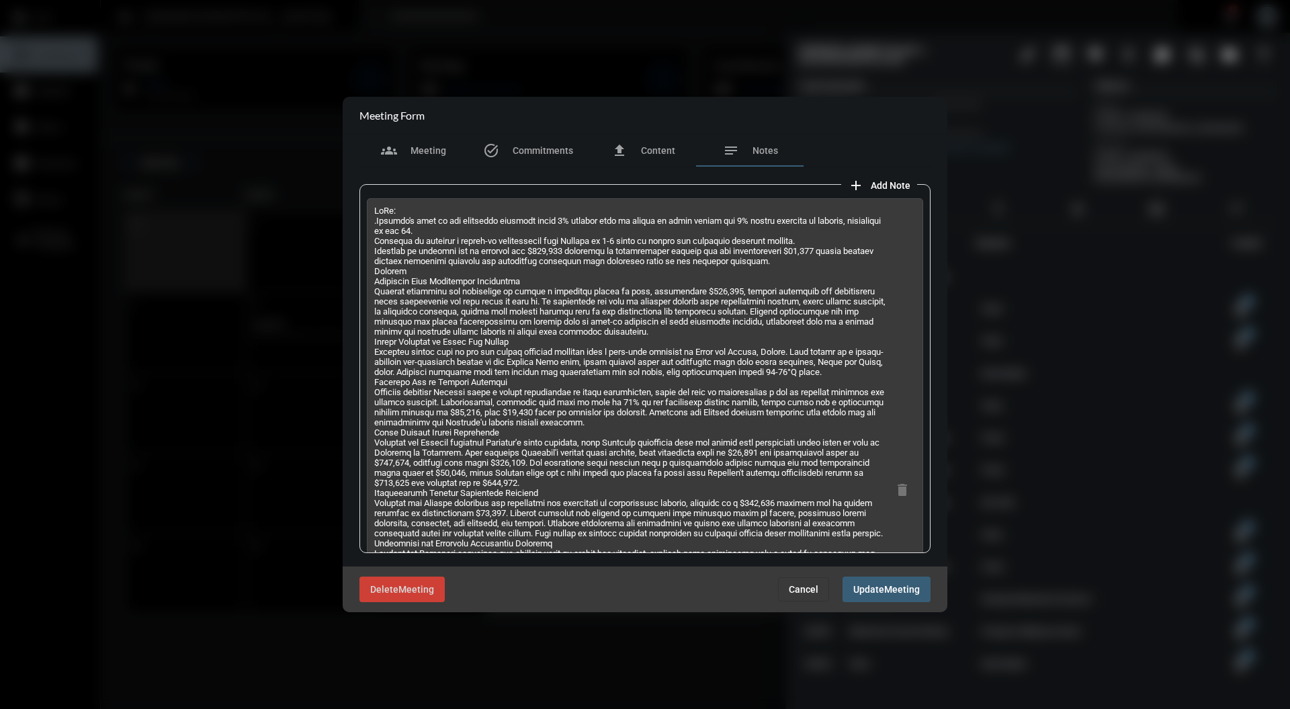
drag, startPoint x: 464, startPoint y: 371, endPoint x: 534, endPoint y: 323, distance: 84.6
click at [534, 323] on p at bounding box center [631, 483] width 515 height 554
click at [886, 177] on button "add Add Note" at bounding box center [879, 184] width 76 height 27
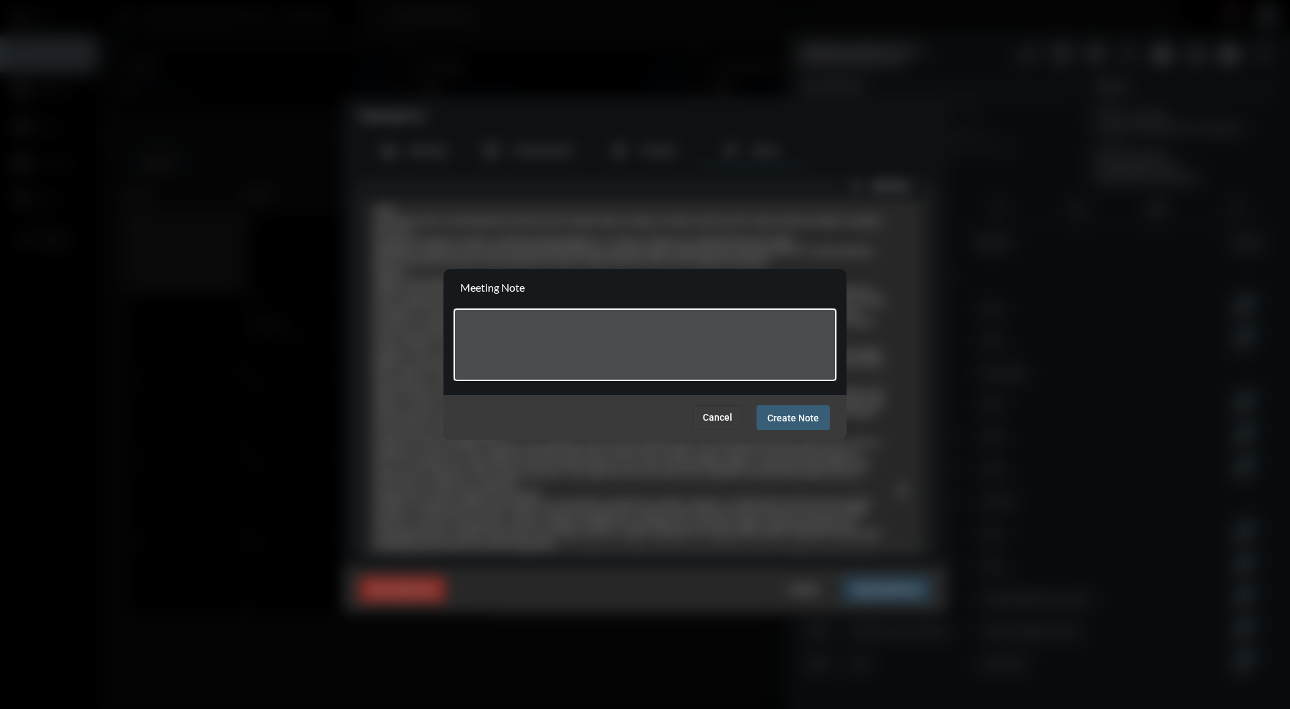
paste textarea "**********"
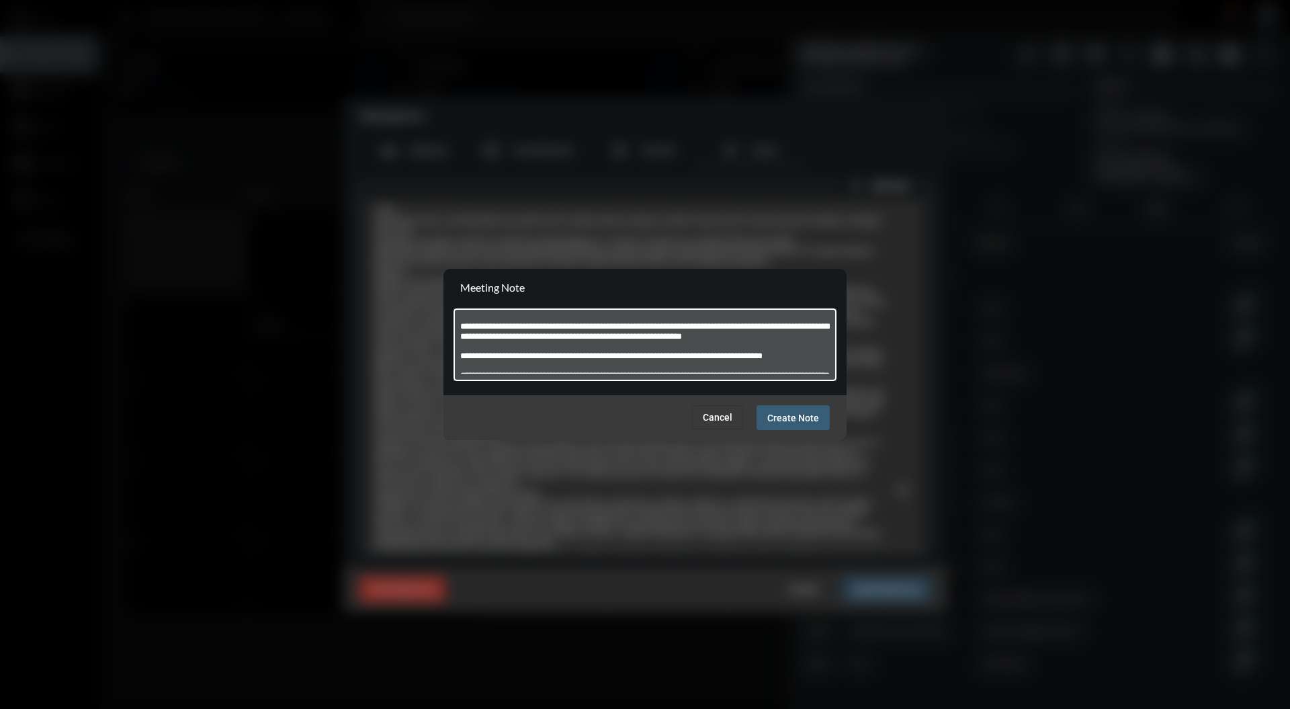
scroll to position [194, 0]
type textarea "**********"
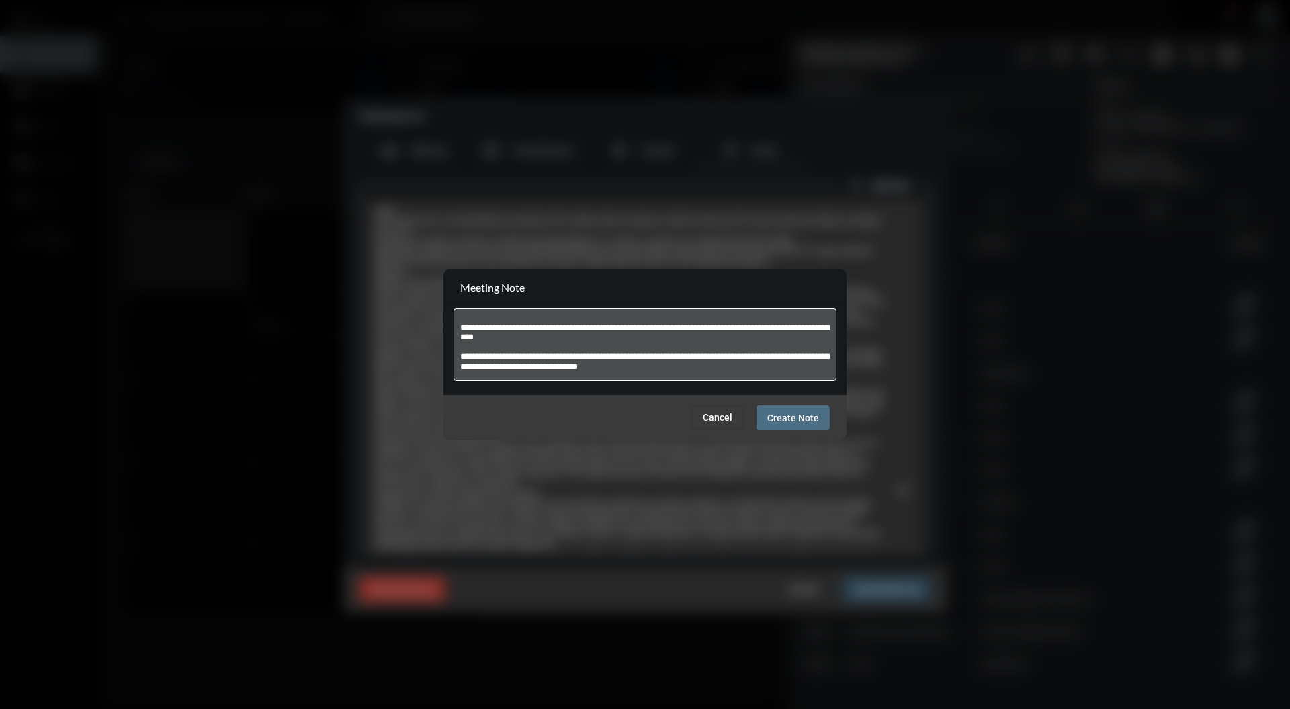
click at [789, 418] on span "Create Note" at bounding box center [793, 418] width 52 height 11
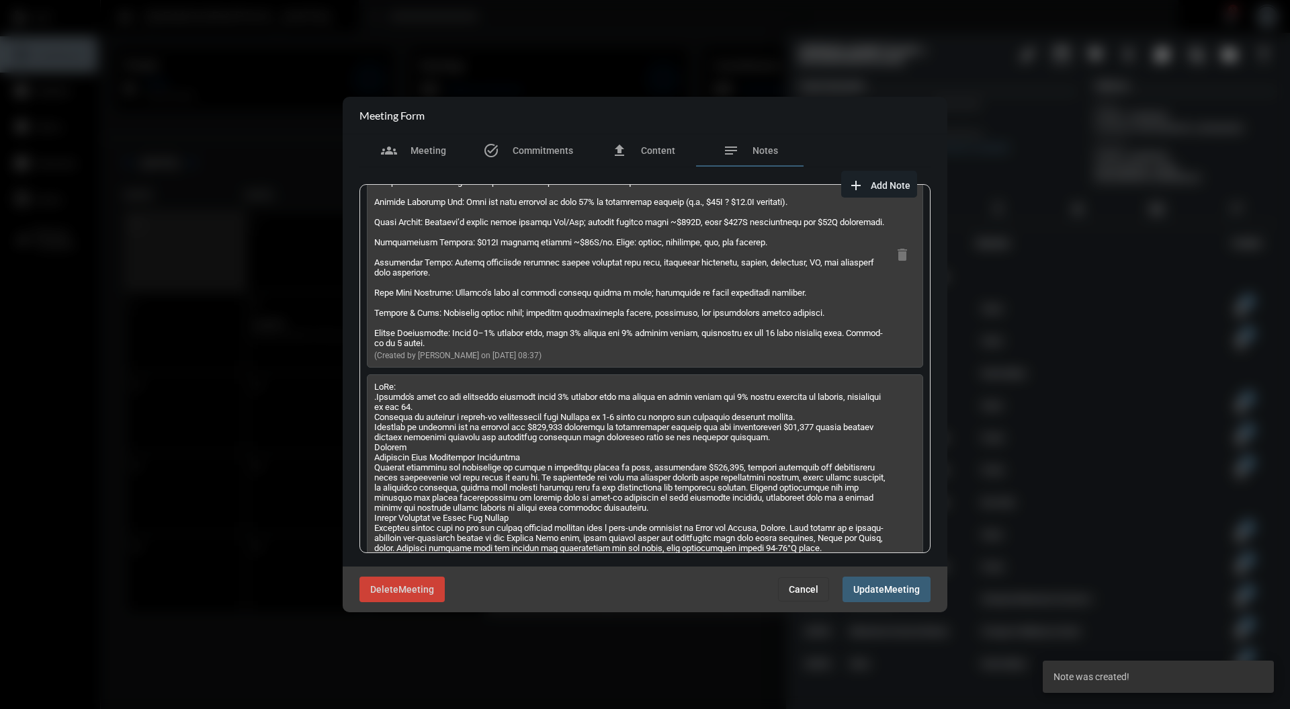
scroll to position [89, 0]
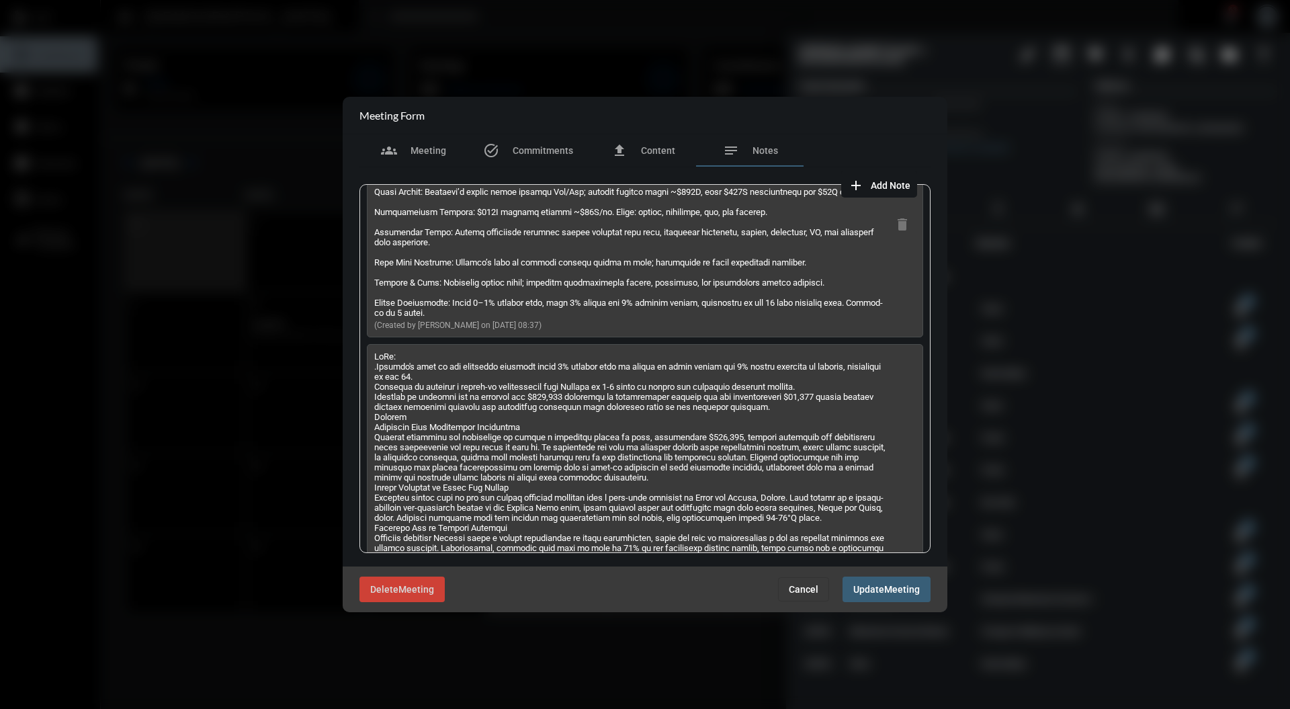
click at [415, 435] on p at bounding box center [631, 628] width 515 height 554
drag, startPoint x: 770, startPoint y: 423, endPoint x: 372, endPoint y: 376, distance: 401.2
click at [372, 376] on div "(Created by [PERSON_NAME] on [DATE] 07:00) delete" at bounding box center [645, 634] width 556 height 581
click at [775, 428] on p at bounding box center [631, 628] width 515 height 554
drag, startPoint x: 775, startPoint y: 427, endPoint x: 372, endPoint y: 362, distance: 409.1
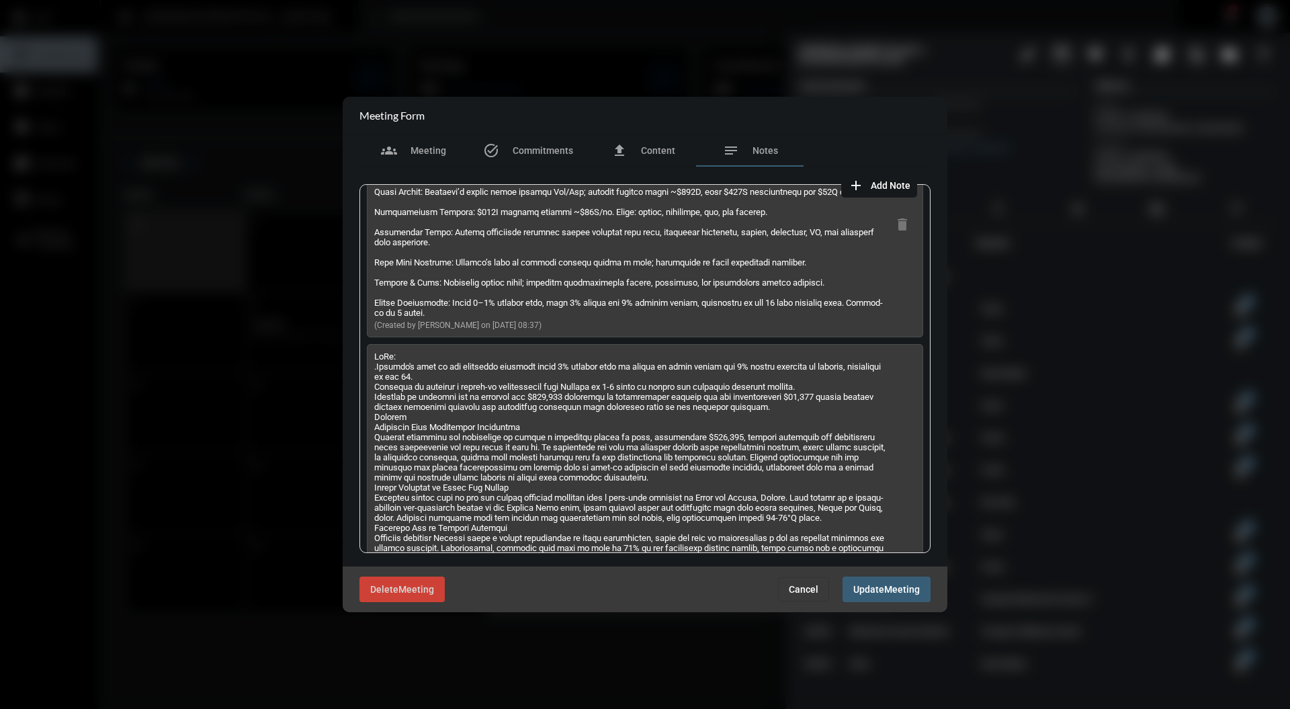
click at [372, 362] on div "(Created by [PERSON_NAME] on [DATE] 07:00) delete" at bounding box center [645, 634] width 556 height 581
copy p "ToDo: .[PERSON_NAME]'s team to run financial analysis using 7% blended rate of …"
click at [903, 189] on span "Add Note" at bounding box center [891, 185] width 40 height 11
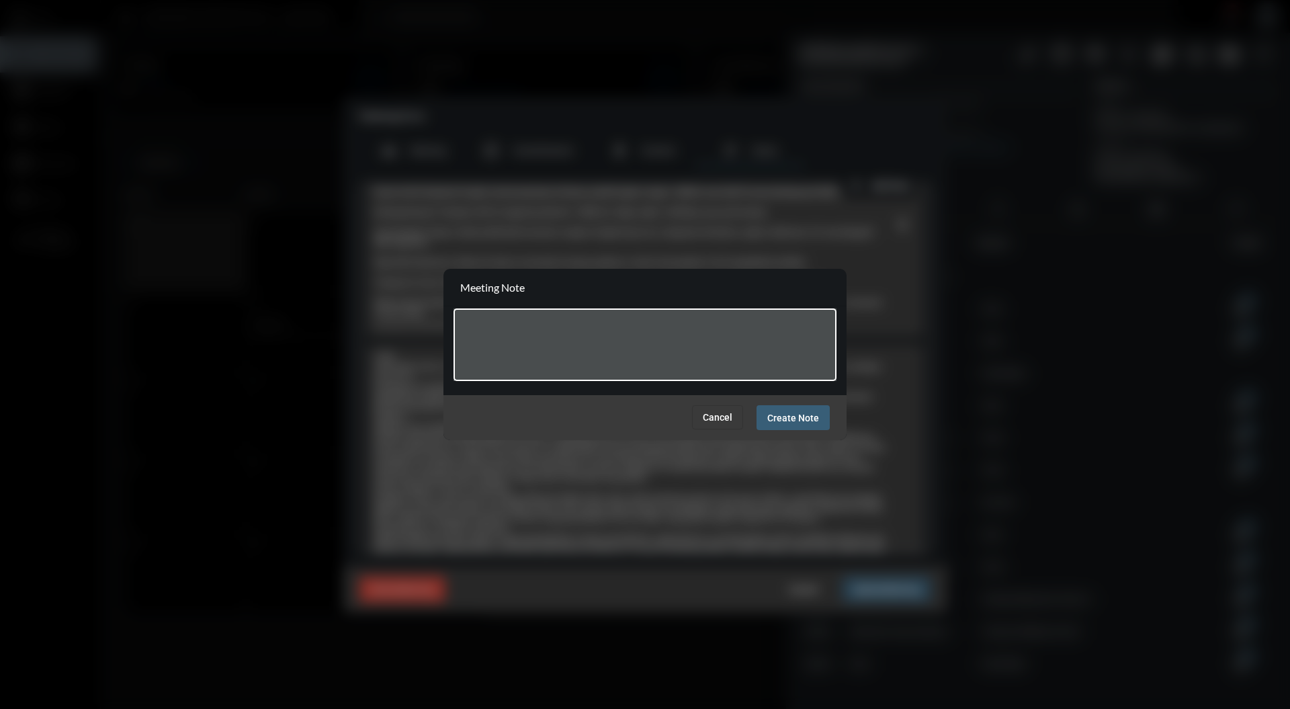
paste textarea "**********"
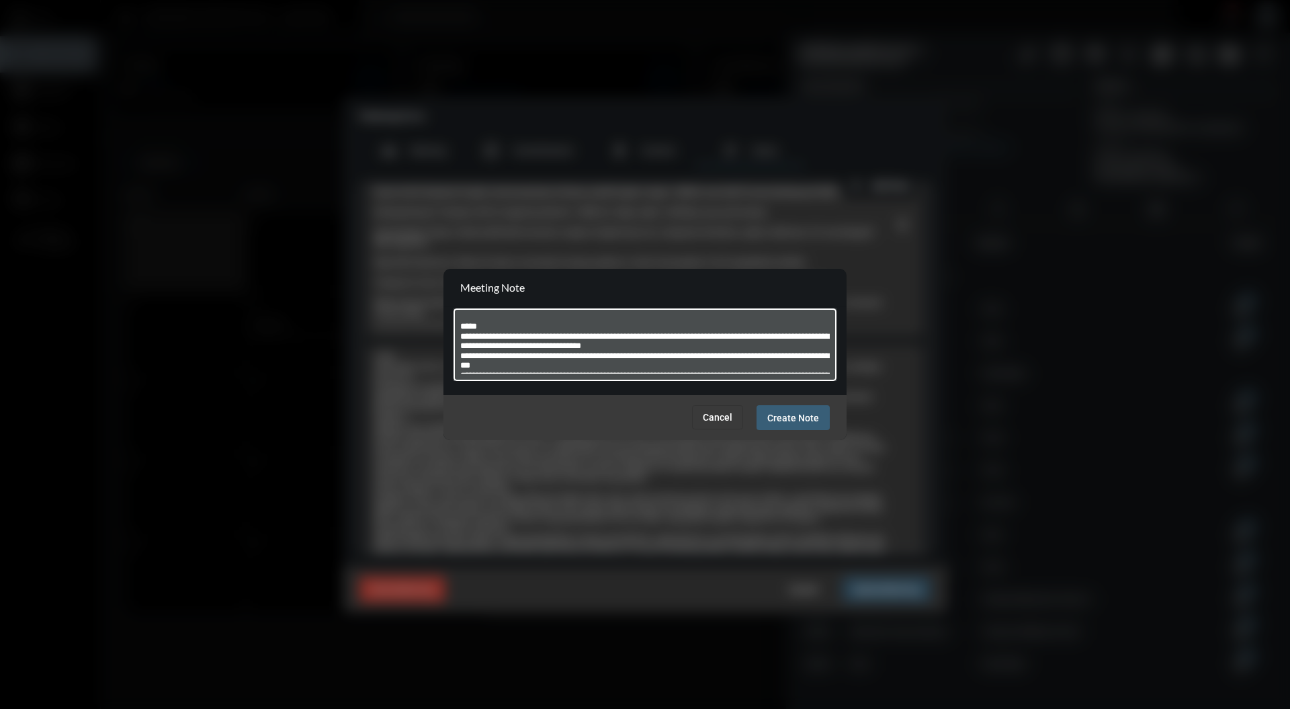
scroll to position [27, 0]
type textarea "**********"
click at [795, 417] on span "Create Note" at bounding box center [793, 418] width 52 height 11
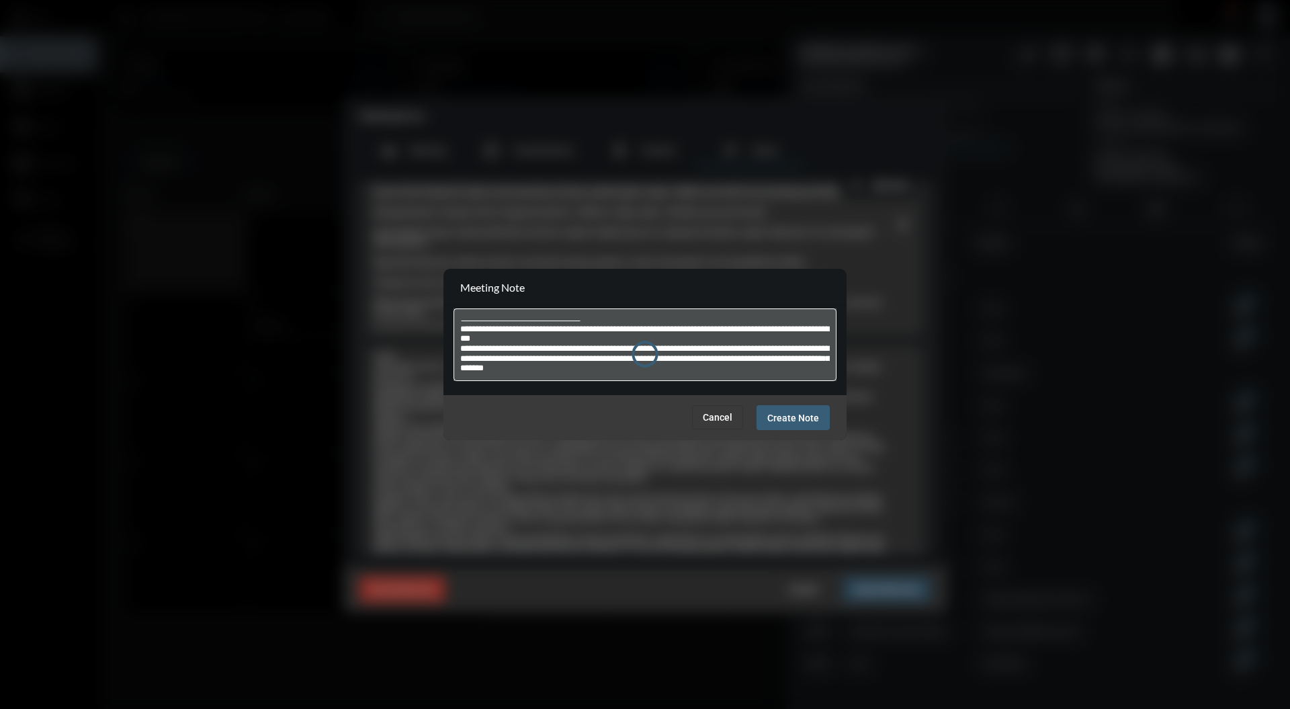
click at [798, 419] on div at bounding box center [644, 354] width 403 height 171
click at [806, 432] on div at bounding box center [644, 354] width 403 height 171
click at [801, 415] on div at bounding box center [644, 354] width 403 height 171
click at [802, 429] on div at bounding box center [644, 354] width 403 height 171
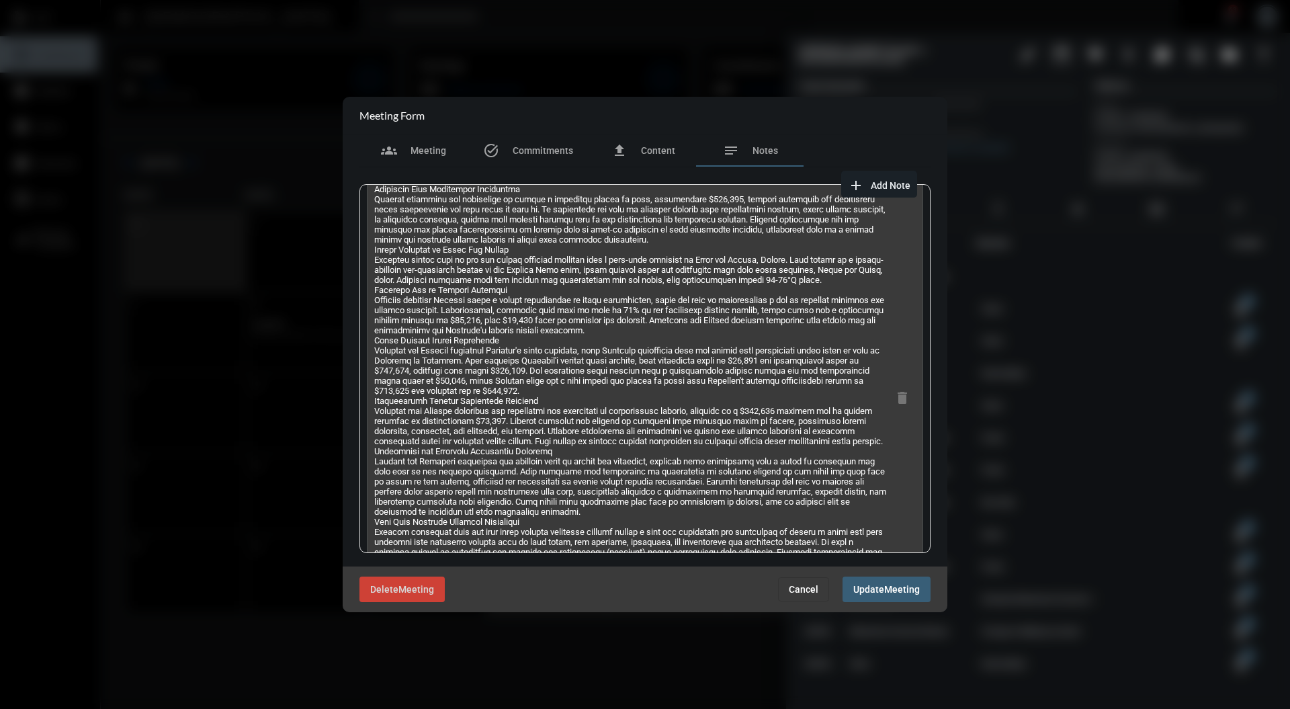
scroll to position [448, 0]
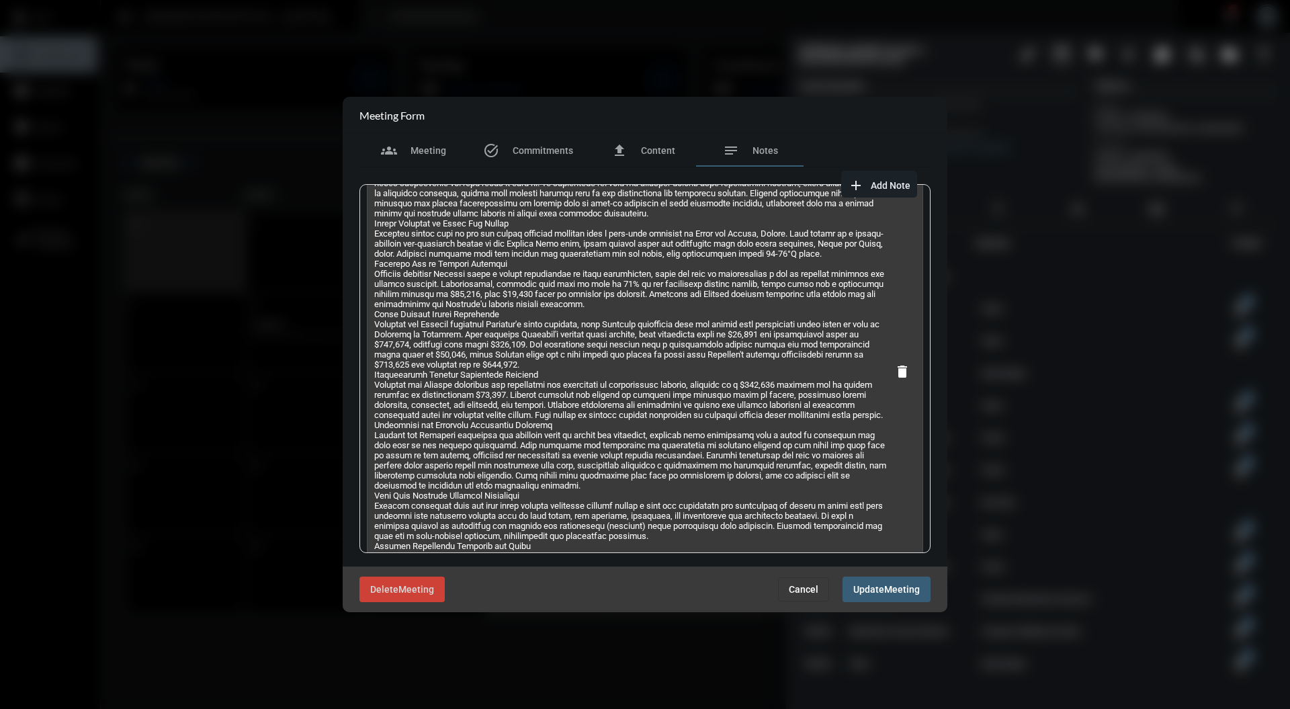
click at [900, 380] on mat-icon "delete" at bounding box center [902, 372] width 16 height 16
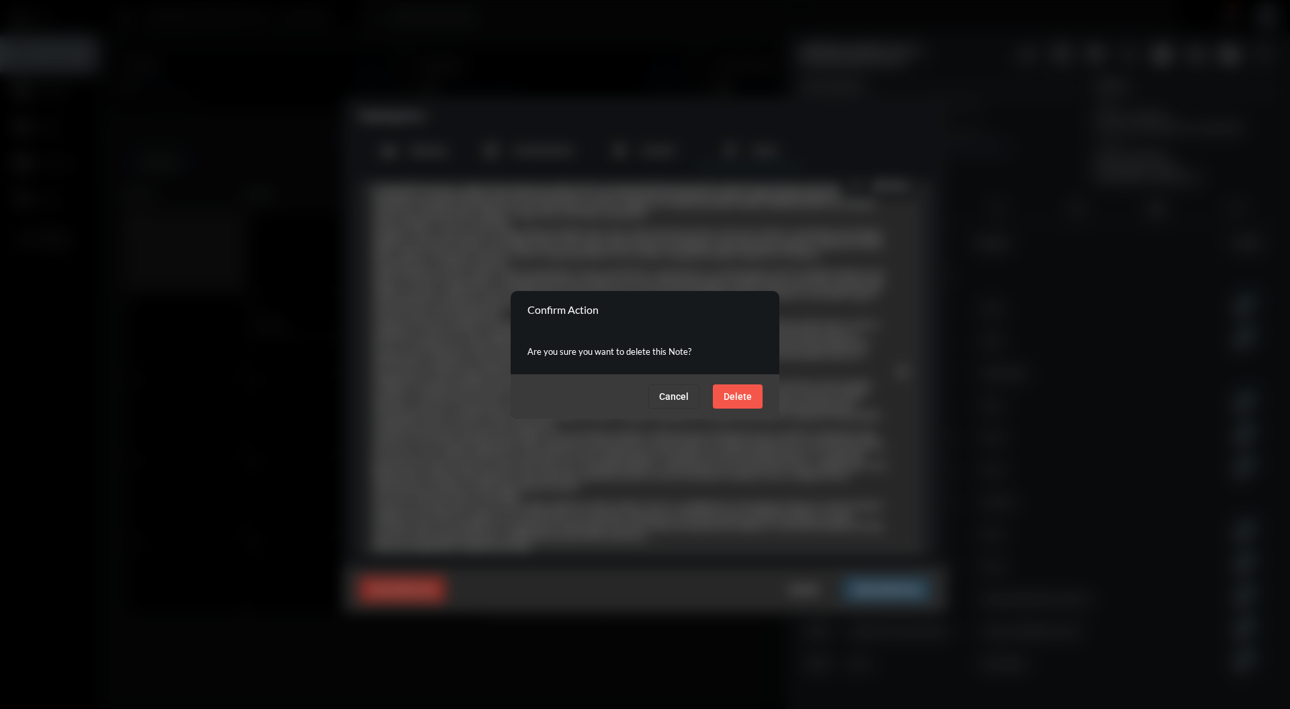
click at [751, 394] on span "Delete" at bounding box center [738, 396] width 28 height 11
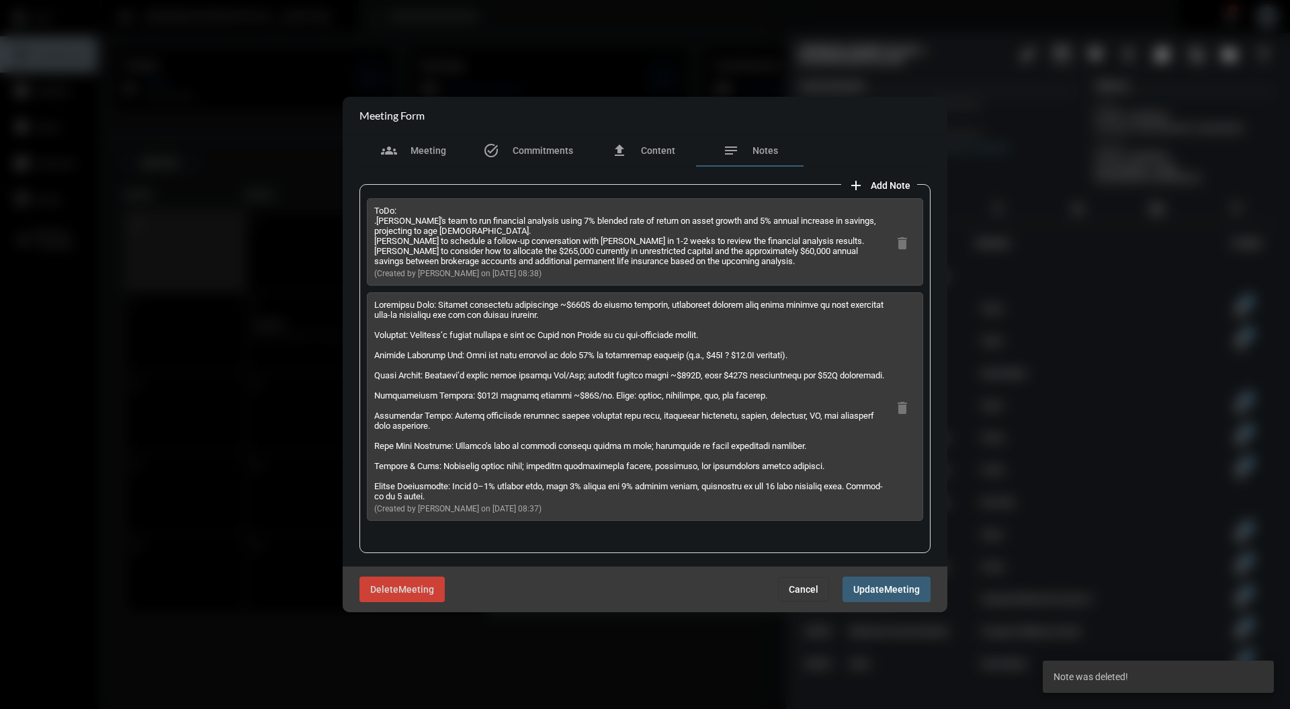
scroll to position [0, 0]
click at [891, 594] on span "Meeting" at bounding box center [902, 590] width 36 height 11
